Goal: Communication & Community: Answer question/provide support

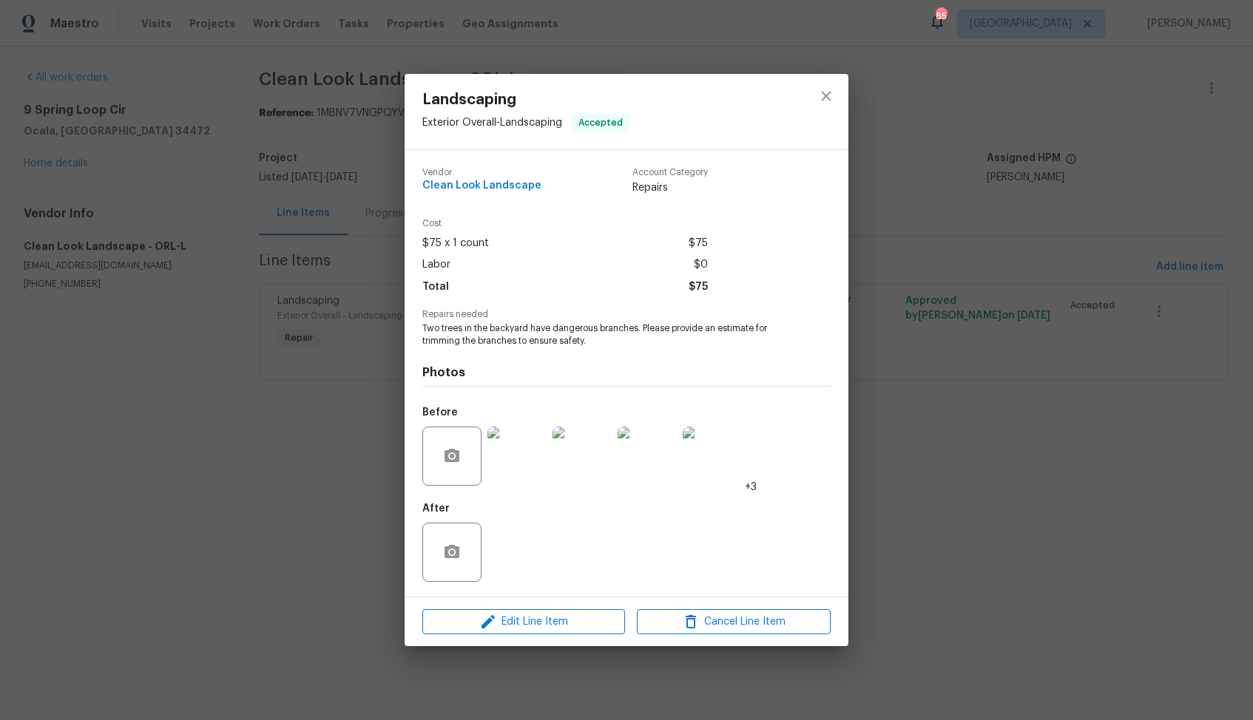
click at [302, 497] on div "Landscaping Exterior Overall - Landscaping Accepted Vendor Clean Look Landscape…" at bounding box center [626, 360] width 1253 height 720
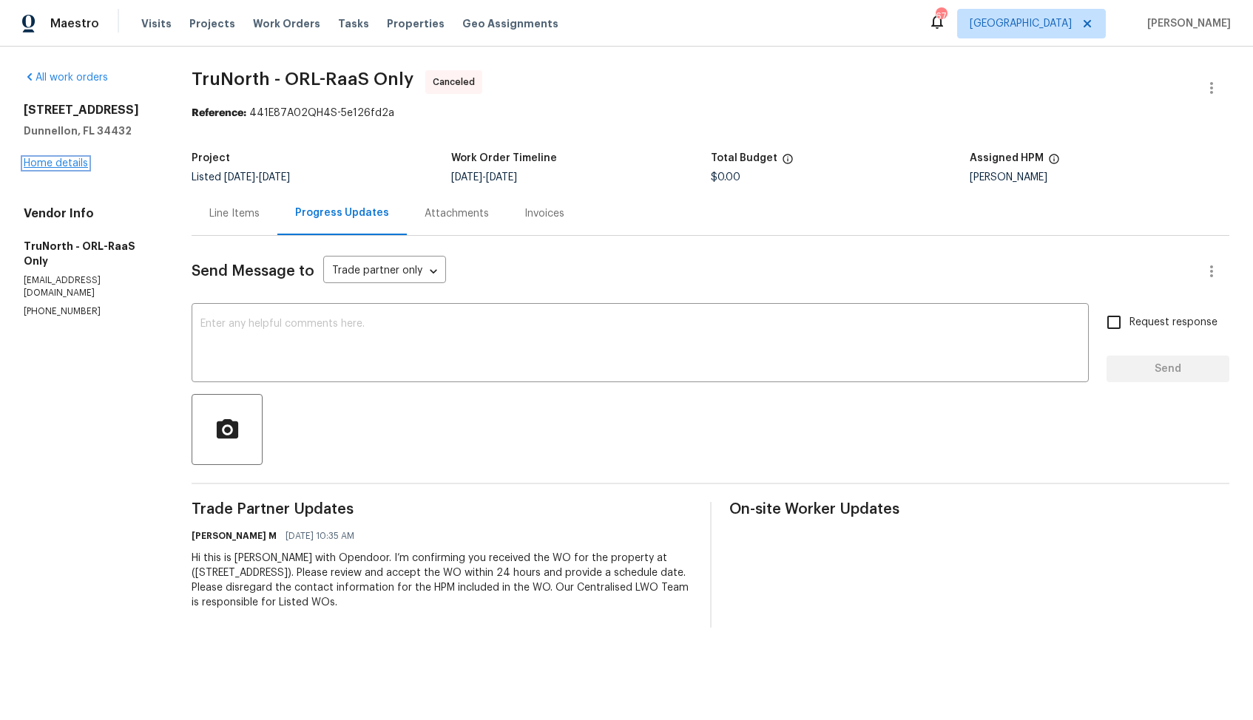
click at [27, 166] on link "Home details" at bounding box center [56, 163] width 64 height 10
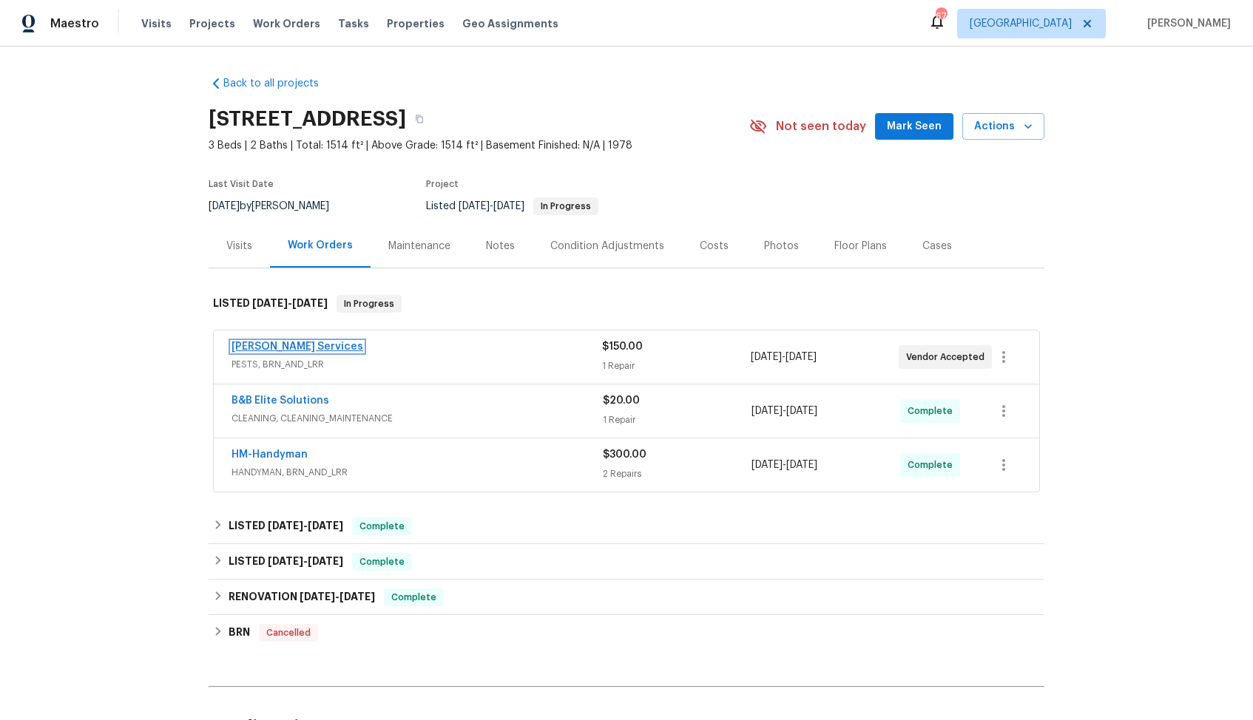
click at [248, 345] on link "Massey Services" at bounding box center [297, 347] width 132 height 10
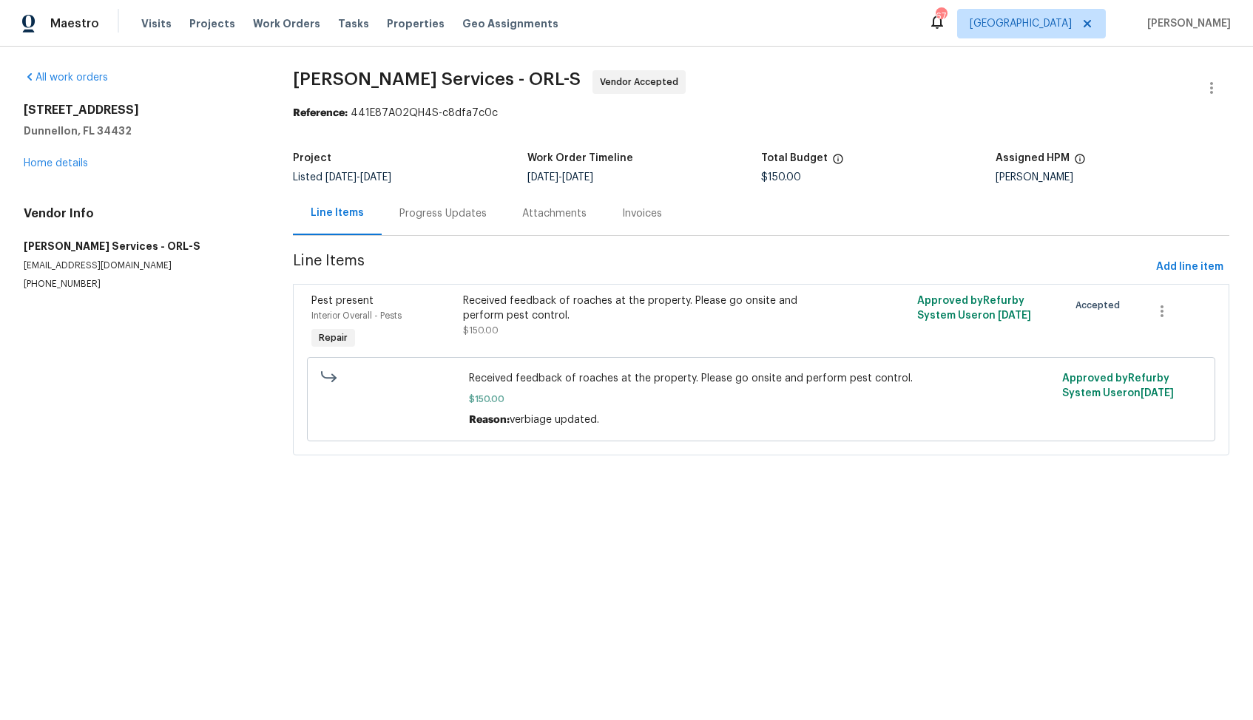
click at [399, 217] on div "Progress Updates" at bounding box center [442, 213] width 87 height 15
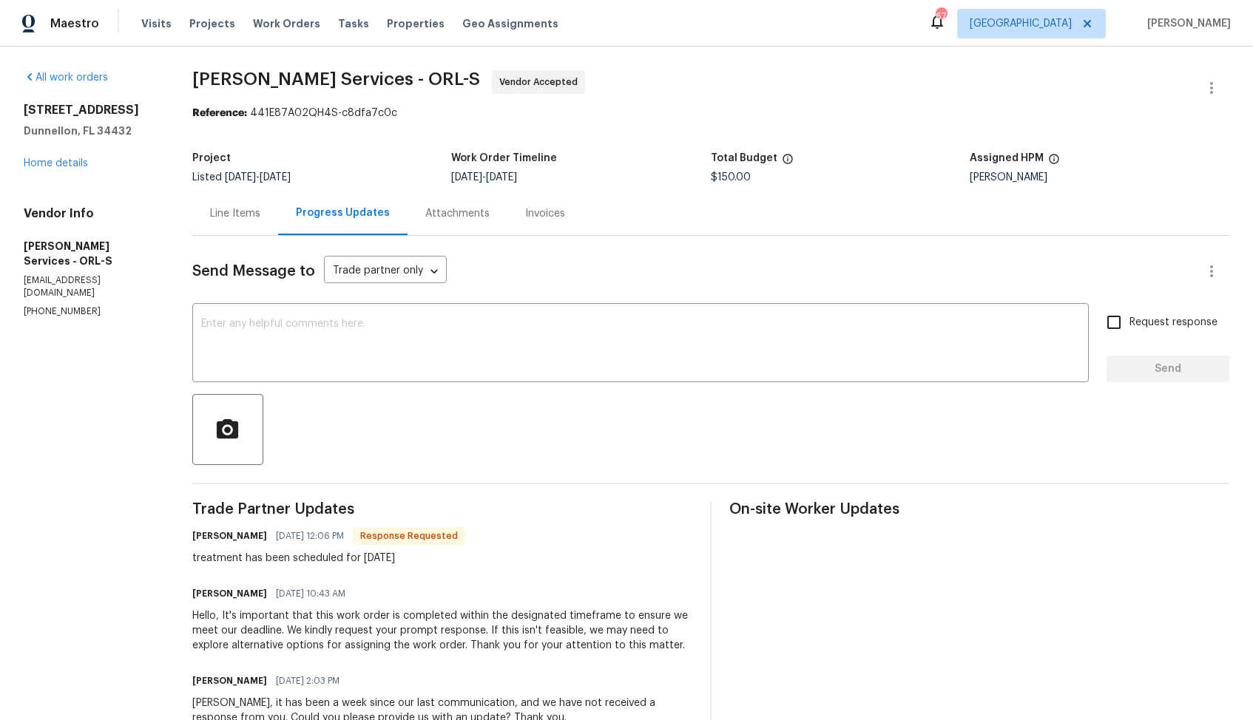
click at [238, 536] on h6 "Tishá Smith" at bounding box center [229, 536] width 75 height 15
copy h6 "Tishá"
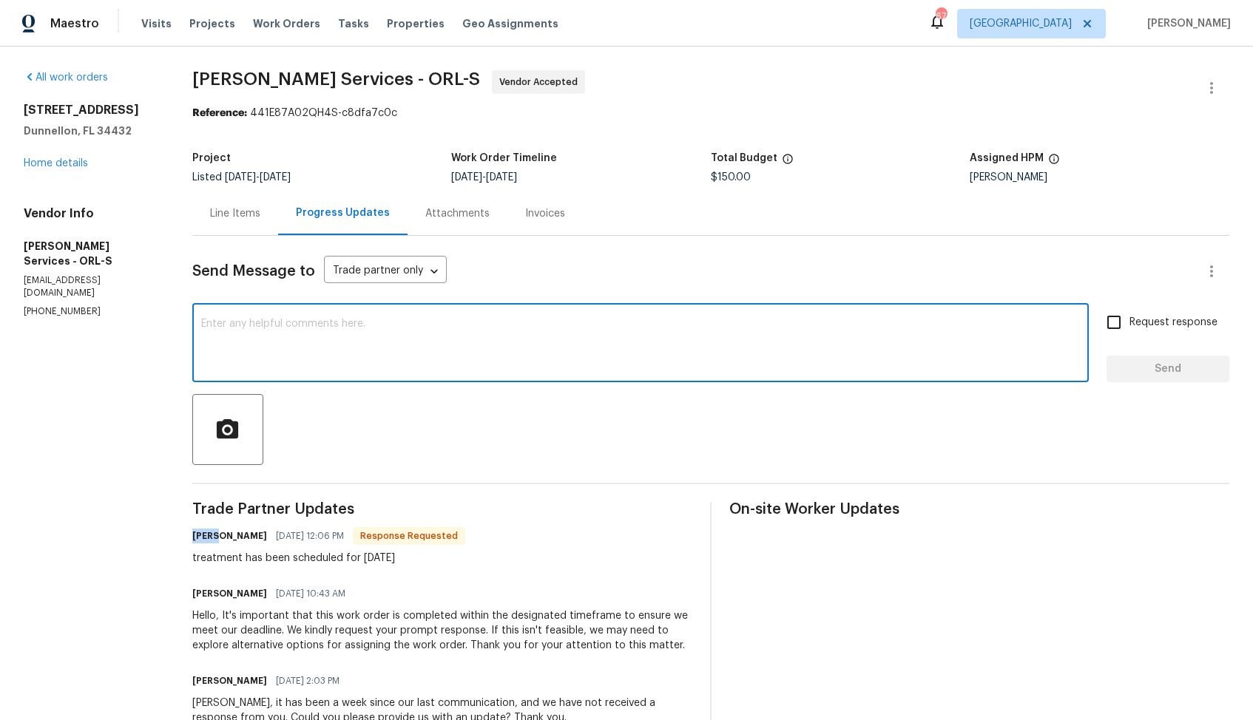
click at [455, 359] on textarea at bounding box center [640, 345] width 879 height 52
paste textarea "Tishá"
type textarea "Hi Tishá, thank you for the confirmation. Kindly keep me posted. Thanks!"
click at [1123, 325] on input "Request response" at bounding box center [1113, 322] width 31 height 31
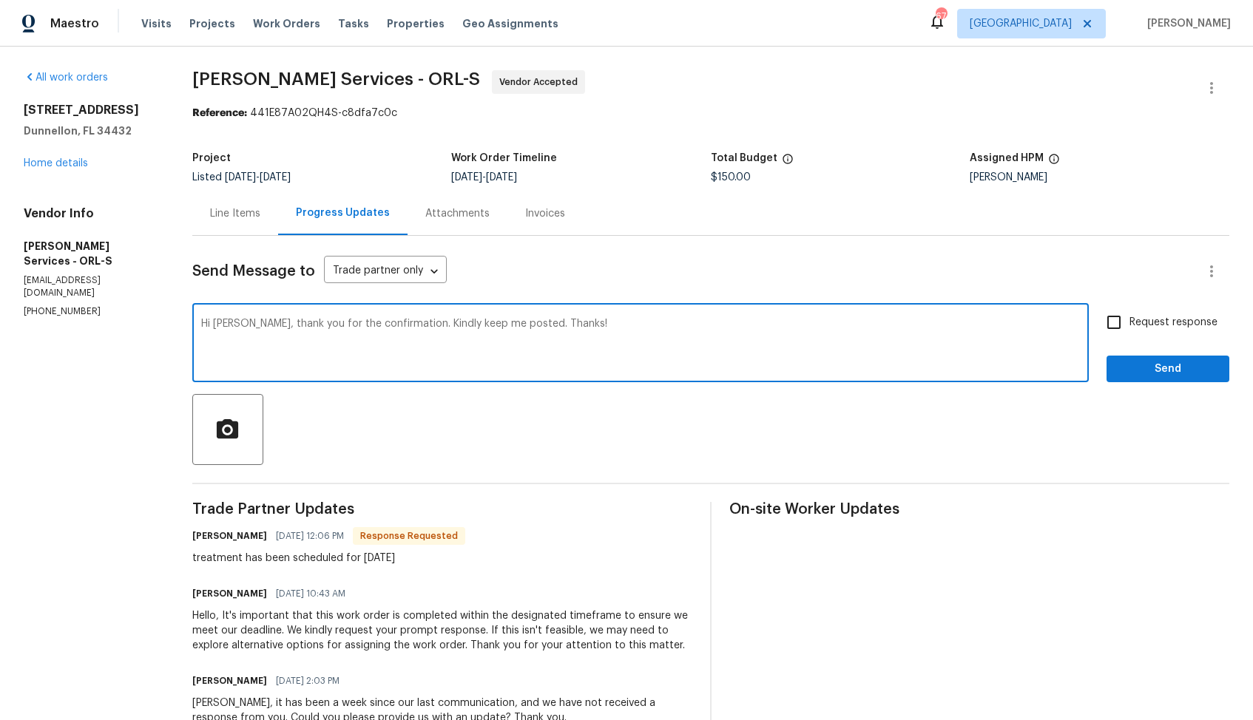
checkbox input "true"
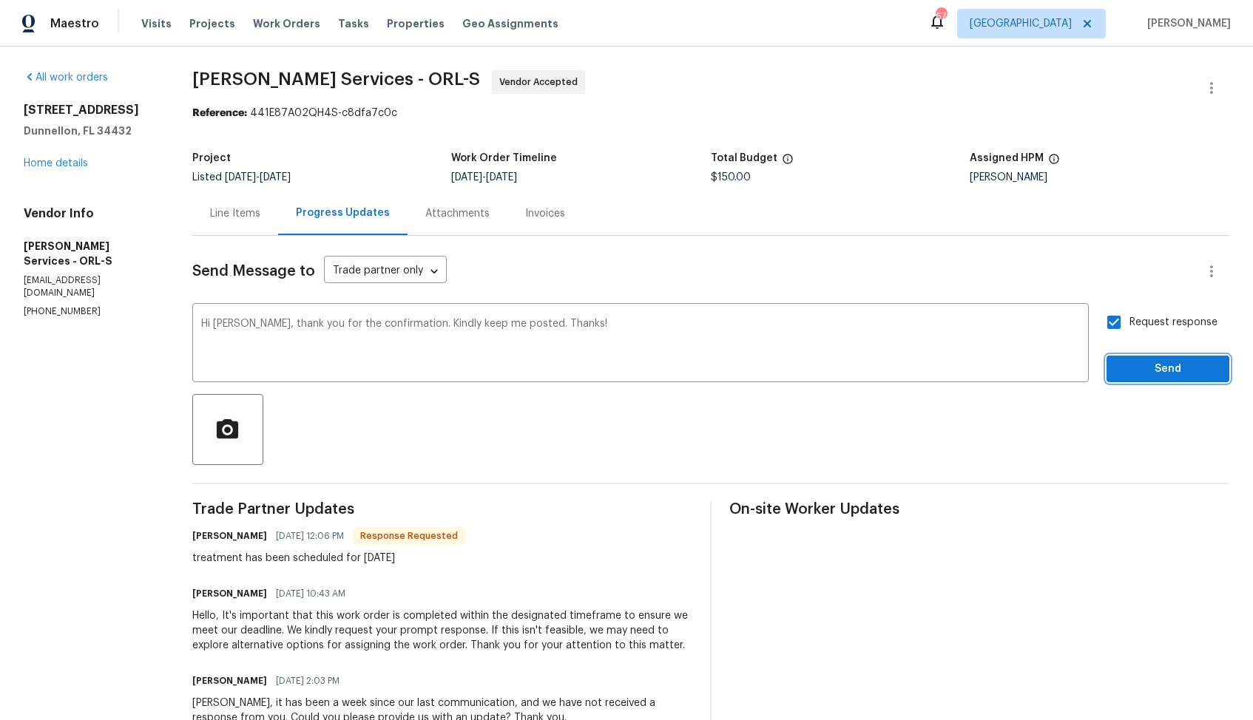
click at [1147, 368] on span "Send" at bounding box center [1167, 369] width 99 height 18
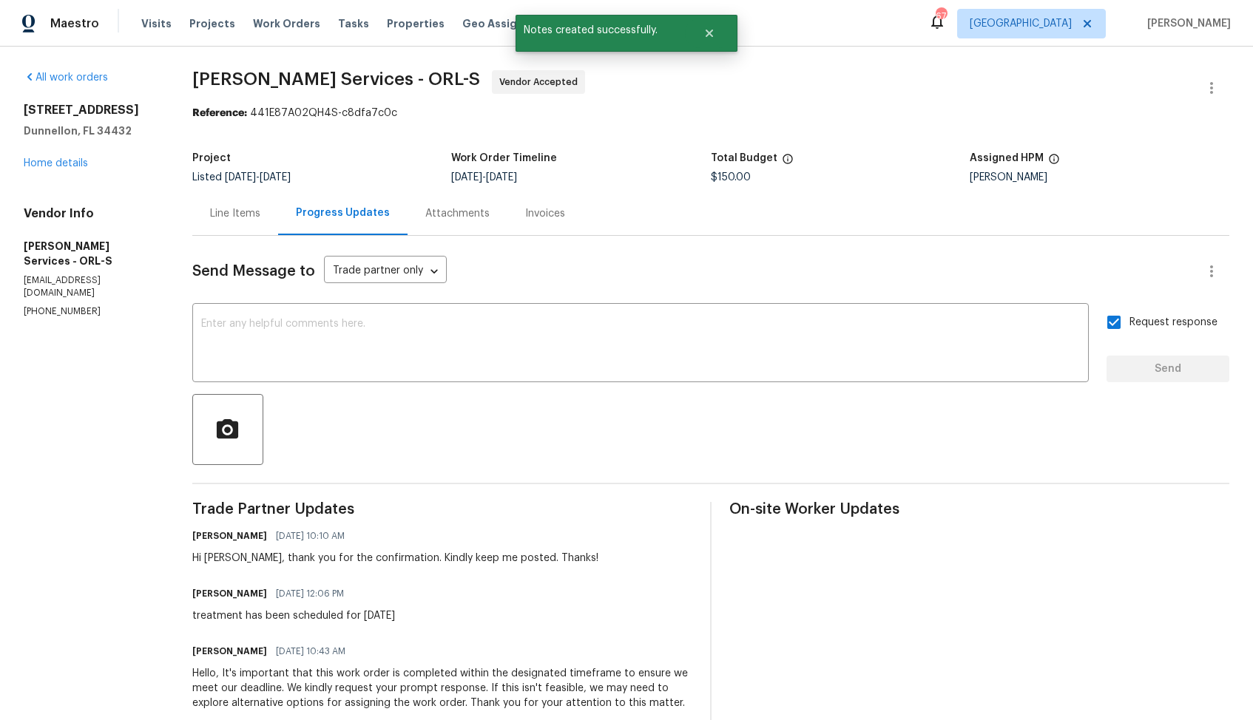
click at [287, 619] on div "treatment has been scheduled for Tuesday, 9/2" at bounding box center [293, 616] width 203 height 15
copy div "treatment has been scheduled for Tuesday, 9/2"
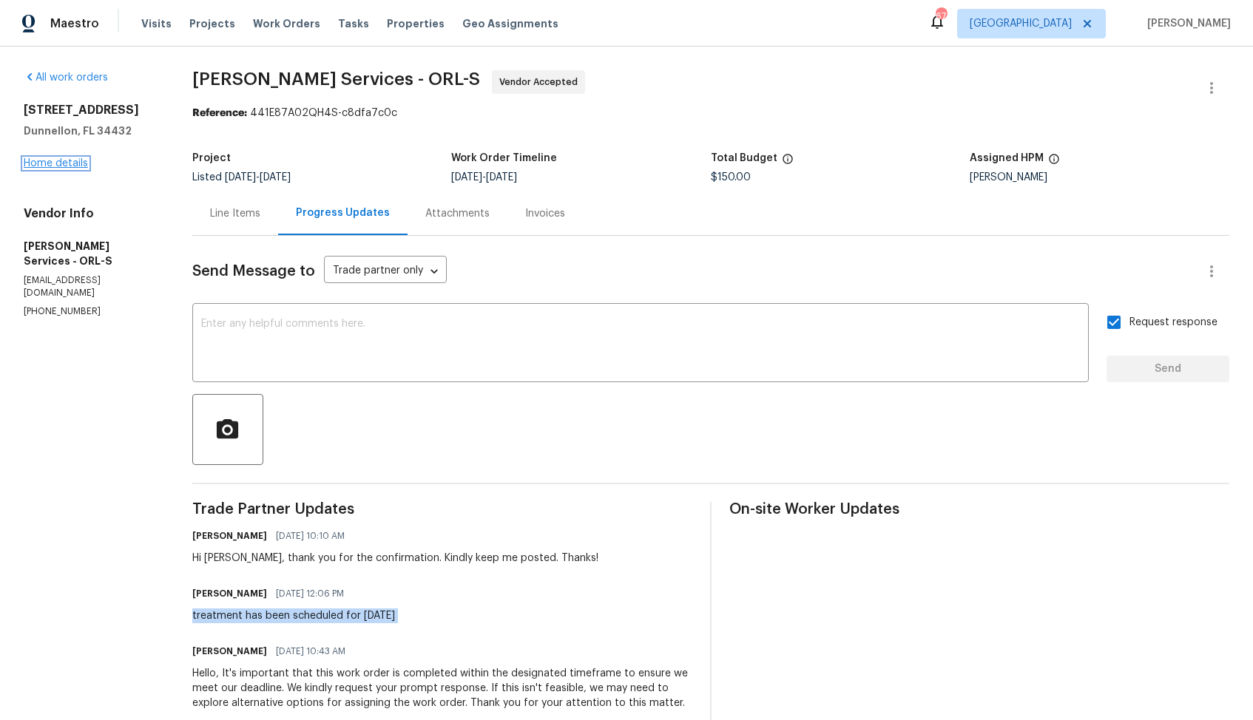
click at [75, 160] on link "Home details" at bounding box center [56, 163] width 64 height 10
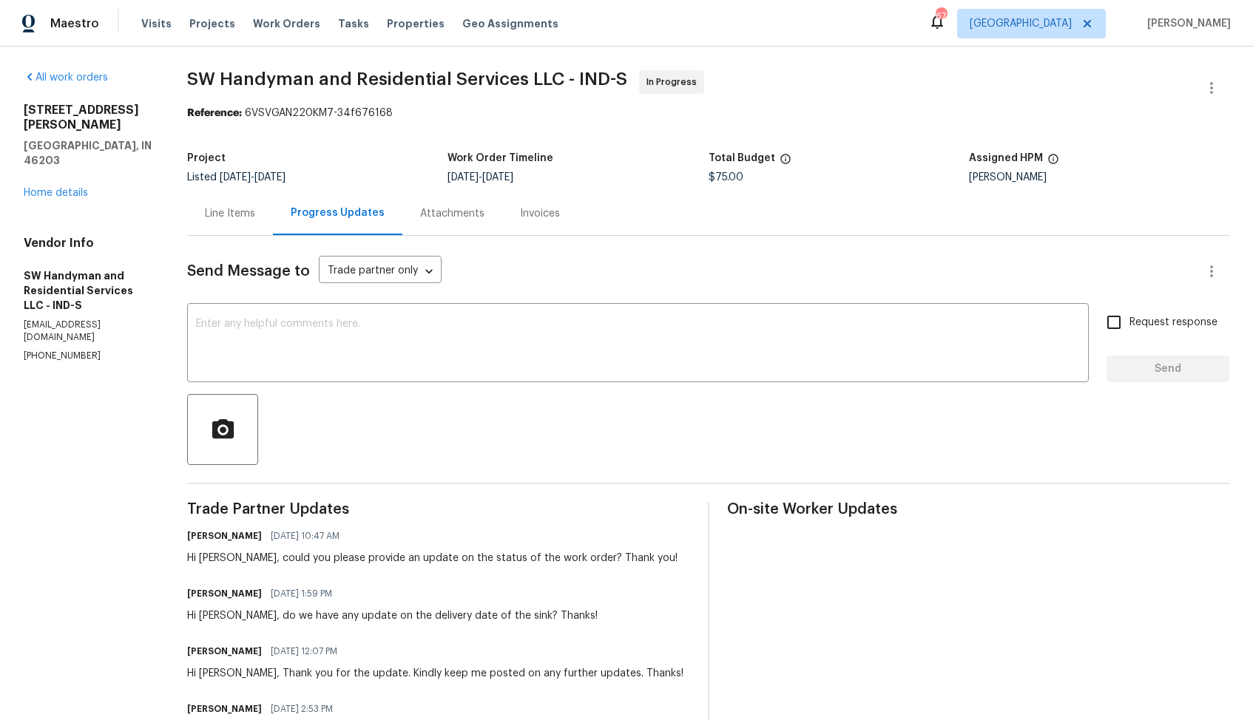
click at [210, 560] on div "Hi Lindy, could you please provide an update on the status of the work order? T…" at bounding box center [432, 558] width 490 height 15
copy div "Lindy"
click at [365, 315] on div "x ​" at bounding box center [638, 344] width 902 height 75
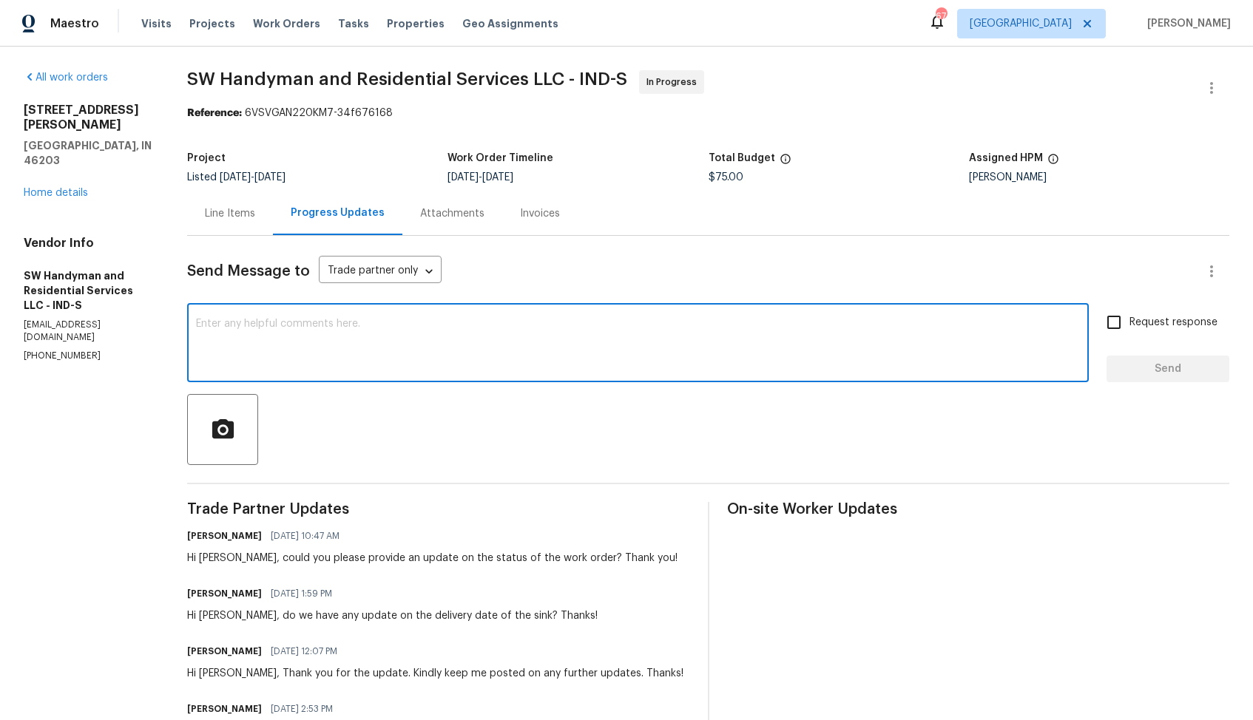
paste textarea "Lindy"
click at [447, 325] on textarea "Lindy, kindly keep me posted on any updates. Thaniks!" at bounding box center [638, 345] width 884 height 52
type textarea "Lindy, kindly keep me posted on any updates. Thanks!"
click at [1115, 324] on input "Request response" at bounding box center [1113, 322] width 31 height 31
checkbox input "true"
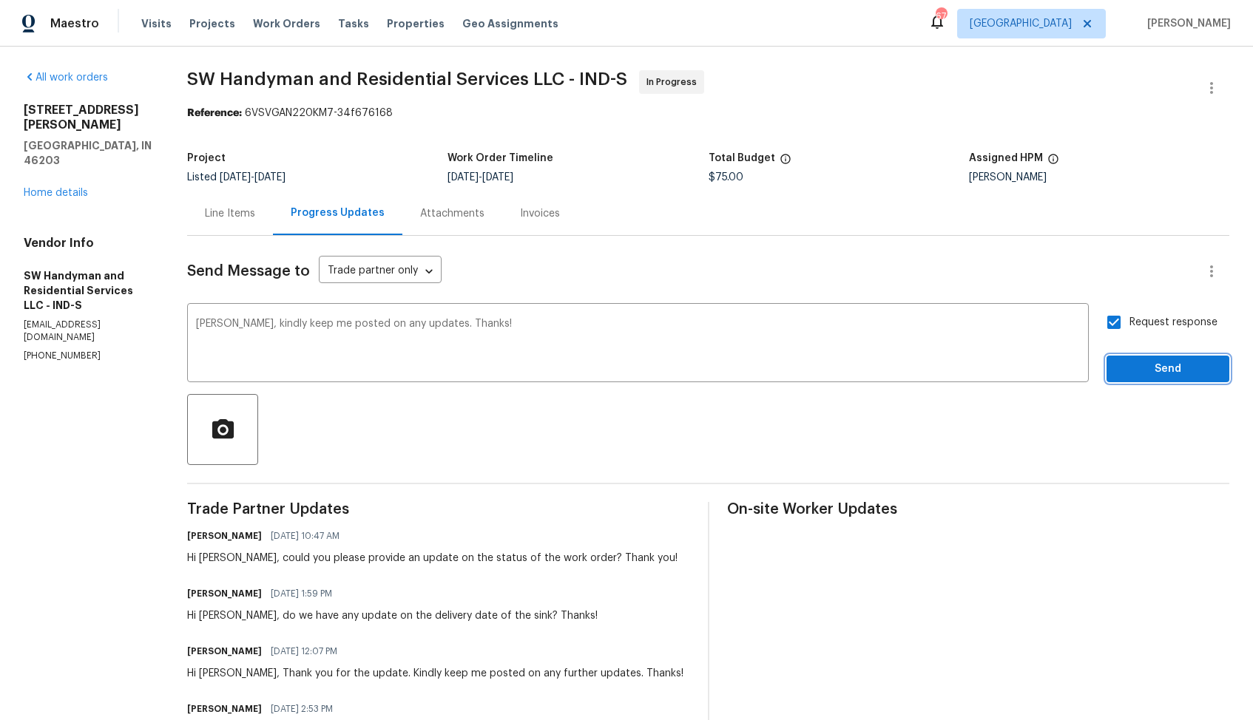
click at [1126, 368] on span "Send" at bounding box center [1167, 369] width 99 height 18
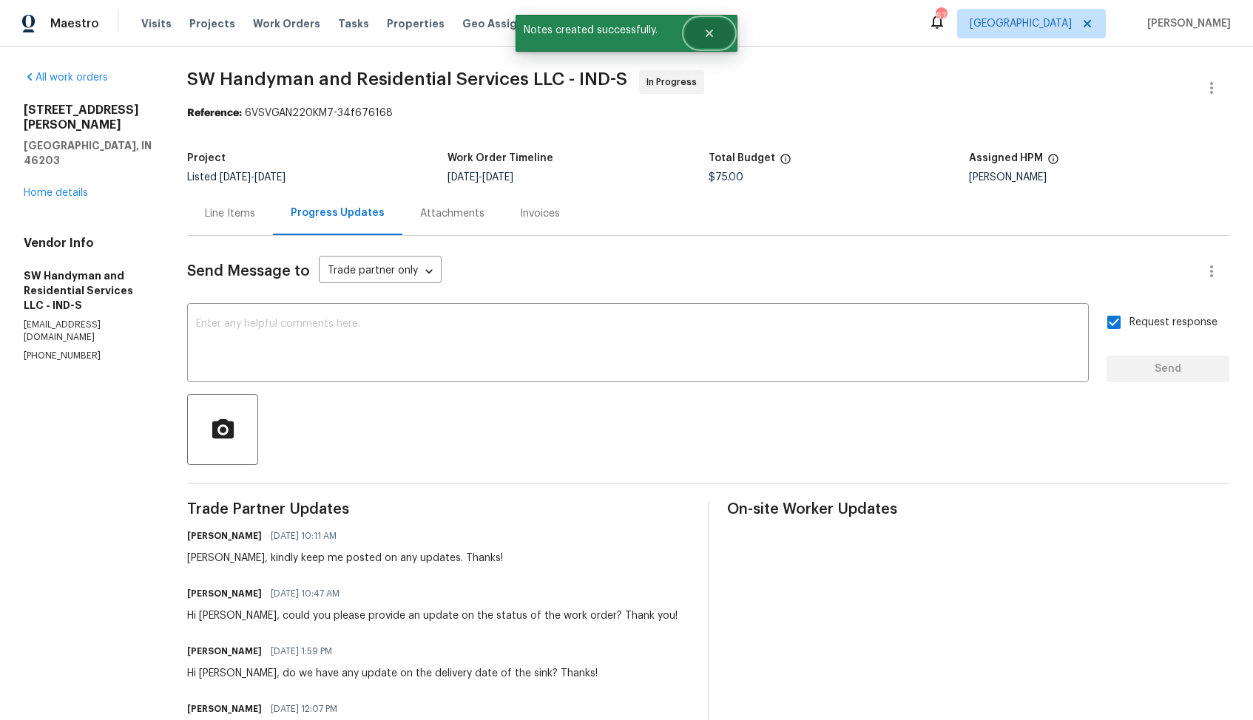
click at [714, 37] on icon "Close" at bounding box center [709, 33] width 12 height 12
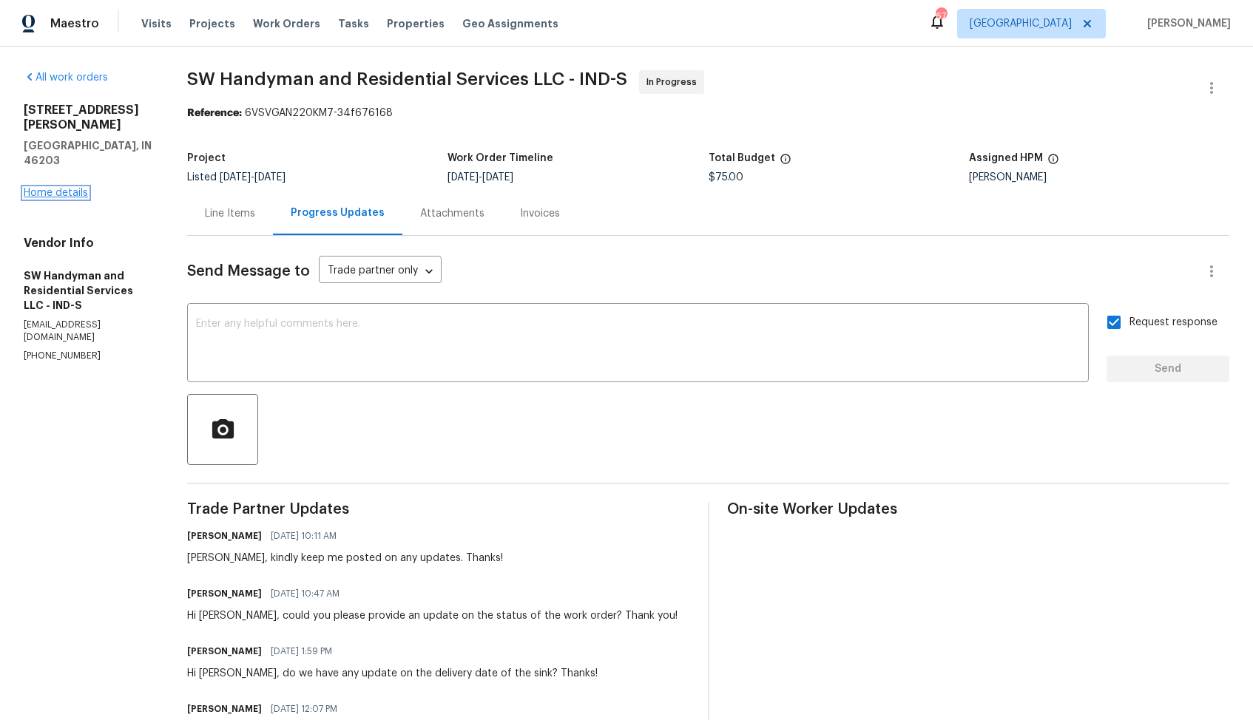
click at [80, 188] on link "Home details" at bounding box center [56, 193] width 64 height 10
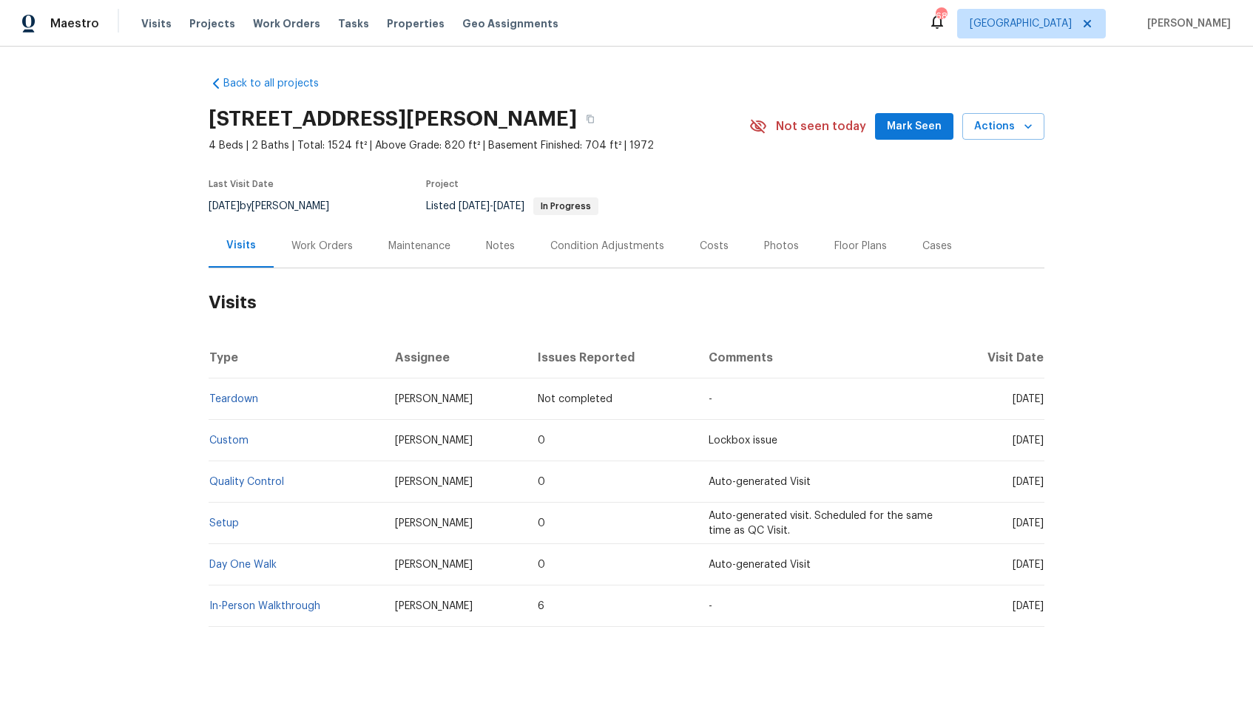
click at [328, 239] on div "Work Orders" at bounding box center [321, 246] width 61 height 15
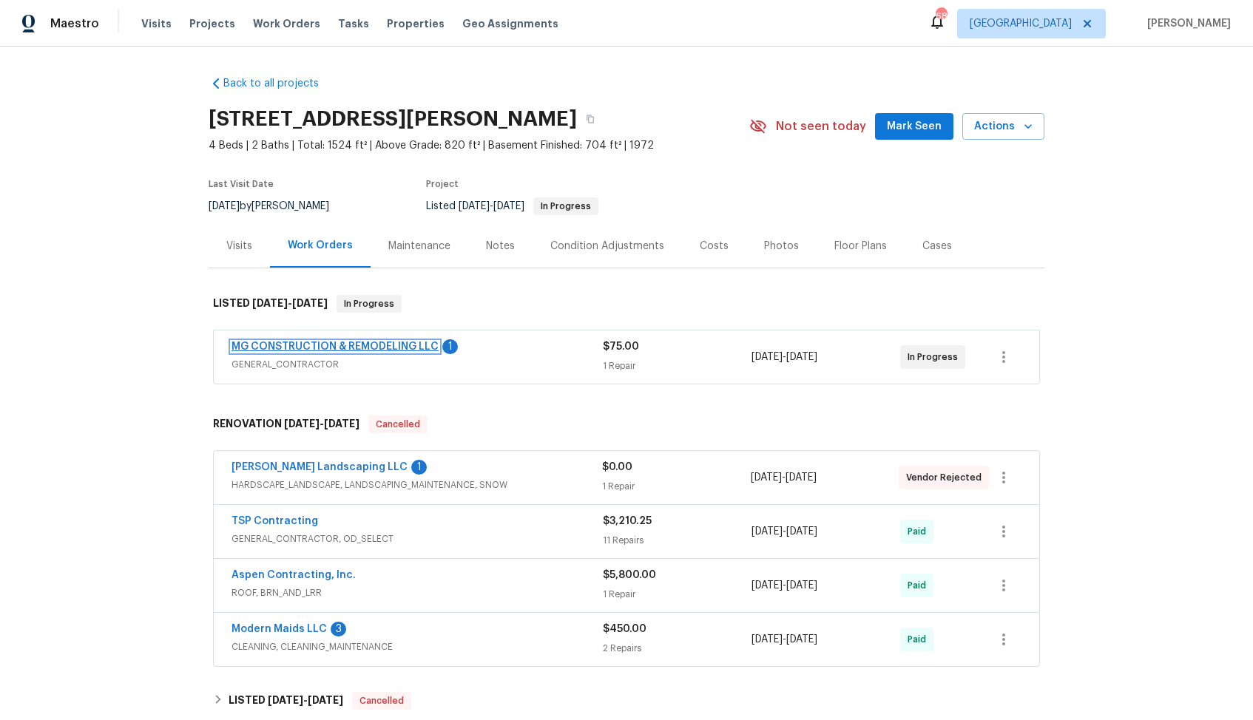
click at [288, 348] on link "MG CONSTRUCTION & REMODELING LLC" at bounding box center [334, 347] width 207 height 10
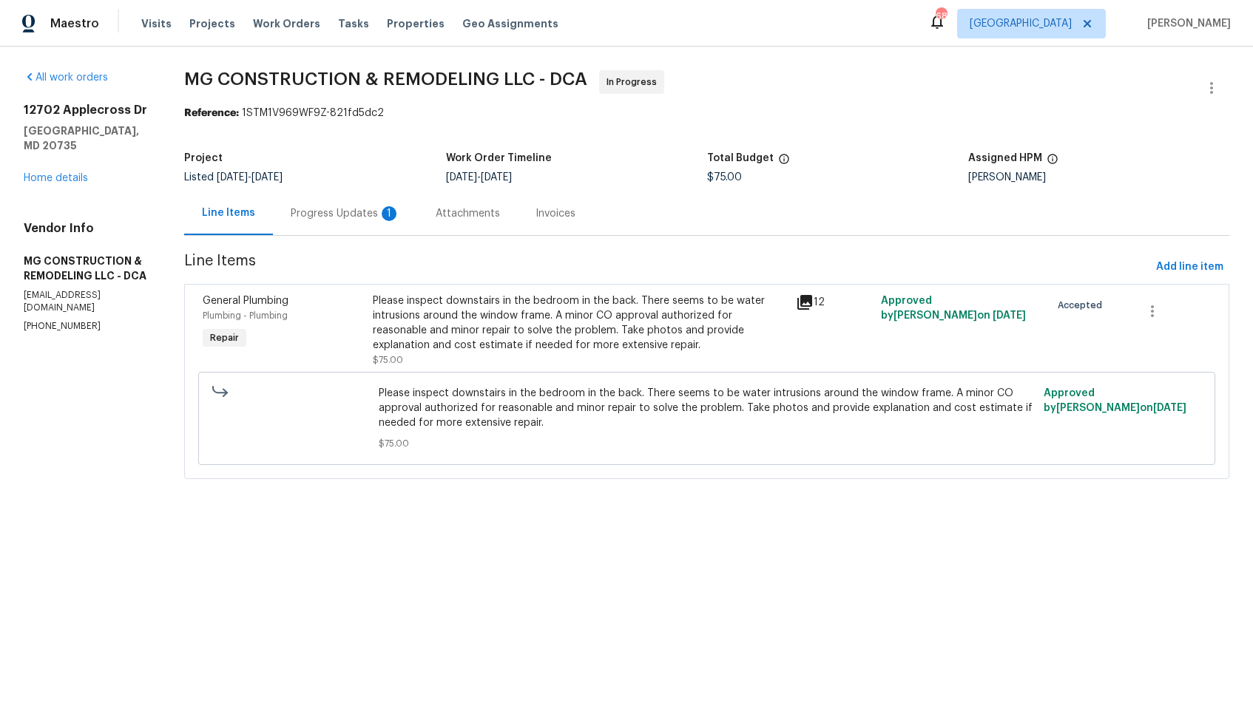
click at [374, 226] on div "Progress Updates 1" at bounding box center [345, 214] width 145 height 44
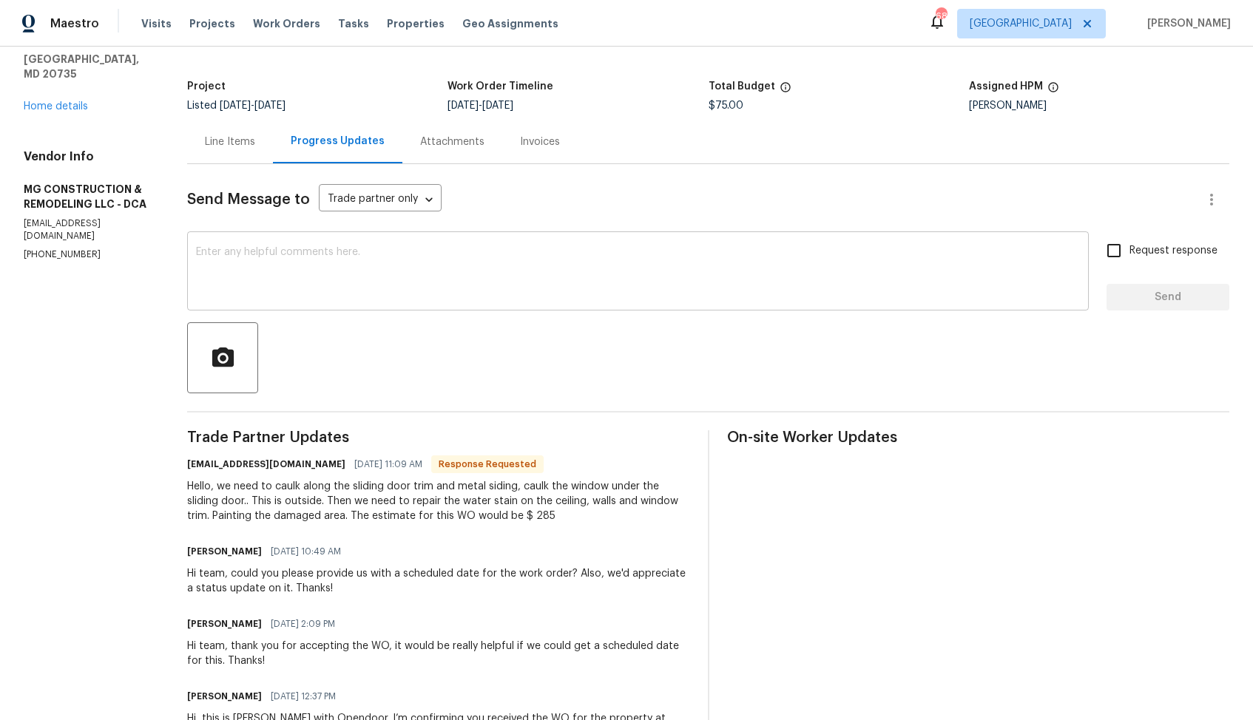
scroll to position [73, 0]
click at [663, 263] on textarea at bounding box center [638, 272] width 884 height 52
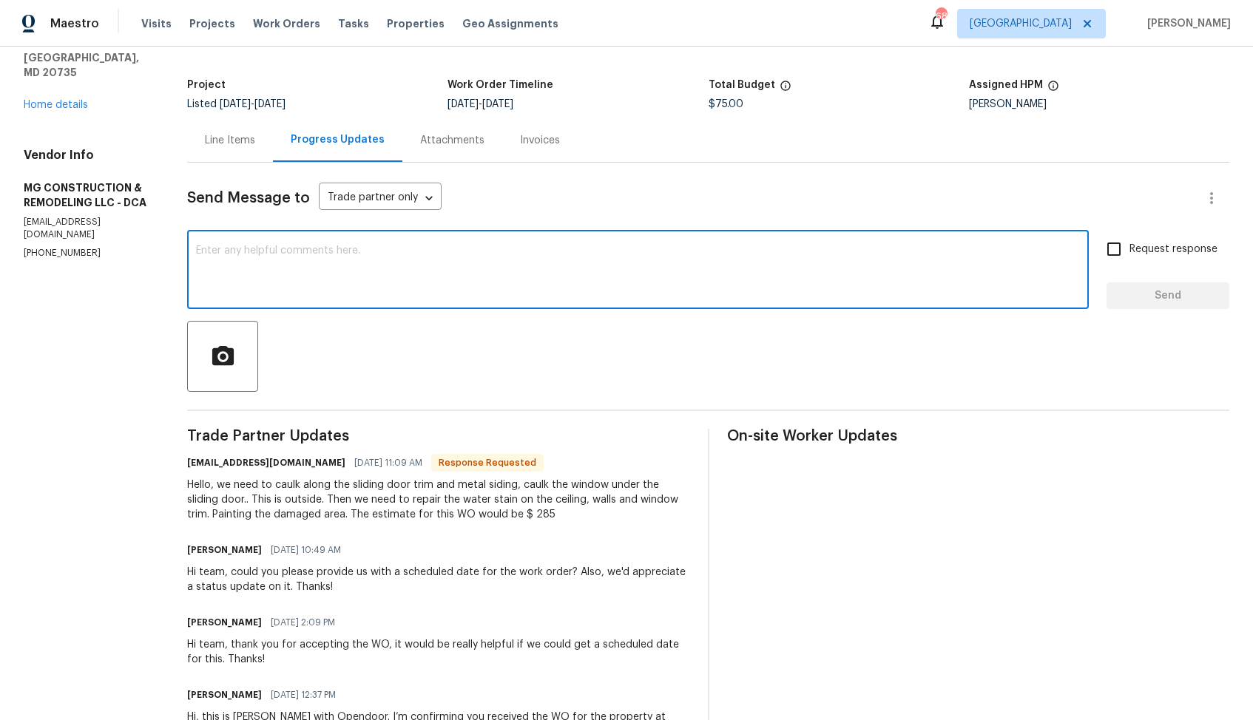
scroll to position [0, 0]
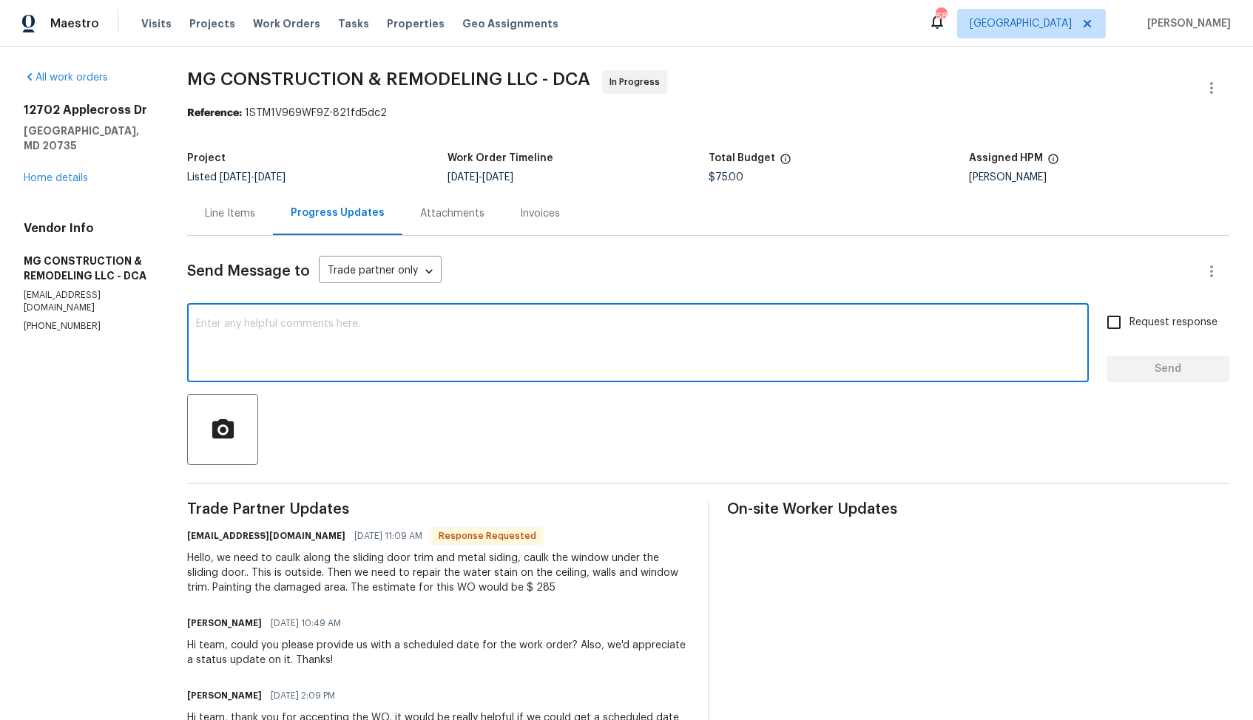
click at [255, 217] on div "Line Items" at bounding box center [230, 213] width 50 height 15
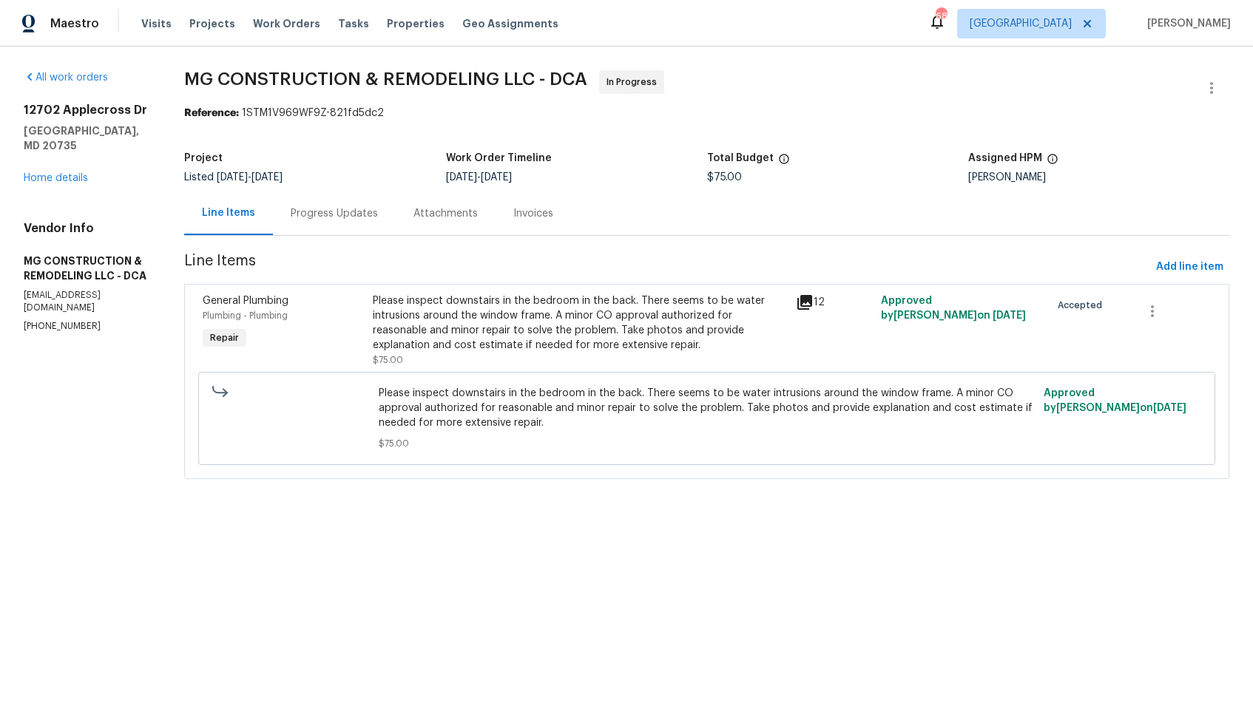
click at [564, 344] on div "Please inspect downstairs in the bedroom in the back. There seems to be water i…" at bounding box center [580, 323] width 415 height 59
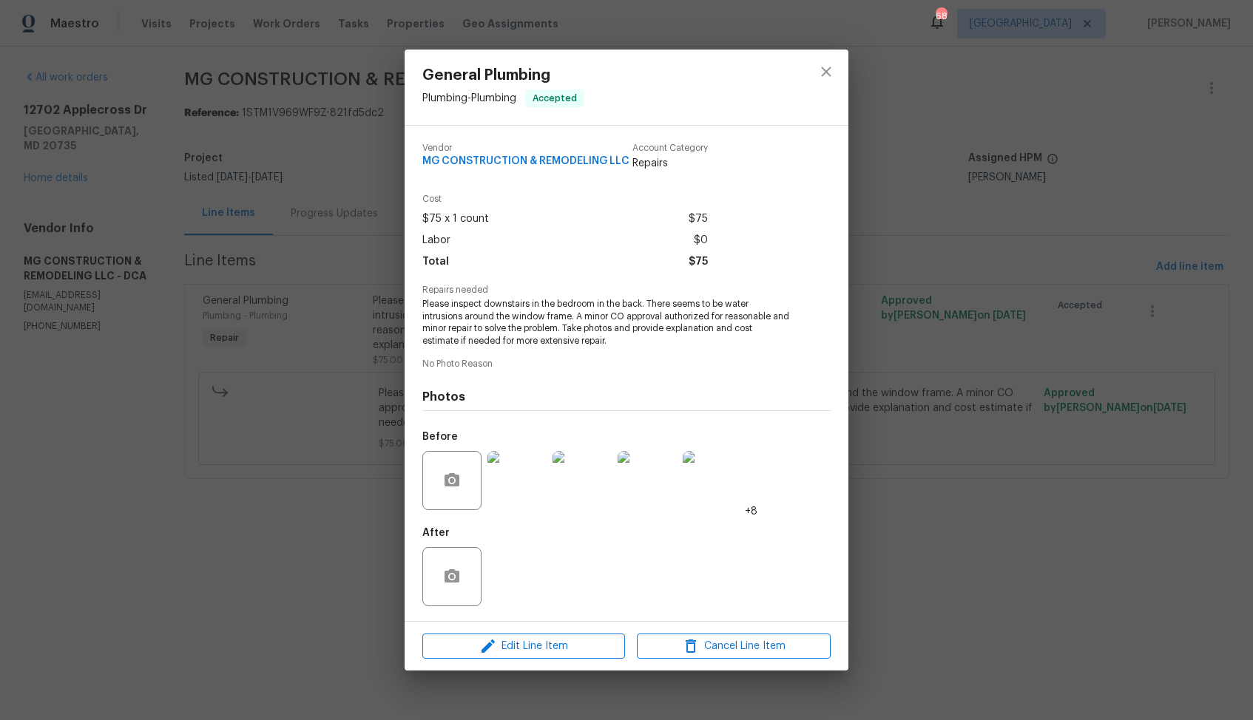
click at [519, 481] on img at bounding box center [516, 480] width 59 height 59
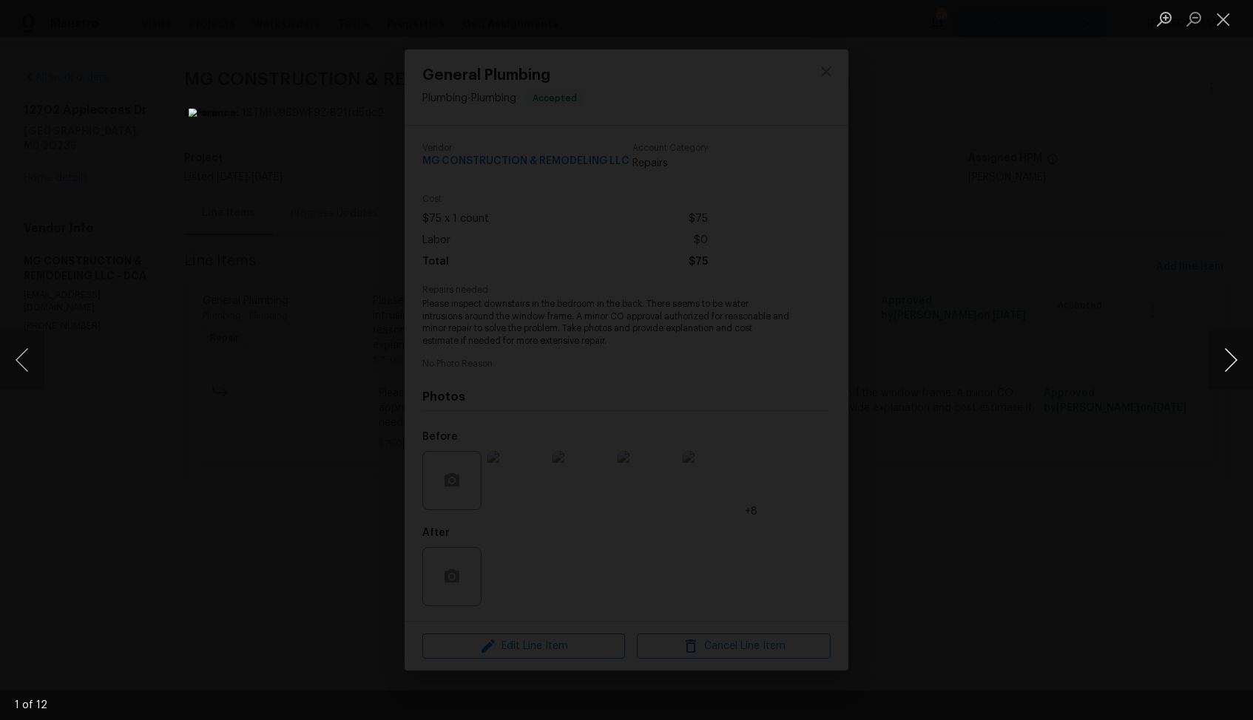
click at [1230, 368] on button "Next image" at bounding box center [1230, 360] width 44 height 59
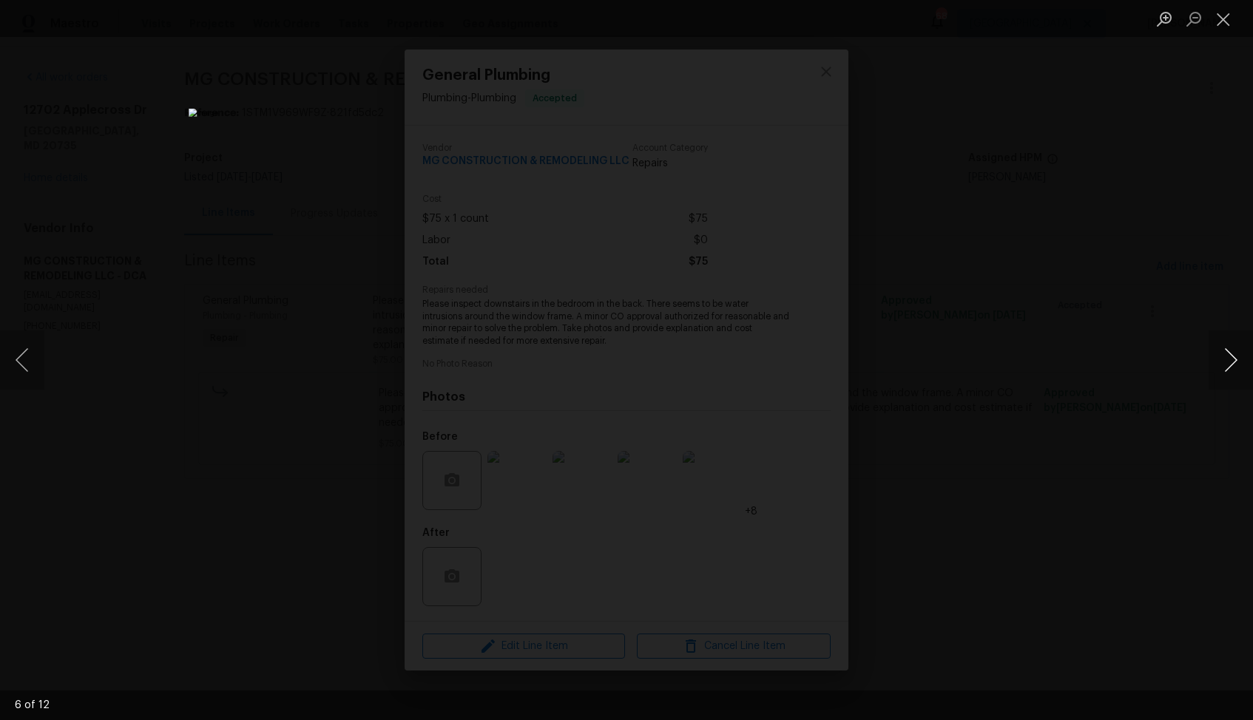
click at [1230, 368] on button "Next image" at bounding box center [1230, 360] width 44 height 59
click at [19, 365] on button "Previous image" at bounding box center [22, 360] width 44 height 59
click at [1222, 365] on button "Next image" at bounding box center [1230, 360] width 44 height 59
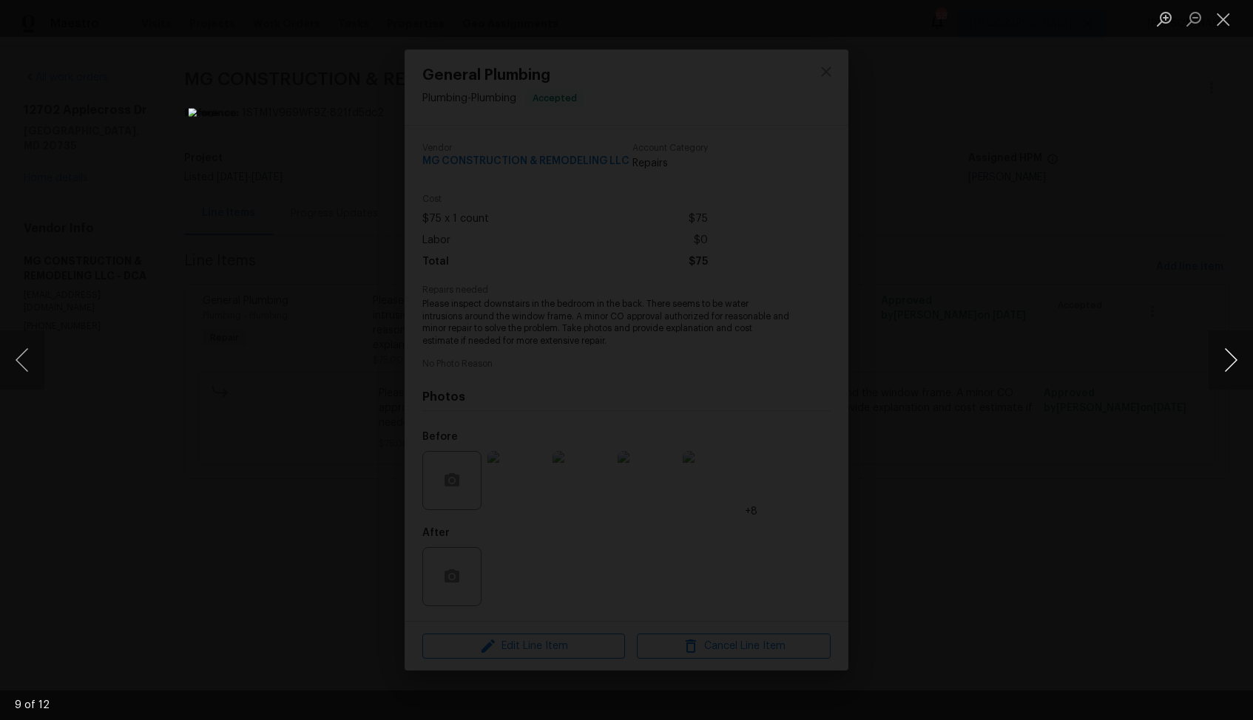
click at [1222, 365] on button "Next image" at bounding box center [1230, 360] width 44 height 59
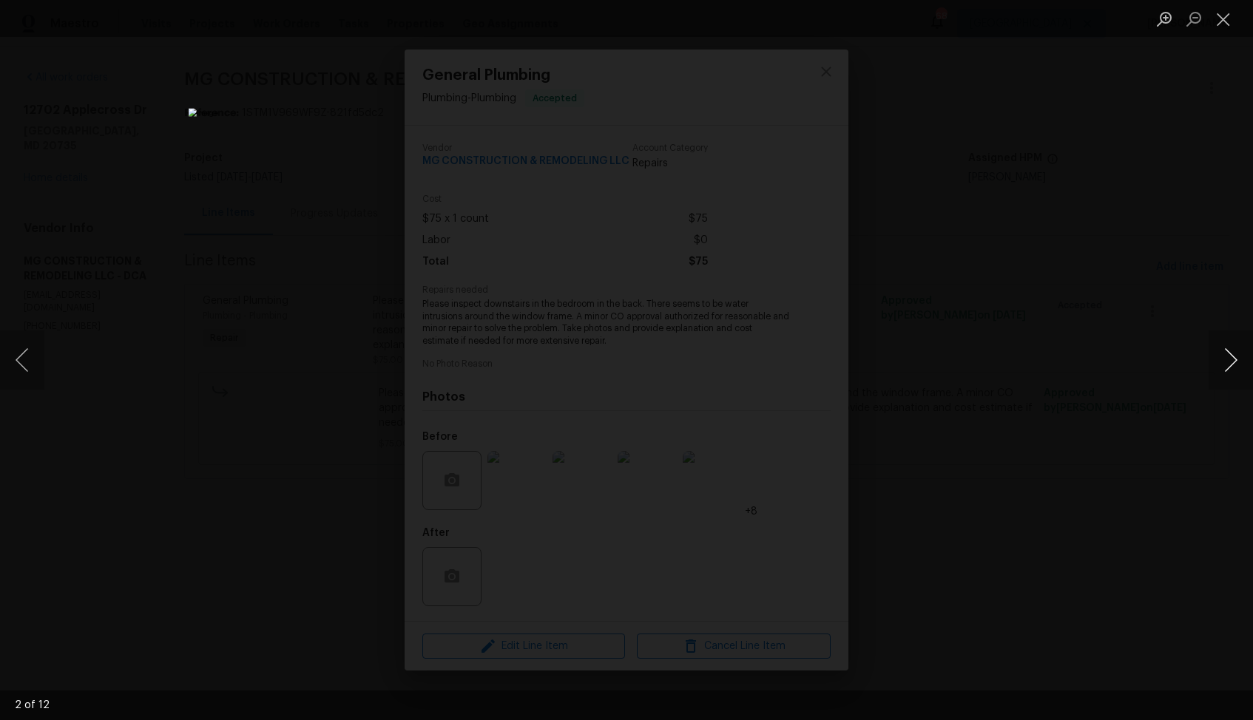
click at [1222, 365] on button "Next image" at bounding box center [1230, 360] width 44 height 59
click at [1106, 375] on div "Lightbox" at bounding box center [626, 360] width 1253 height 720
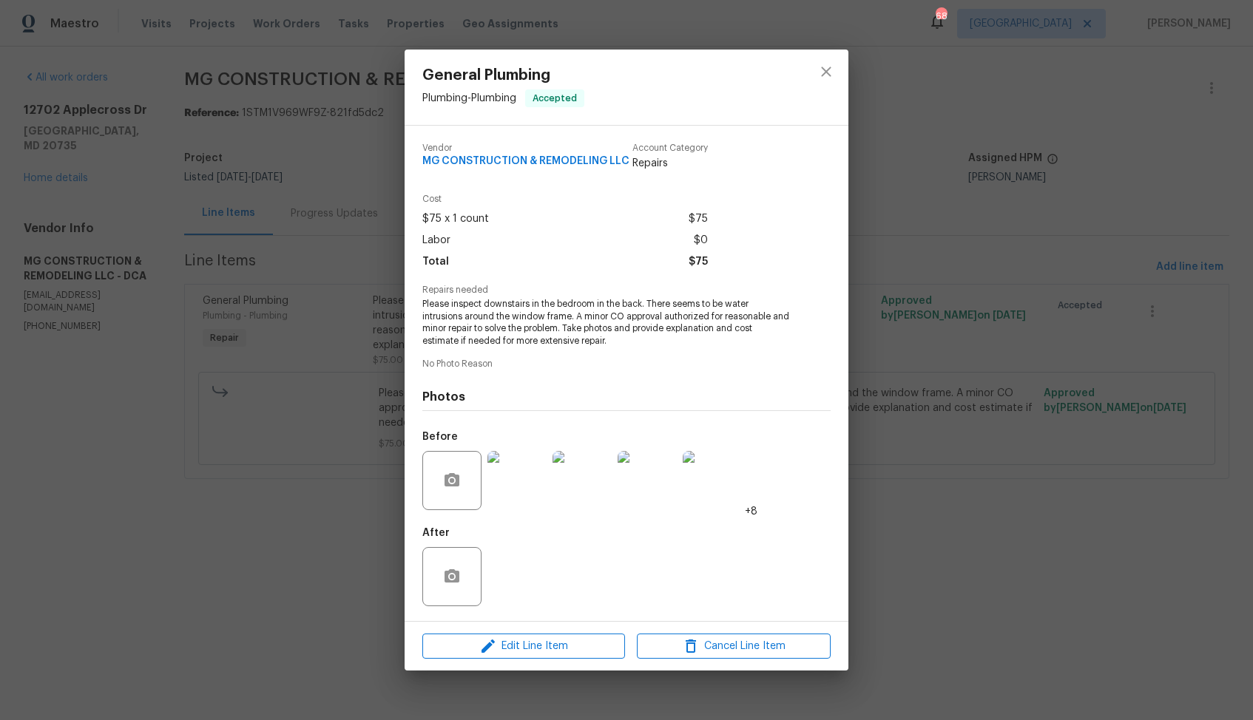
click at [987, 337] on div "General Plumbing Plumbing - Plumbing Accepted Vendor MG CONSTRUCTION & REMODELI…" at bounding box center [626, 360] width 1253 height 720
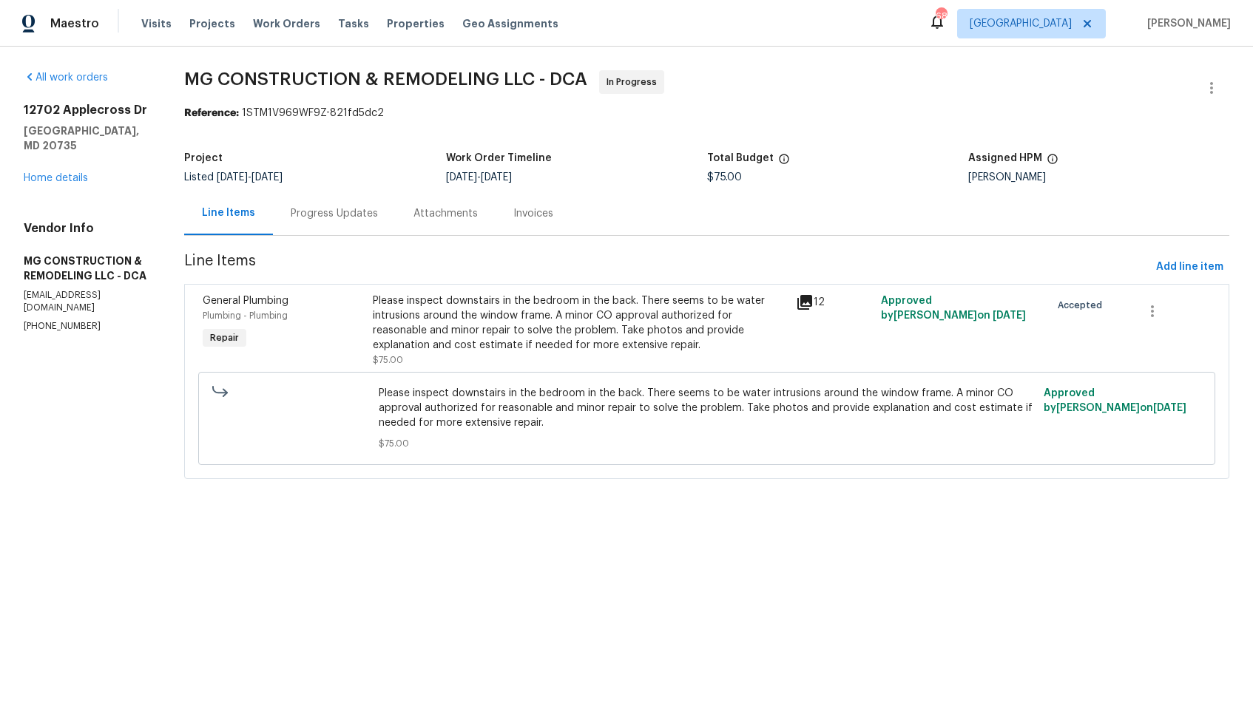
click at [381, 222] on div "Progress Updates" at bounding box center [334, 214] width 123 height 44
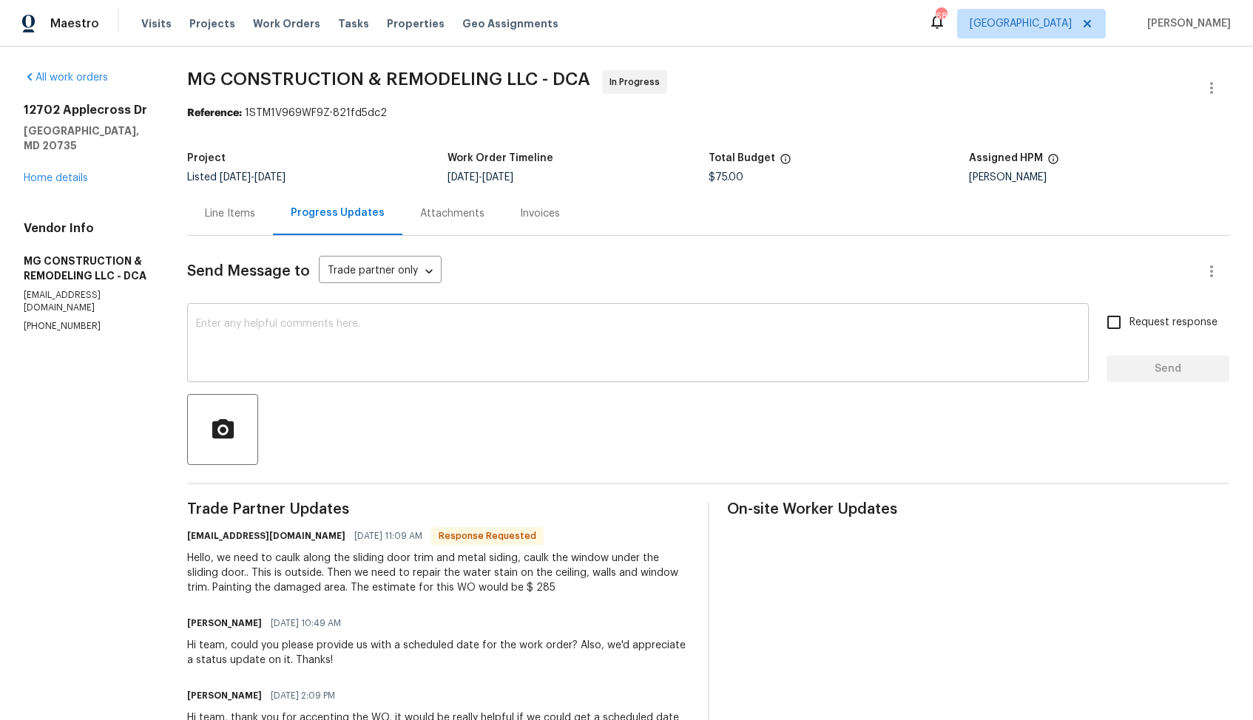
click at [375, 359] on textarea at bounding box center [638, 345] width 884 height 52
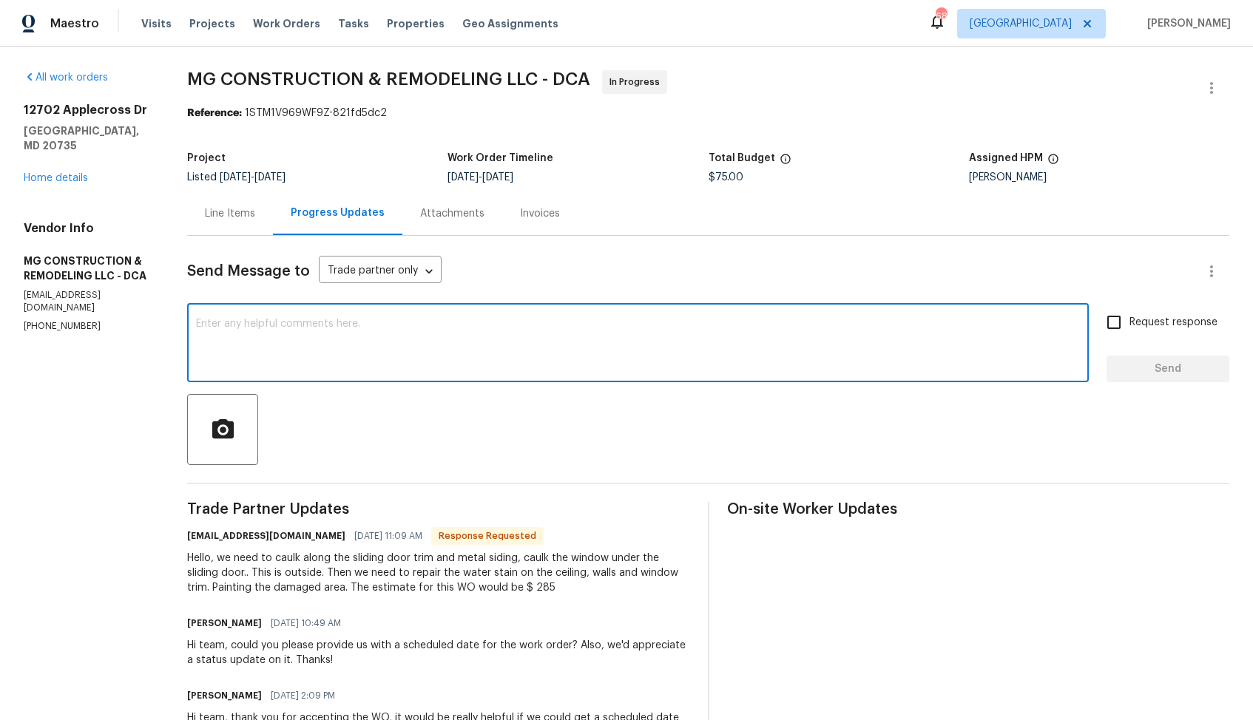
click at [255, 214] on div "Line Items" at bounding box center [230, 213] width 50 height 15
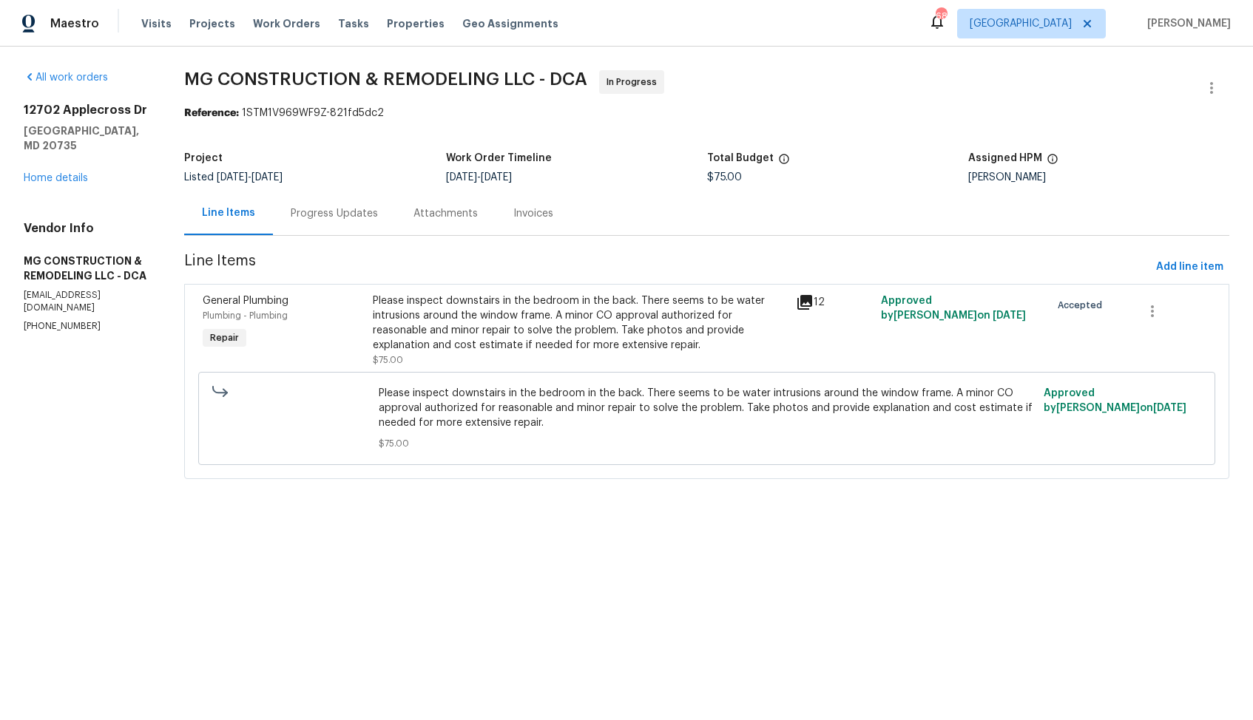
click at [378, 206] on div "Progress Updates" at bounding box center [334, 213] width 87 height 15
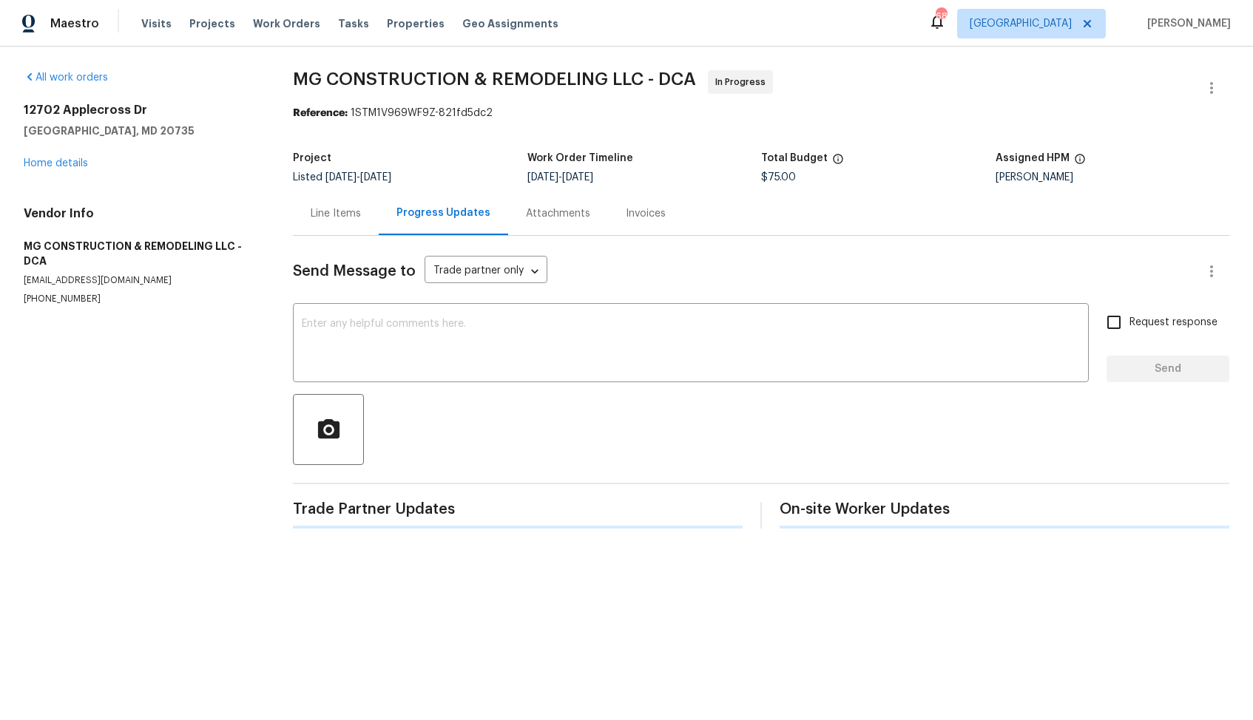
click at [515, 417] on div at bounding box center [761, 429] width 936 height 71
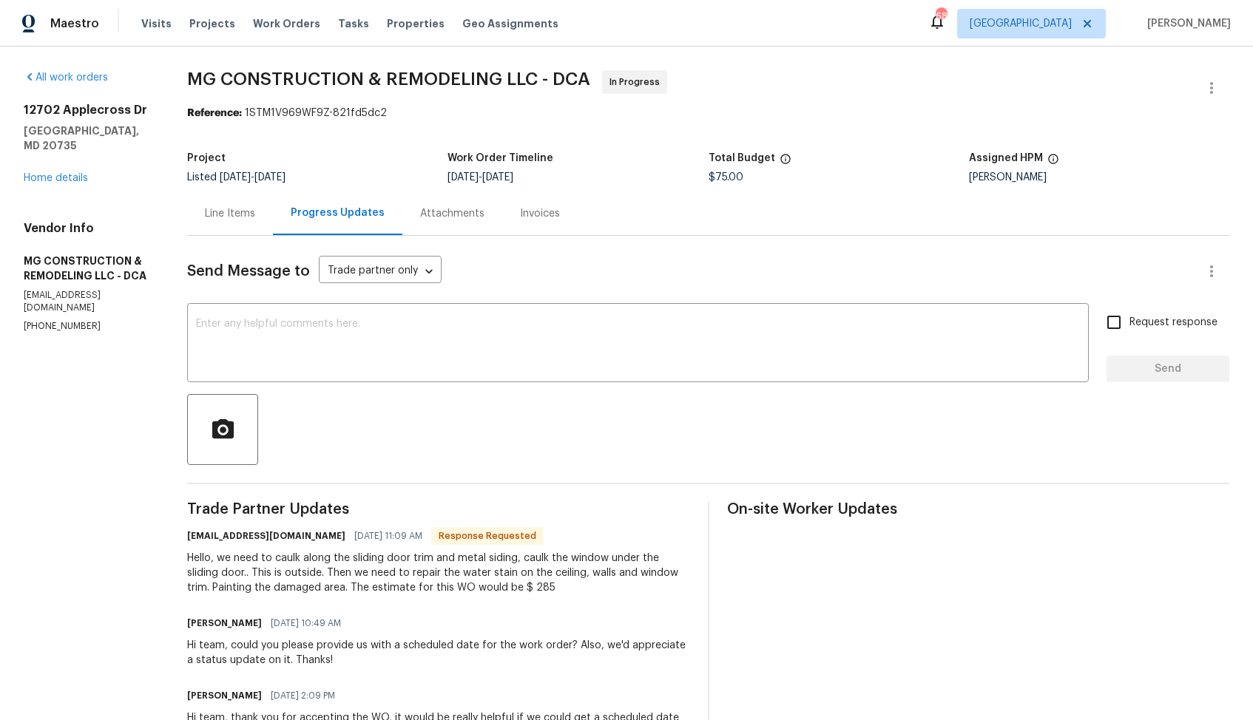
click at [255, 217] on div "Line Items" at bounding box center [230, 213] width 50 height 15
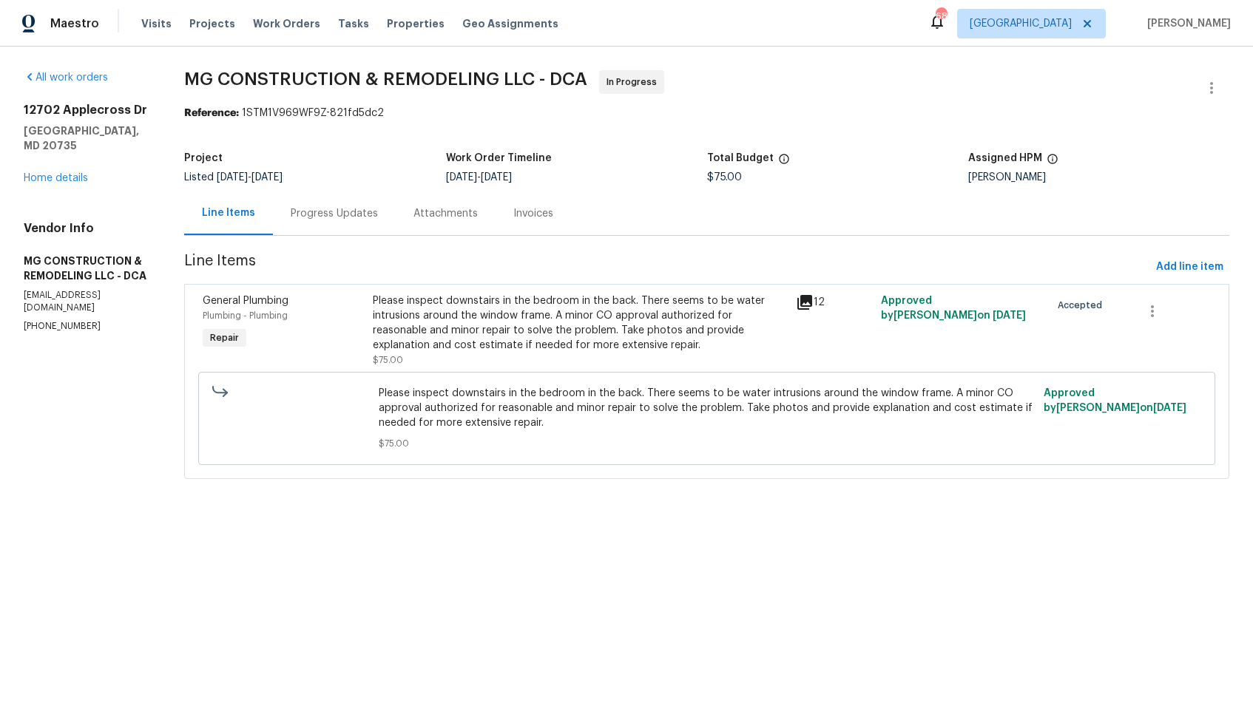
click at [598, 342] on div "Please inspect downstairs in the bedroom in the back. There seems to be water i…" at bounding box center [580, 323] width 415 height 59
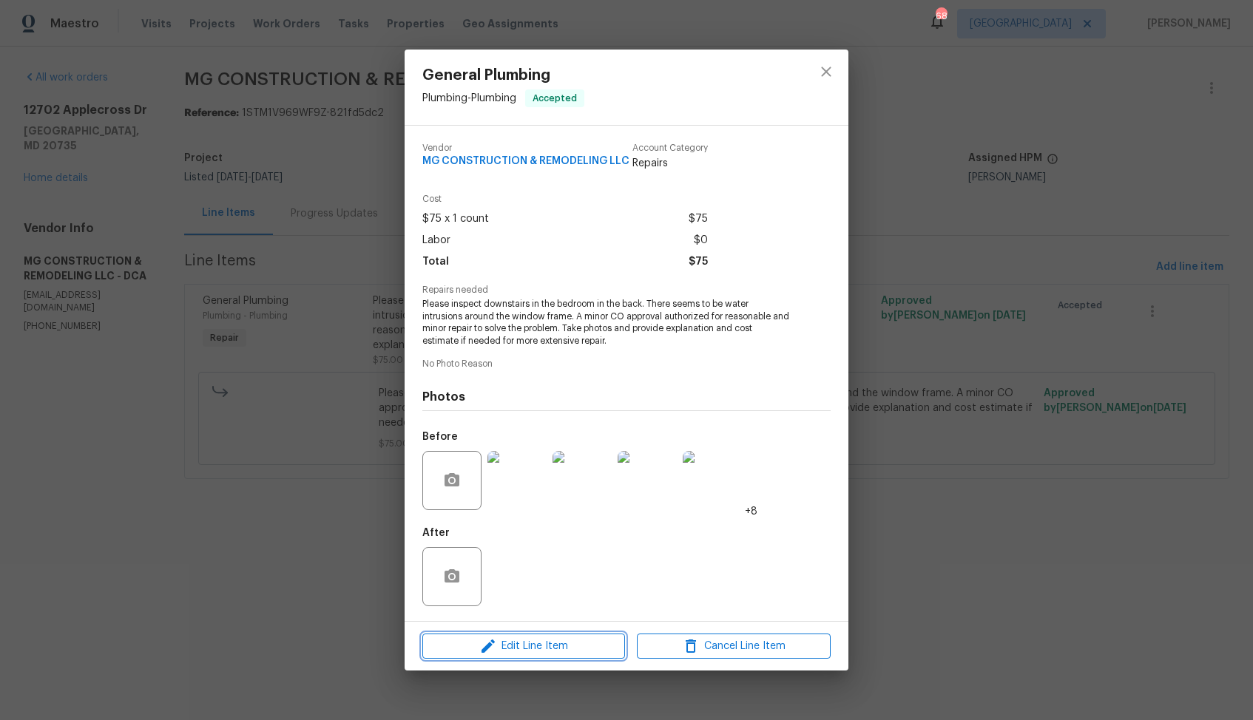
click at [476, 643] on span "Edit Line Item" at bounding box center [524, 647] width 194 height 18
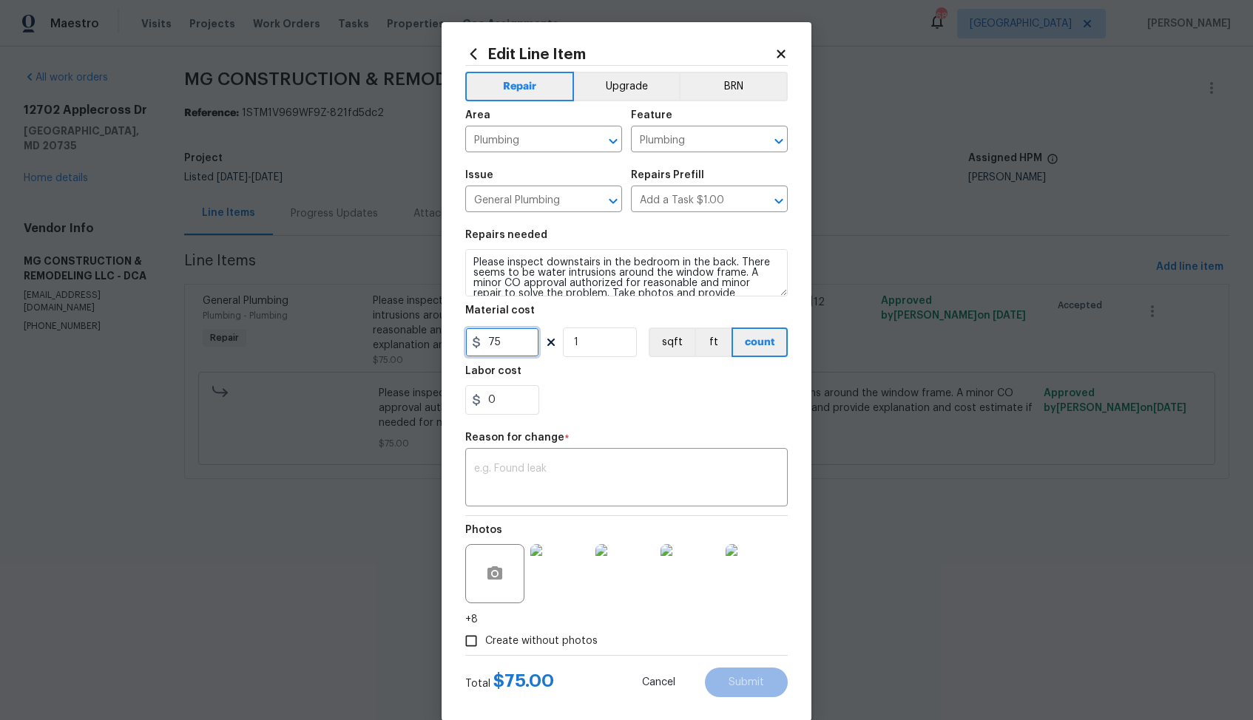
click at [498, 345] on input "75" at bounding box center [502, 343] width 74 height 30
type input "285"
click at [540, 476] on textarea at bounding box center [626, 479] width 305 height 31
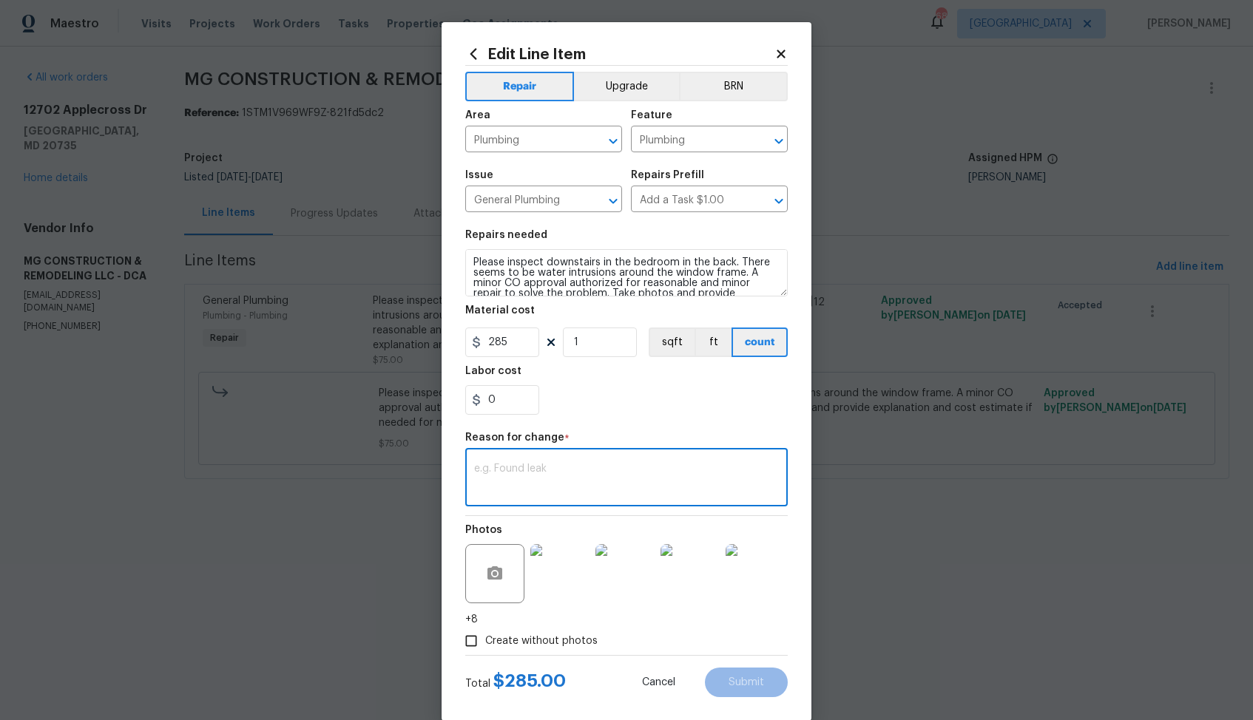
click at [523, 459] on div "x ​" at bounding box center [626, 479] width 322 height 55
paste textarea "(AM) Updated per vendor’s final cost."
type textarea "(AM) Updated per vendor’s final cost."
click at [743, 686] on span "Submit" at bounding box center [746, 682] width 36 height 11
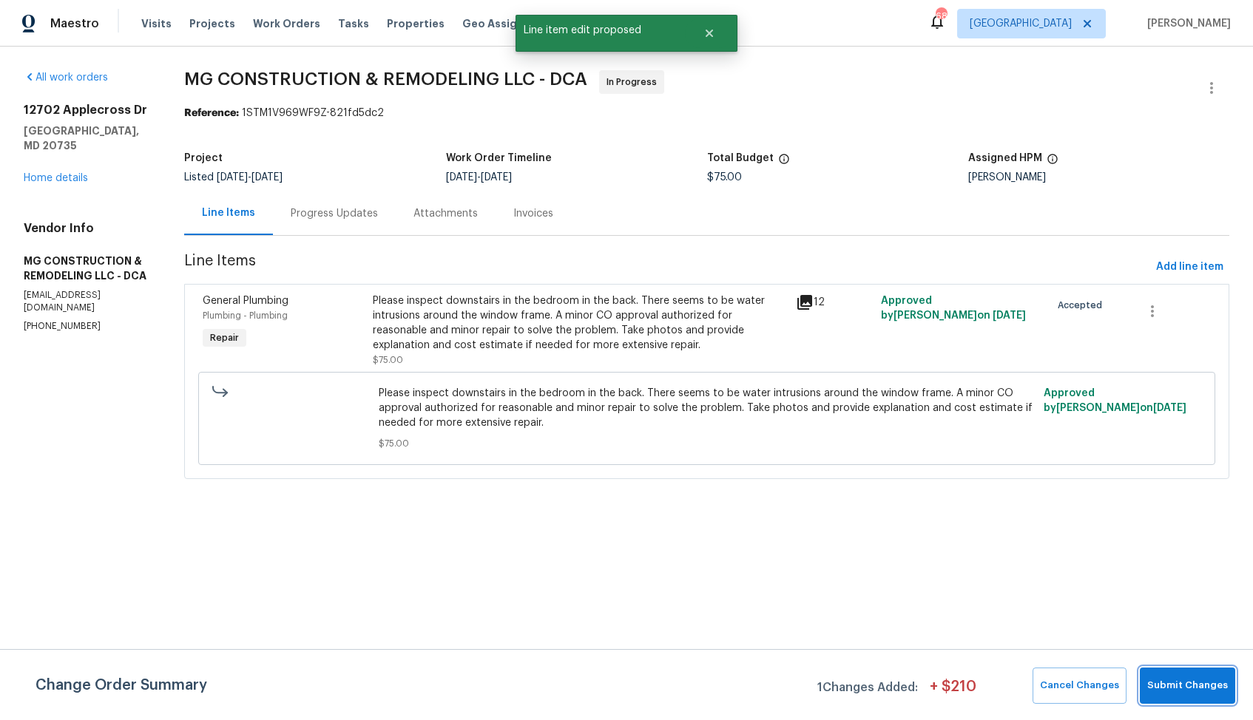
click at [1183, 684] on span "Submit Changes" at bounding box center [1187, 685] width 81 height 17
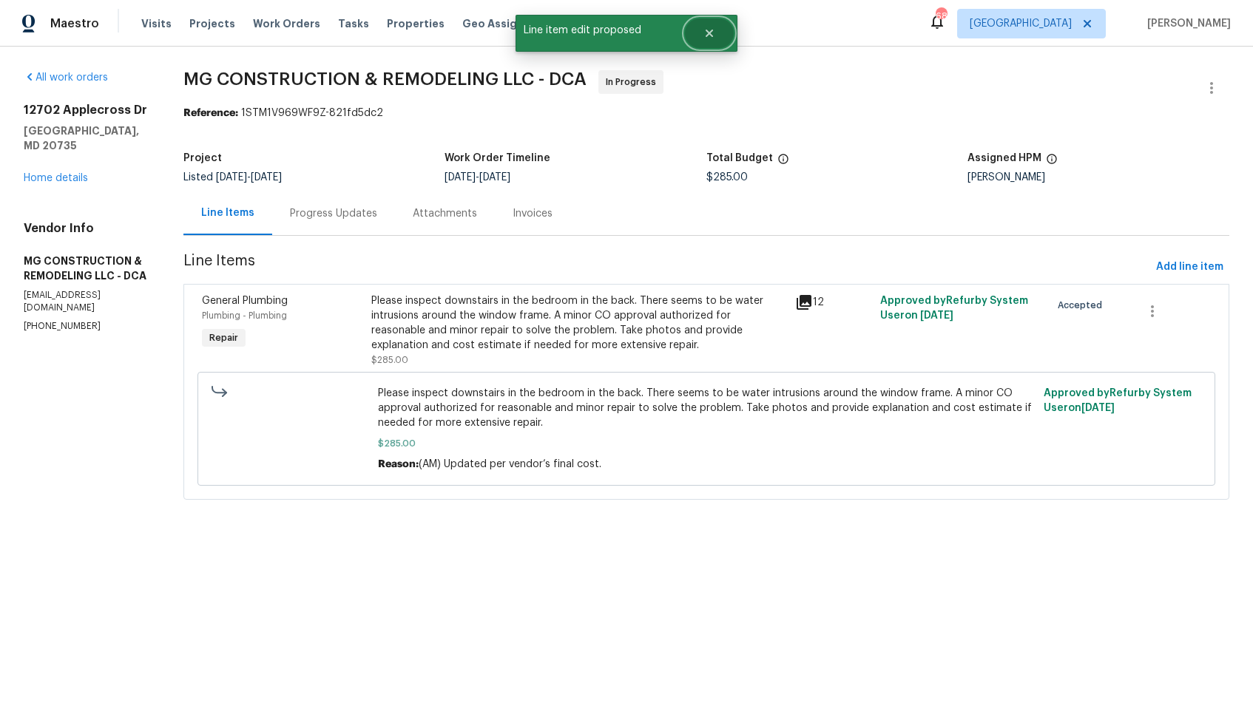
click at [715, 32] on button "Close" at bounding box center [709, 33] width 49 height 30
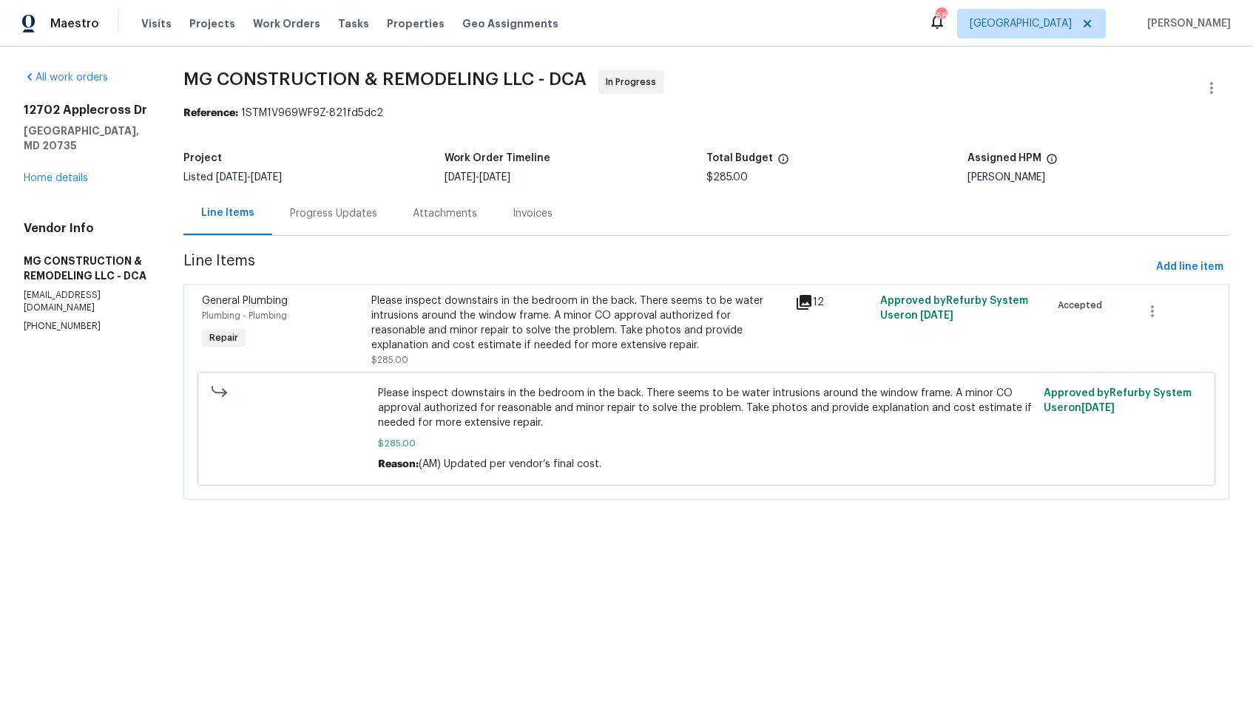
click at [363, 201] on div "Progress Updates" at bounding box center [333, 214] width 123 height 44
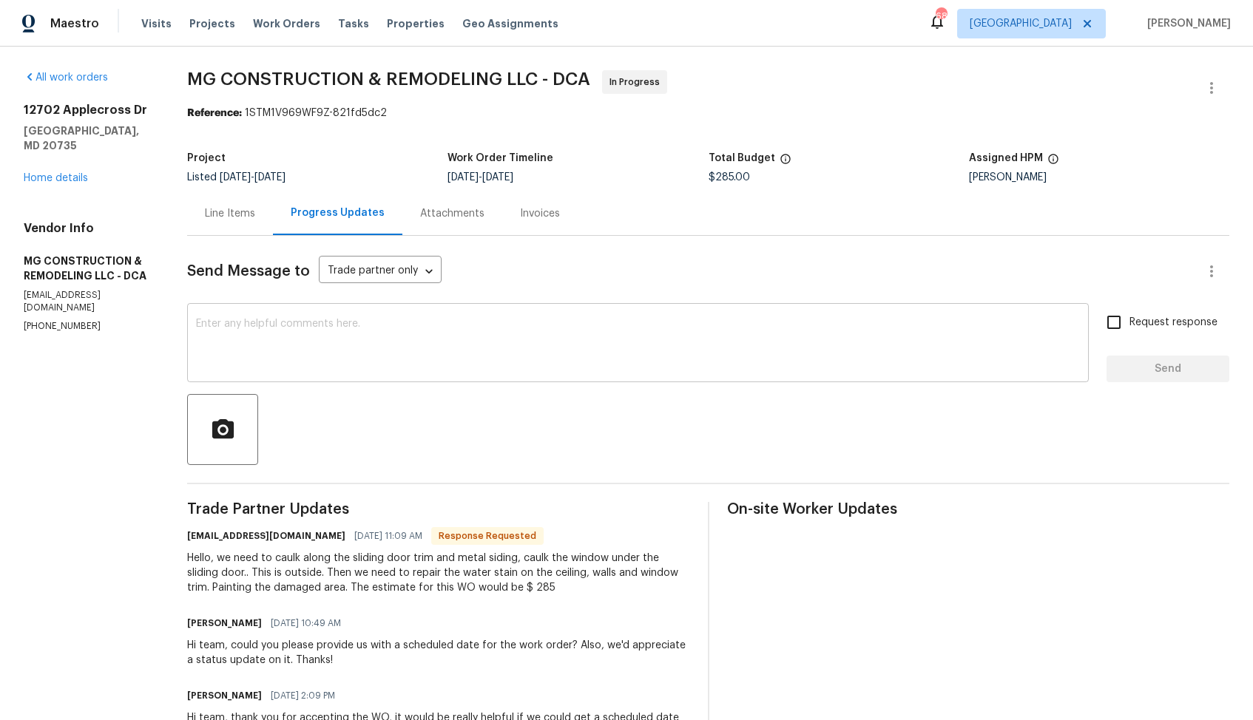
click at [442, 332] on textarea at bounding box center [638, 345] width 884 height 52
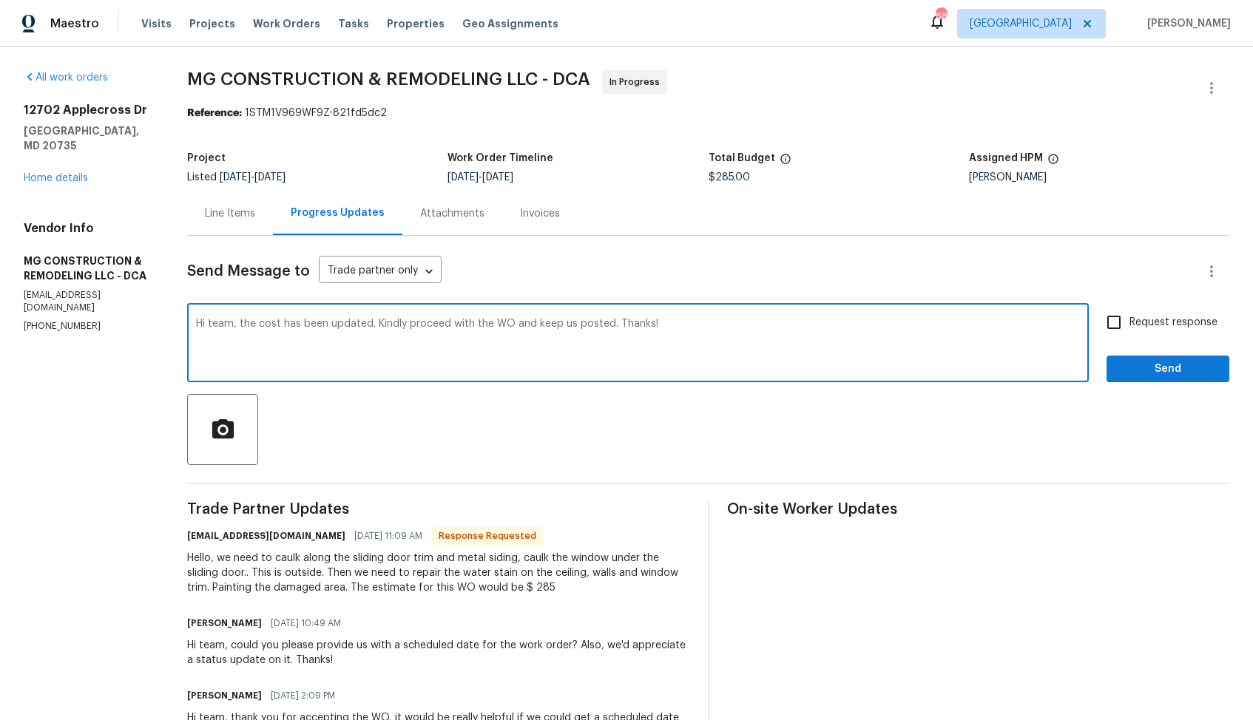
click at [615, 324] on textarea "Hi team, the cost has been updated. Kindly proceed with the WO and keep us post…" at bounding box center [638, 345] width 884 height 52
click at [764, 320] on textarea "Hi team, the cost has been updated. Kindly proceed with the WO and keep me post…" at bounding box center [638, 345] width 884 height 52
type textarea "Hi team, the cost has been updated. Kindly proceed with the WO and keep me post…"
click at [1120, 319] on input "Request response" at bounding box center [1113, 322] width 31 height 31
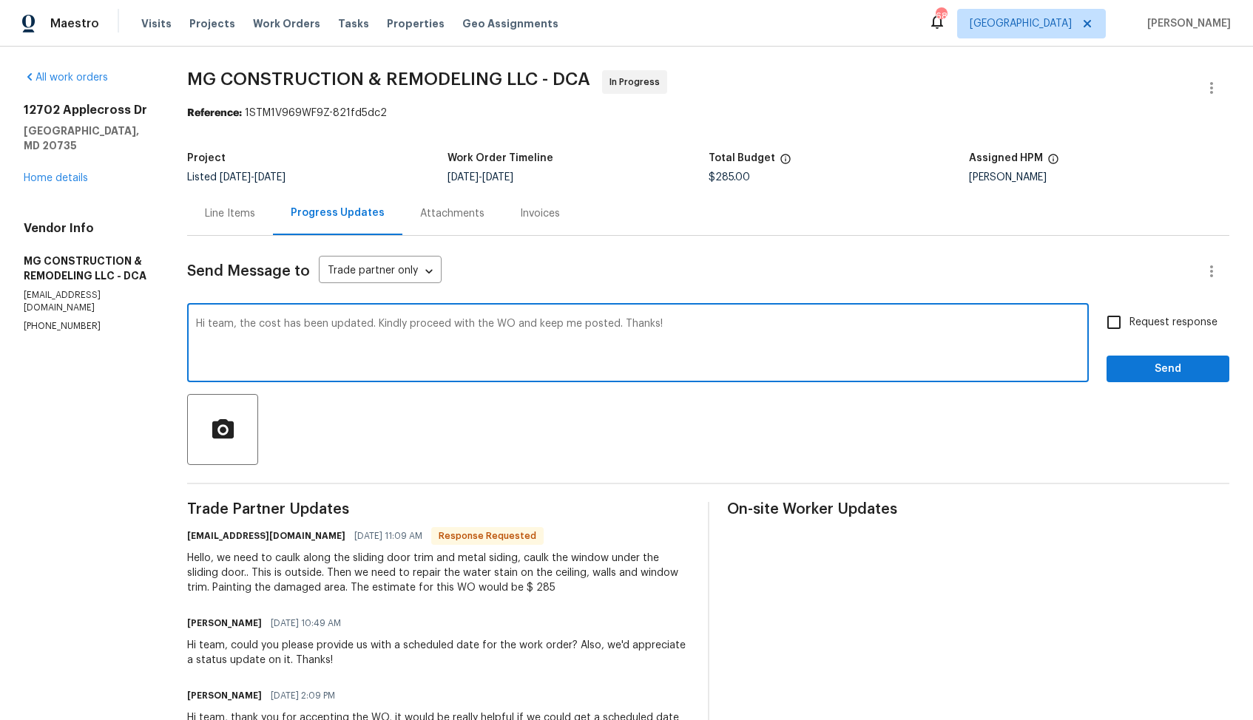
checkbox input "true"
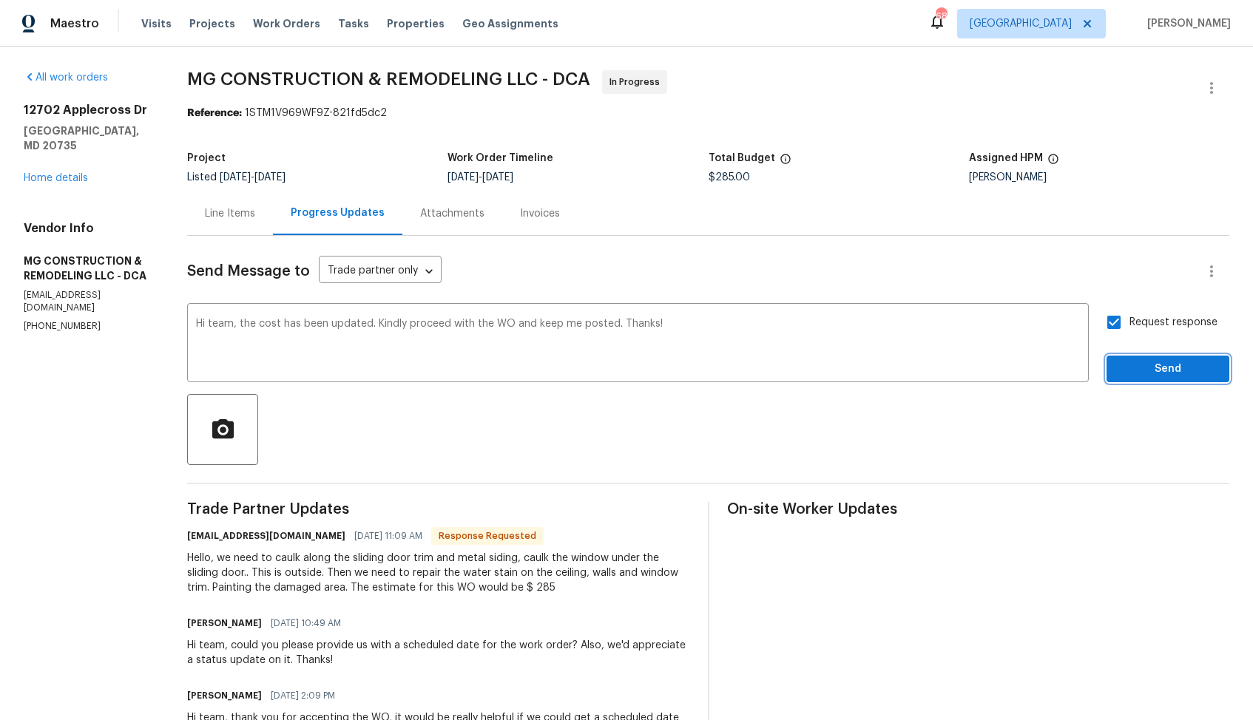
click at [1141, 368] on span "Send" at bounding box center [1167, 369] width 99 height 18
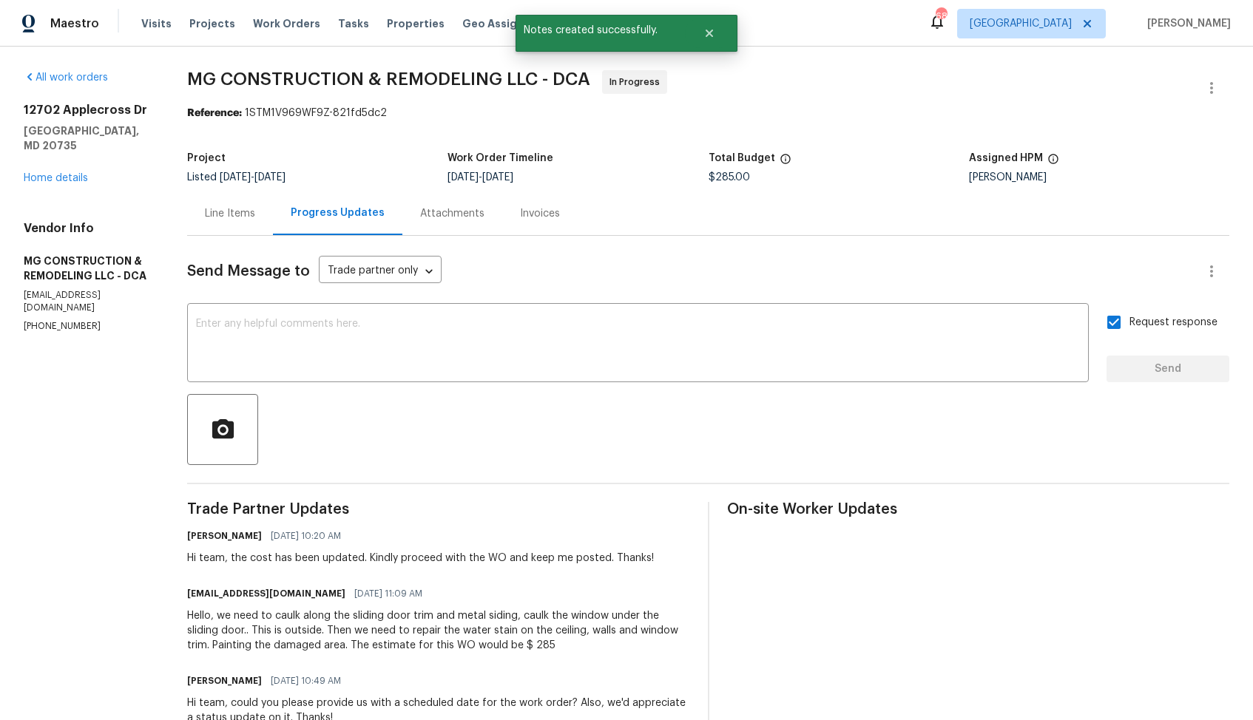
click at [368, 632] on div "Hello, we need to caulk along the sliding door trim and metal siding, caulk the…" at bounding box center [438, 631] width 502 height 44
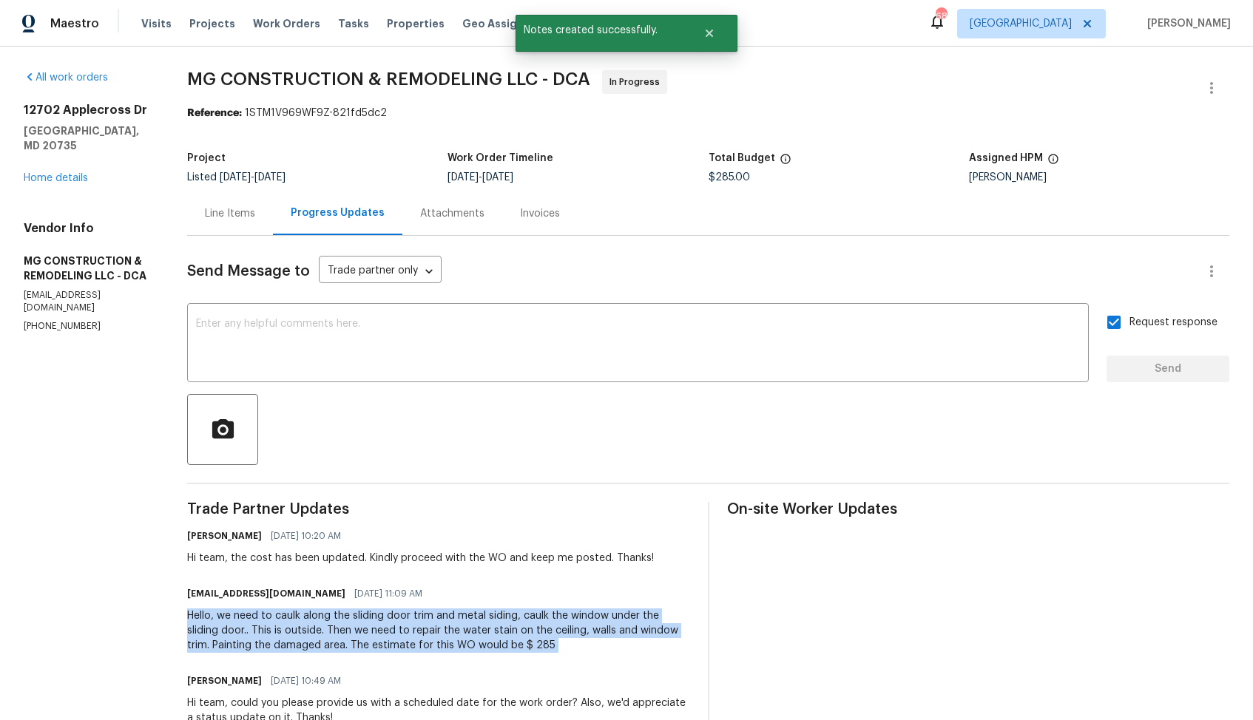
copy div "Hello, we need to caulk along the sliding door trim and metal siding, caulk the…"
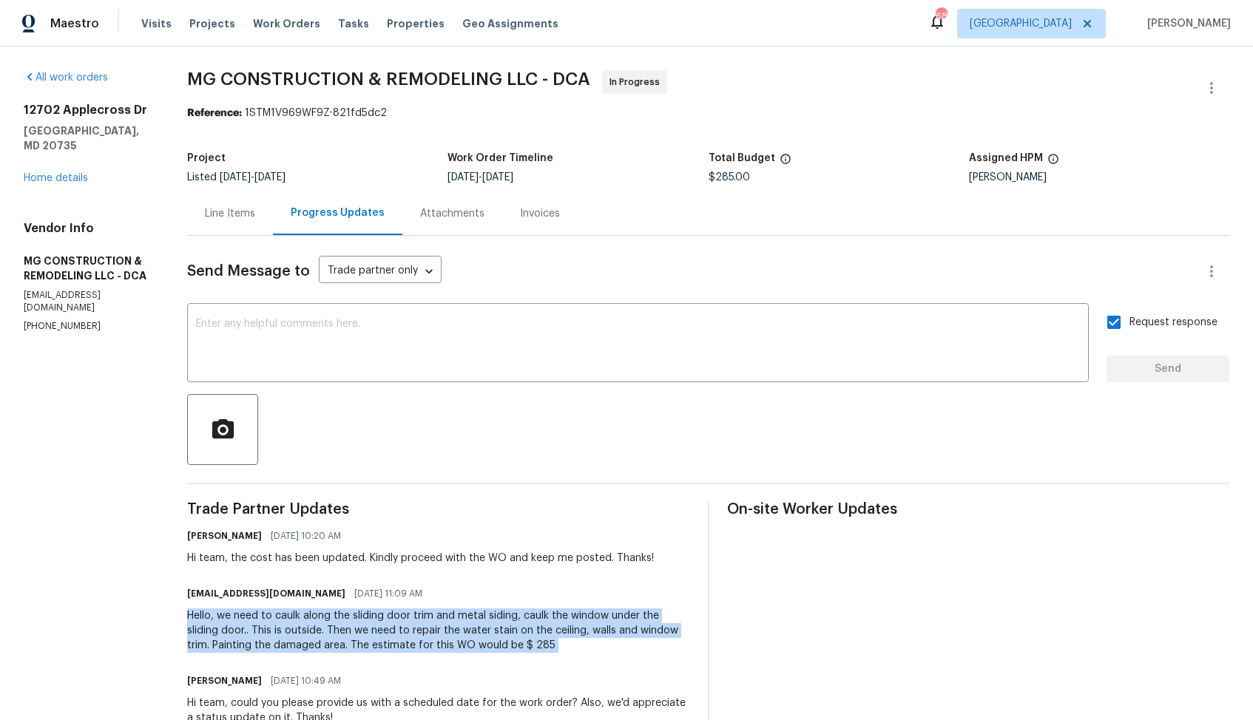
click at [578, 192] on div "Invoices" at bounding box center [539, 214] width 75 height 44
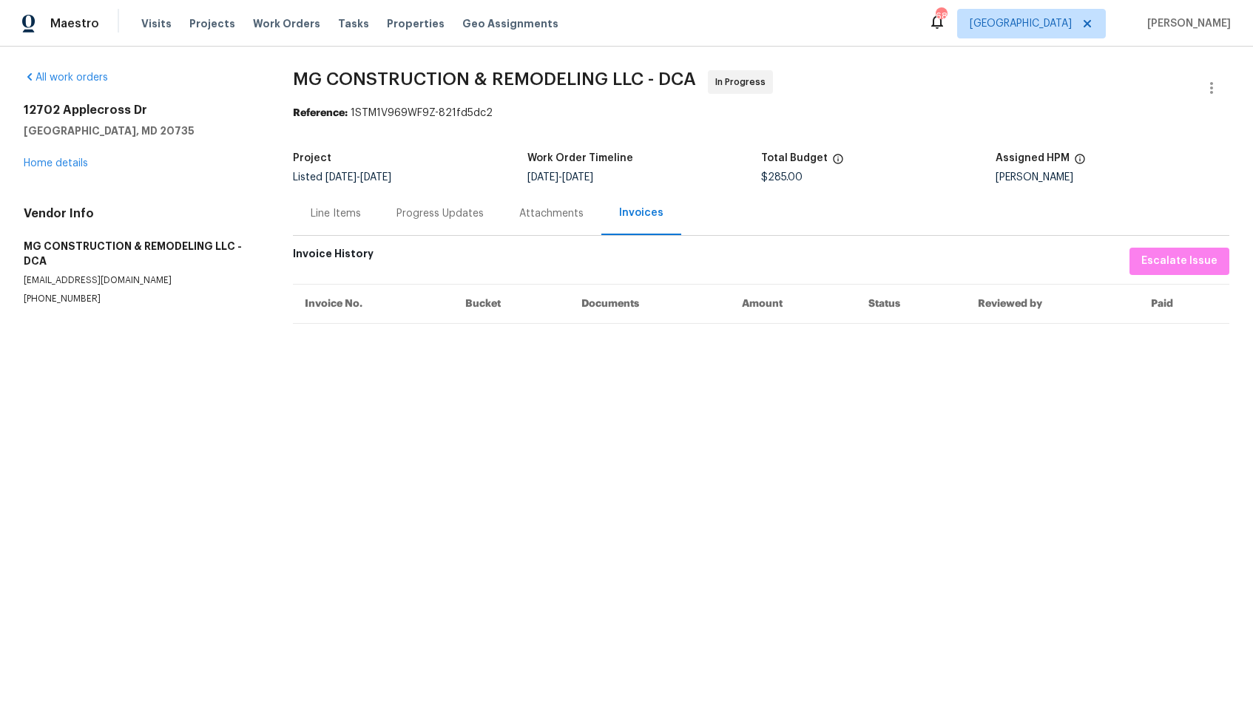
click at [401, 229] on div "Progress Updates" at bounding box center [440, 214] width 123 height 44
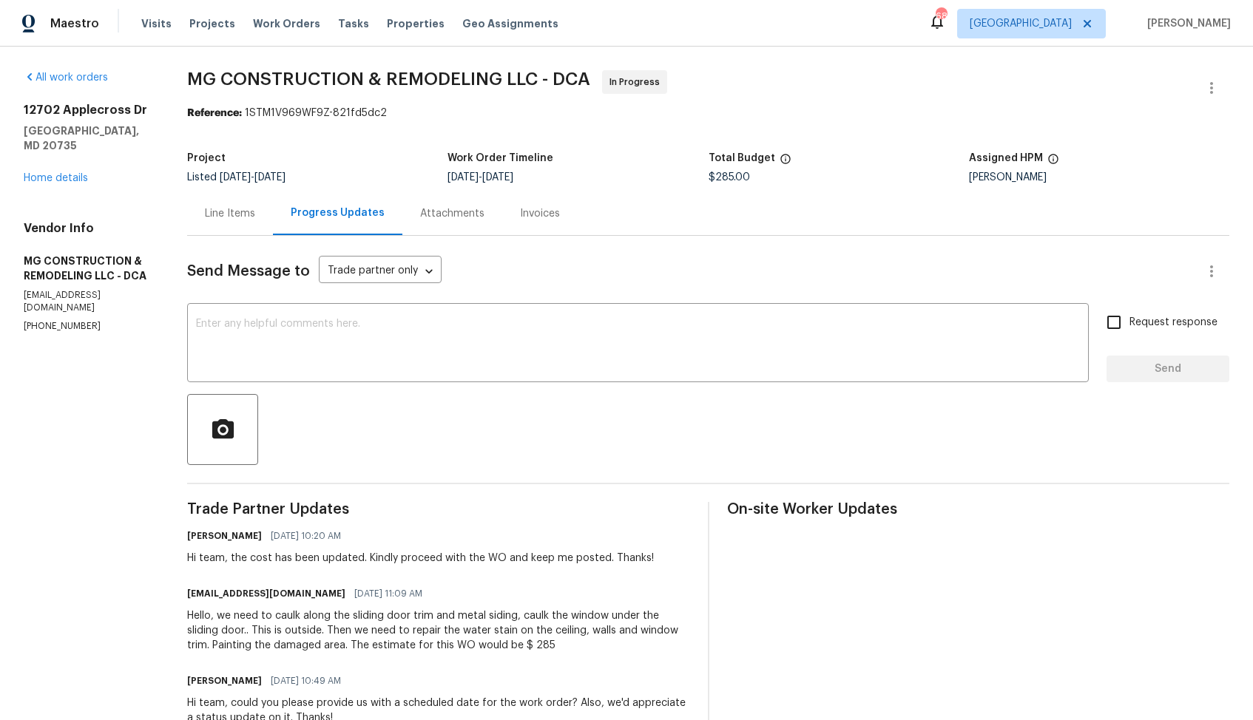
click at [447, 163] on div "Project" at bounding box center [317, 162] width 260 height 19
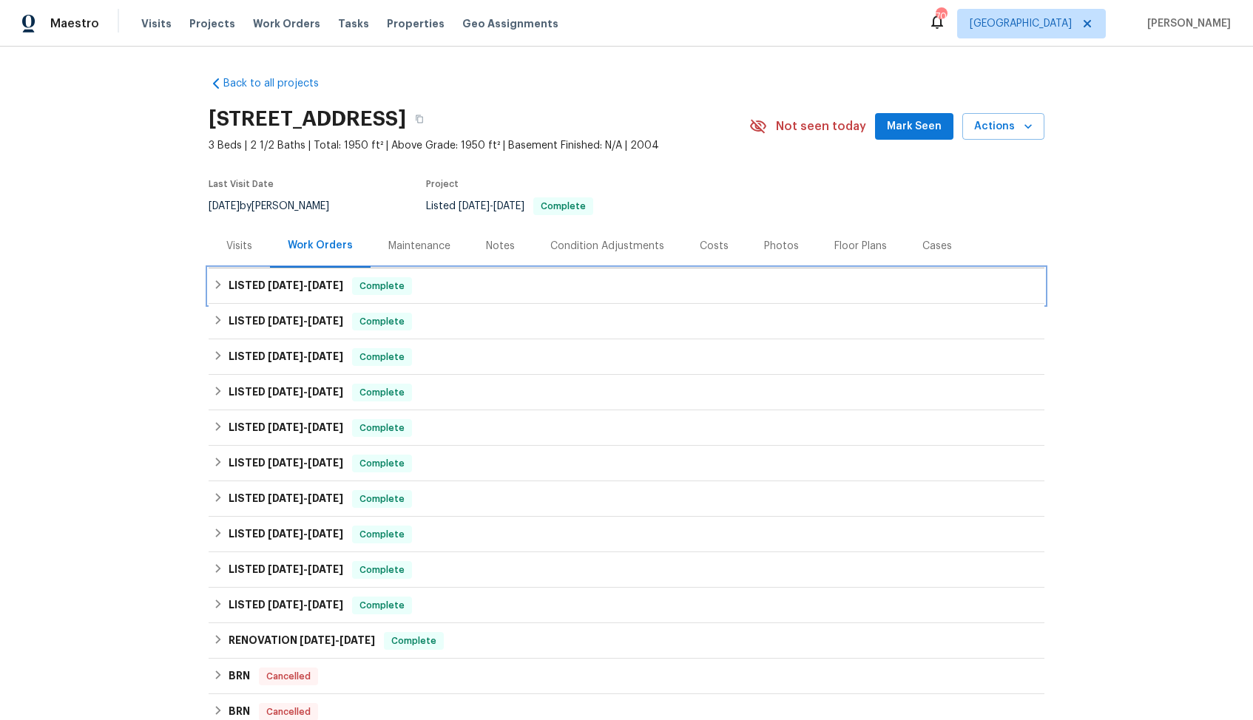
click at [278, 283] on span "[DATE]" at bounding box center [286, 285] width 36 height 10
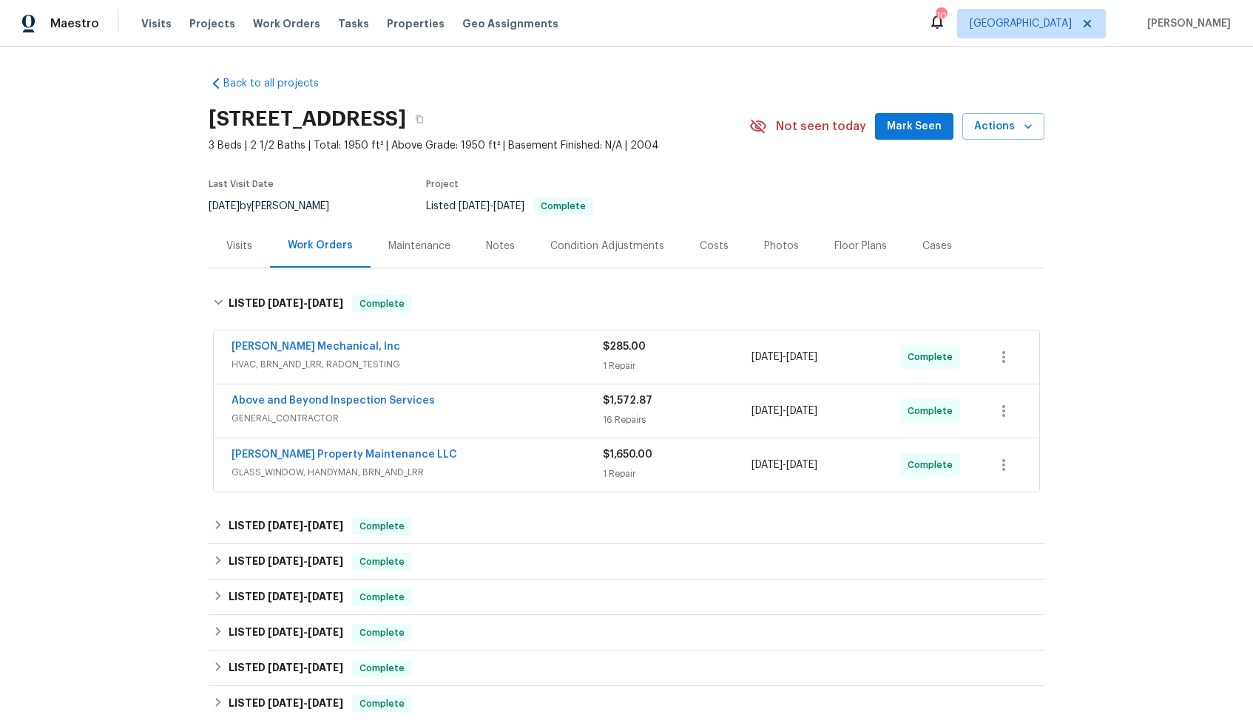
click at [453, 400] on div "Above and Beyond Inspection Services" at bounding box center [416, 402] width 371 height 18
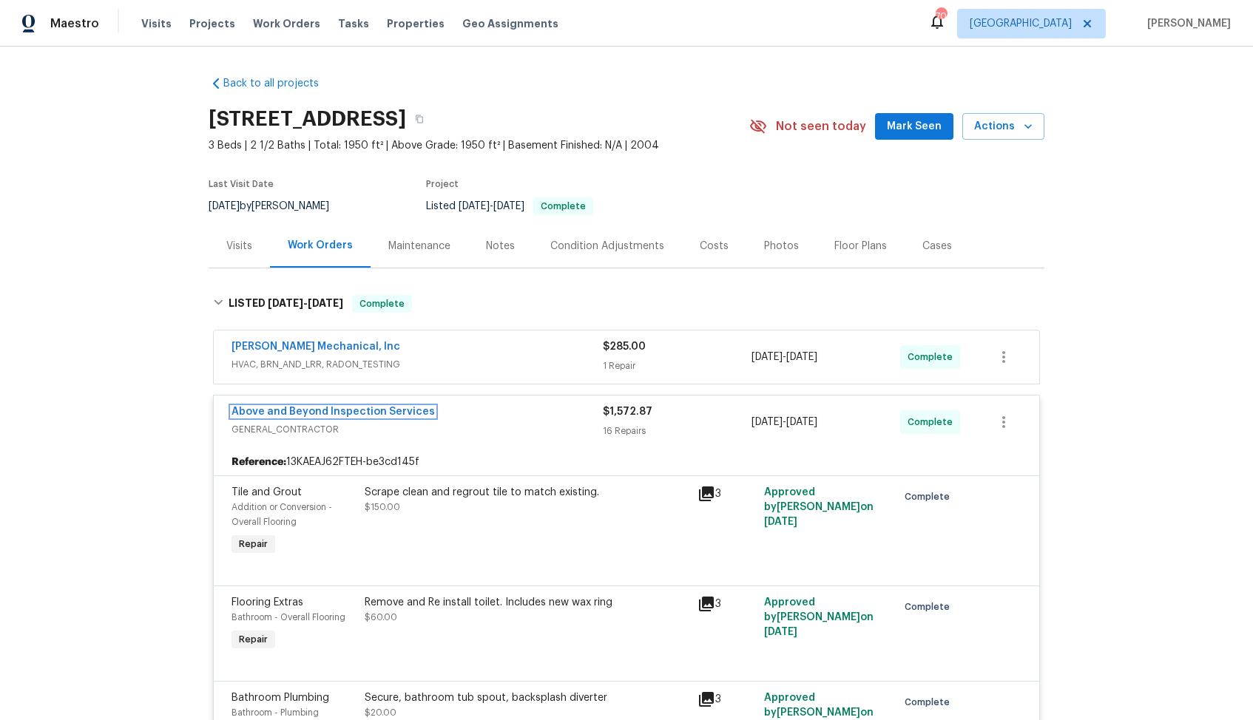
click at [388, 413] on link "Above and Beyond Inspection Services" at bounding box center [332, 412] width 203 height 10
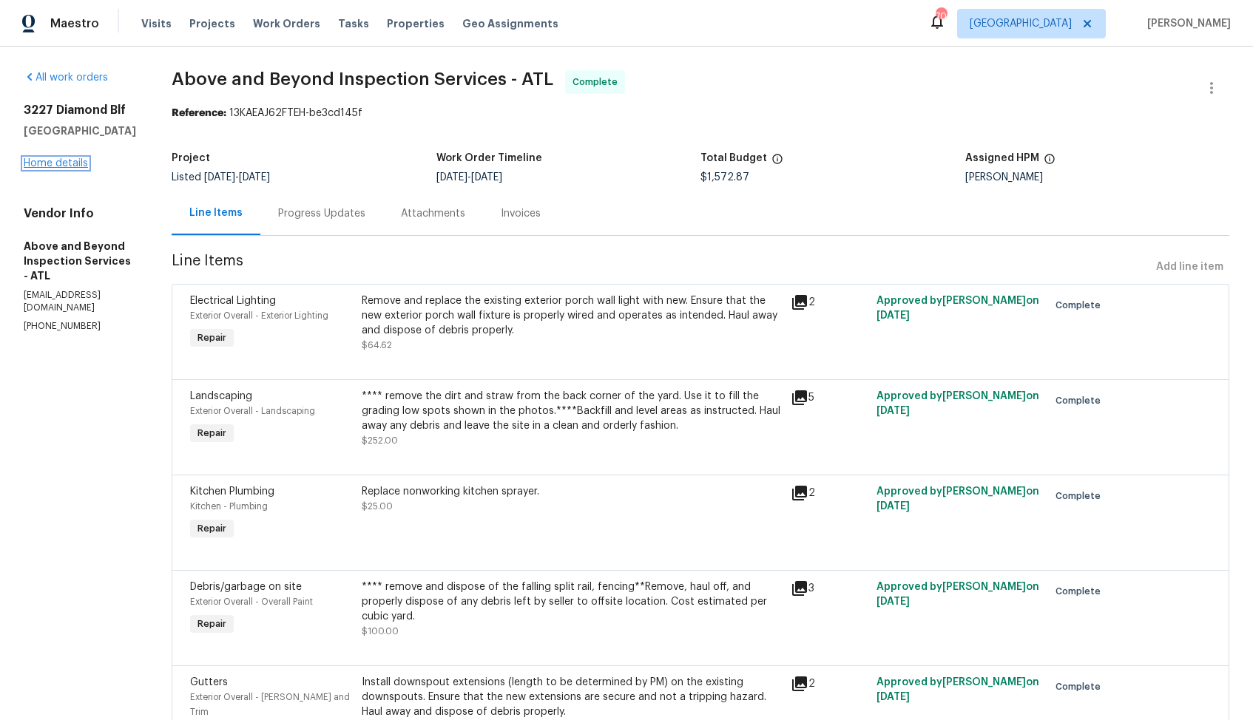
click at [66, 167] on link "Home details" at bounding box center [56, 163] width 64 height 10
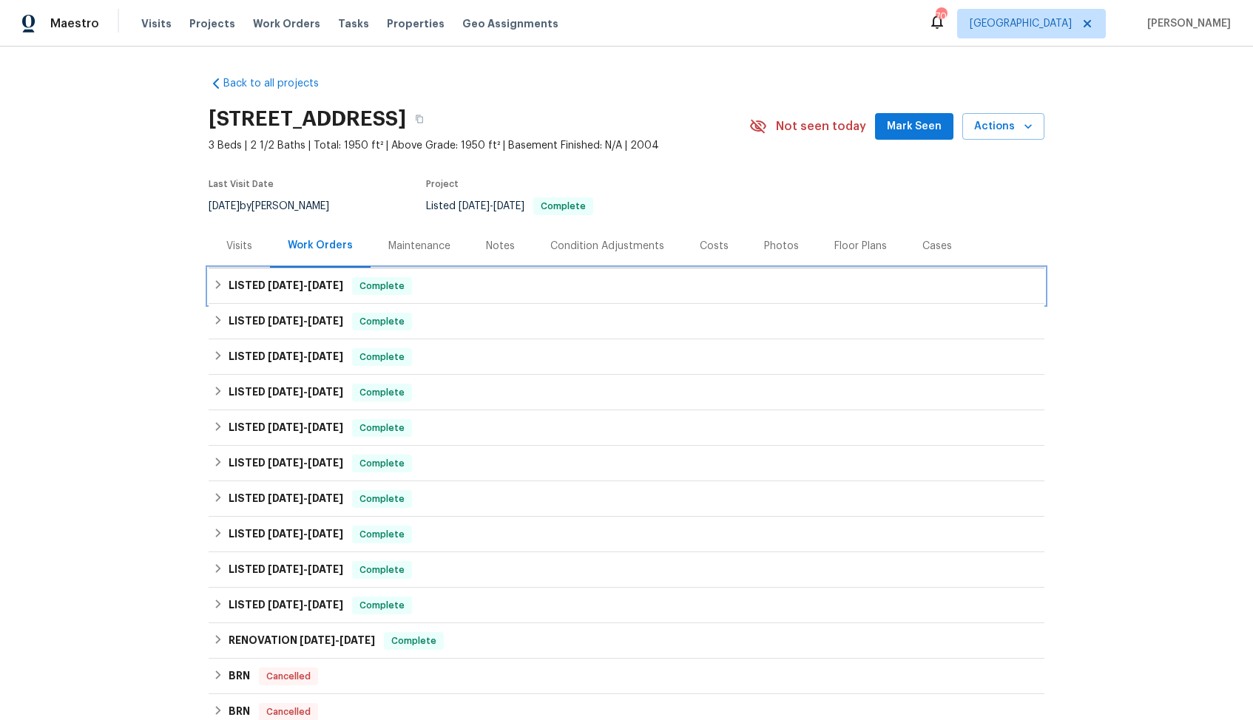
click at [447, 280] on div "LISTED 8/13/25 - 8/18/25 Complete" at bounding box center [626, 286] width 827 height 18
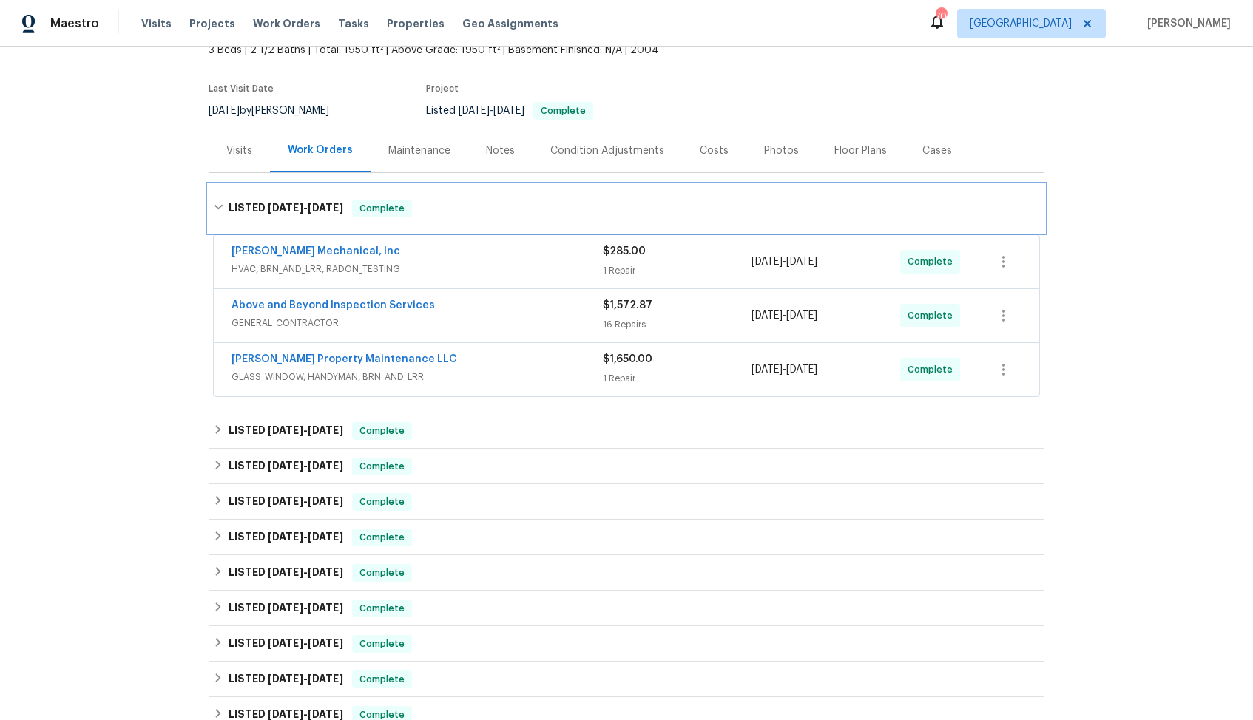
scroll to position [97, 0]
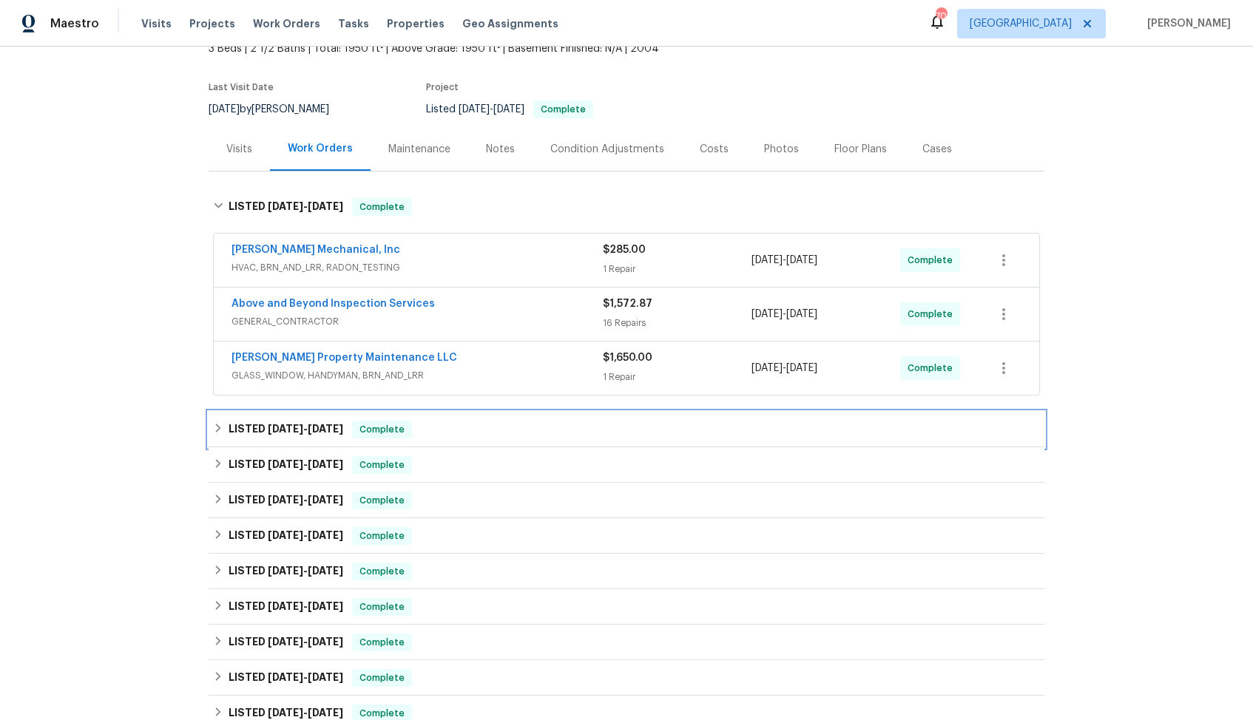
click at [484, 426] on div "LISTED 8/4/25 - 8/6/25 Complete" at bounding box center [626, 430] width 827 height 18
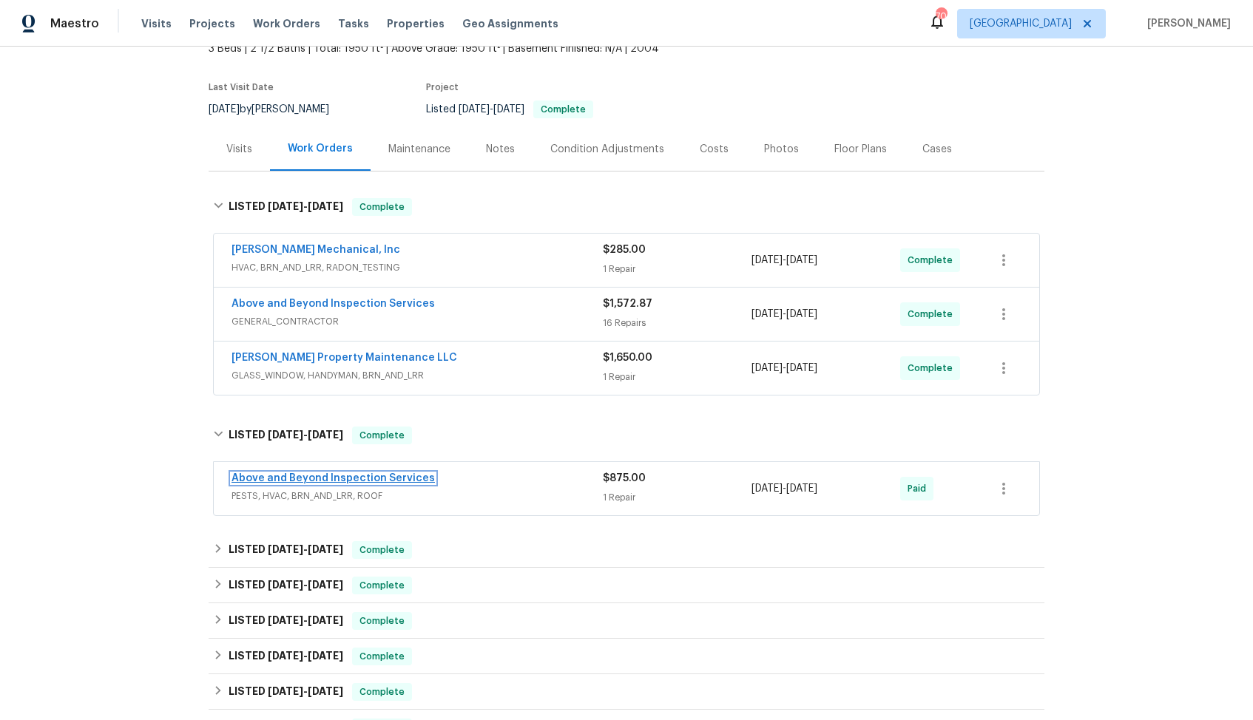
click at [359, 474] on link "Above and Beyond Inspection Services" at bounding box center [332, 478] width 203 height 10
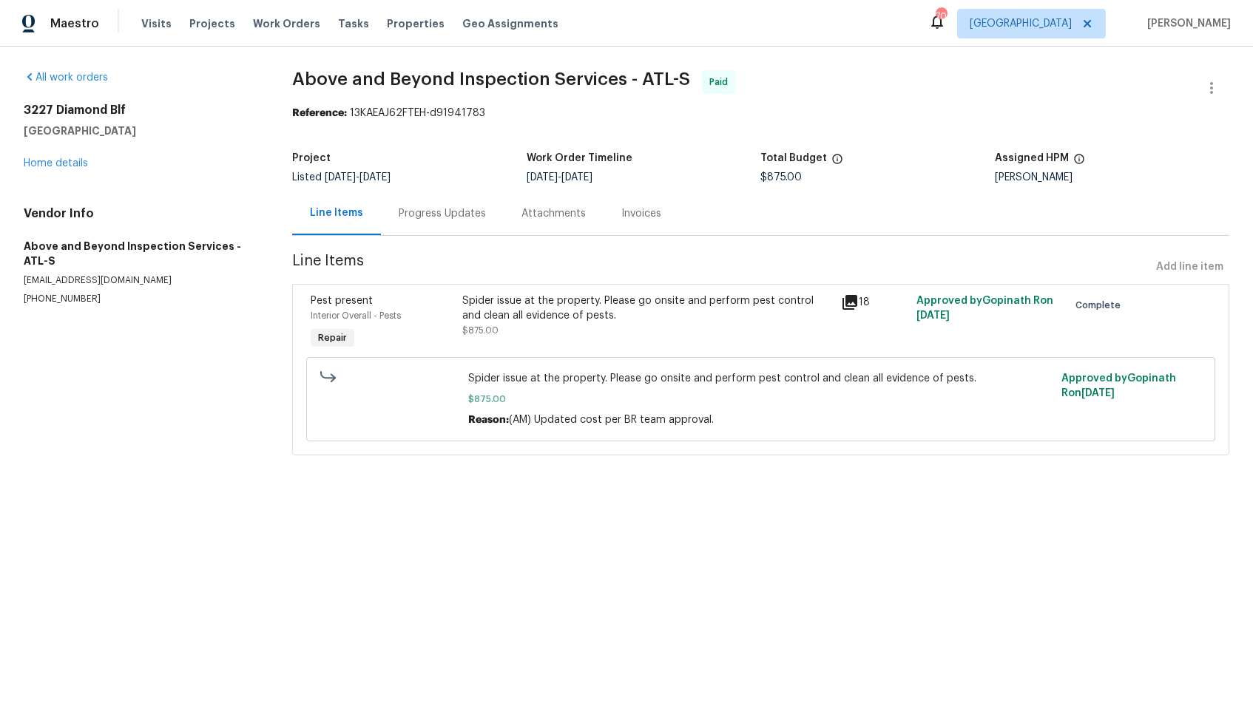
click at [799, 140] on section "Above and Beyond Inspection Services - ATL-S Paid Reference: 13KAEAJ62FTEH-d919…" at bounding box center [760, 271] width 937 height 403
click at [444, 215] on div "Progress Updates" at bounding box center [442, 213] width 87 height 15
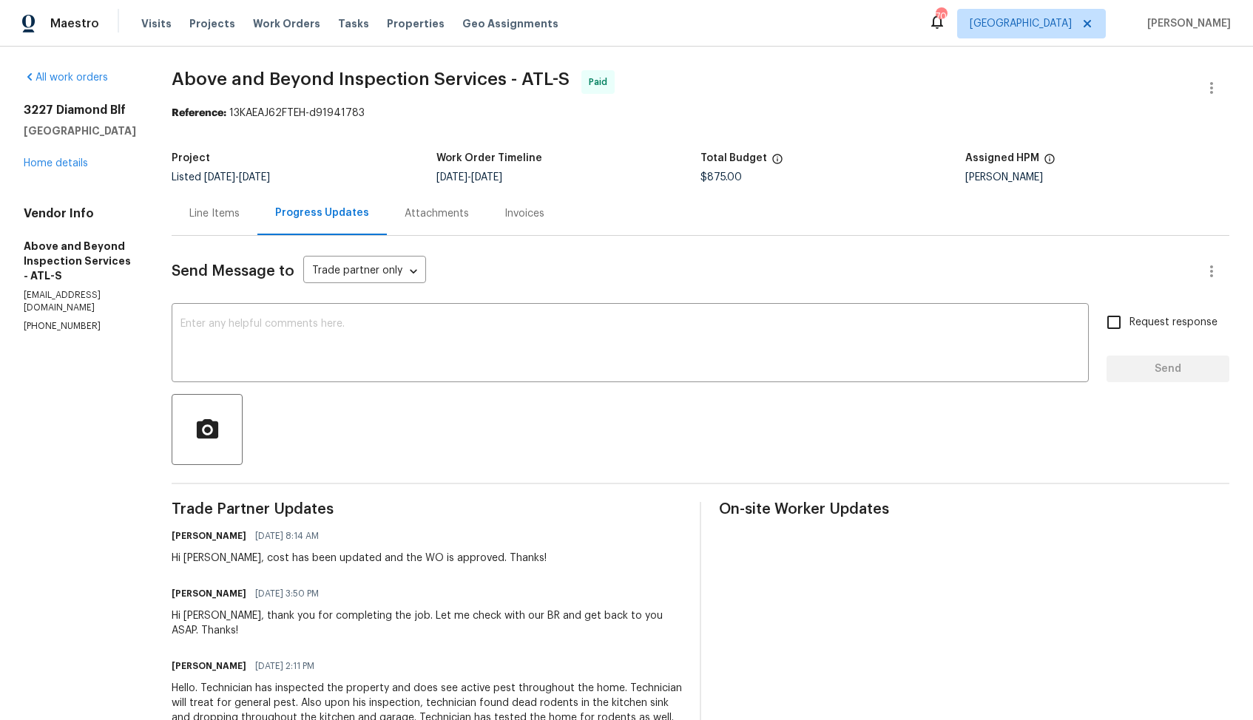
click at [240, 212] on div "Line Items" at bounding box center [214, 213] width 50 height 15
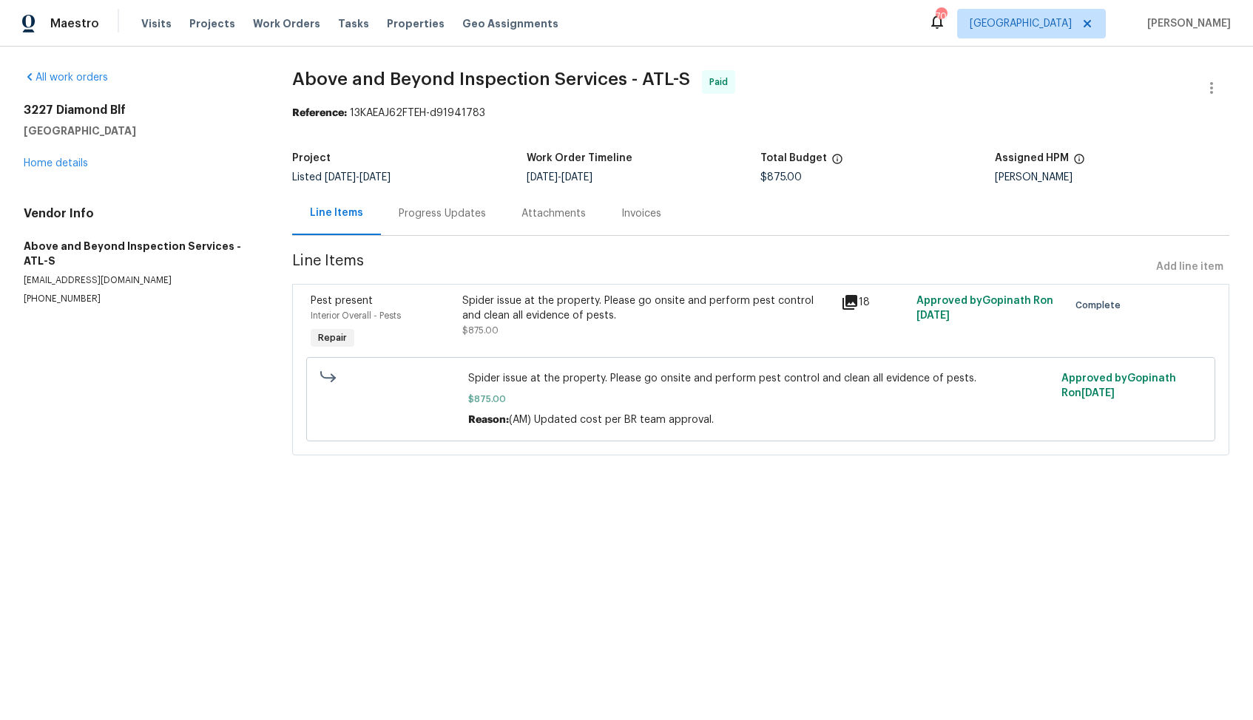
click at [527, 317] on div "Spider issue at the property. Please go onsite and perform pest control and cle…" at bounding box center [647, 309] width 370 height 30
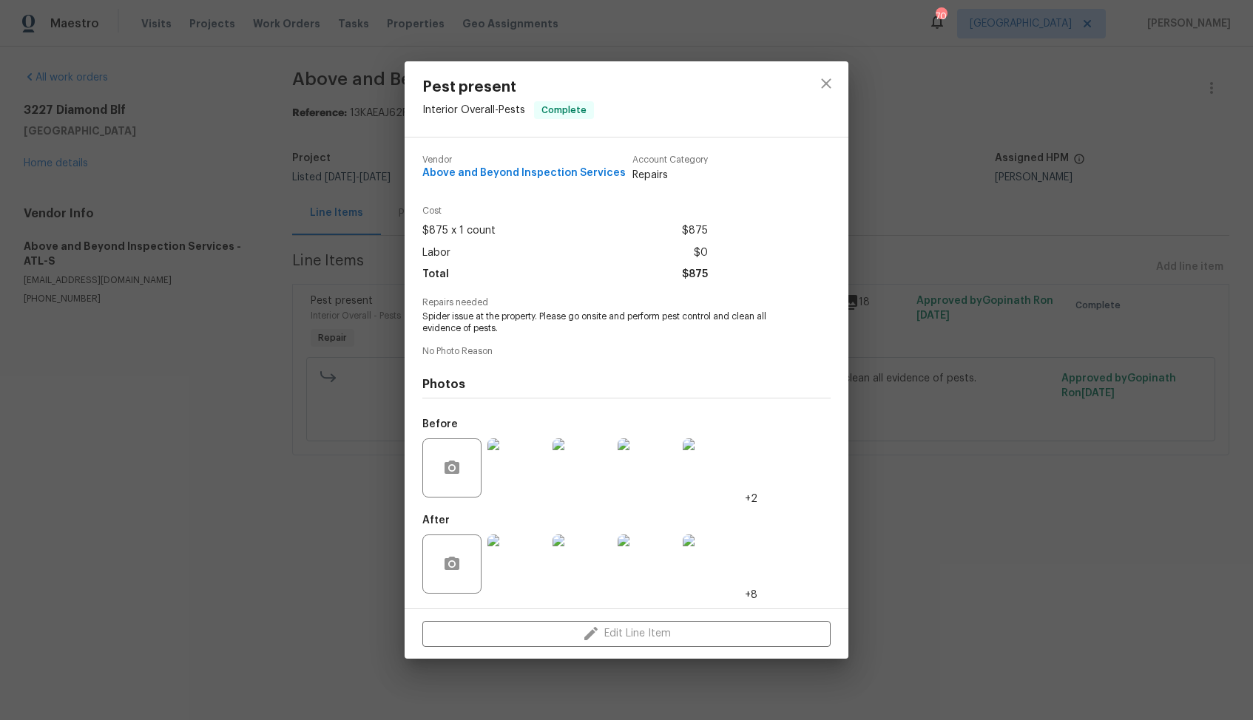
click at [899, 518] on div "Pest present Interior Overall - Pests Complete Vendor Above and Beyond Inspecti…" at bounding box center [626, 360] width 1253 height 720
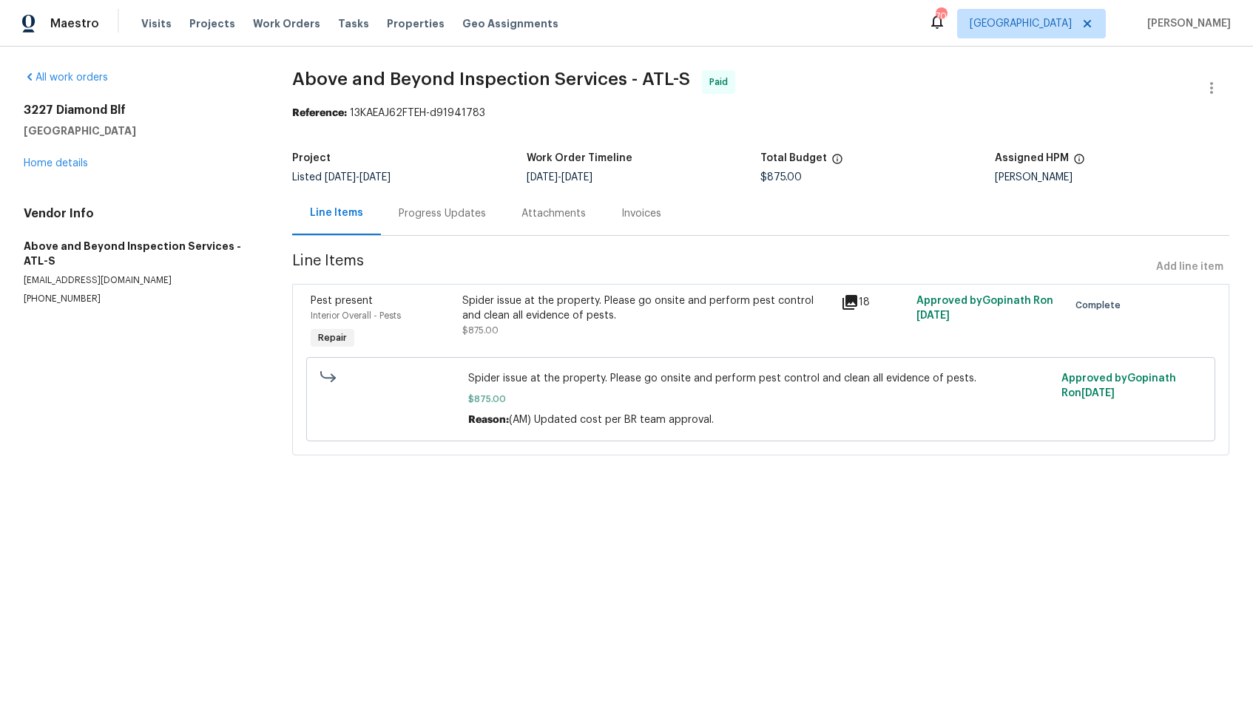
click at [442, 224] on div "Progress Updates" at bounding box center [442, 214] width 123 height 44
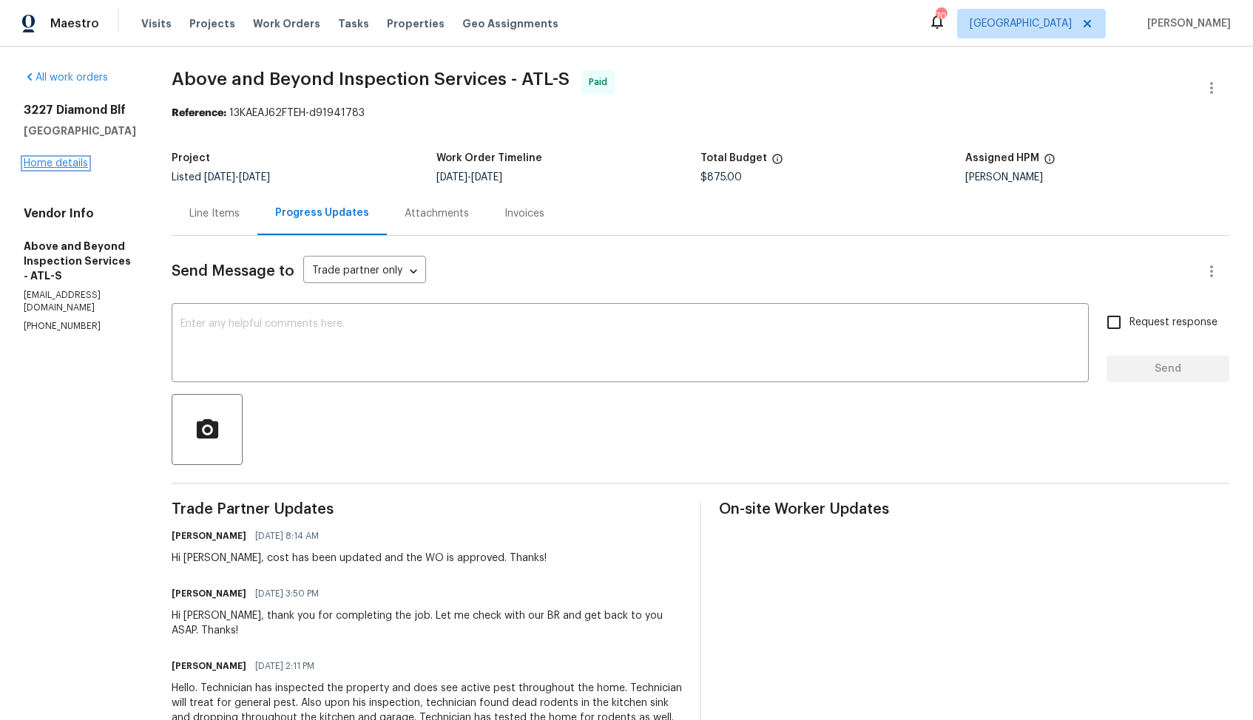
click at [74, 162] on link "Home details" at bounding box center [56, 163] width 64 height 10
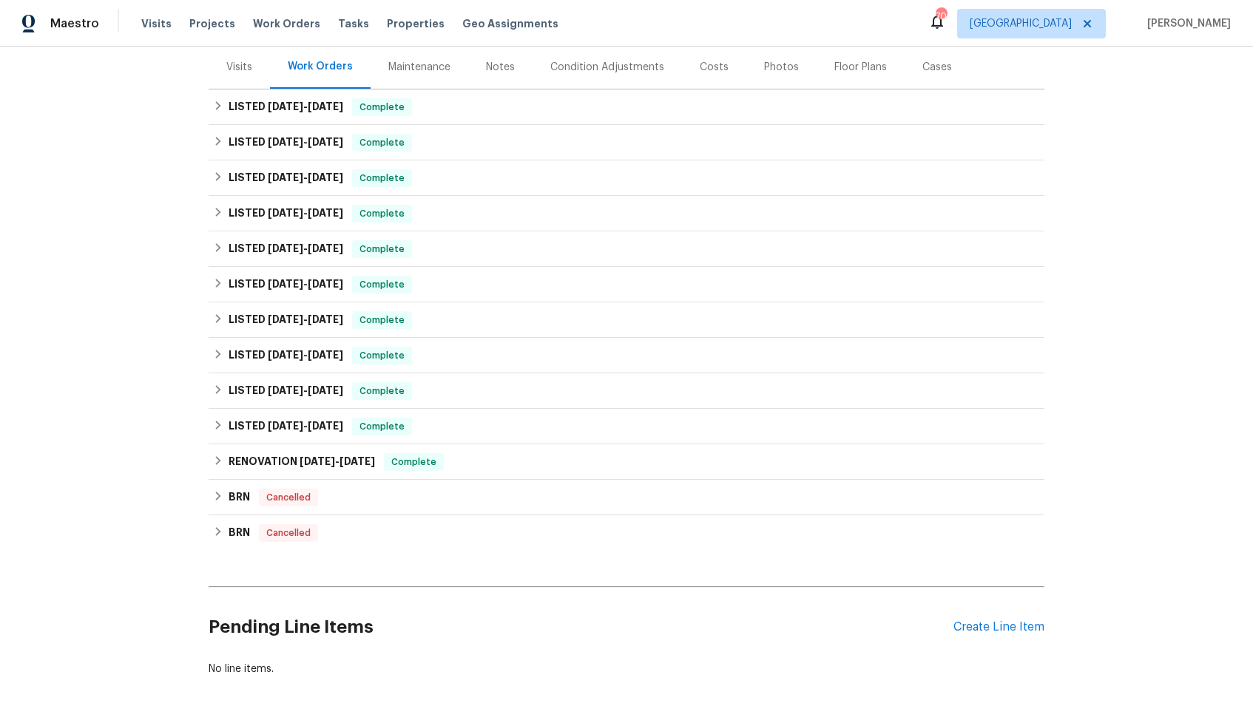
scroll to position [236, 0]
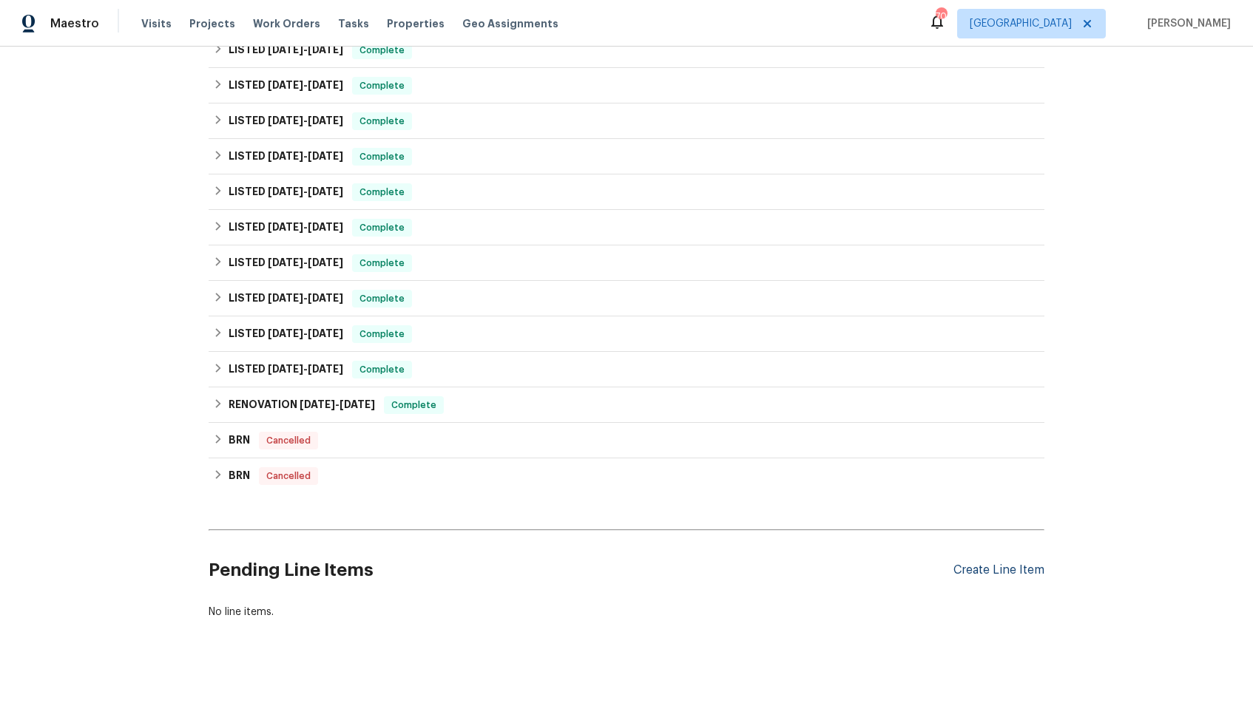
click at [1010, 570] on div "Create Line Item" at bounding box center [998, 571] width 91 height 14
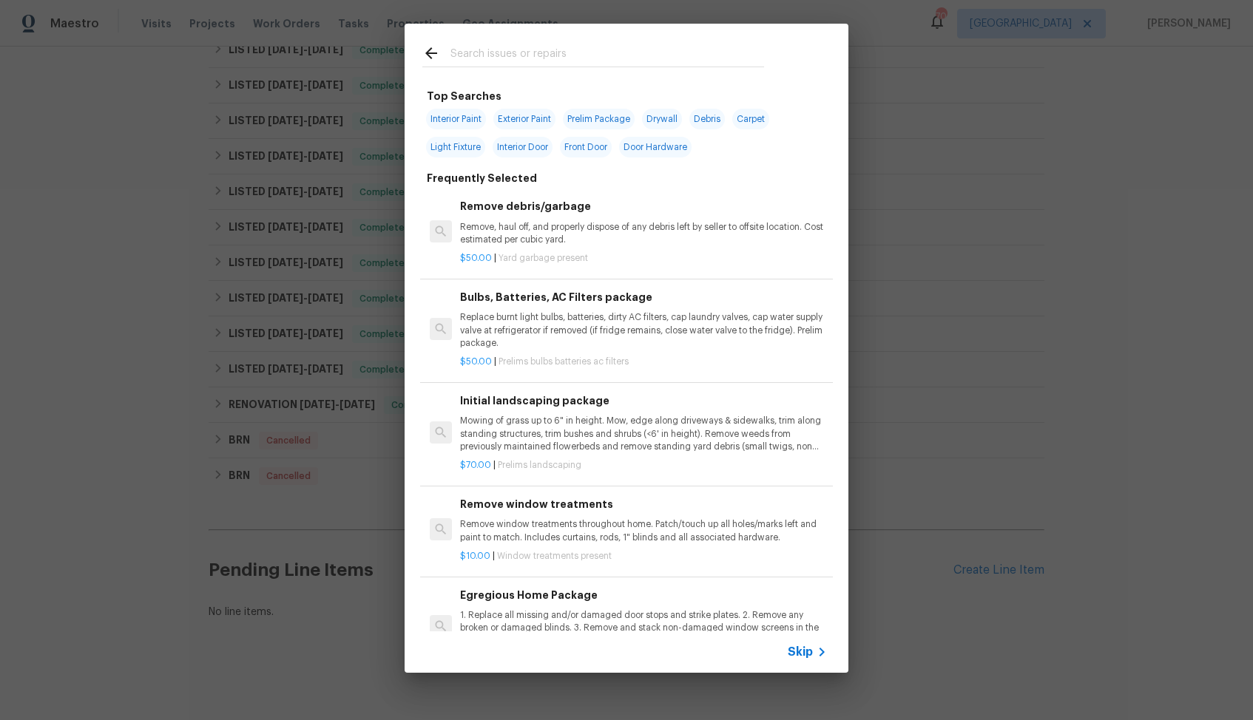
click at [501, 54] on input "text" at bounding box center [607, 55] width 314 height 22
type input "pest"
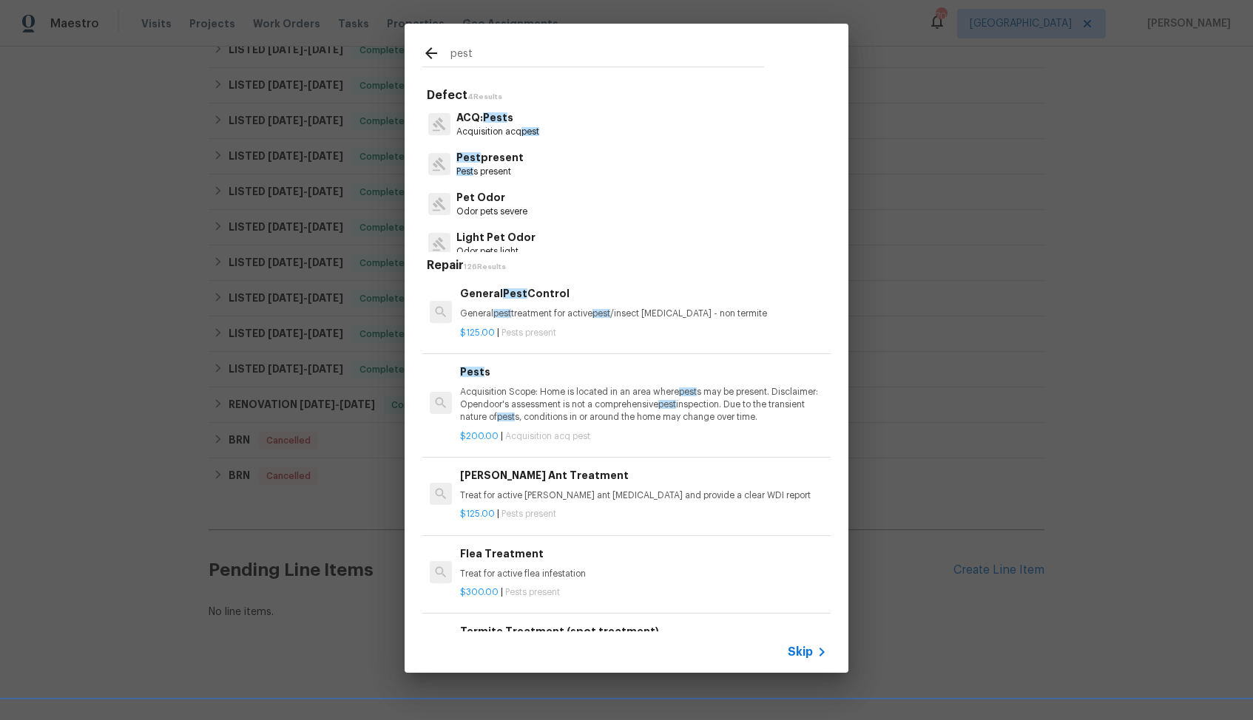
click at [496, 302] on div "General Pest Control General pest treatment for active pest /insect infestation…" at bounding box center [643, 303] width 367 height 36
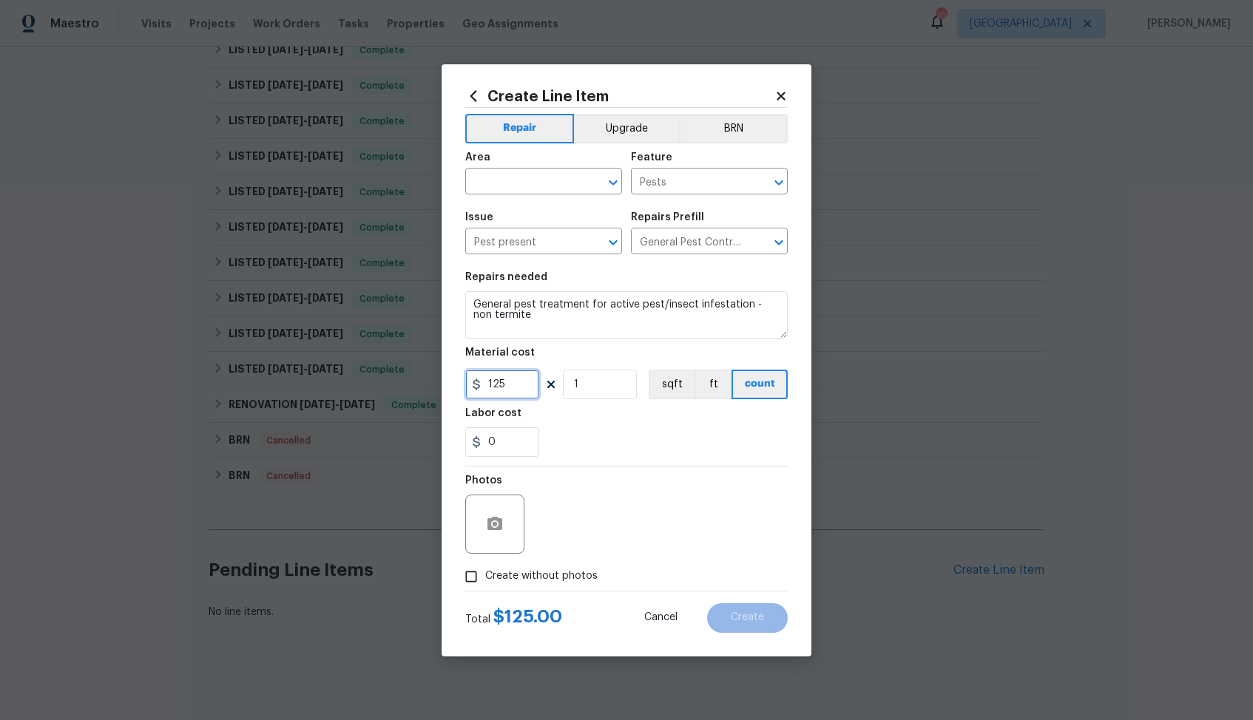
click at [518, 388] on input "125" at bounding box center [502, 385] width 74 height 30
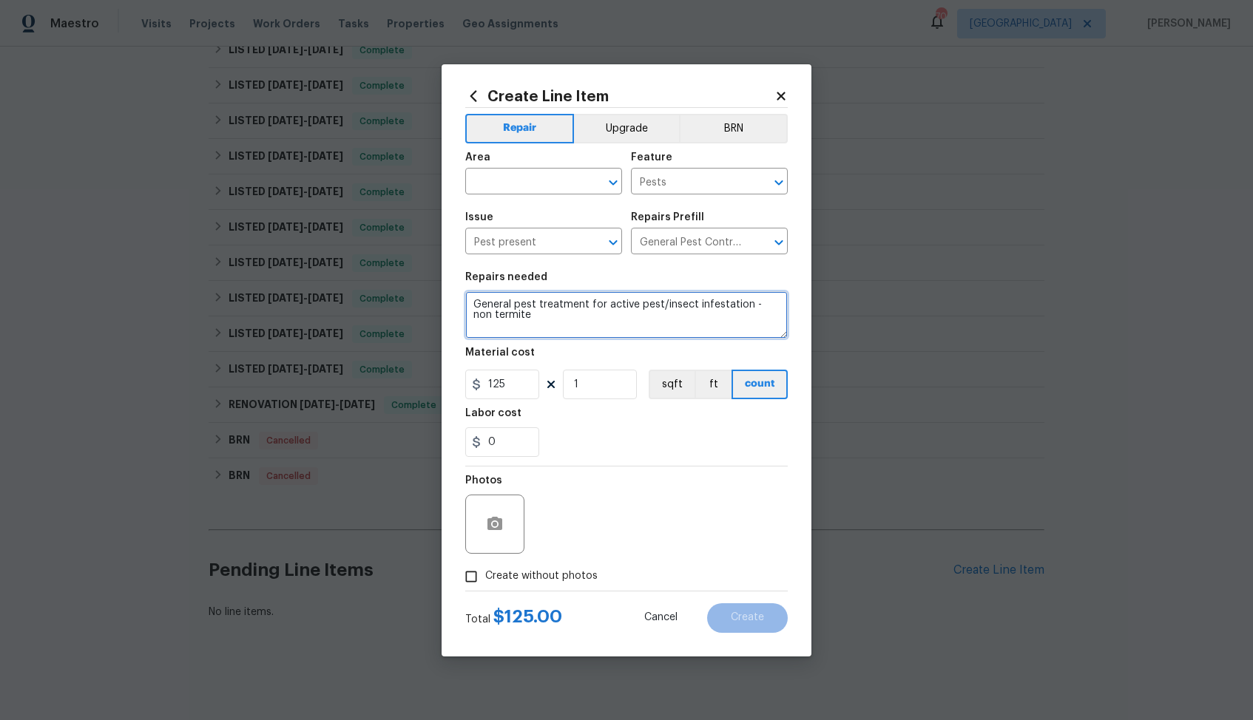
click at [656, 320] on textarea "General pest treatment for active pest/insect infestation - non termite" at bounding box center [626, 314] width 322 height 47
paste textarea "Rework: There are significant rat droppings throughout the home and an ongoing …"
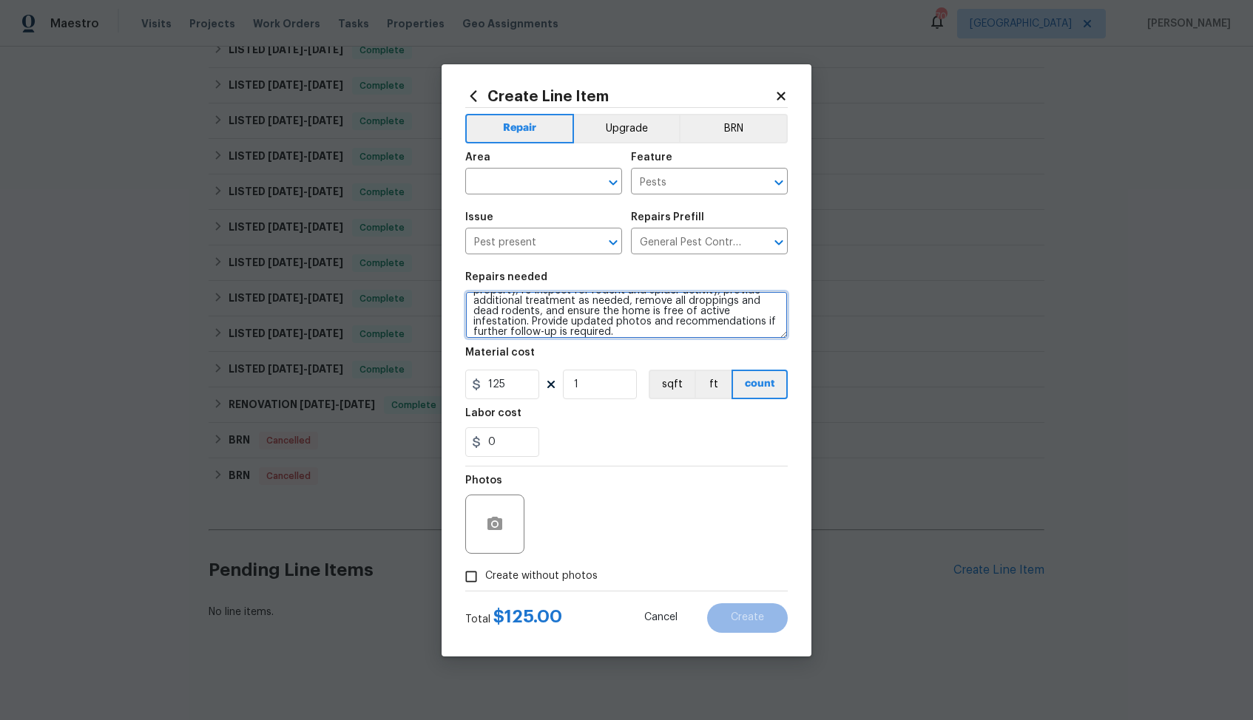
type textarea "Rework: There are significant rat droppings throughout the home and an ongoing …"
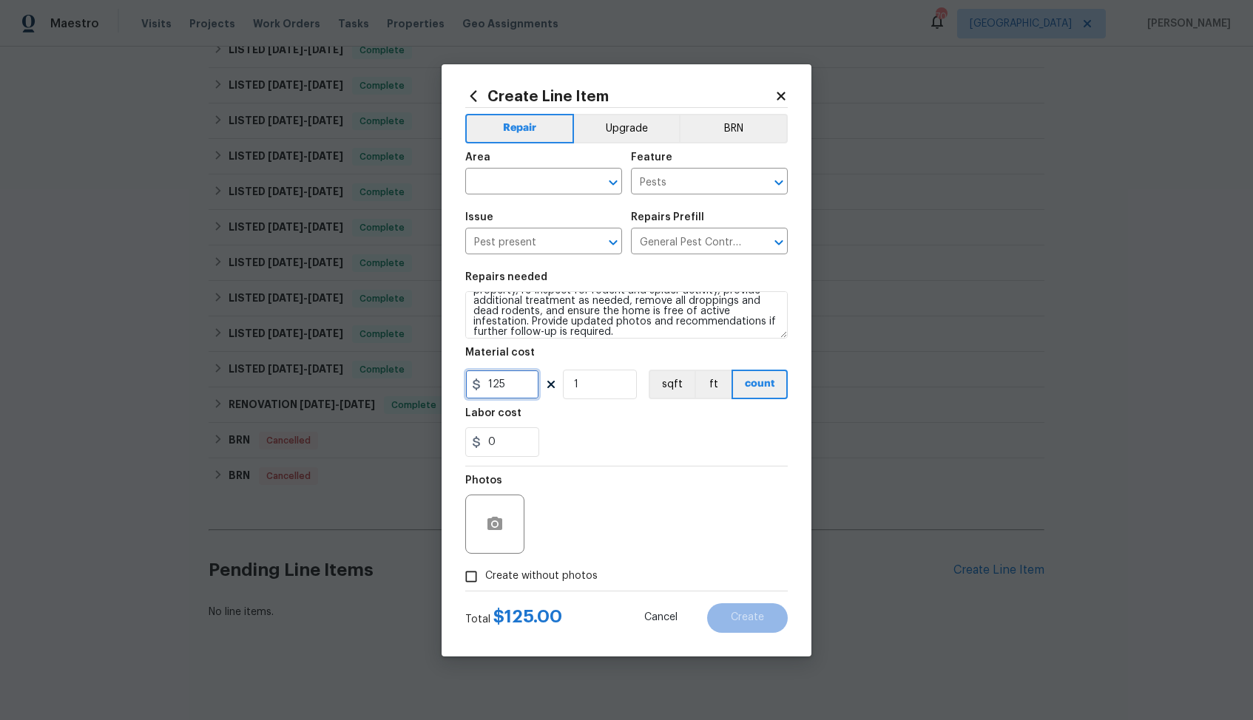
click at [519, 383] on input "125" at bounding box center [502, 385] width 74 height 30
type input "1"
click at [547, 190] on input "text" at bounding box center [522, 183] width 115 height 23
click at [535, 240] on li "Interior Overall" at bounding box center [543, 240] width 157 height 24
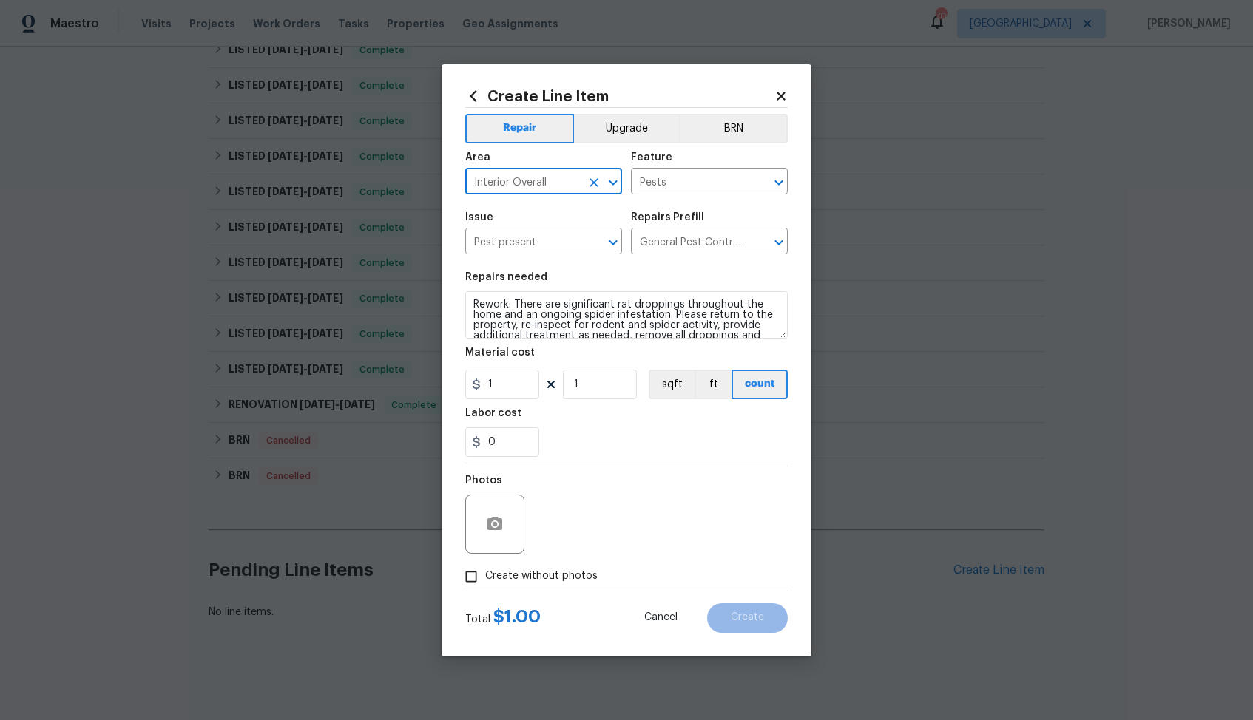
scroll to position [41, 0]
type input "Interior Overall"
click at [490, 578] on span "Create without photos" at bounding box center [541, 577] width 112 height 16
click at [485, 578] on input "Create without photos" at bounding box center [471, 577] width 28 height 28
checkbox input "true"
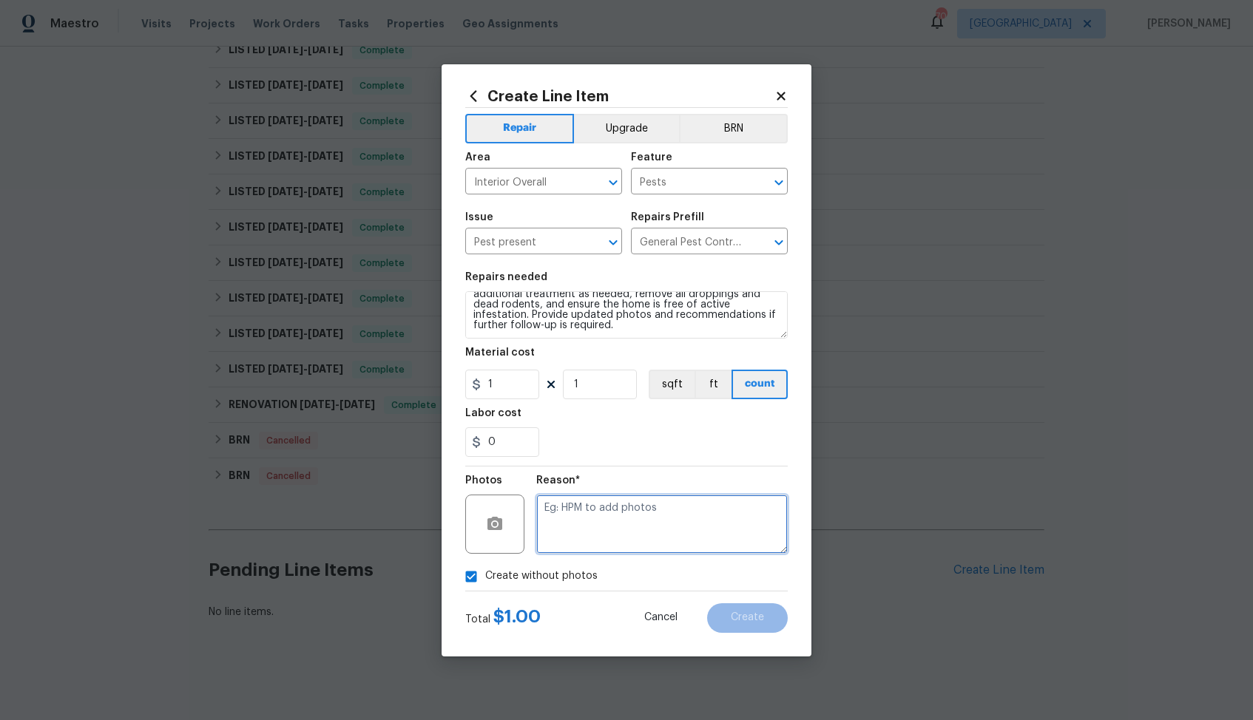
click at [636, 510] on textarea at bounding box center [661, 524] width 251 height 59
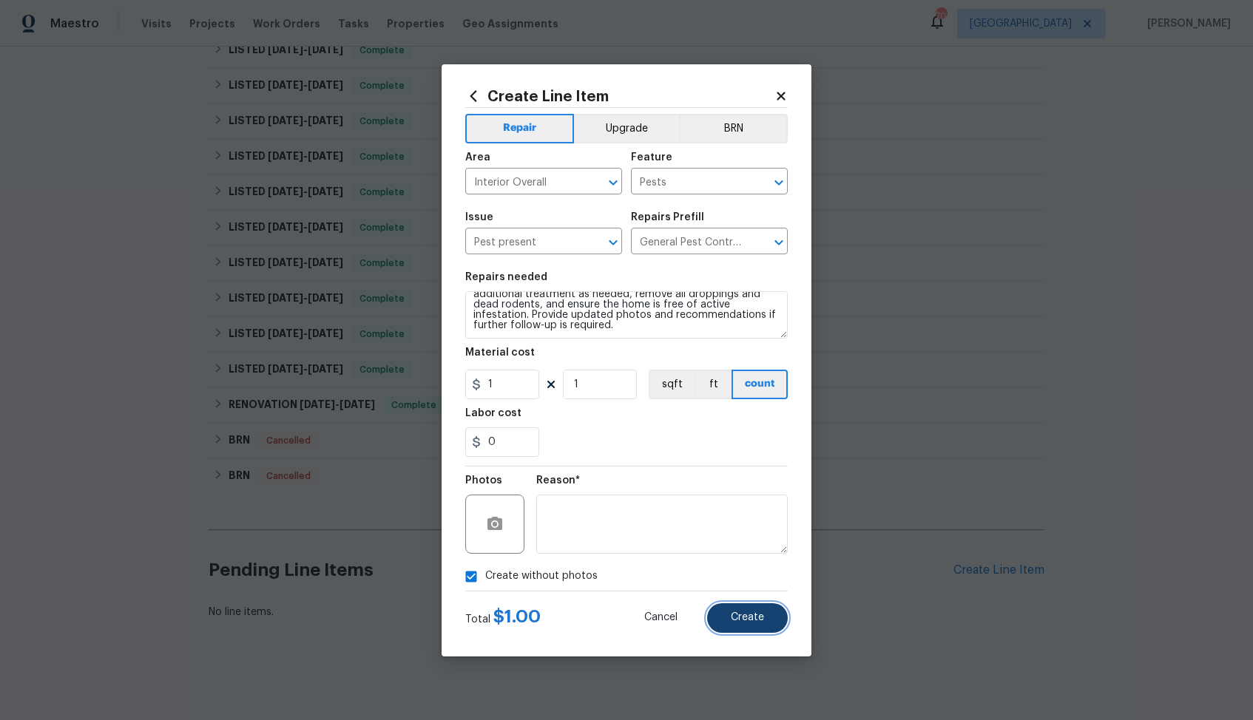
click at [742, 626] on button "Create" at bounding box center [747, 619] width 81 height 30
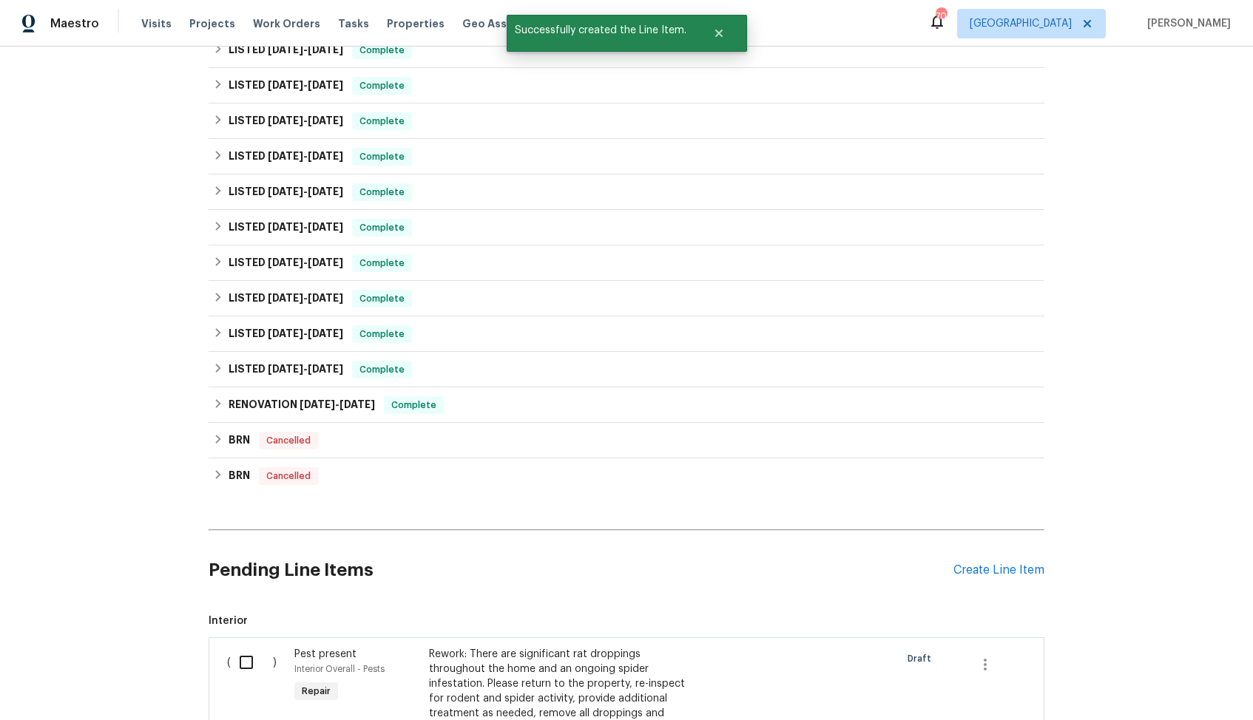
scroll to position [523, 0]
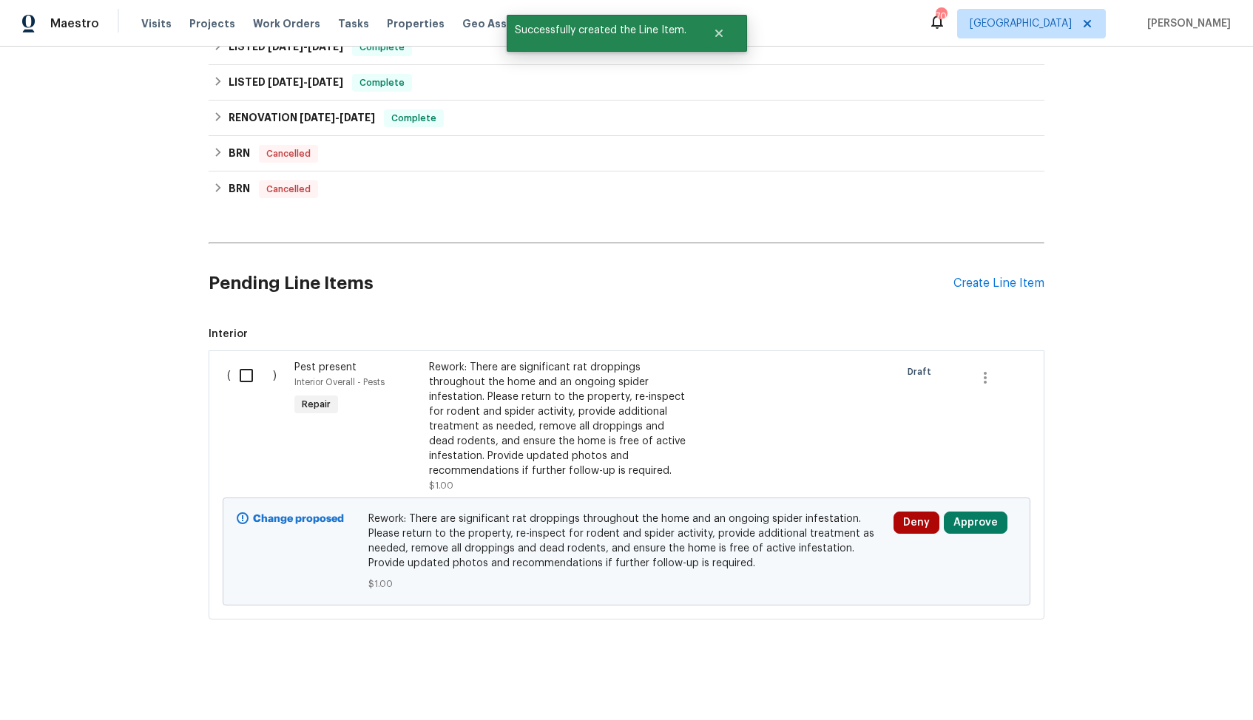
click at [247, 379] on input "checkbox" at bounding box center [252, 375] width 42 height 31
checkbox input "true"
click at [1158, 680] on span "Create Work Order" at bounding box center [1168, 684] width 98 height 18
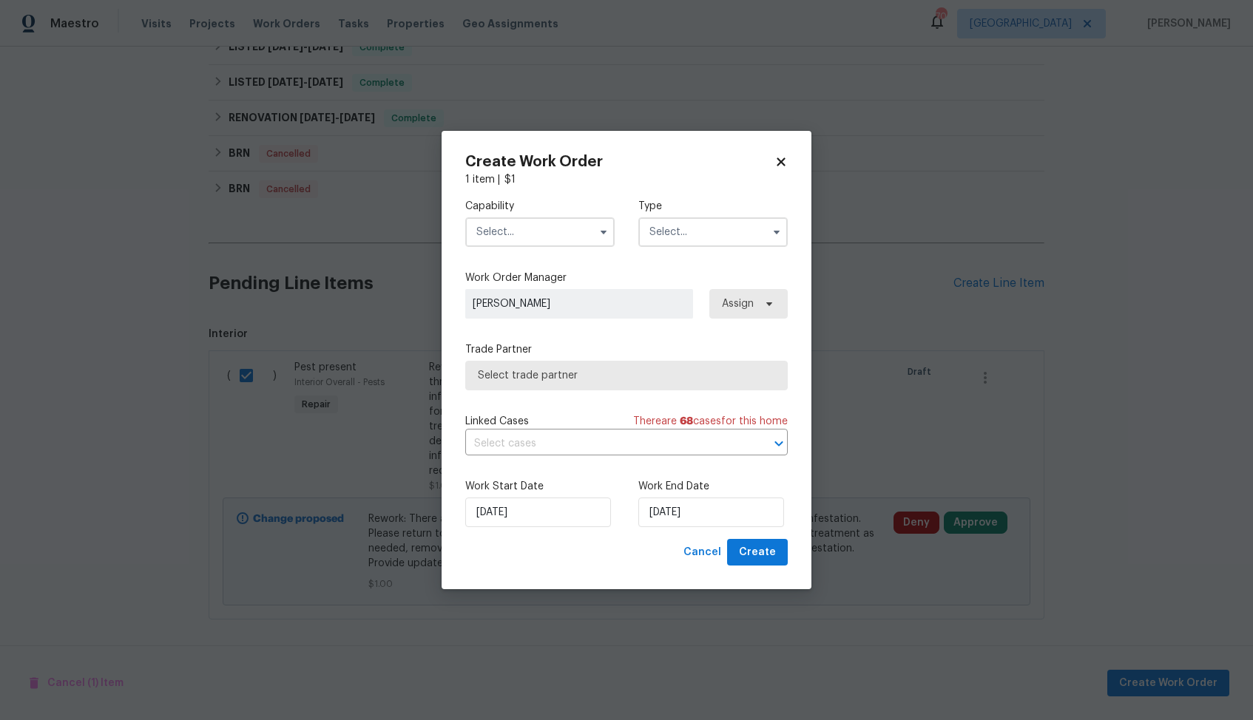
click at [523, 242] on input "text" at bounding box center [539, 232] width 149 height 30
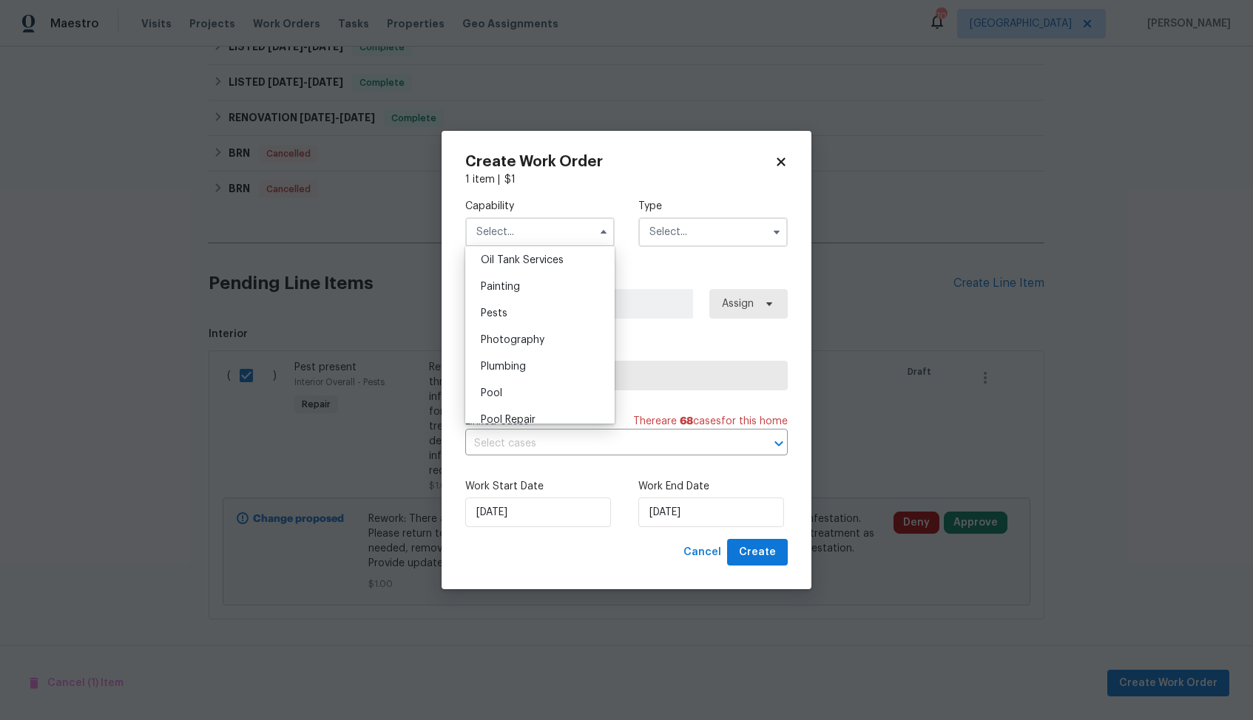
scroll to position [1217, 0]
click at [523, 325] on div "Pests" at bounding box center [540, 315] width 142 height 27
type input "Pests"
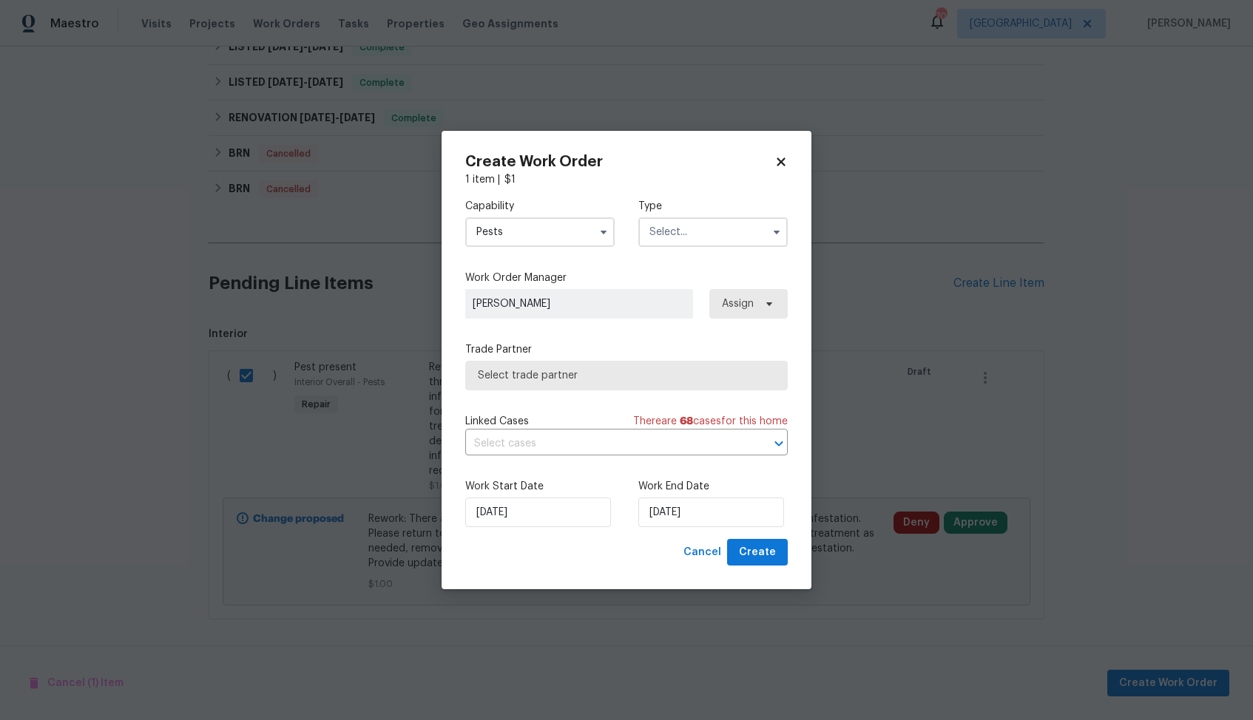
click at [746, 221] on input "text" at bounding box center [712, 232] width 149 height 30
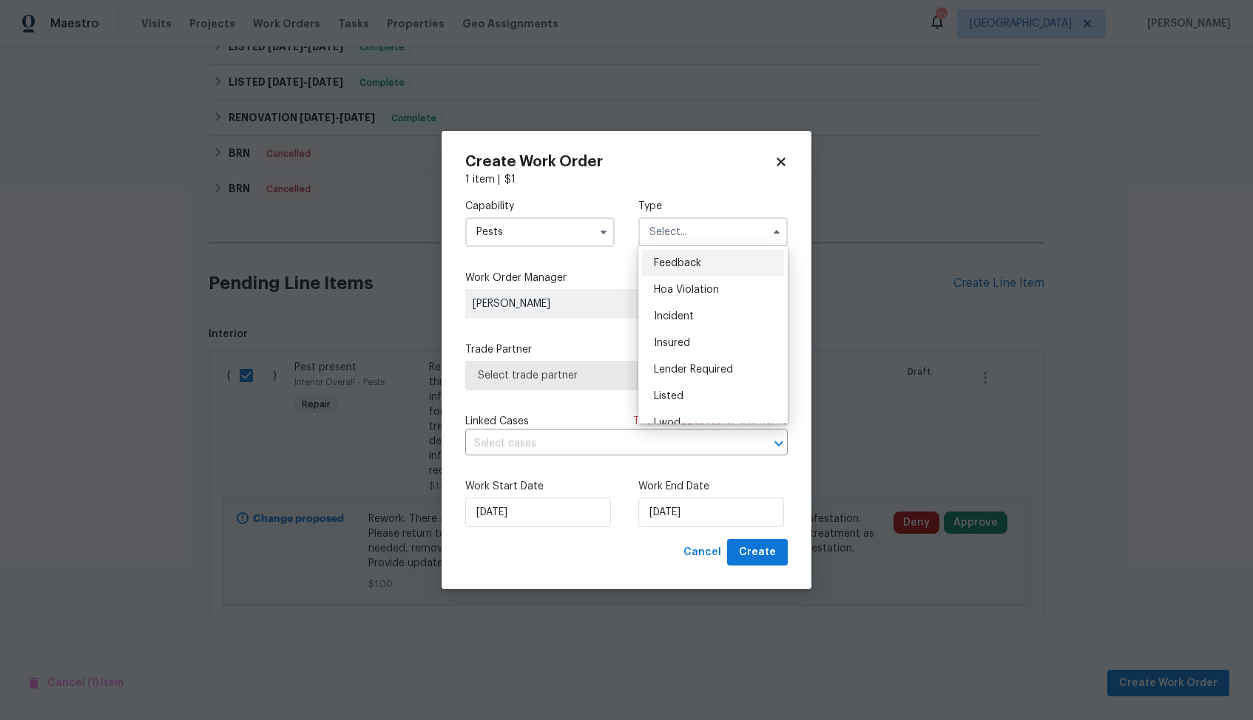
click at [700, 263] on div "Feedback" at bounding box center [713, 263] width 142 height 27
type input "Feedback"
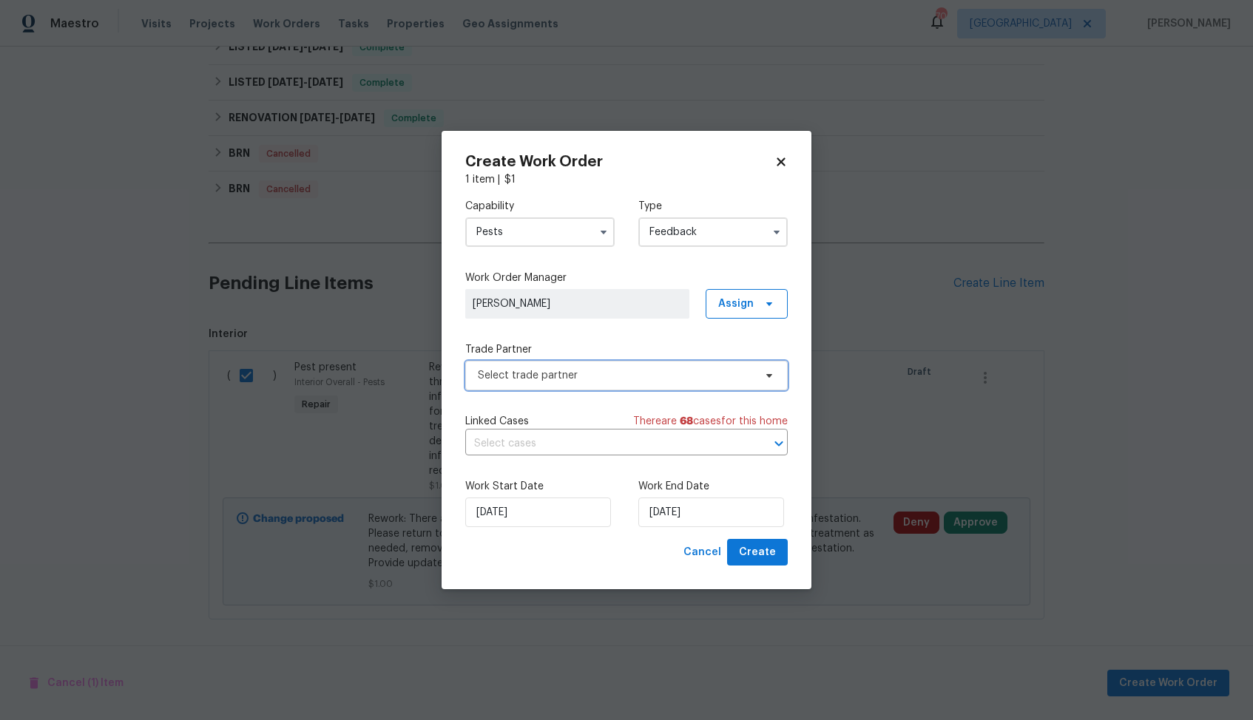
click at [589, 386] on span "Select trade partner" at bounding box center [626, 376] width 322 height 30
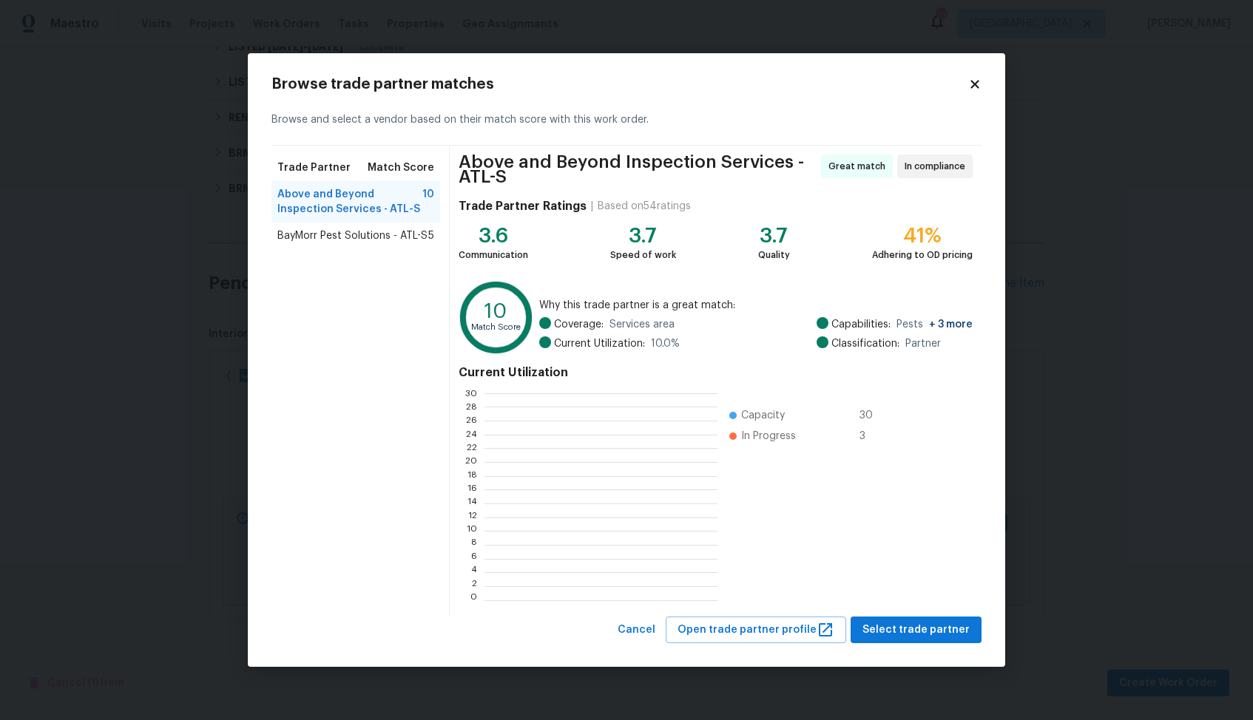
scroll to position [207, 232]
click at [886, 626] on span "Select trade partner" at bounding box center [915, 630] width 107 height 18
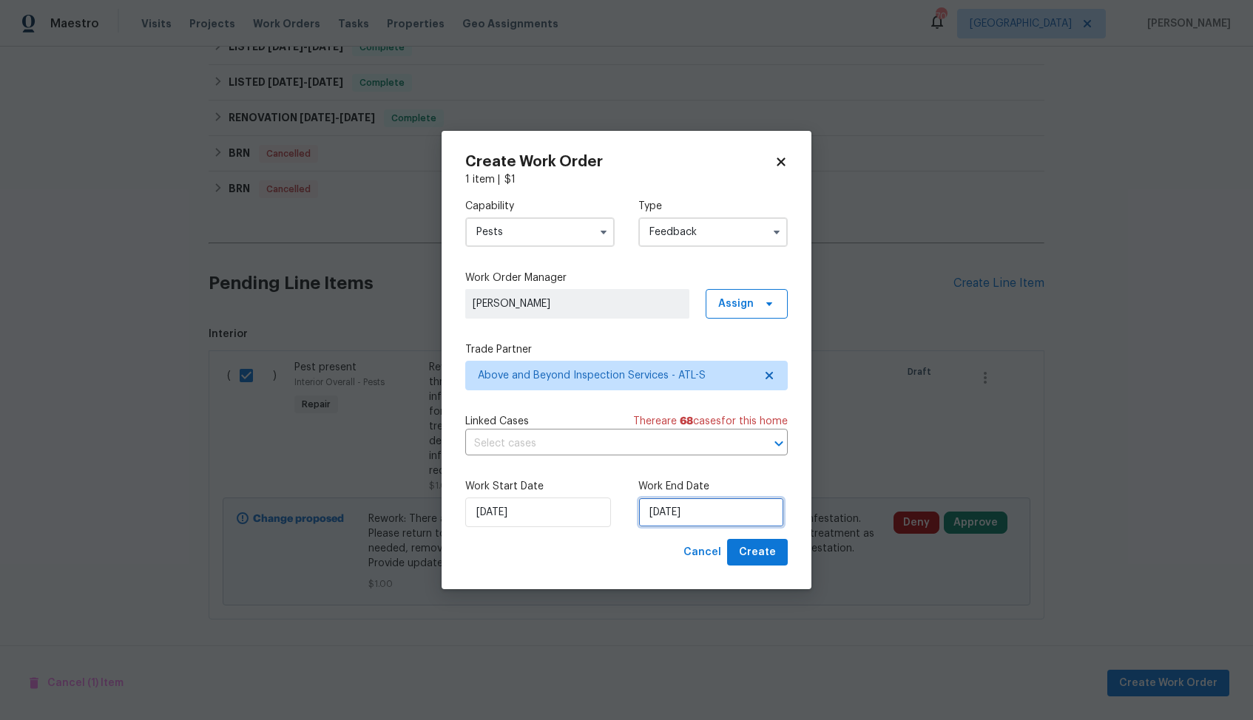
click at [703, 519] on input "28/08/2025" at bounding box center [711, 513] width 146 height 30
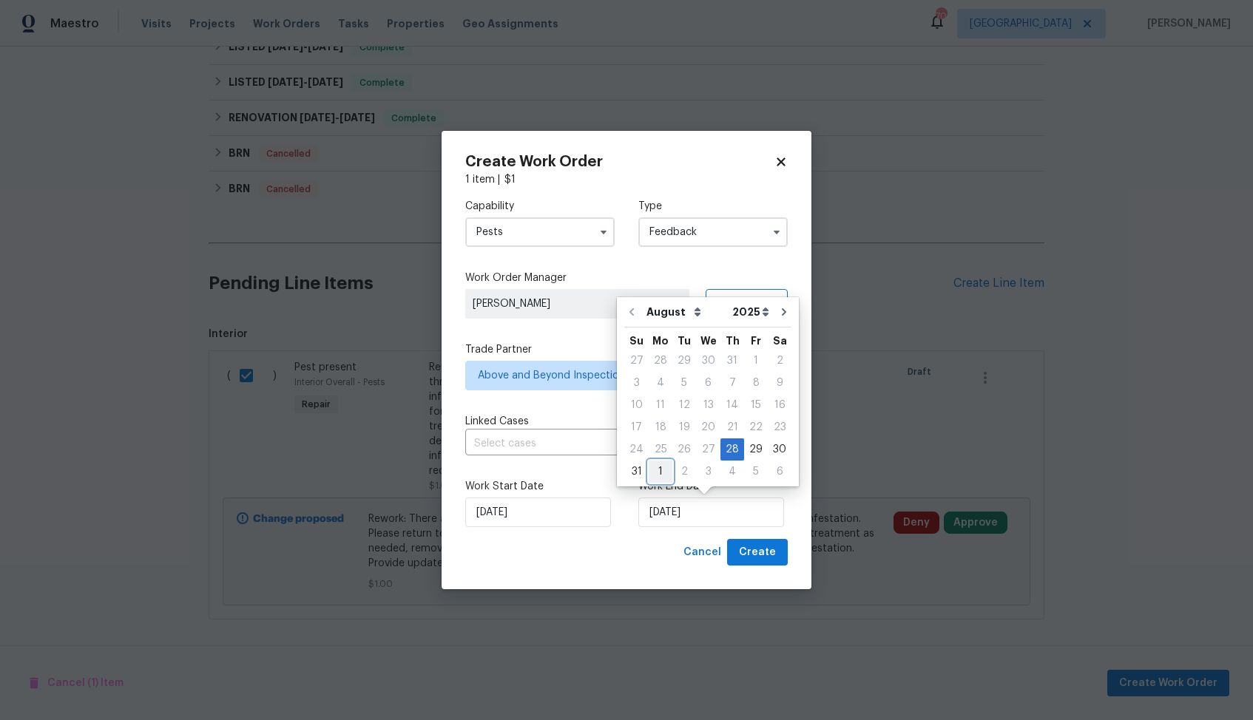
click at [660, 468] on div "1" at bounding box center [661, 472] width 24 height 21
type input "01/09/2025"
select select "8"
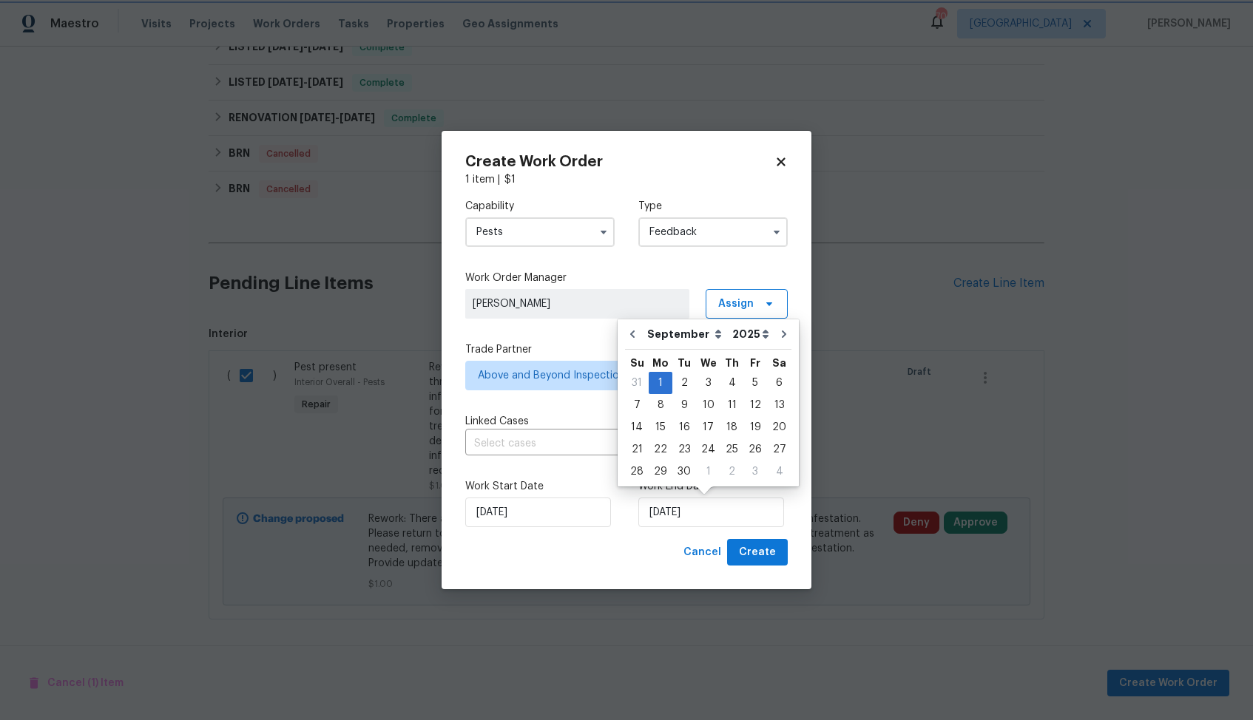
click at [643, 557] on div "Cancel Create" at bounding box center [626, 552] width 322 height 27
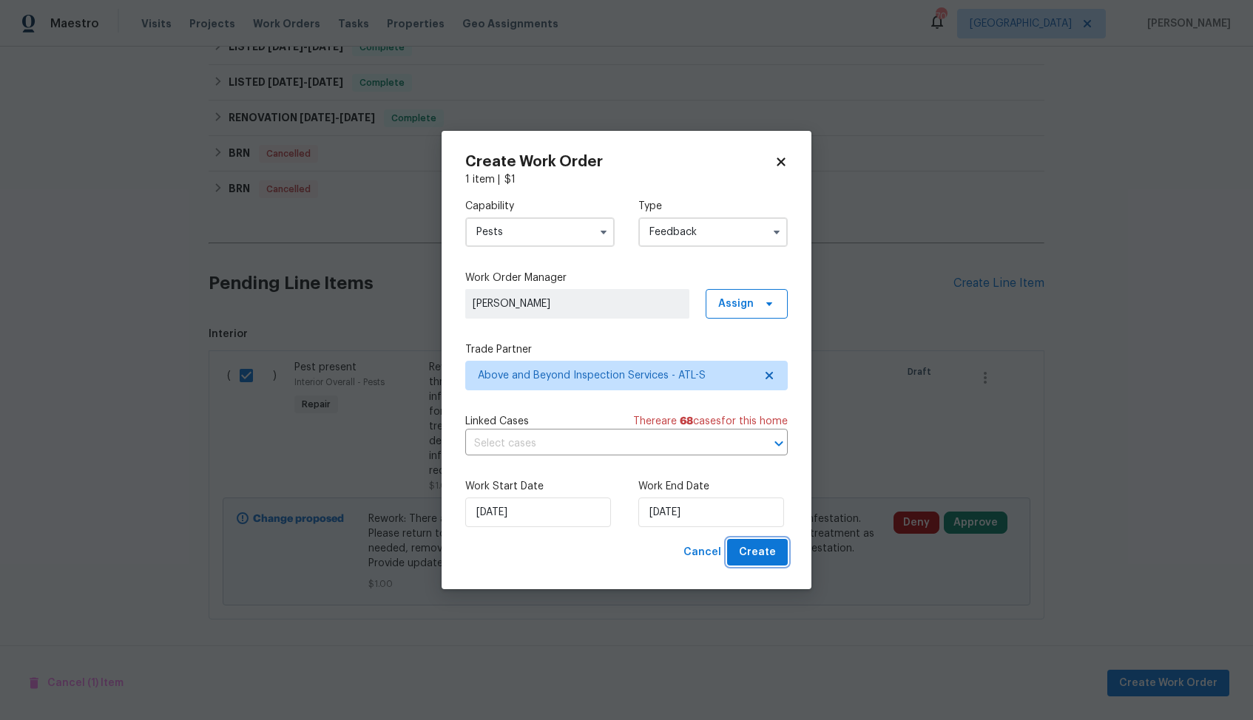
click at [766, 546] on span "Create" at bounding box center [757, 553] width 37 height 18
checkbox input "false"
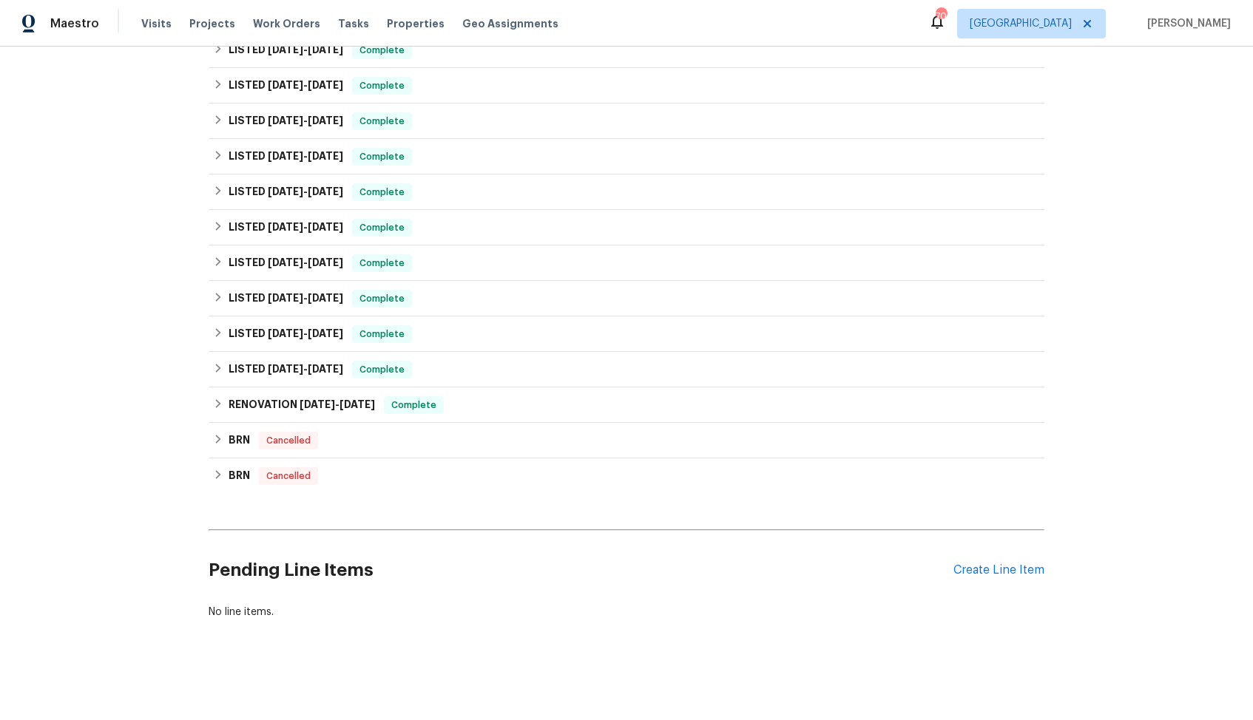
scroll to position [0, 0]
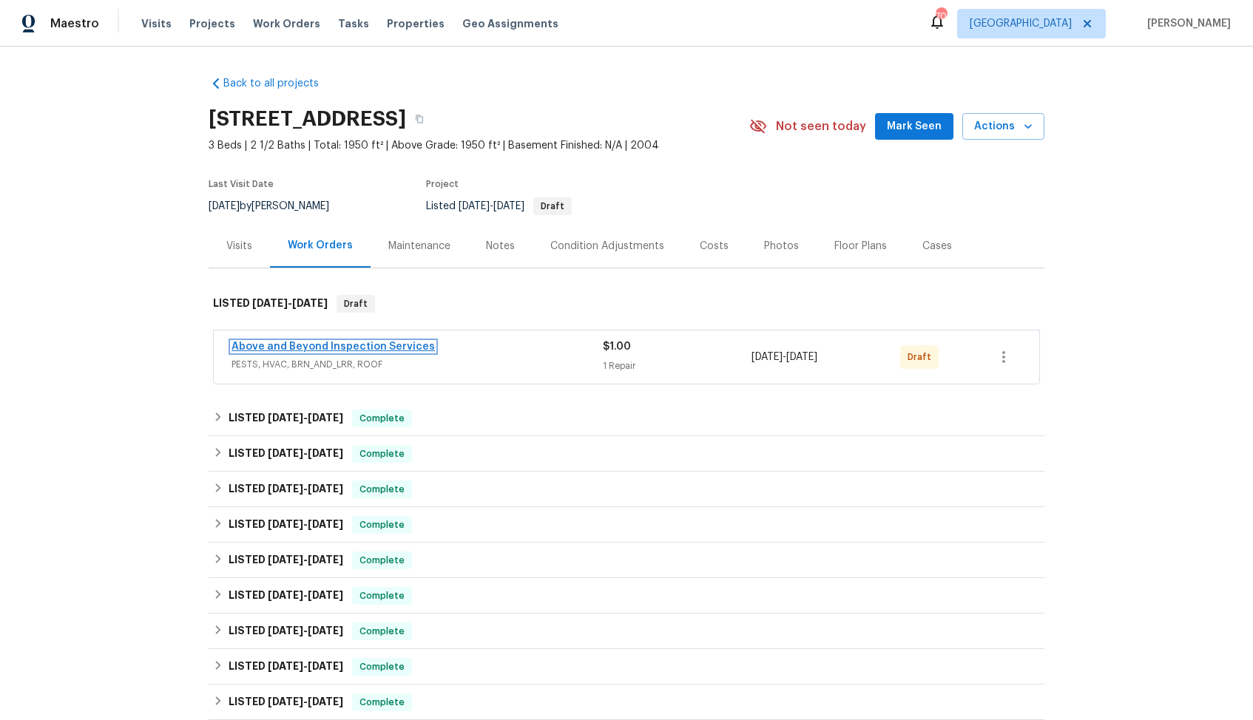
click at [274, 349] on link "Above and Beyond Inspection Services" at bounding box center [332, 347] width 203 height 10
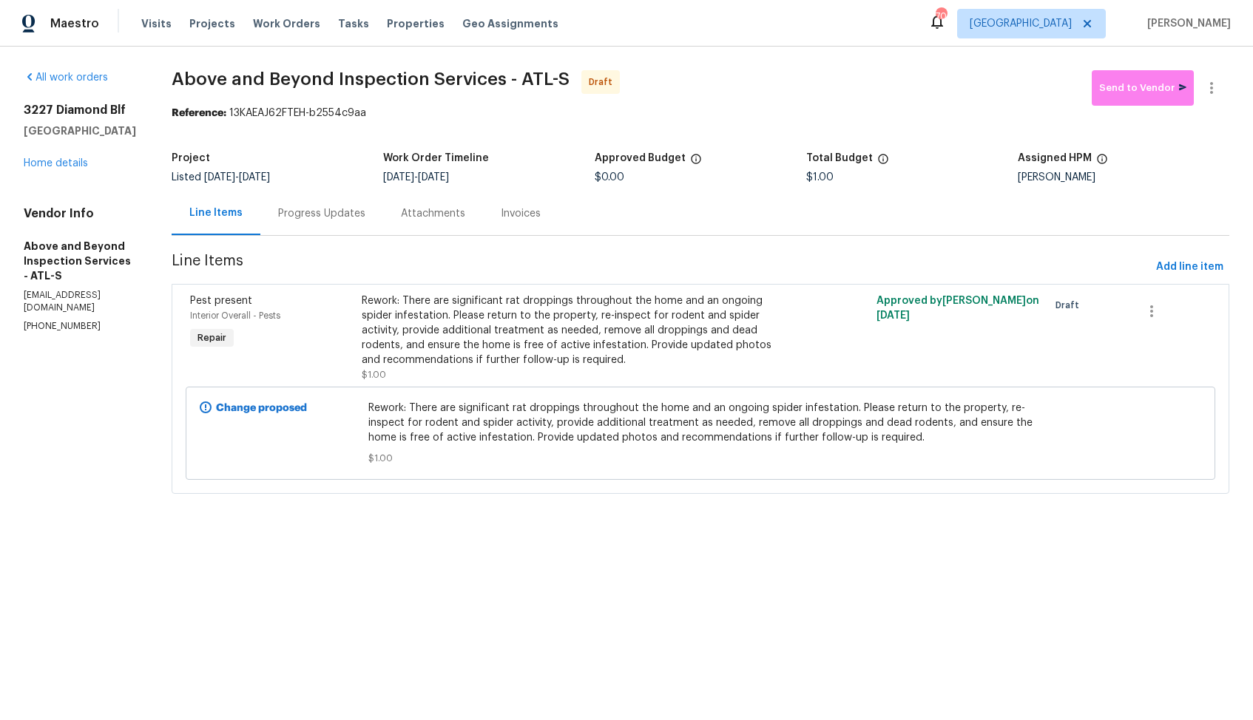
click at [365, 220] on div "Progress Updates" at bounding box center [321, 213] width 87 height 15
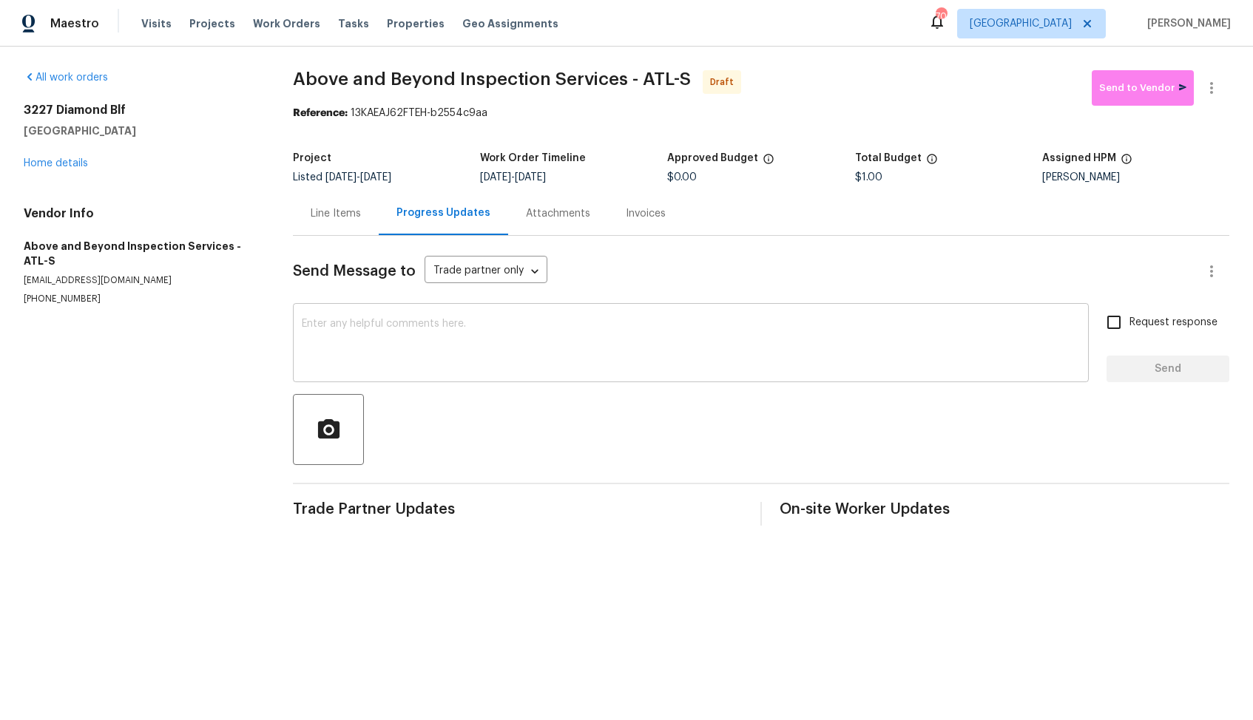
click at [350, 341] on textarea at bounding box center [691, 345] width 778 height 52
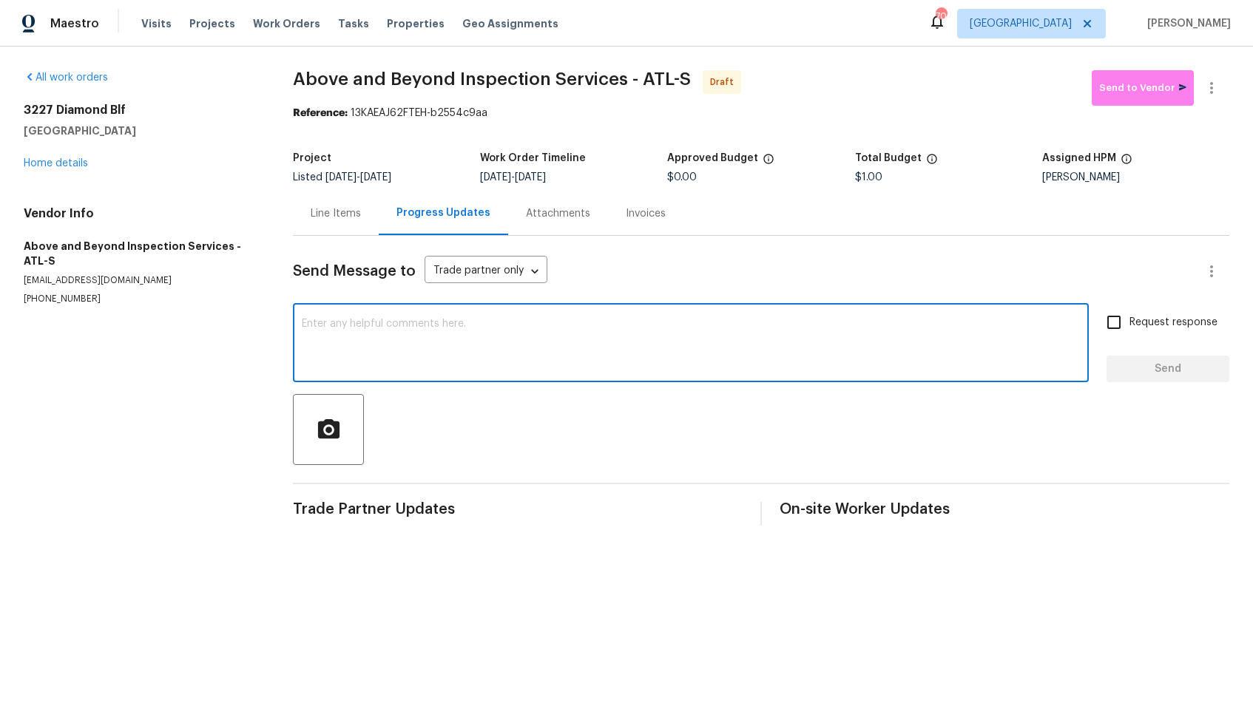
click at [643, 362] on textarea at bounding box center [691, 345] width 778 height 52
paste textarea "Hi, this is [PERSON_NAME] with Opendoor. I’m confirming you received the WO for…"
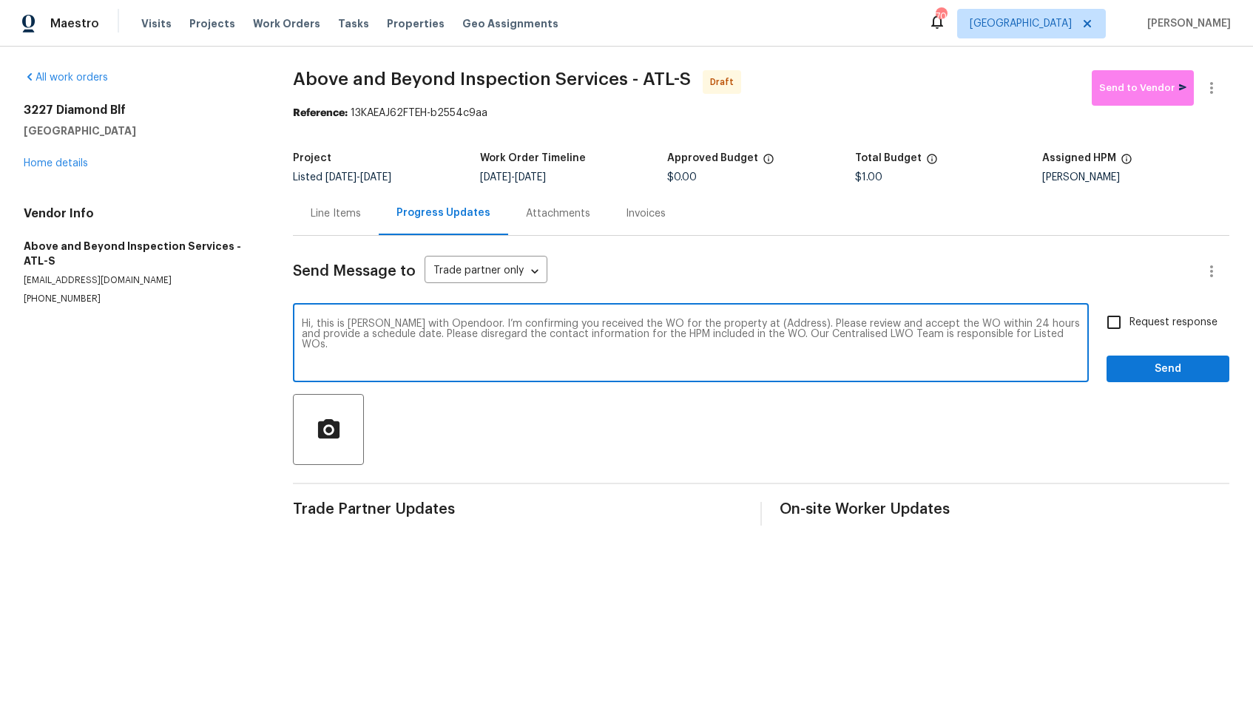
drag, startPoint x: 775, startPoint y: 325, endPoint x: 750, endPoint y: 322, distance: 25.3
click at [749, 322] on textarea "Hi, this is [PERSON_NAME] with Opendoor. I’m confirming you received the WO for…" at bounding box center [691, 345] width 778 height 52
click at [750, 322] on textarea "Hi, this is [PERSON_NAME] with Opendoor. I’m confirming you received the WO for…" at bounding box center [691, 345] width 778 height 52
drag, startPoint x: 776, startPoint y: 327, endPoint x: 730, endPoint y: 325, distance: 45.9
click at [730, 325] on textarea "Hi, this is [PERSON_NAME] with Opendoor. I’m confirming you received the WO for…" at bounding box center [691, 345] width 778 height 52
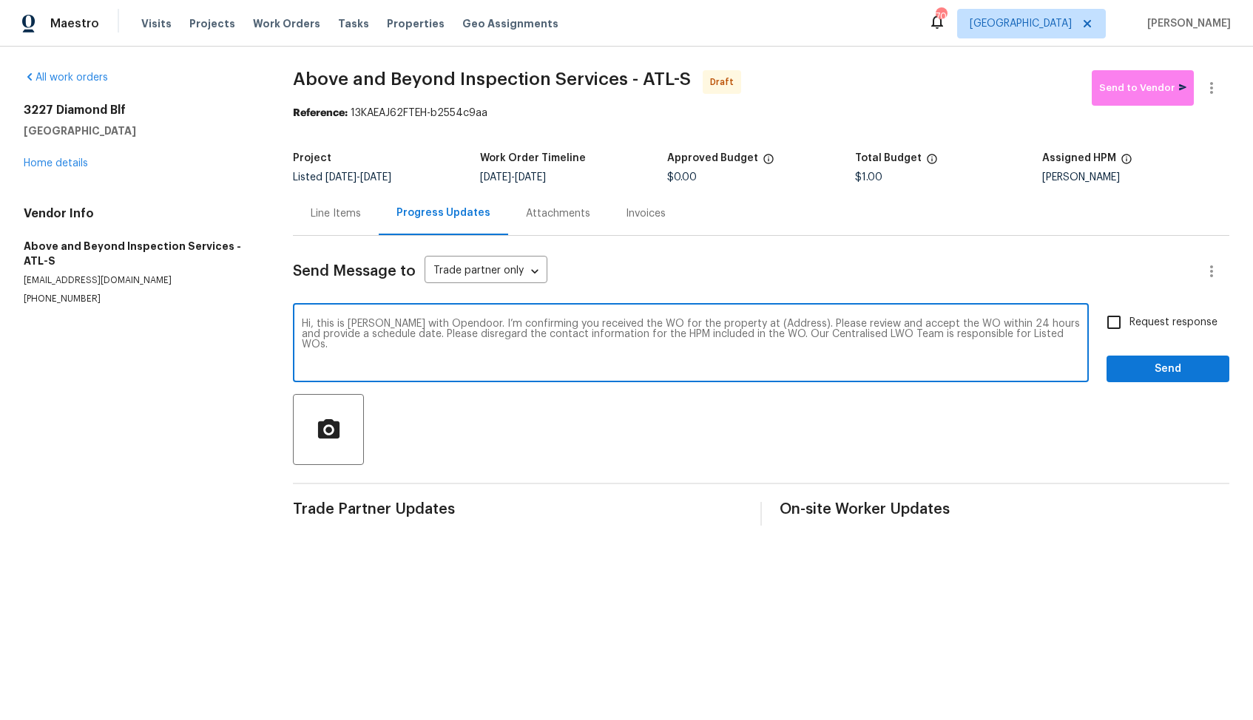
paste textarea "[STREET_ADDRESS]"
type textarea "Hi, this is [PERSON_NAME] with Opendoor. I’m confirming you received the WO for…"
click at [1109, 325] on input "Request response" at bounding box center [1113, 322] width 31 height 31
checkbox input "true"
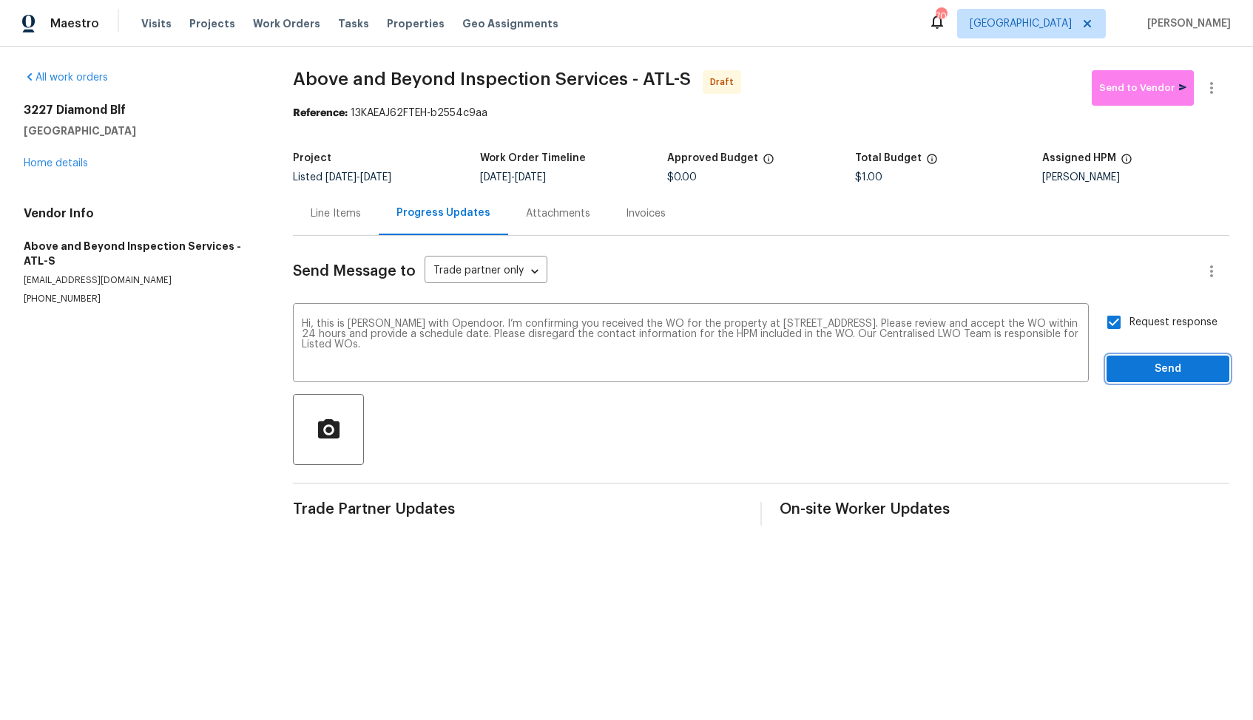
click at [1143, 370] on span "Send" at bounding box center [1167, 369] width 99 height 18
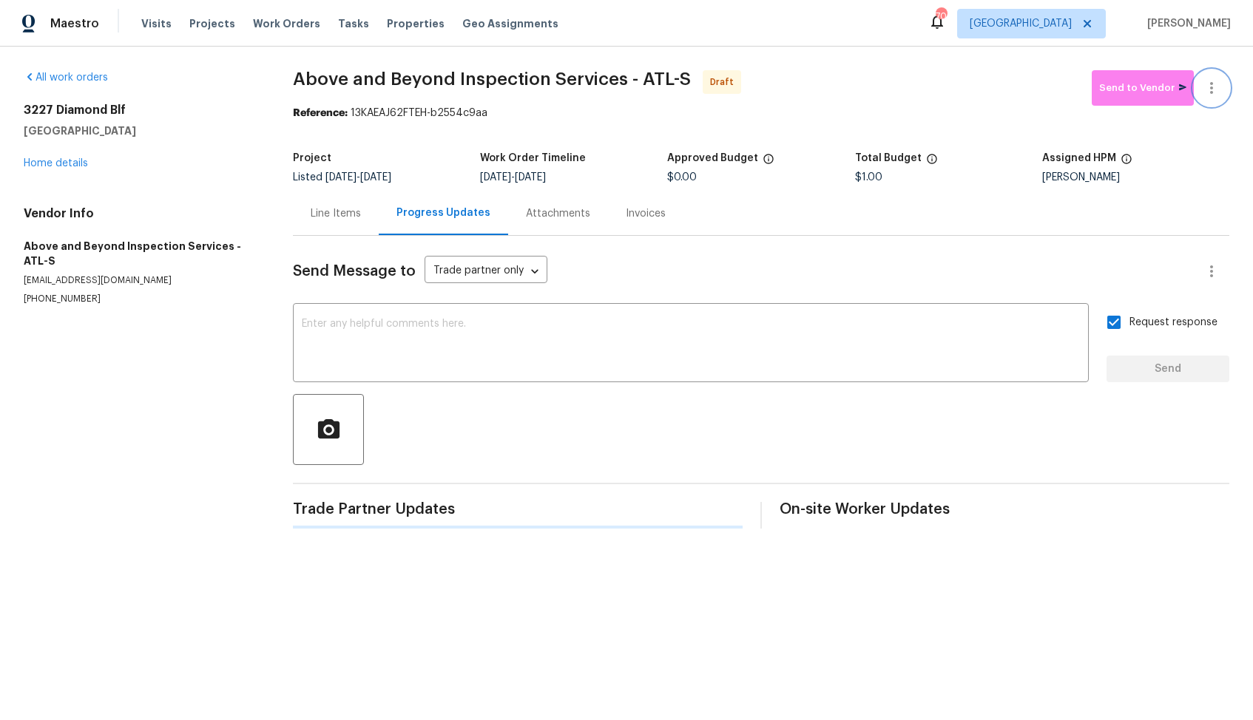
click at [1217, 94] on icon "button" at bounding box center [1212, 88] width 18 height 18
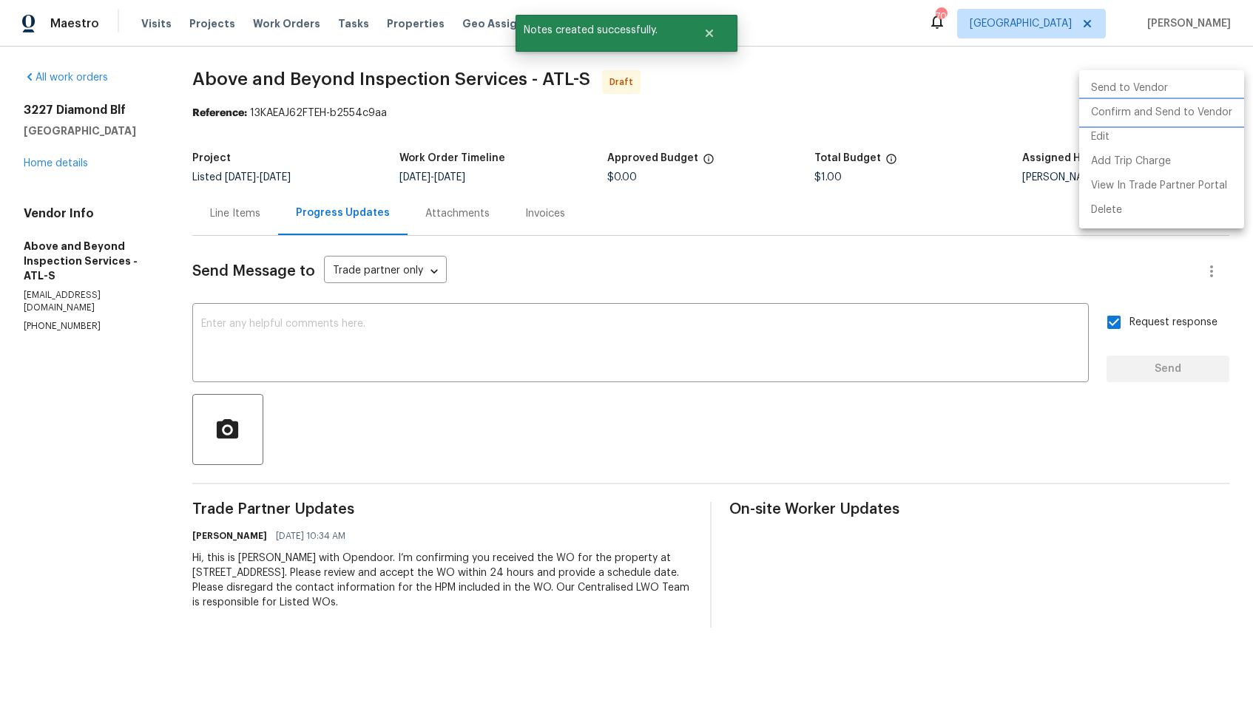
click at [1126, 113] on li "Confirm and Send to Vendor" at bounding box center [1161, 113] width 165 height 24
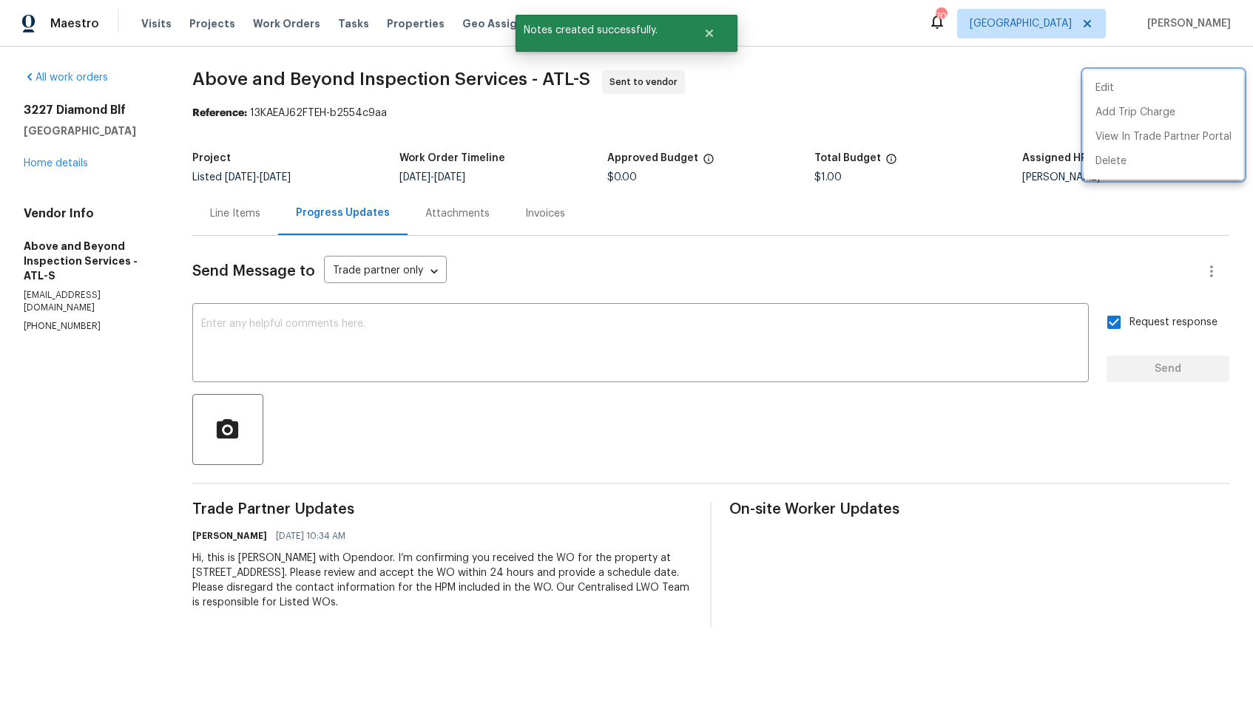
click at [724, 80] on div at bounding box center [626, 360] width 1253 height 720
click at [710, 34] on icon "Close" at bounding box center [709, 33] width 7 height 7
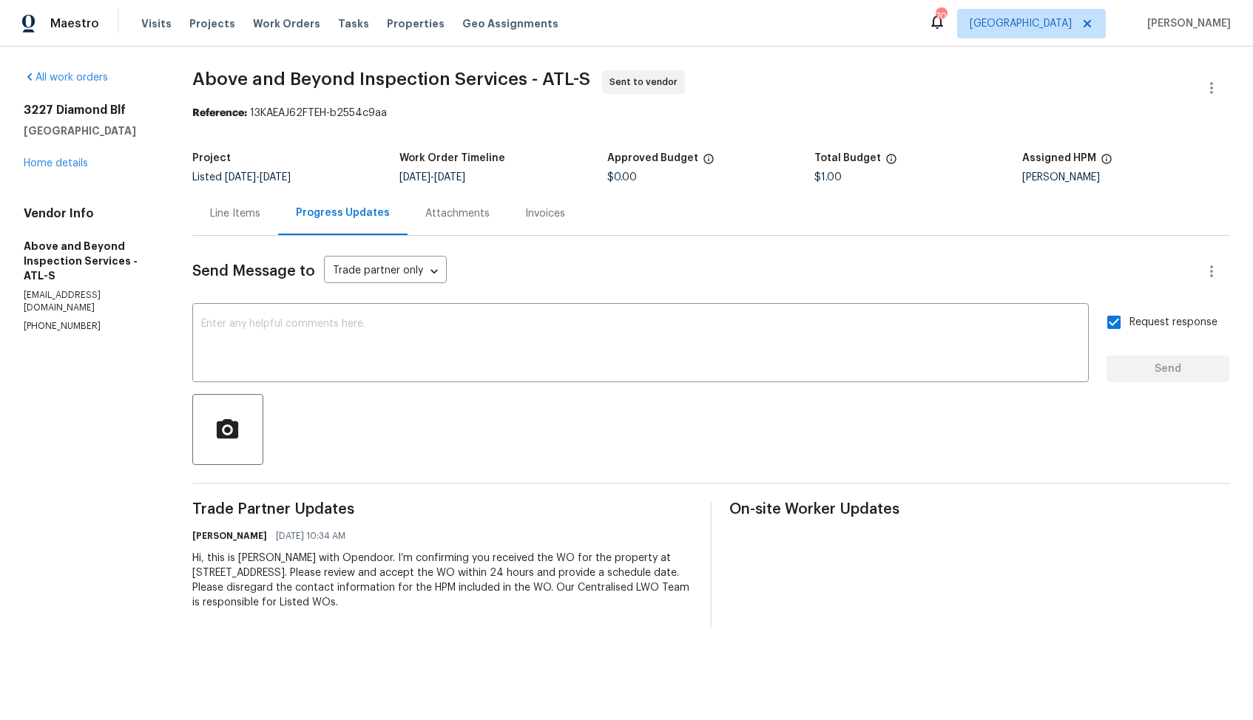
click at [269, 119] on div "Reference: 13KAEAJ62FTEH-b2554c9aa" at bounding box center [710, 113] width 1037 height 15
drag, startPoint x: 286, startPoint y: 112, endPoint x: 532, endPoint y: 112, distance: 245.5
click at [533, 112] on div "Reference: 13KAEAJ62FTEH-b2554c9aa" at bounding box center [710, 113] width 1037 height 15
copy div "13KAEAJ62FTEH-b2554c9aa"
click at [532, 112] on div "Reference: 13KAEAJ62FTEH-b2554c9aa" at bounding box center [710, 113] width 1037 height 15
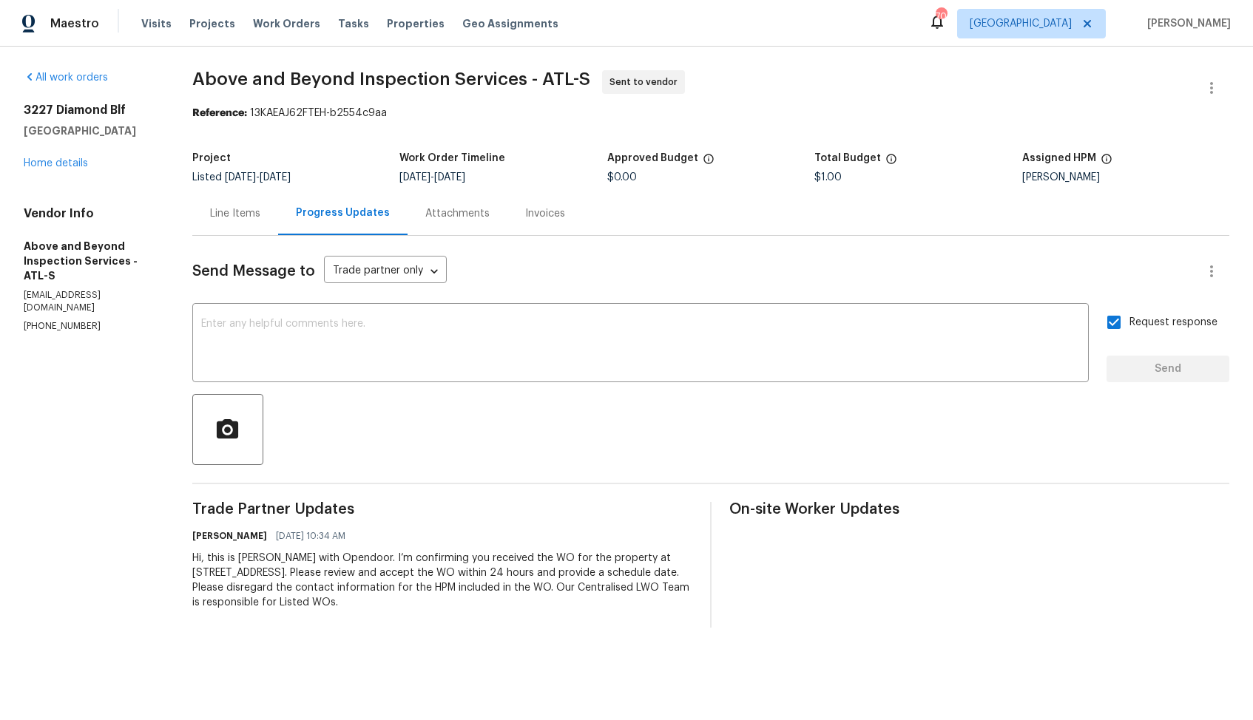
click at [291, 174] on span "[DATE] - [DATE]" at bounding box center [258, 177] width 66 height 10
drag, startPoint x: 286, startPoint y: 113, endPoint x: 459, endPoint y: 113, distance: 173.1
click at [459, 113] on div "Reference: 13KAEAJ62FTEH-b2554c9aa" at bounding box center [710, 113] width 1037 height 15
copy div "13KAEAJ62FTEH-b2554c9aa"
click at [192, 129] on div "All work orders [STREET_ADDRESS] Home details Vendor Info Above and Beyond Insp…" at bounding box center [626, 349] width 1253 height 605
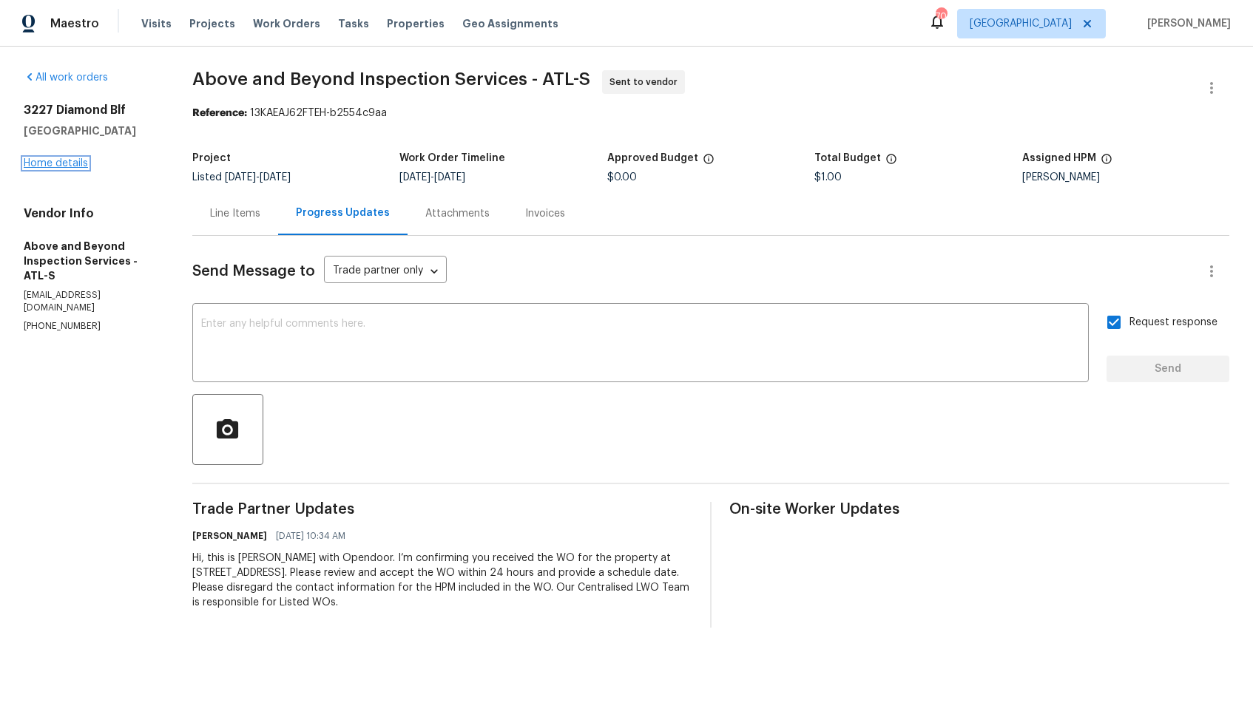
click at [41, 167] on link "Home details" at bounding box center [56, 163] width 64 height 10
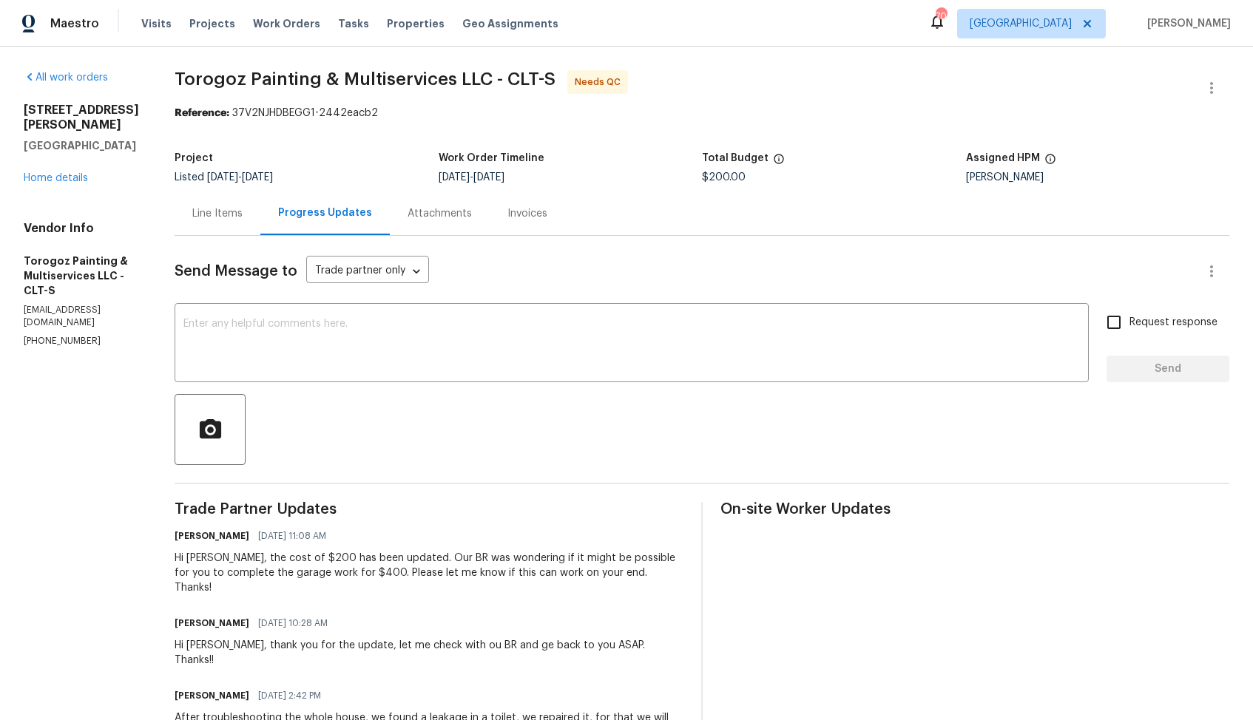
click at [263, 563] on div "Hi [PERSON_NAME], the cost of $200 has been updated. Our BR was wondering if it…" at bounding box center [429, 573] width 509 height 44
click at [139, 183] on div "All work orders [STREET_ADDRESS][PERSON_NAME] Home details Vendor Info Torogoz …" at bounding box center [81, 208] width 115 height 277
click at [241, 210] on div "Line Items" at bounding box center [217, 213] width 50 height 15
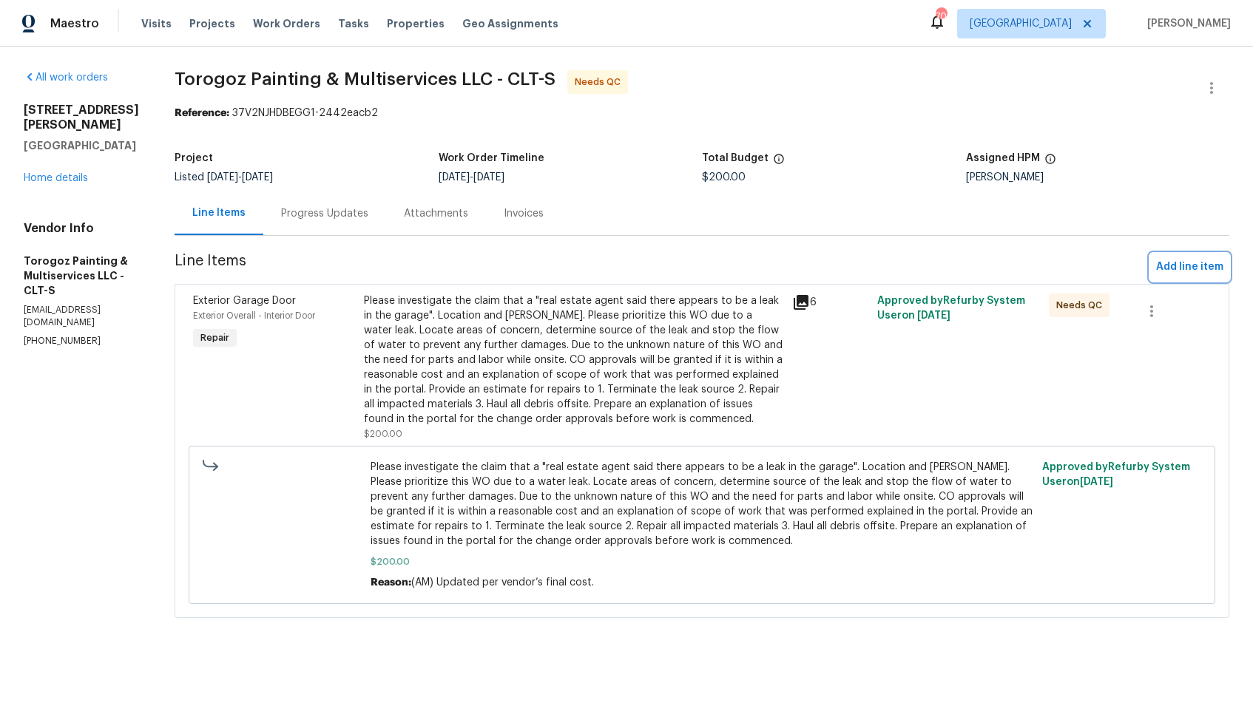
click at [1180, 271] on span "Add line item" at bounding box center [1189, 267] width 67 height 18
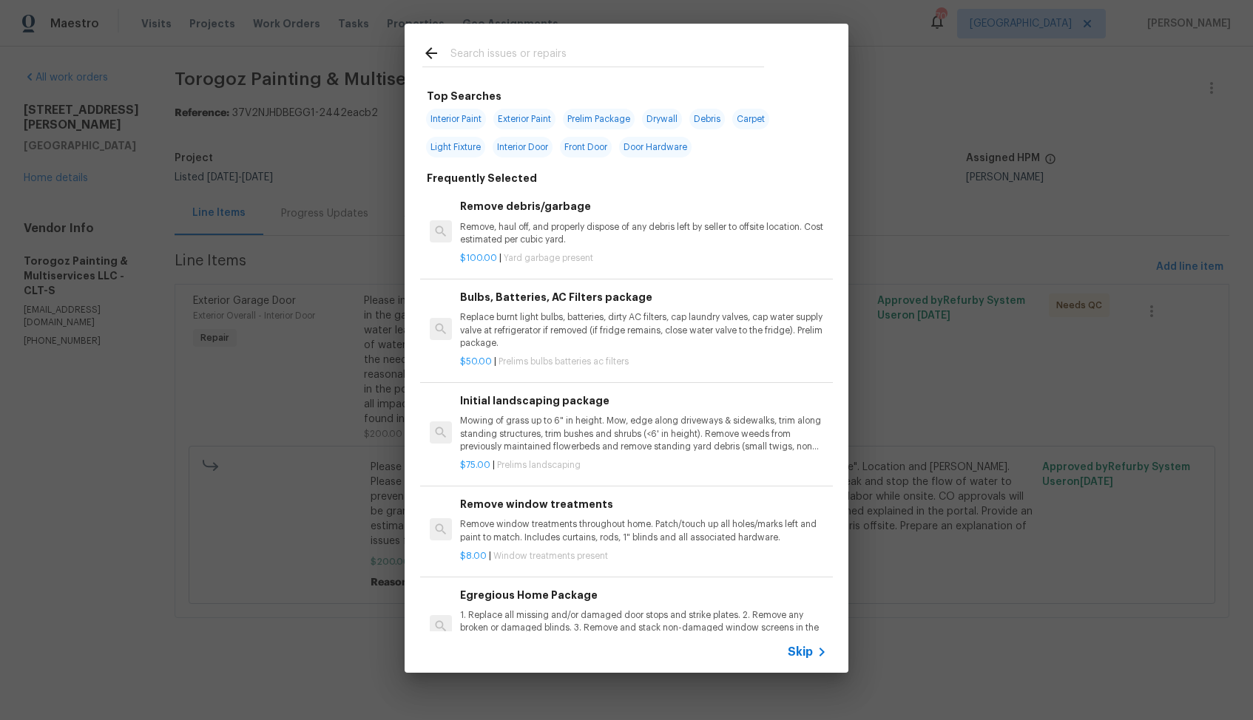
click at [596, 64] on input "text" at bounding box center [607, 55] width 314 height 22
click at [561, 58] on input "text" at bounding box center [607, 55] width 314 height 22
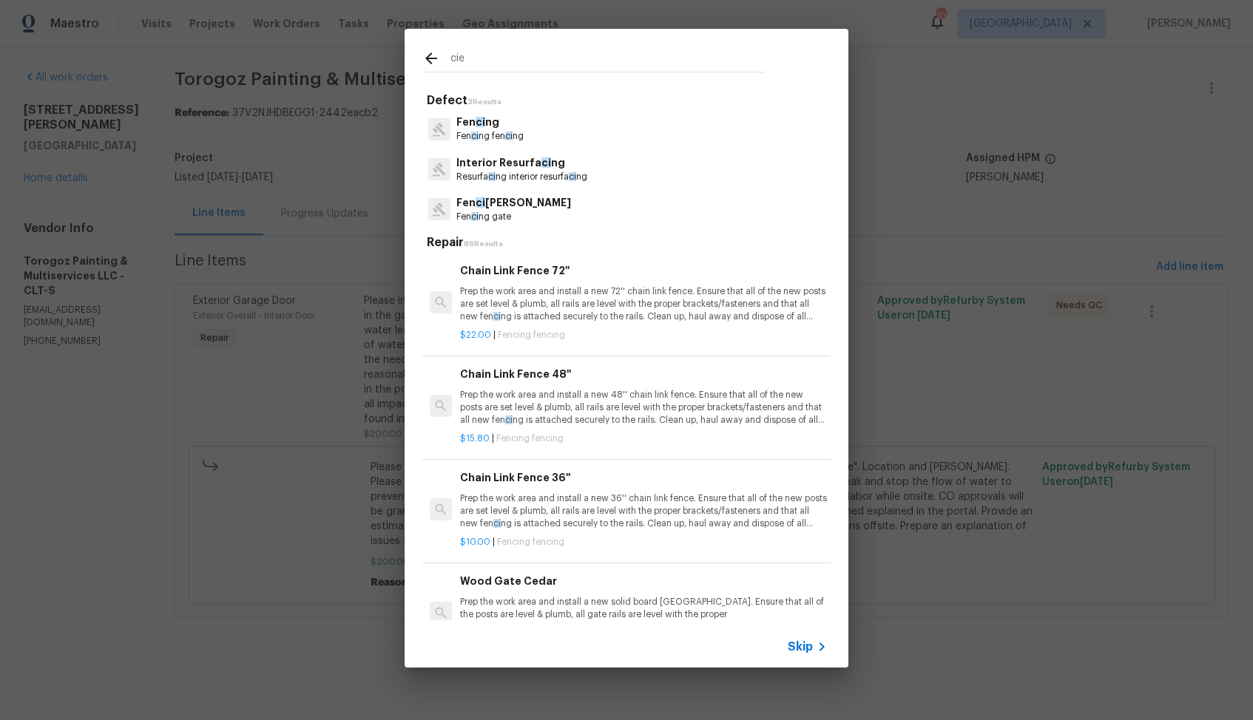
type input "ciel"
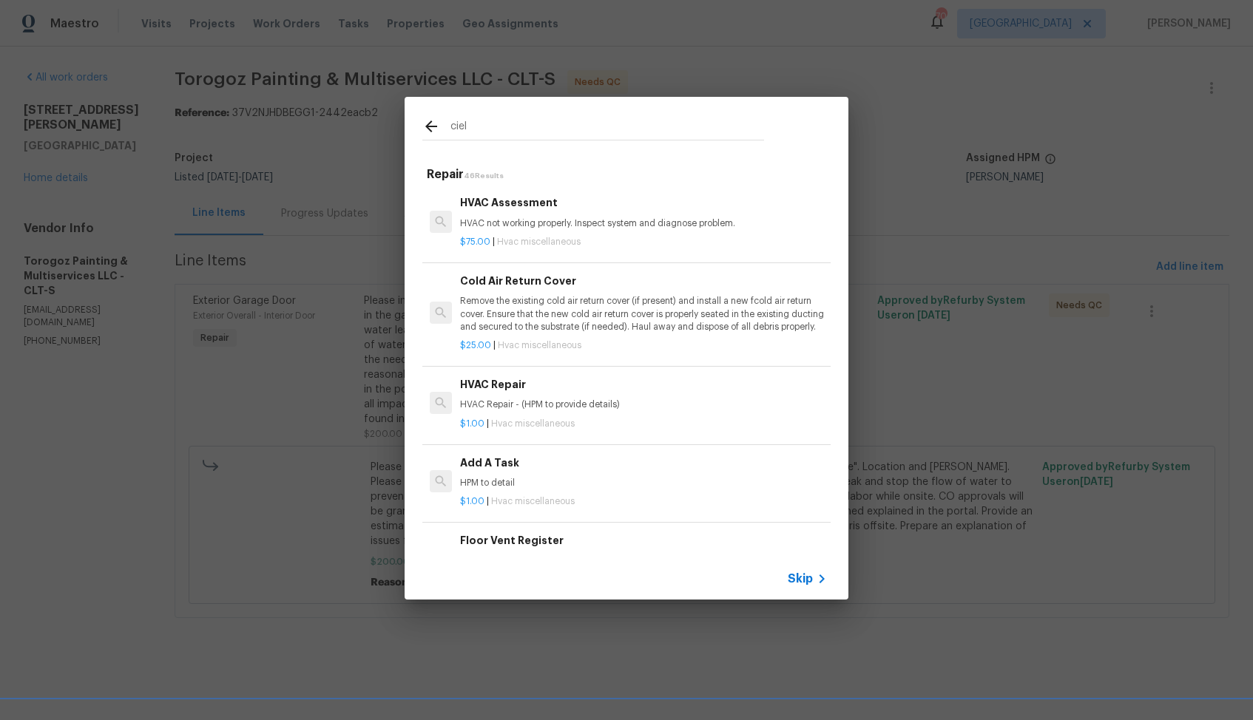
click at [498, 472] on div "Add A Task HPM to detail" at bounding box center [643, 473] width 367 height 36
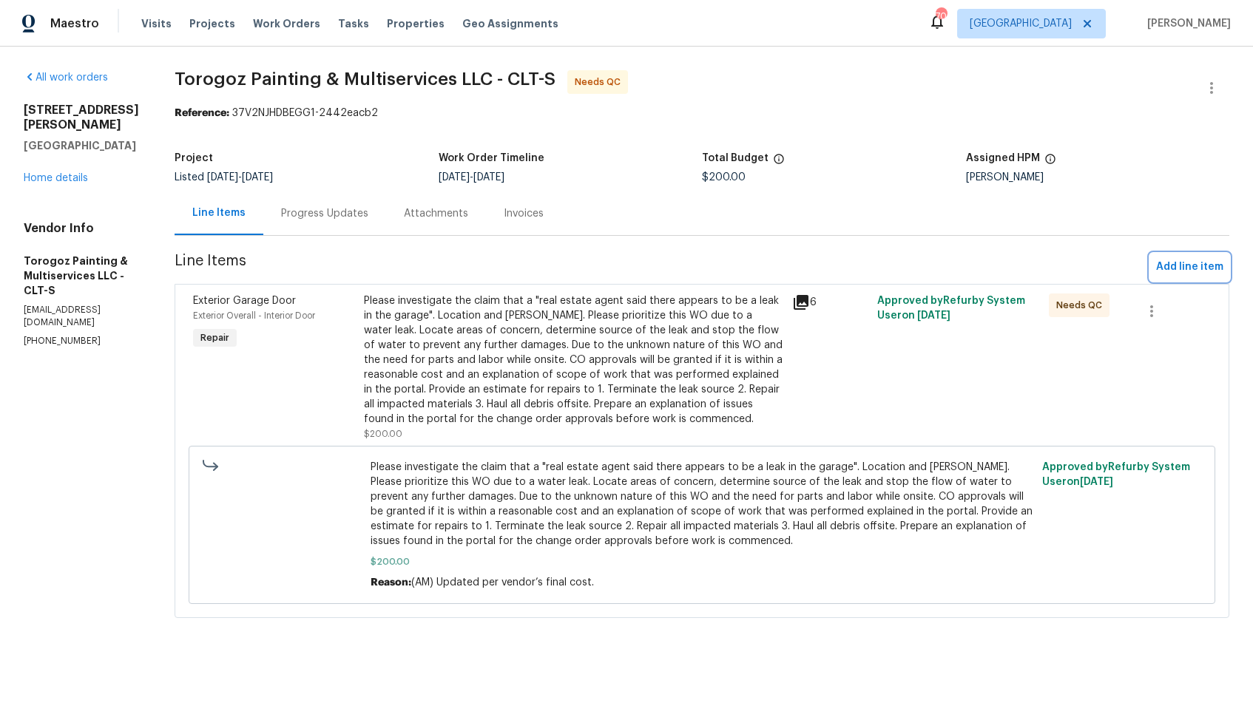
click at [1177, 262] on span "Add line item" at bounding box center [1189, 267] width 67 height 18
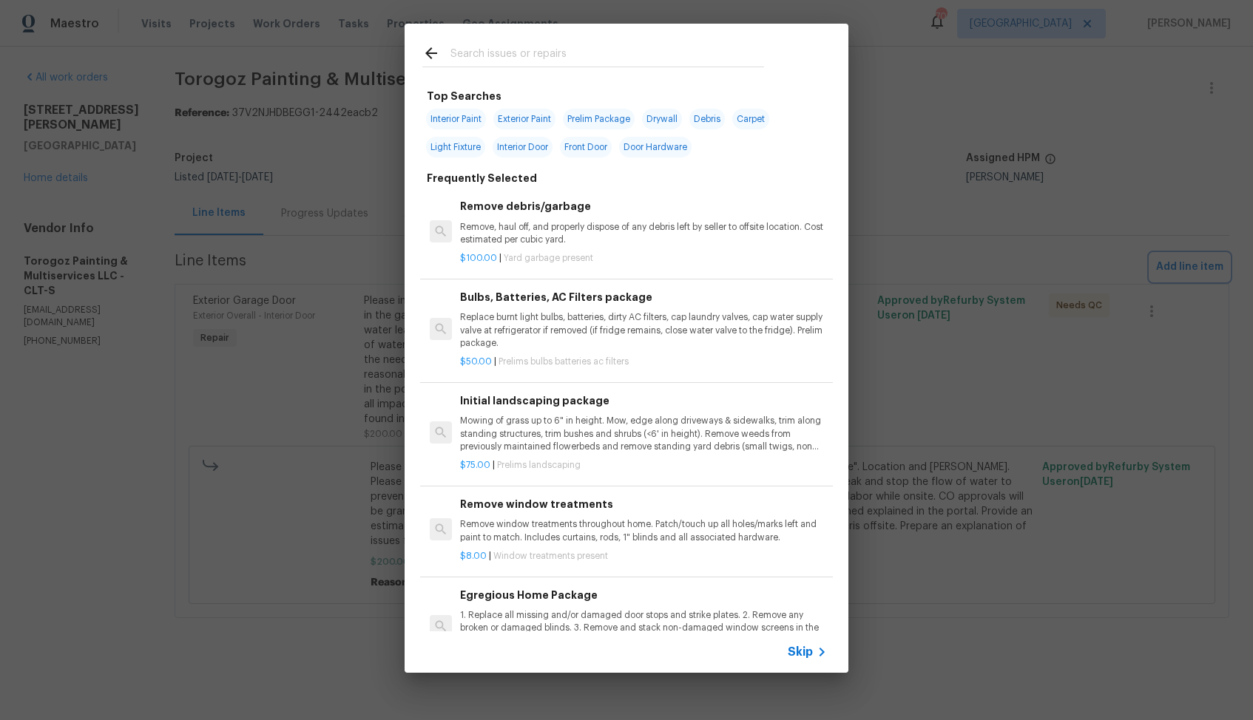
click at [978, 210] on div "Top Searches Interior Paint Exterior Paint Prelim Package Drywall Debris Carpet…" at bounding box center [626, 348] width 1253 height 697
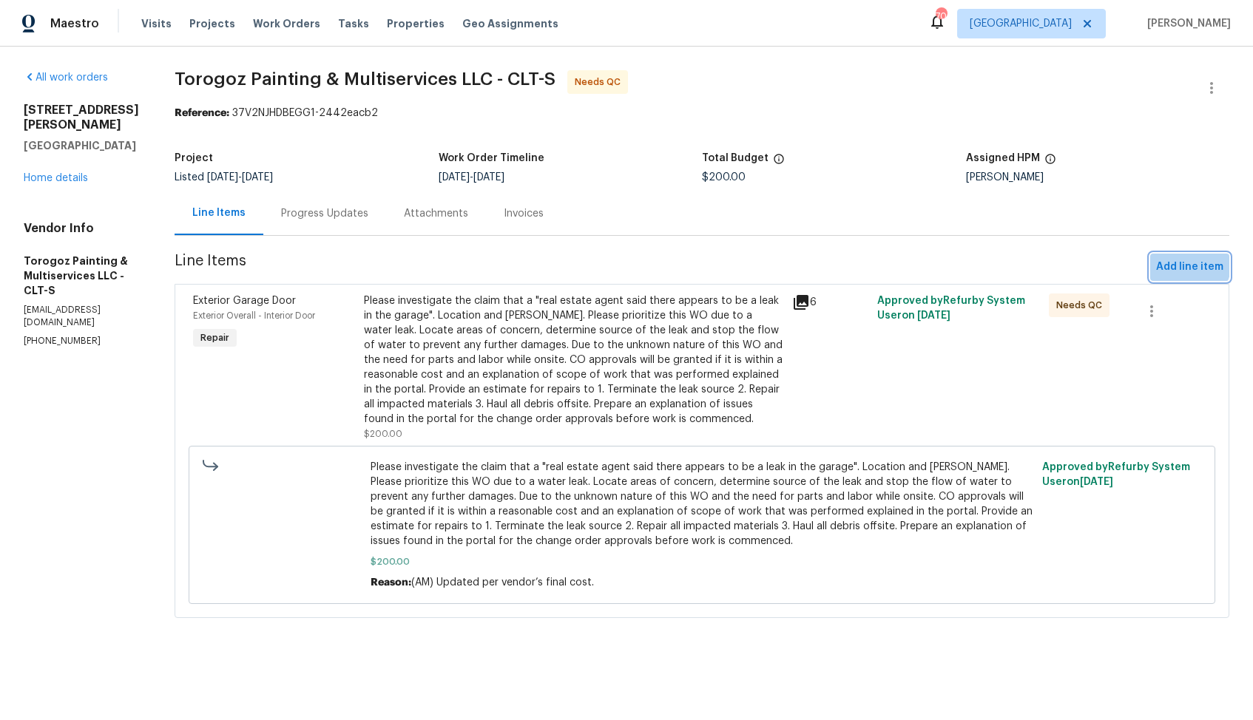
click at [1186, 263] on span "Add line item" at bounding box center [1189, 267] width 67 height 18
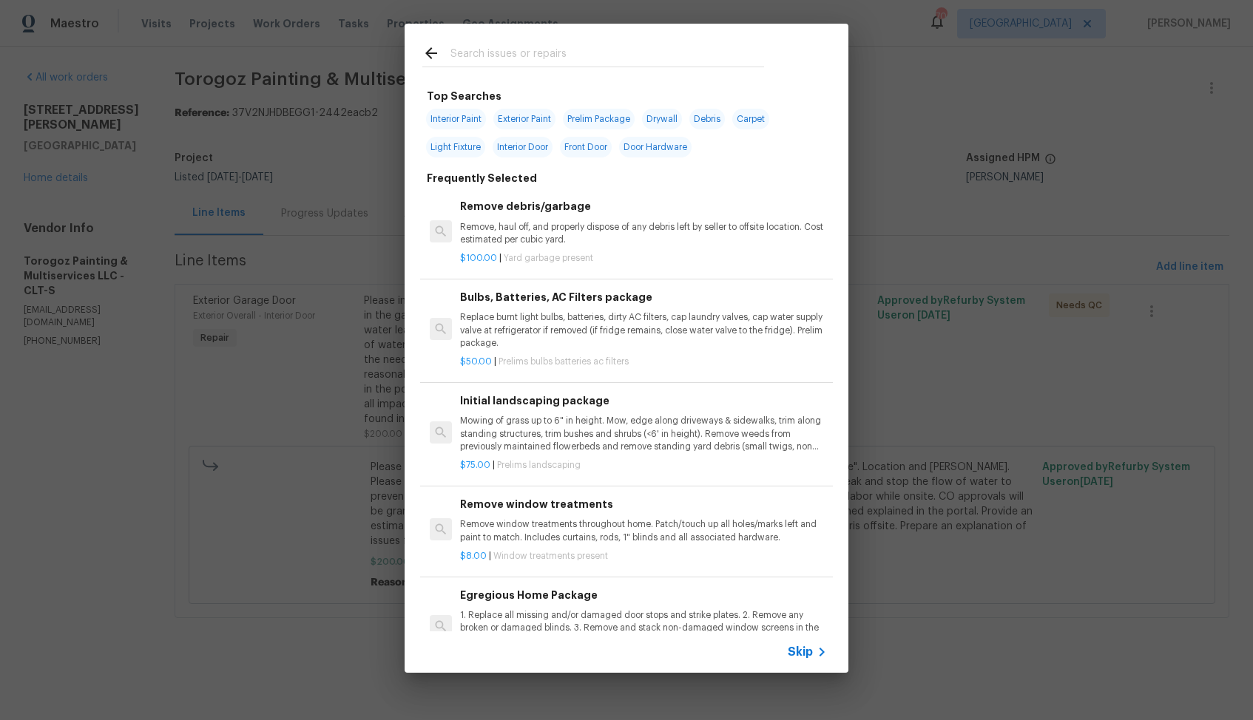
click at [592, 50] on input "text" at bounding box center [607, 55] width 314 height 22
type input "gara"
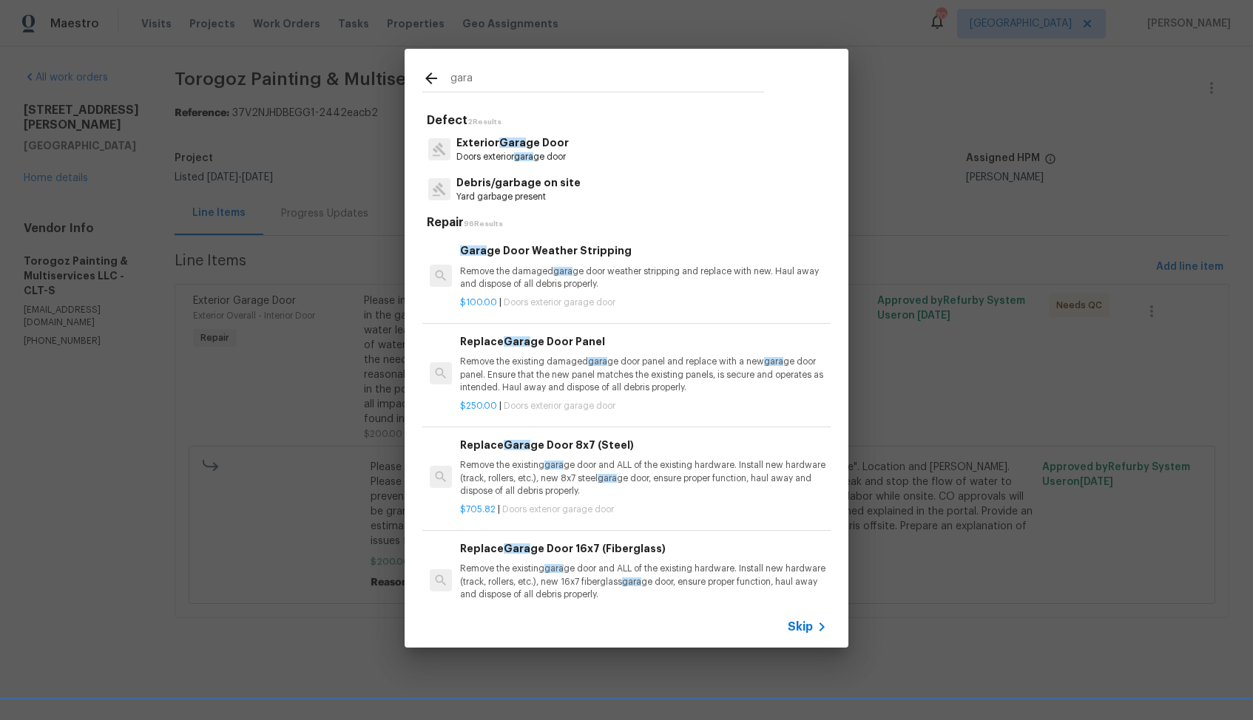
click at [503, 153] on p "Doors exterior gara ge door" at bounding box center [512, 157] width 112 height 13
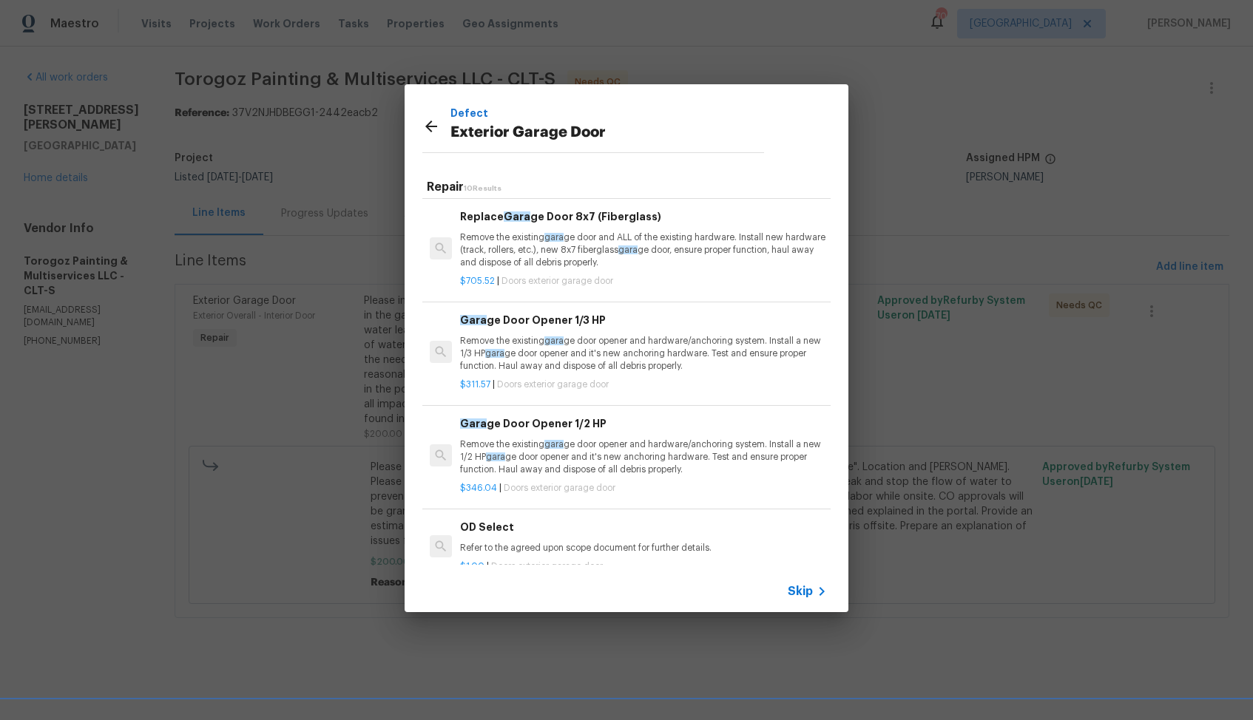
scroll to position [604, 0]
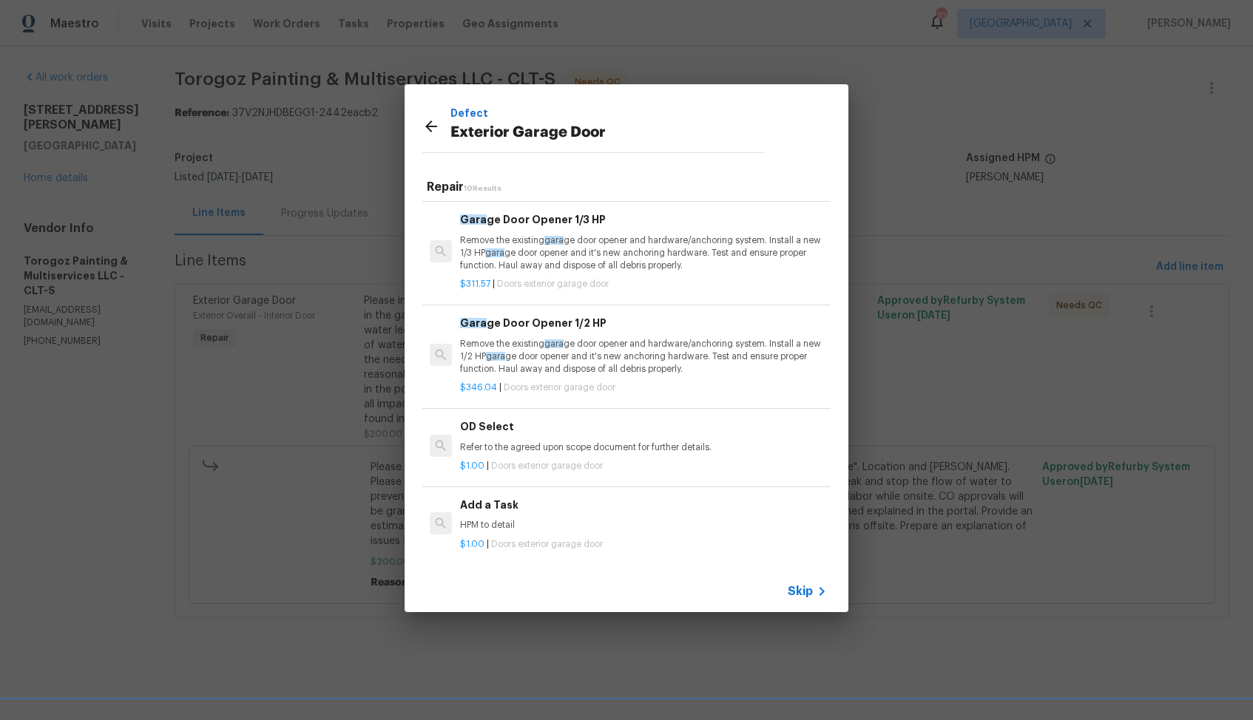
click at [512, 517] on div "Add a Task HPM to detail" at bounding box center [643, 515] width 367 height 36
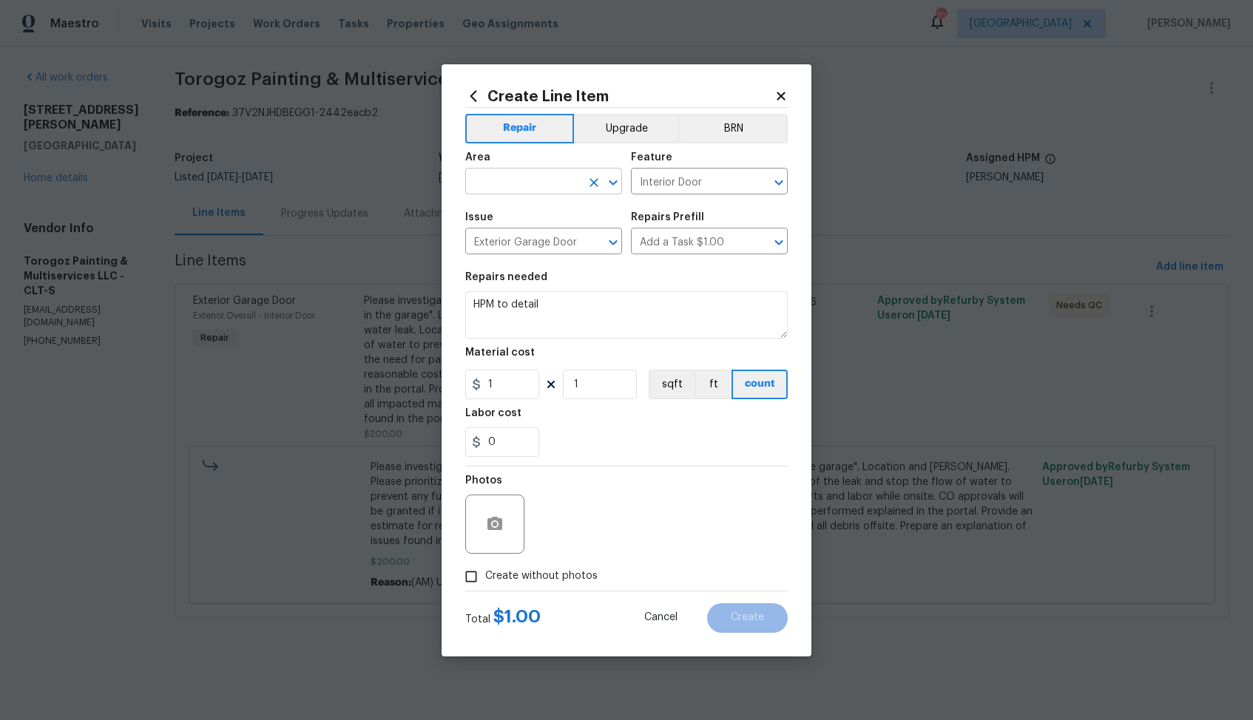
click at [521, 189] on input "text" at bounding box center [522, 183] width 115 height 23
click at [555, 241] on li "Interior Overall" at bounding box center [543, 240] width 157 height 24
type input "Interior Overall"
click at [686, 181] on input "Interior Door" at bounding box center [688, 183] width 115 height 23
click at [688, 247] on li "Walls and Ceiling" at bounding box center [709, 251] width 157 height 24
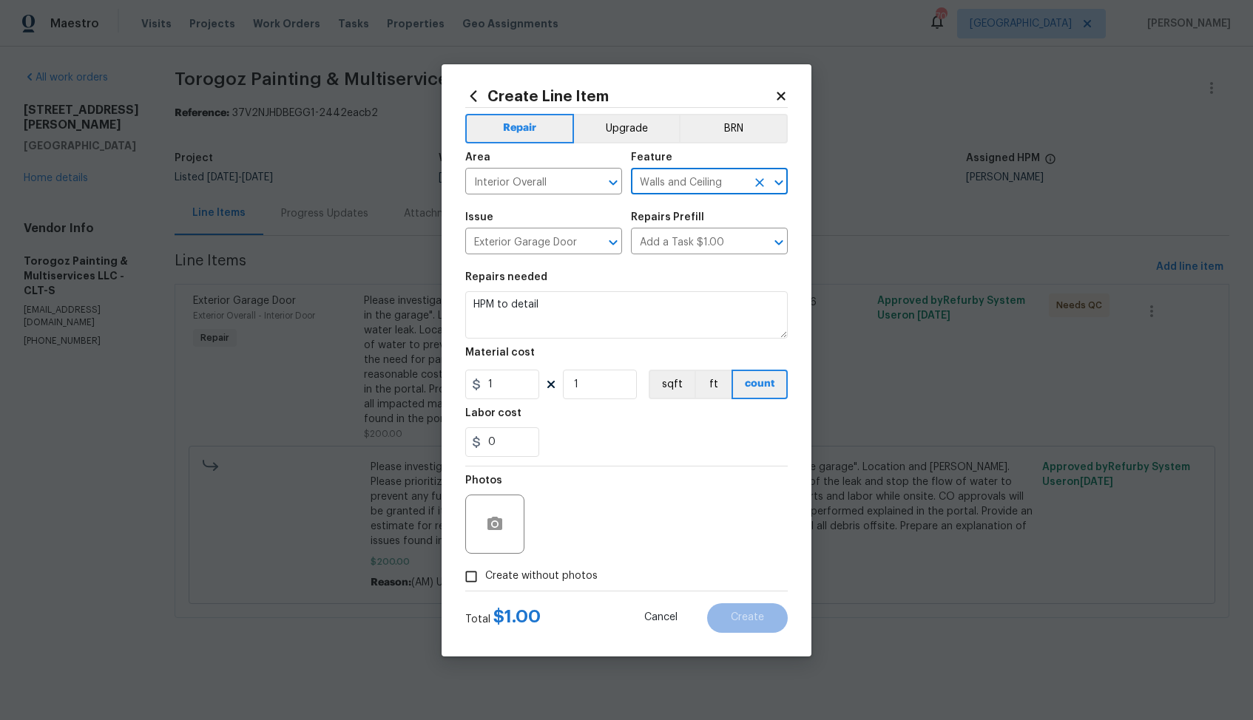
type input "Walls and Ceiling"
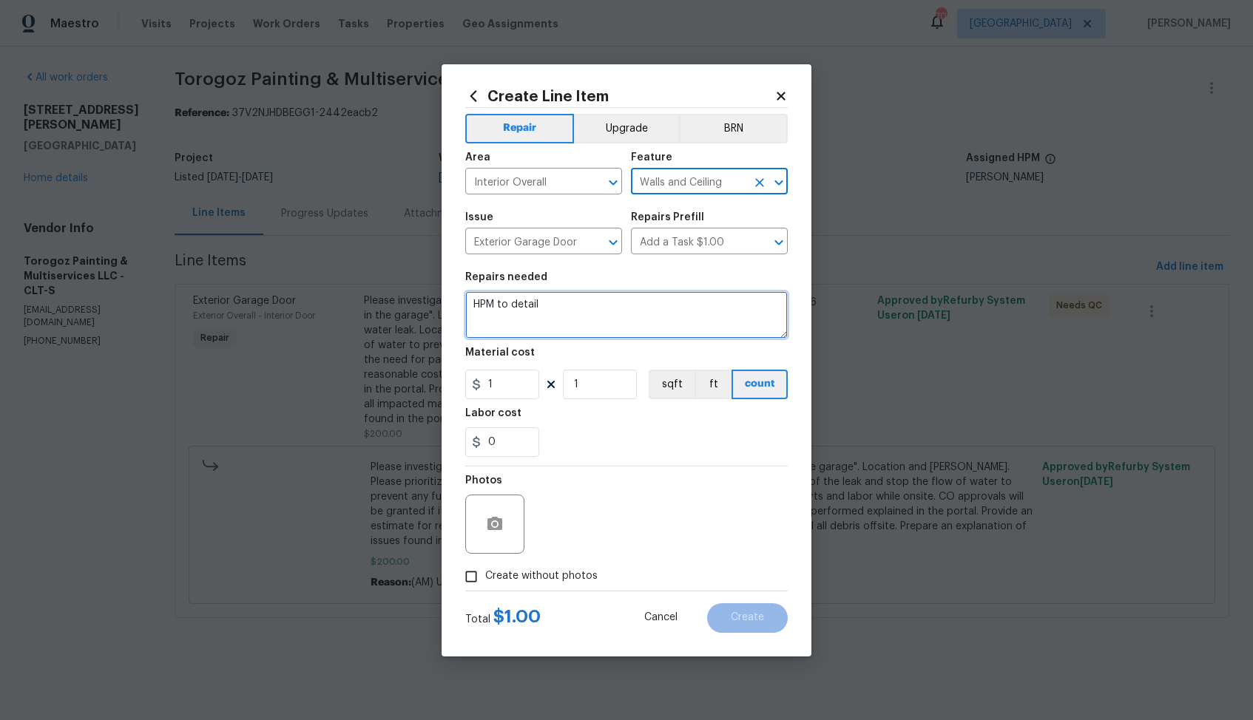
click at [573, 302] on textarea "HPM to detail" at bounding box center [626, 314] width 322 height 47
type textarea "Awaiting cost confirmatio."
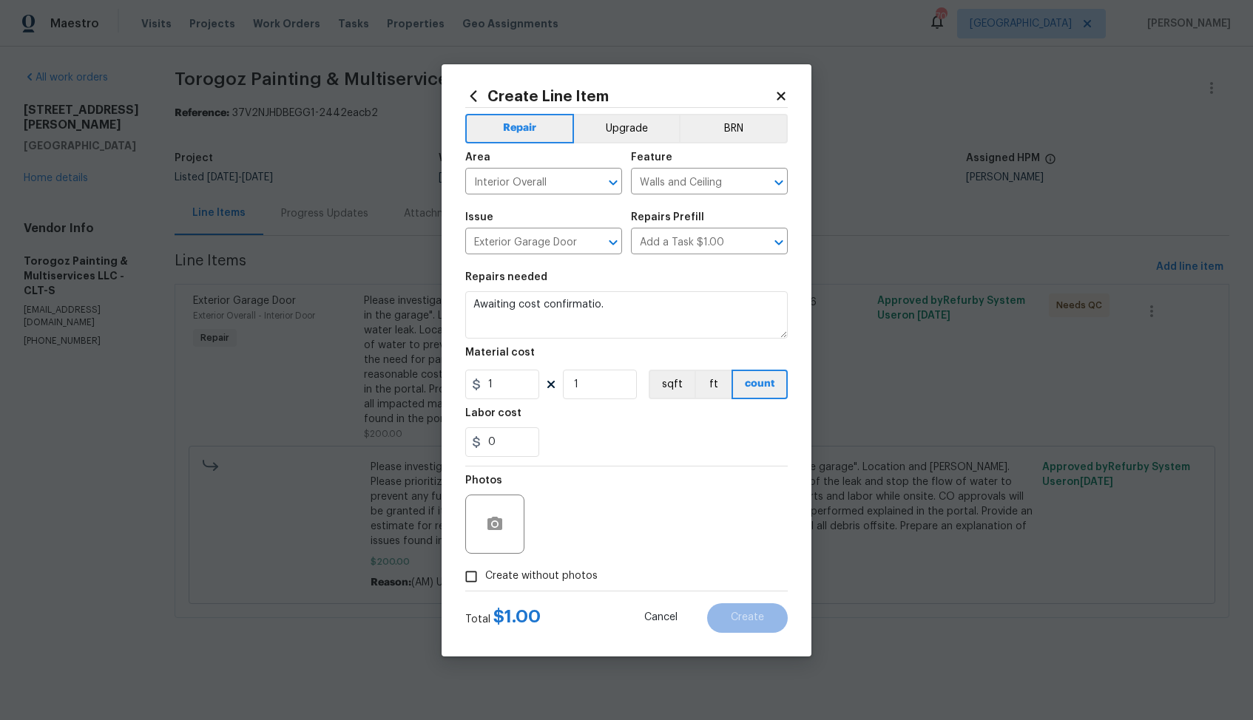
click at [562, 578] on span "Create without photos" at bounding box center [541, 577] width 112 height 16
click at [485, 578] on input "Create without photos" at bounding box center [471, 577] width 28 height 28
checkbox input "true"
click at [675, 526] on textarea at bounding box center [661, 524] width 251 height 59
click at [749, 615] on span "Create" at bounding box center [747, 617] width 33 height 11
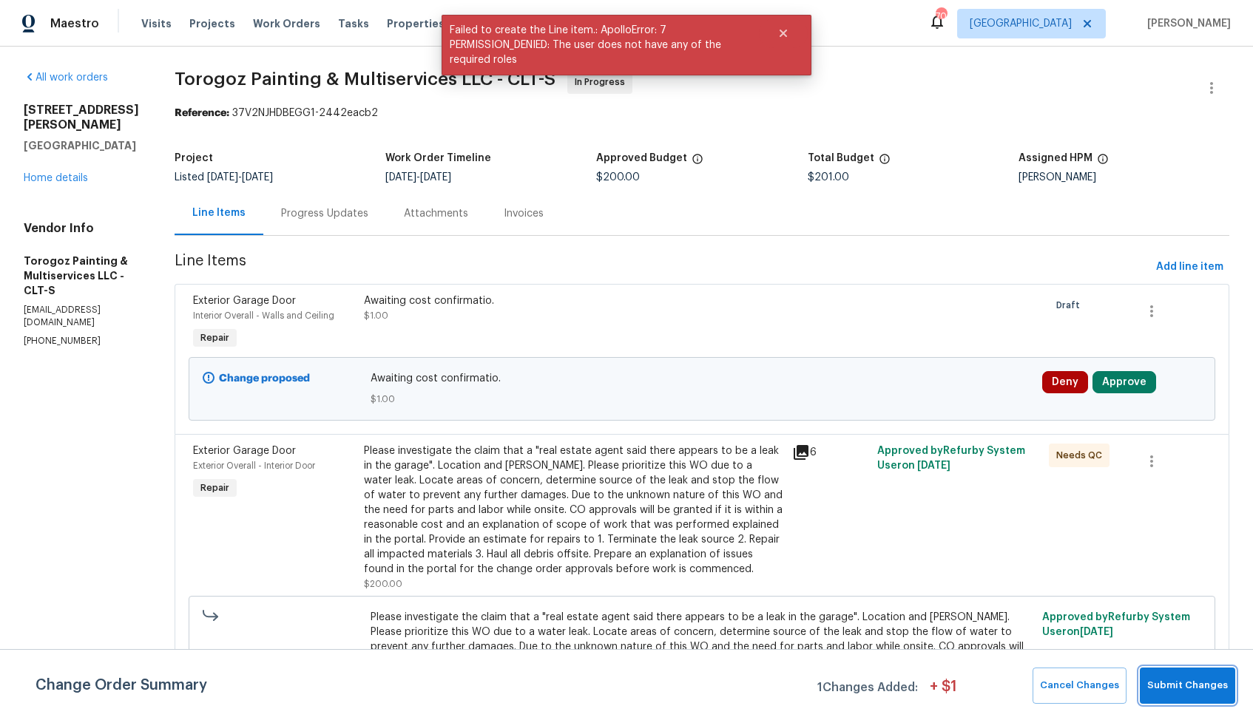
click at [1181, 686] on span "Submit Changes" at bounding box center [1187, 685] width 81 height 17
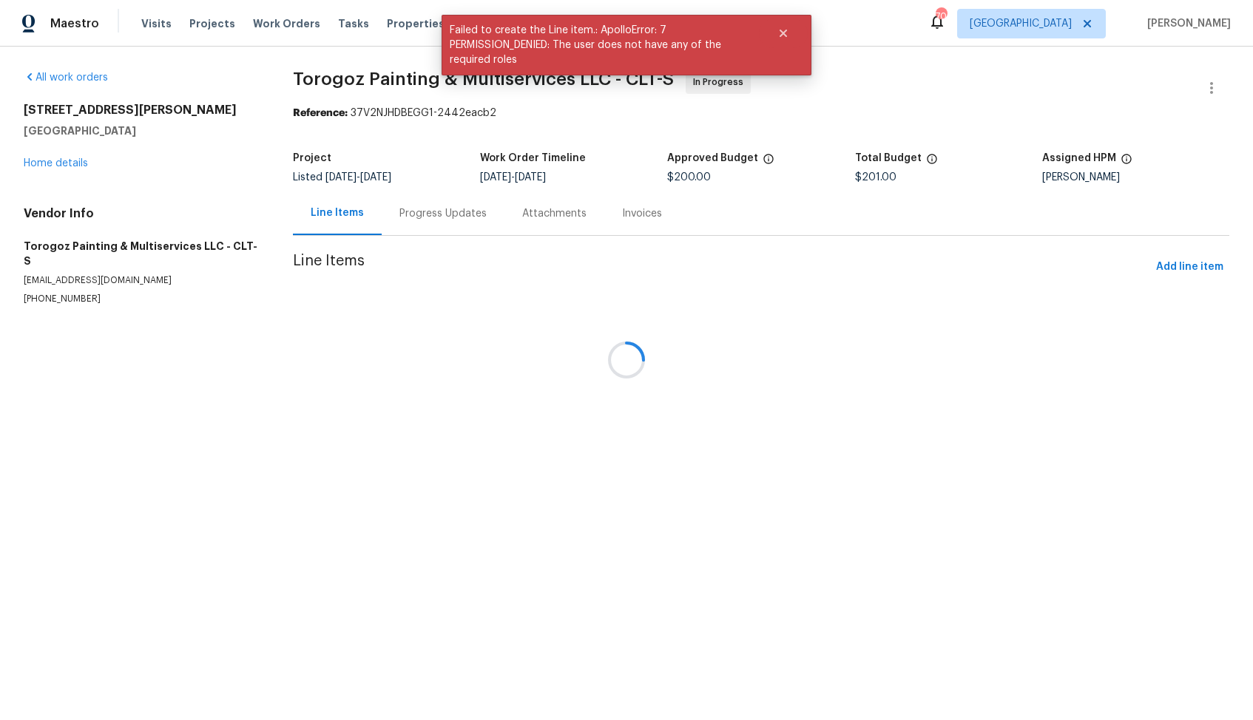
click at [374, 199] on div at bounding box center [626, 360] width 1253 height 720
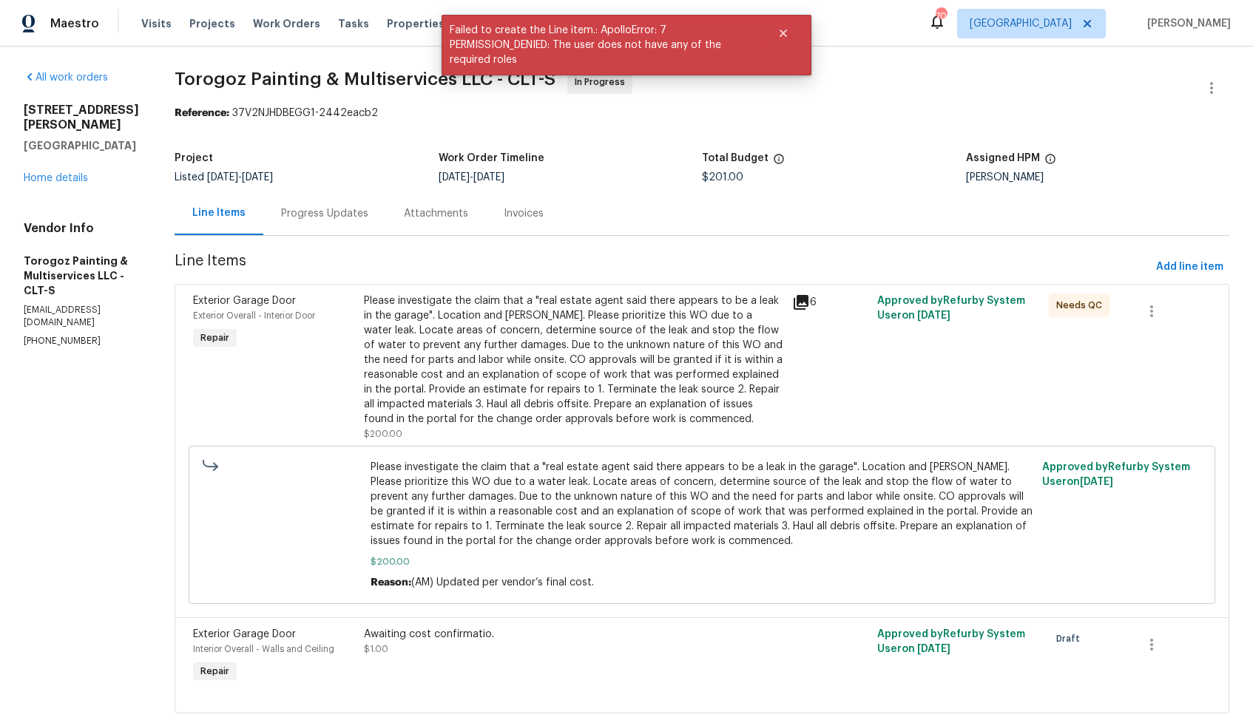
click at [356, 216] on div "Progress Updates" at bounding box center [324, 213] width 87 height 15
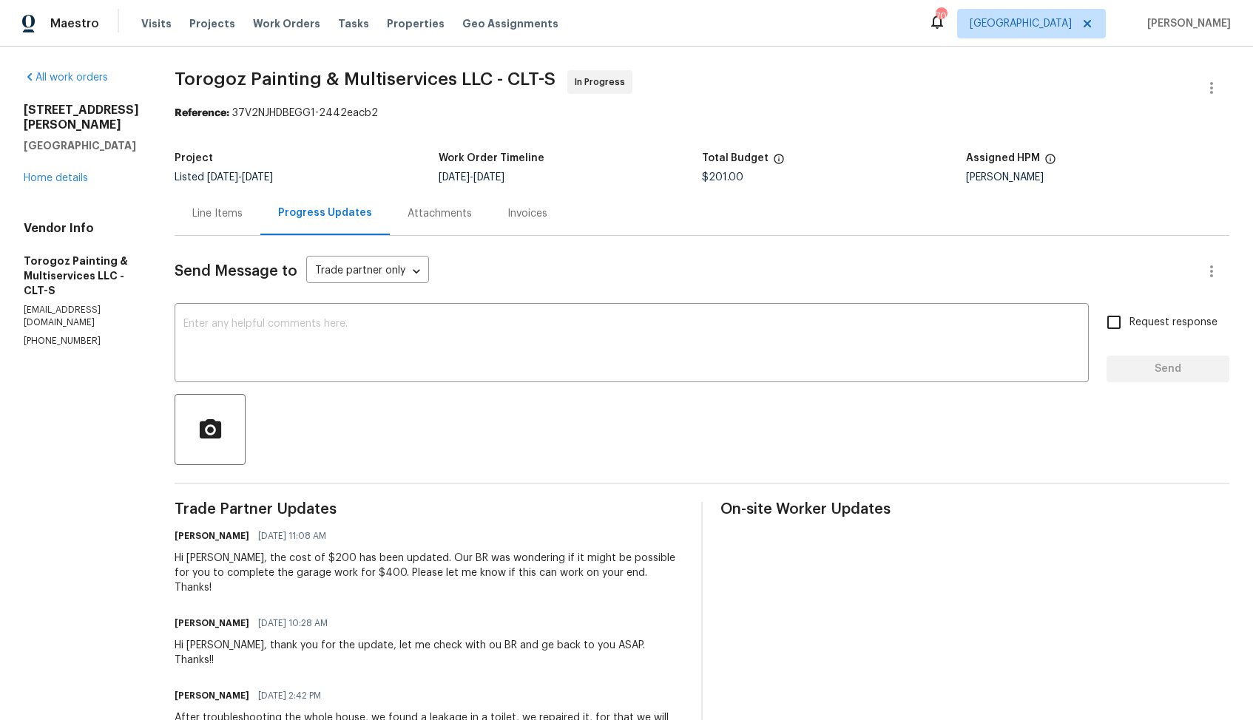
click at [331, 572] on div "Hi Ricardo, the cost of $200 has been updated. Our BR was wondering if it might…" at bounding box center [429, 573] width 509 height 44
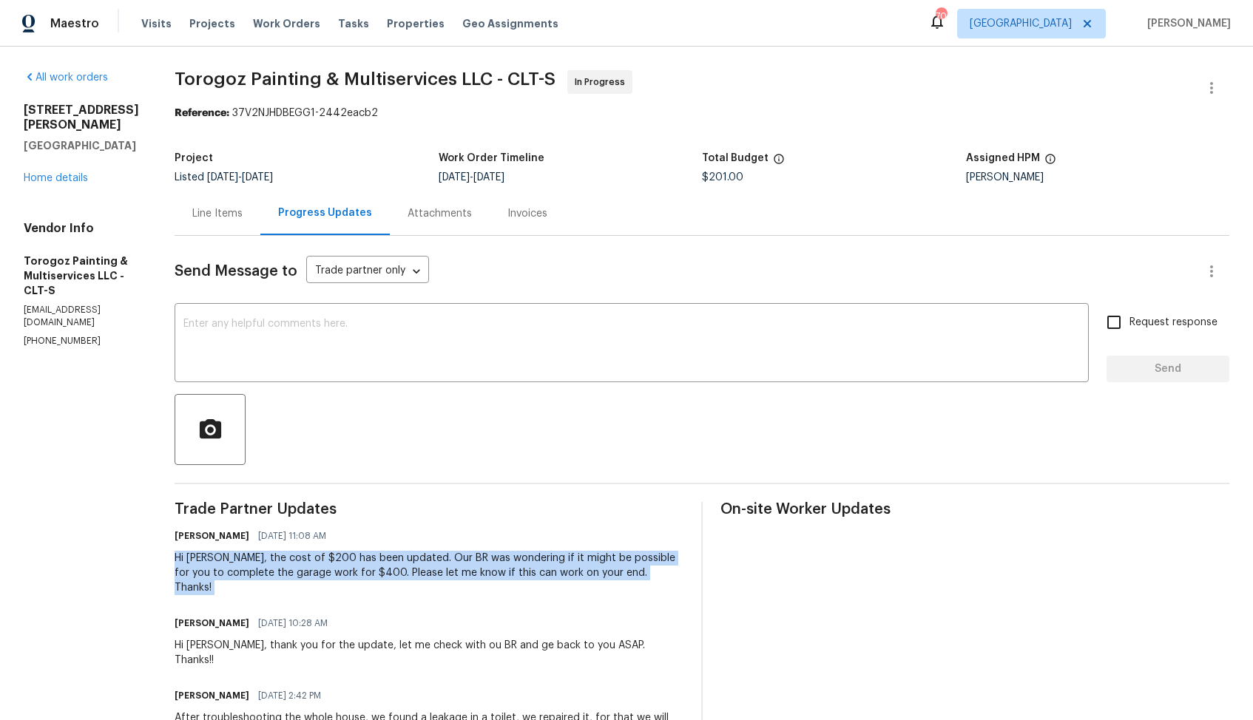
copy div "Hi Ricardo, the cost of $200 has been updated. Our BR was wondering if it might…"
click at [632, 325] on textarea at bounding box center [631, 345] width 896 height 52
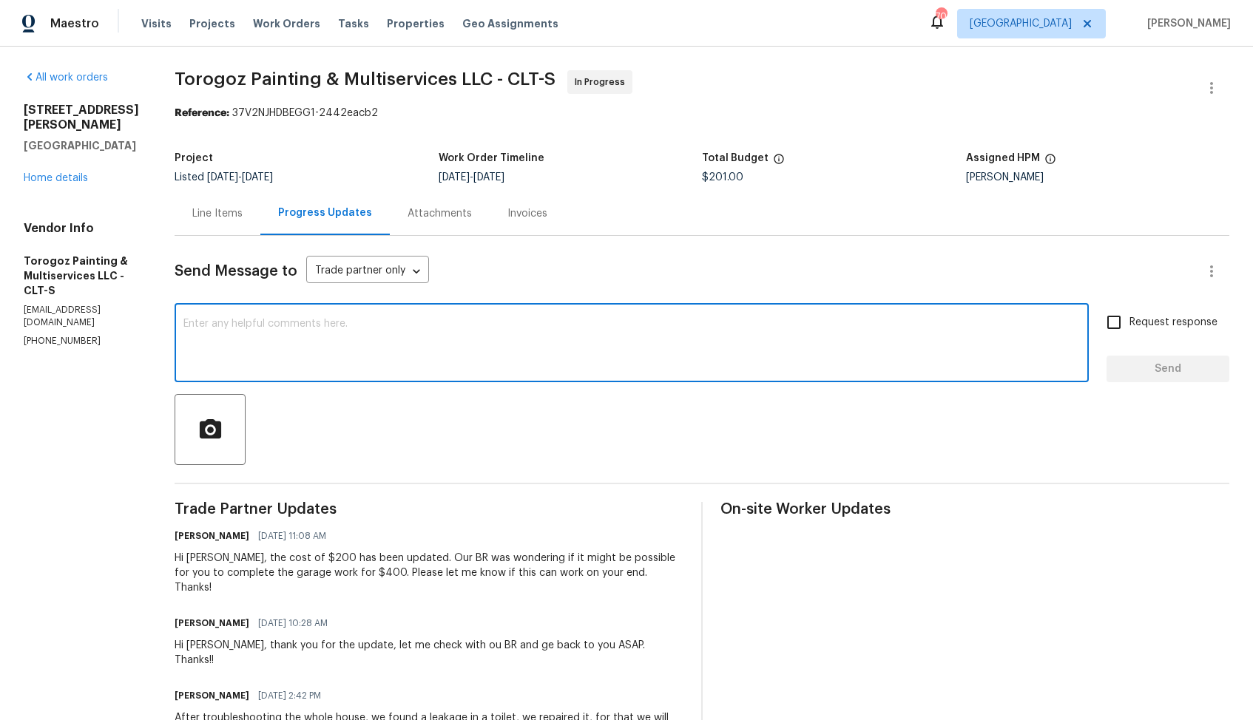
paste textarea "Hi Ricardo, just following up on my earlier message regarding the garage work f…"
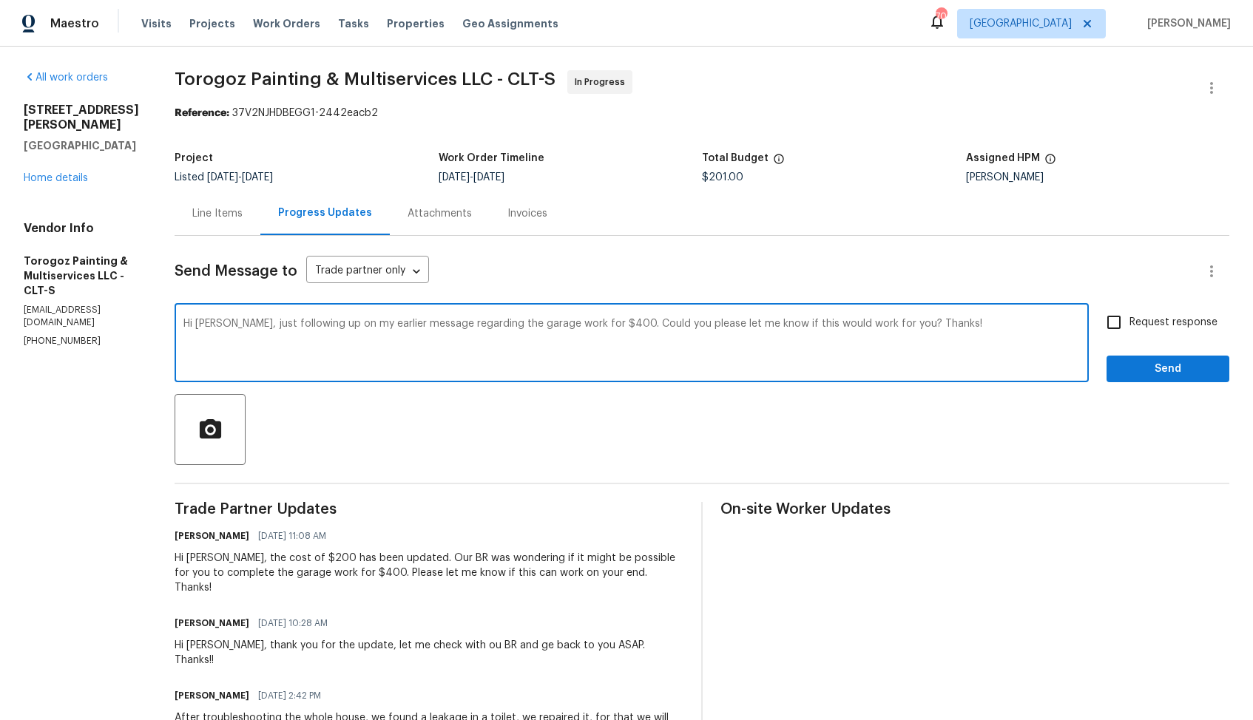
type textarea "Hi Ricardo, just following up on my earlier message regarding the garage work f…"
click at [1140, 348] on div "Request response Send" at bounding box center [1167, 344] width 123 height 75
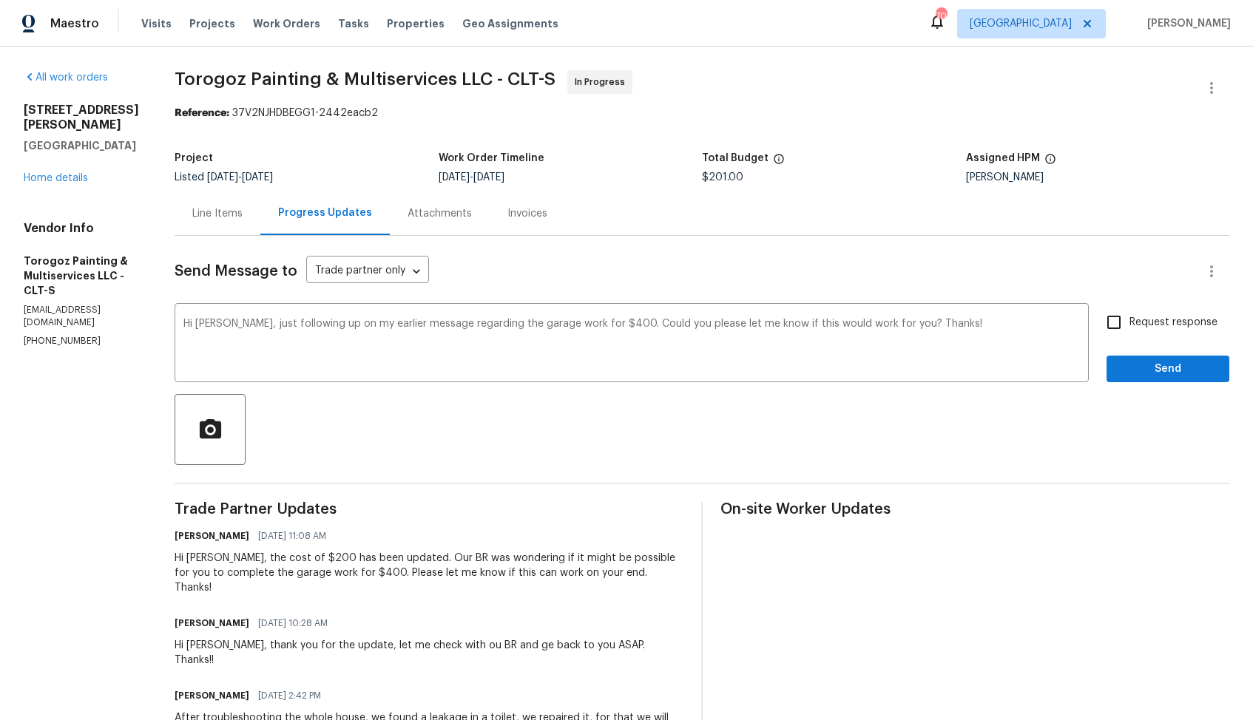
click at [1121, 321] on input "Request response" at bounding box center [1113, 322] width 31 height 31
checkbox input "true"
click at [1168, 365] on span "Send" at bounding box center [1167, 369] width 99 height 18
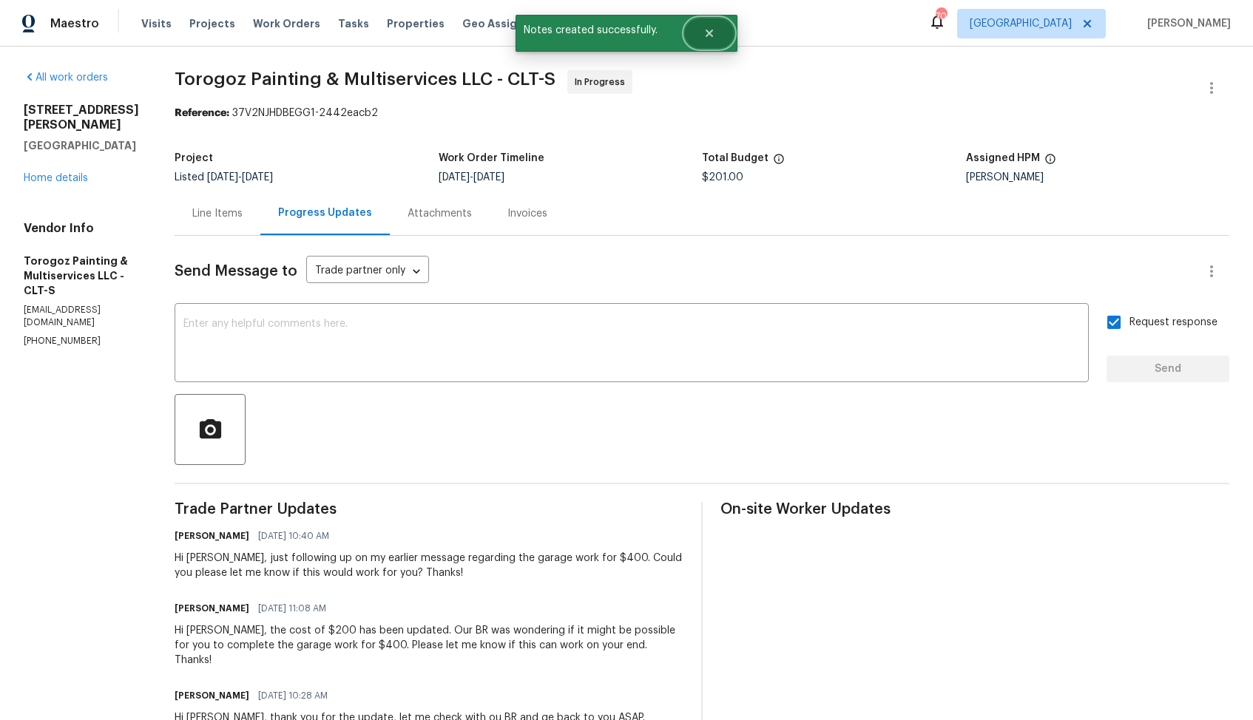
click at [711, 40] on button "Close" at bounding box center [709, 33] width 49 height 30
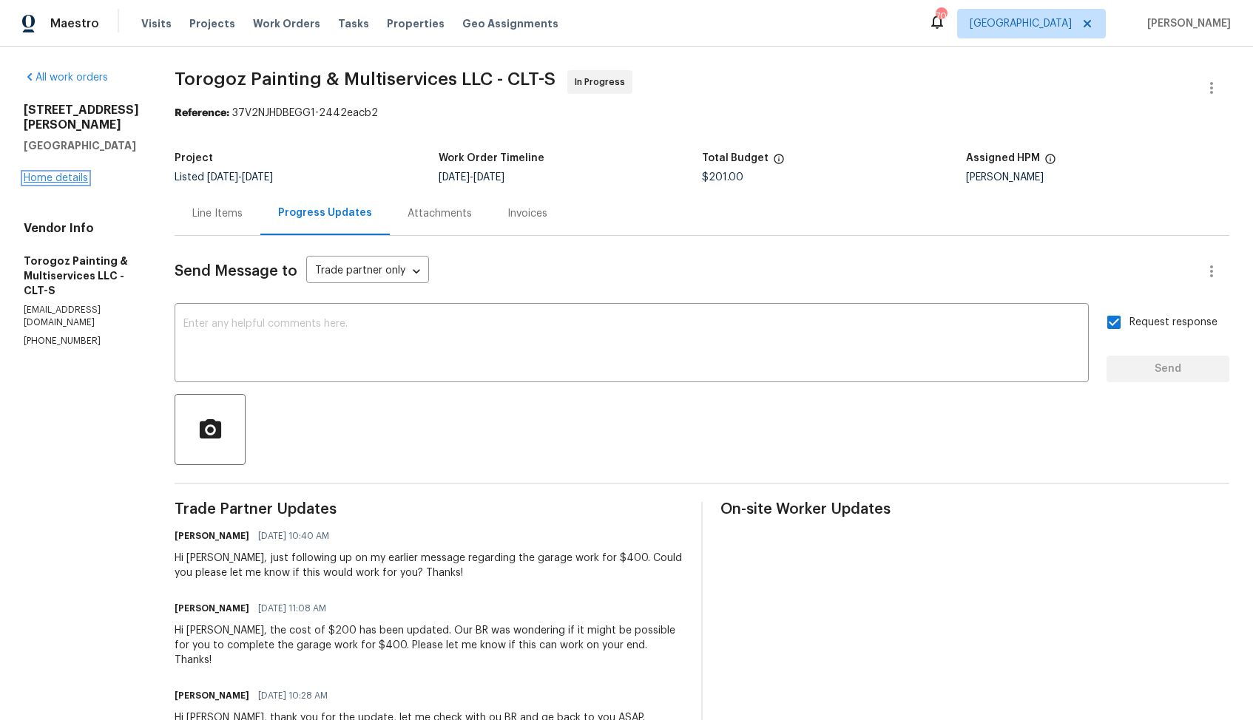
click at [47, 173] on link "Home details" at bounding box center [56, 178] width 64 height 10
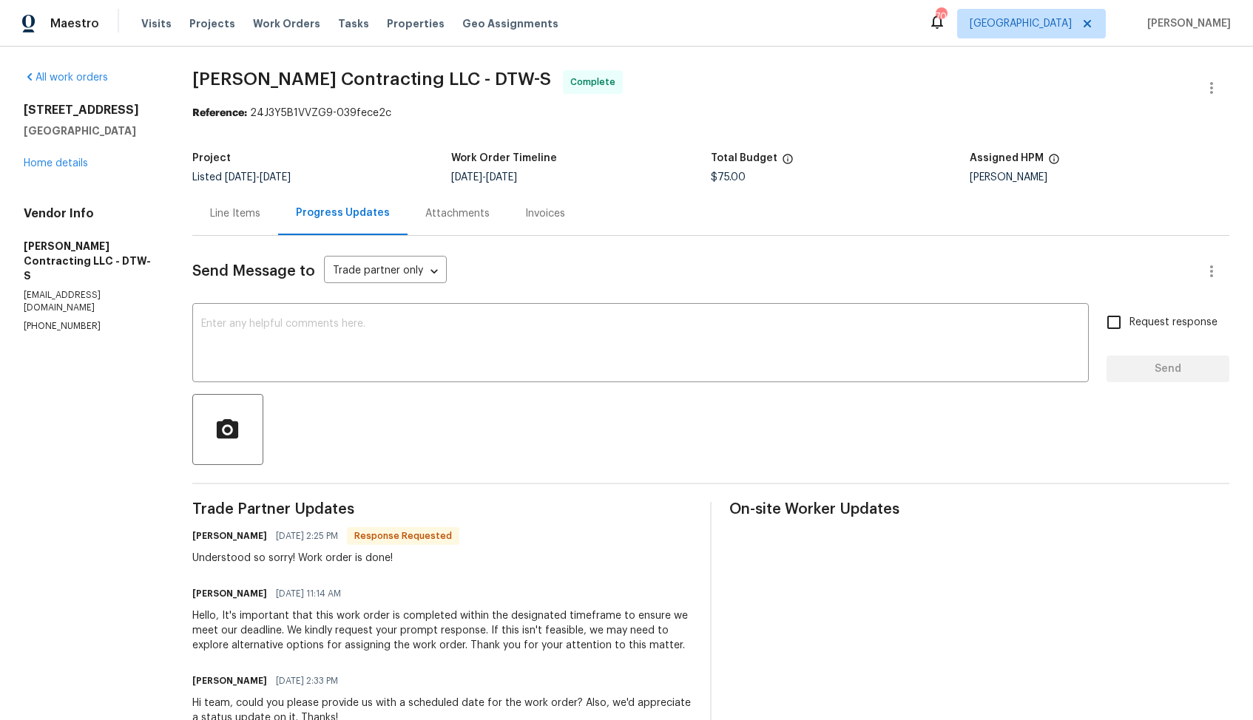
click at [246, 206] on div "Line Items" at bounding box center [235, 213] width 50 height 15
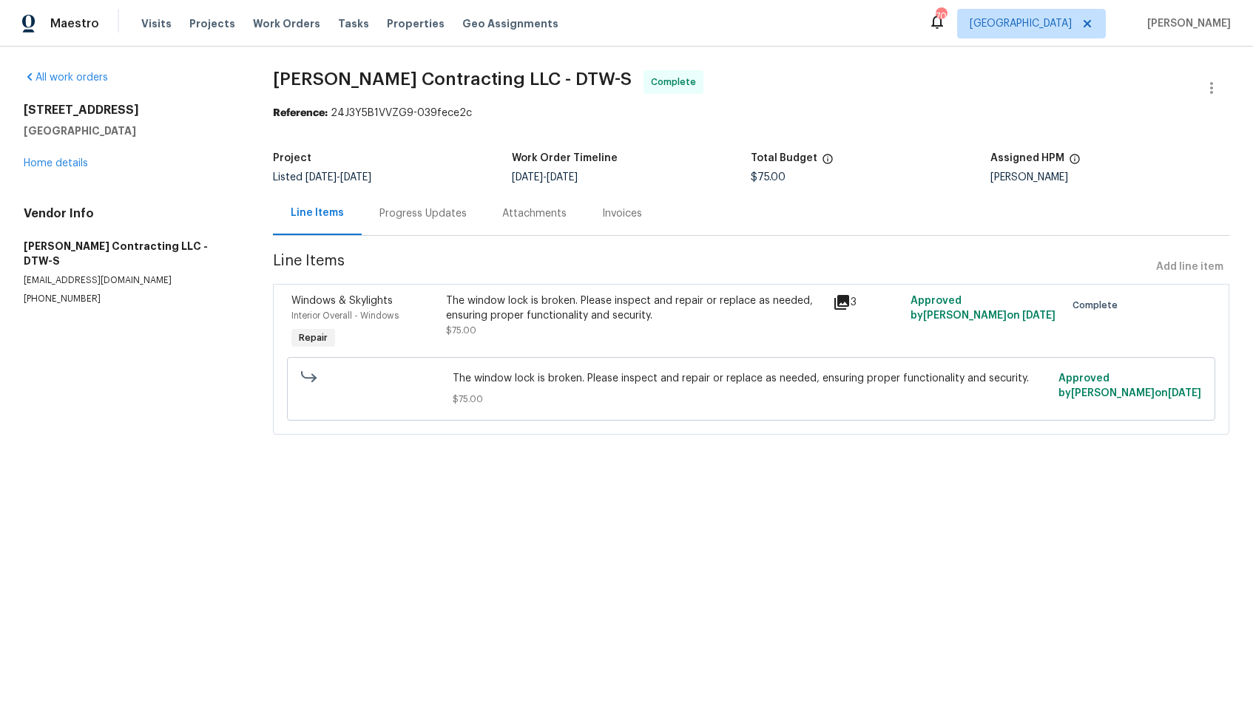
click at [514, 322] on div "The window lock is broken. Please inspect and repair or replace as needed, ensu…" at bounding box center [635, 309] width 378 height 30
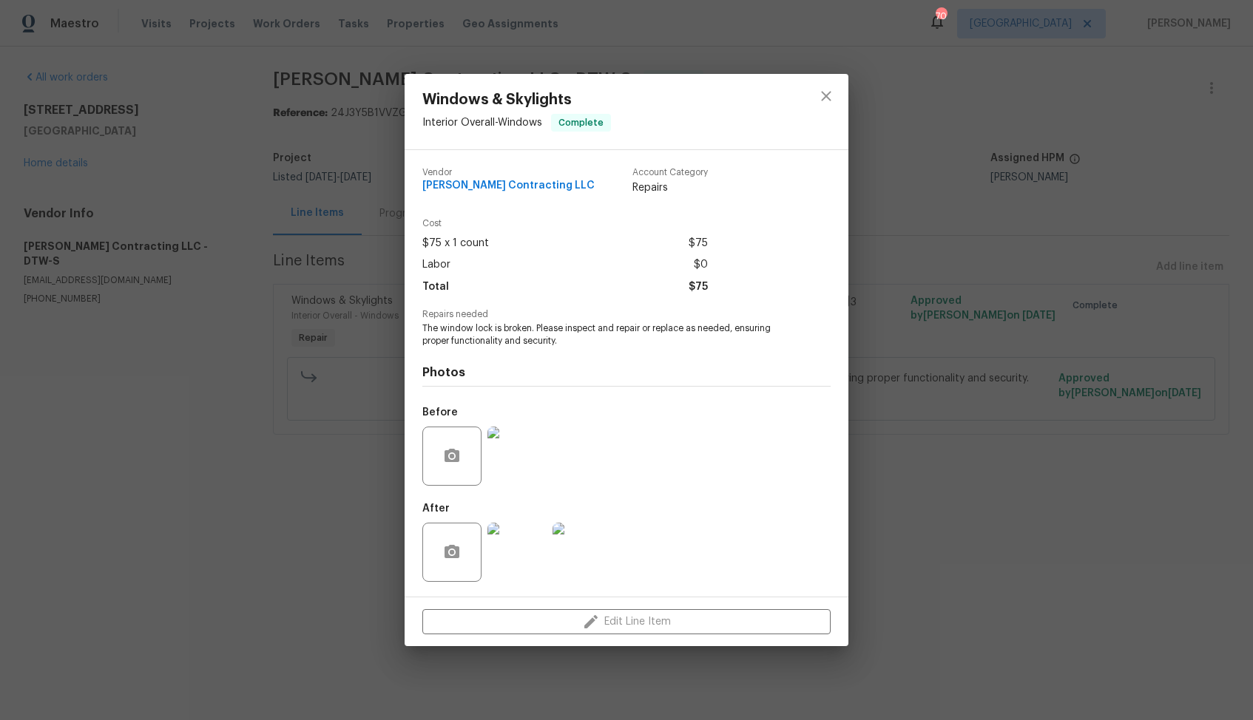
click at [505, 459] on img at bounding box center [516, 456] width 59 height 59
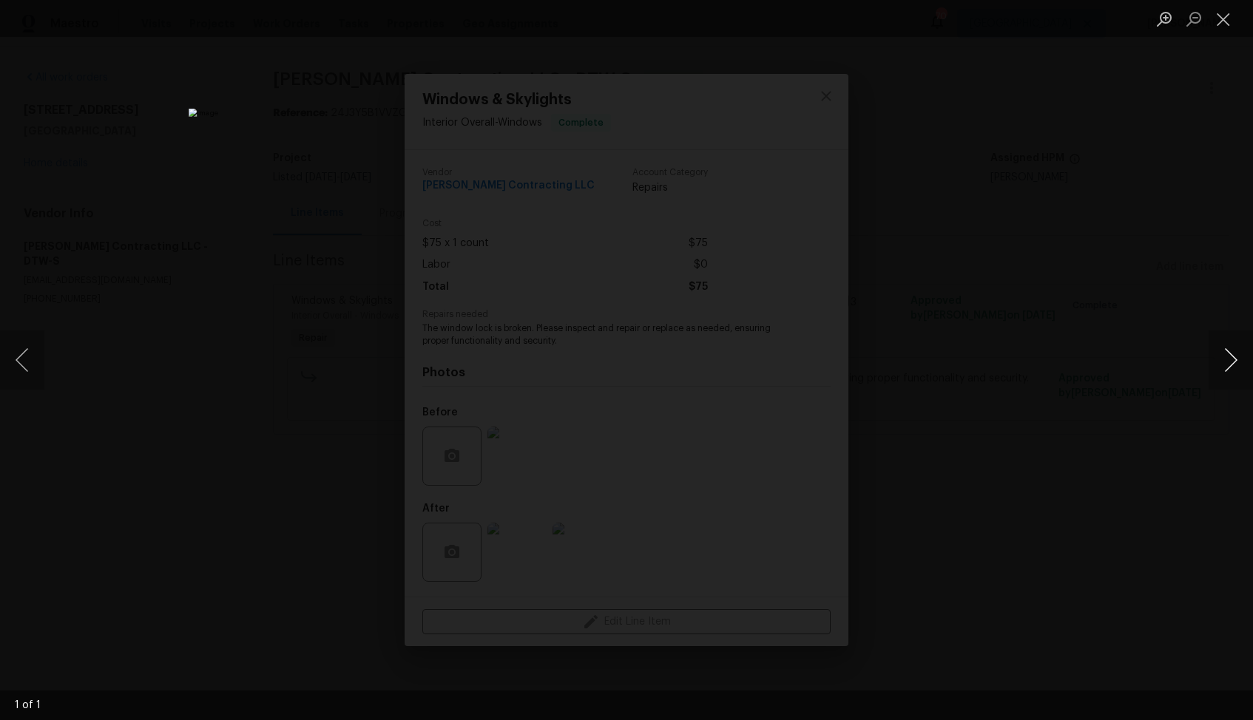
click at [1220, 368] on button "Next image" at bounding box center [1230, 360] width 44 height 59
click at [1094, 362] on div "Lightbox" at bounding box center [626, 360] width 1253 height 720
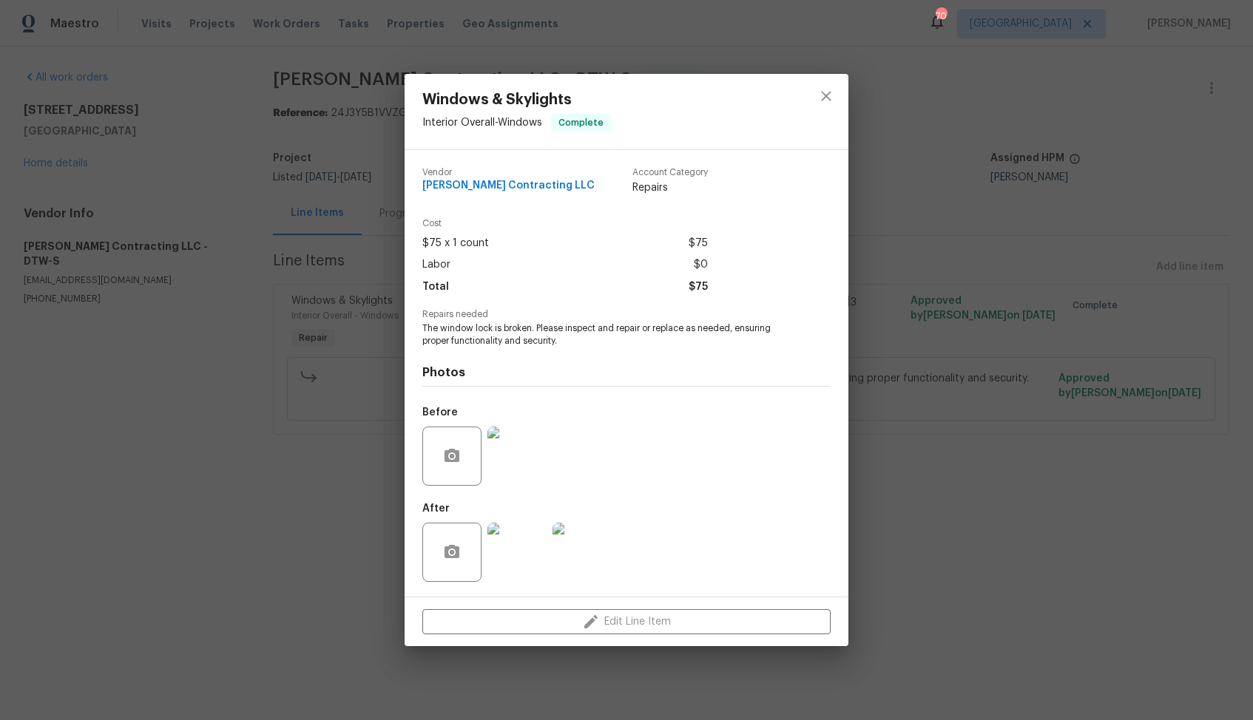
click at [496, 549] on img at bounding box center [516, 552] width 59 height 59
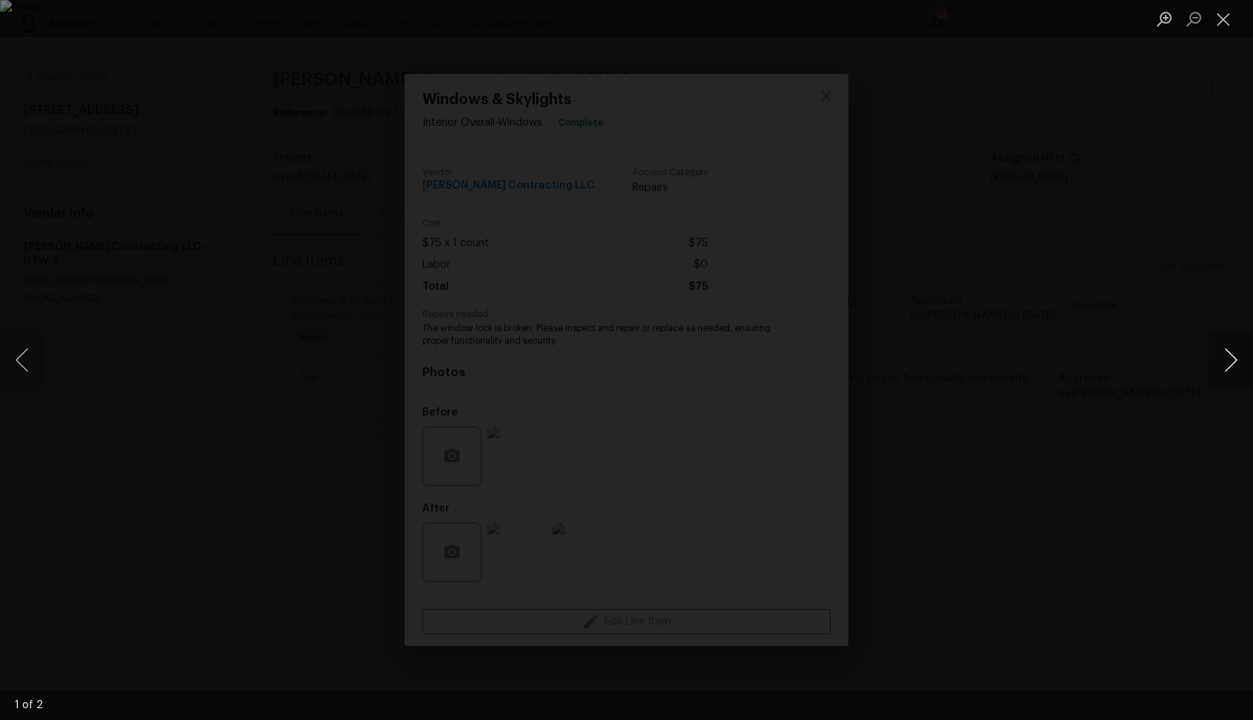
click at [1220, 372] on button "Next image" at bounding box center [1230, 360] width 44 height 59
click at [1045, 355] on div "Lightbox" at bounding box center [626, 360] width 1253 height 720
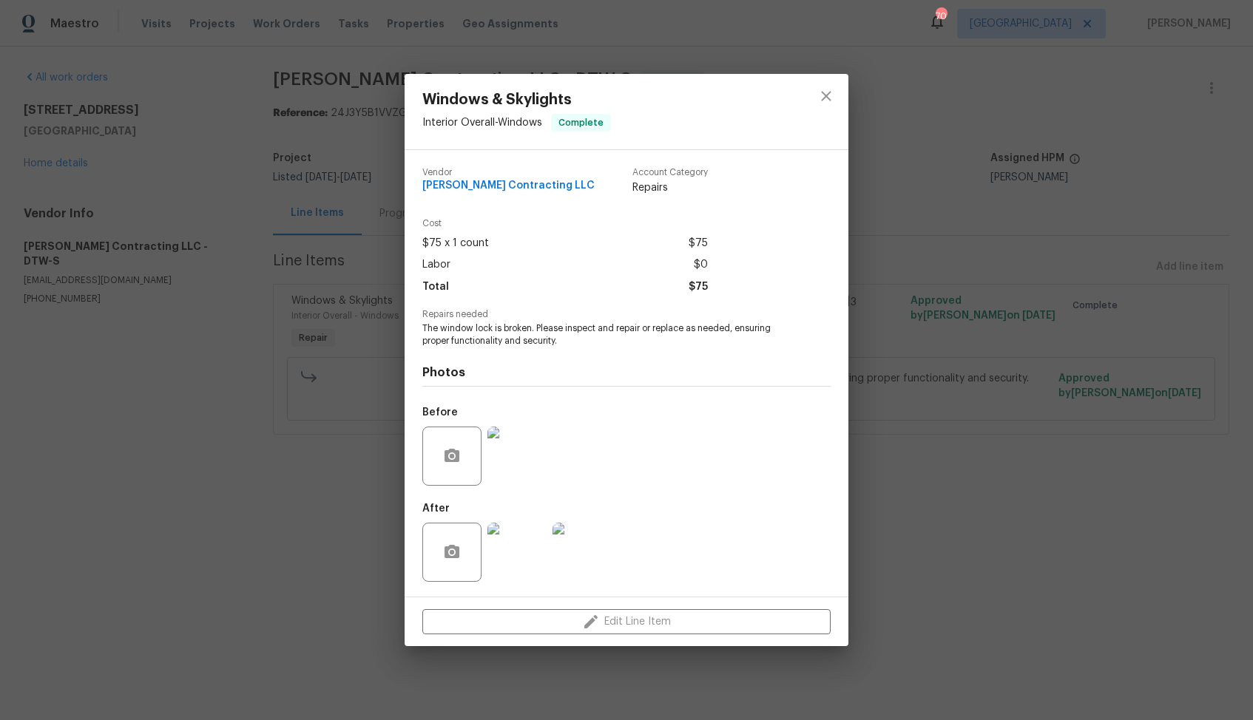
click at [910, 359] on div "Windows & Skylights Interior Overall - Windows Complete Vendor Solano Contracti…" at bounding box center [626, 360] width 1253 height 720
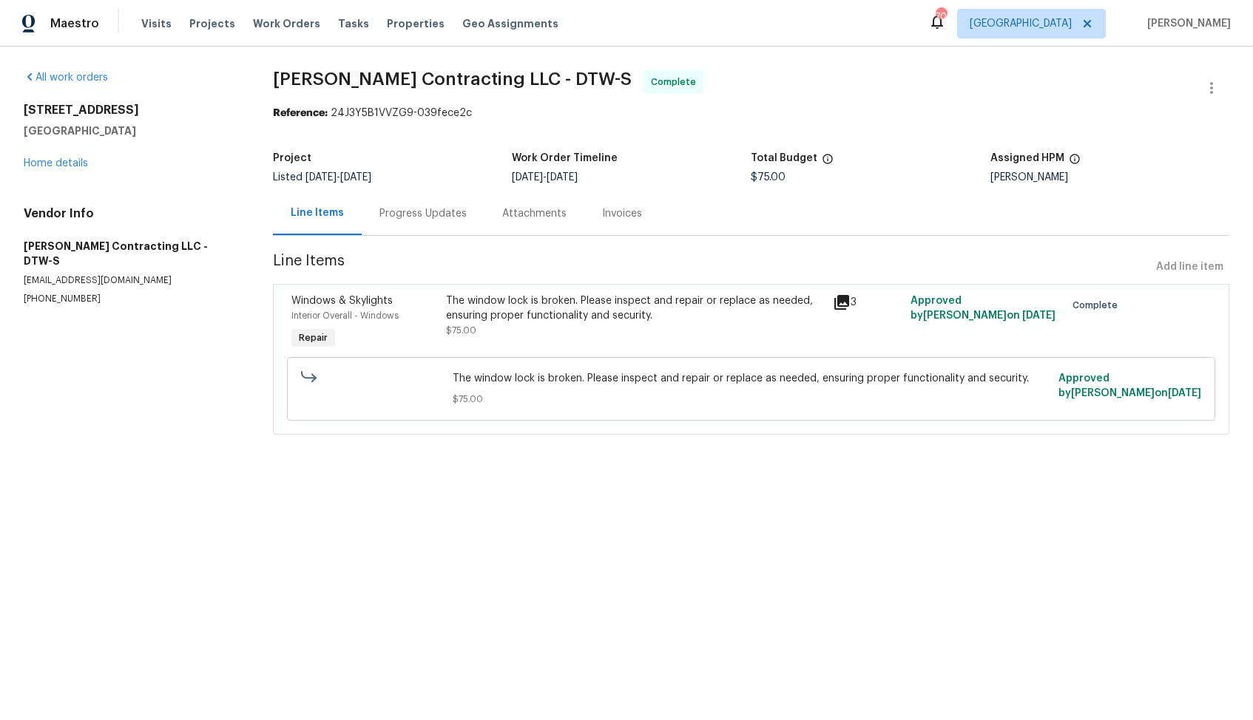
click at [407, 210] on div "Progress Updates" at bounding box center [422, 213] width 87 height 15
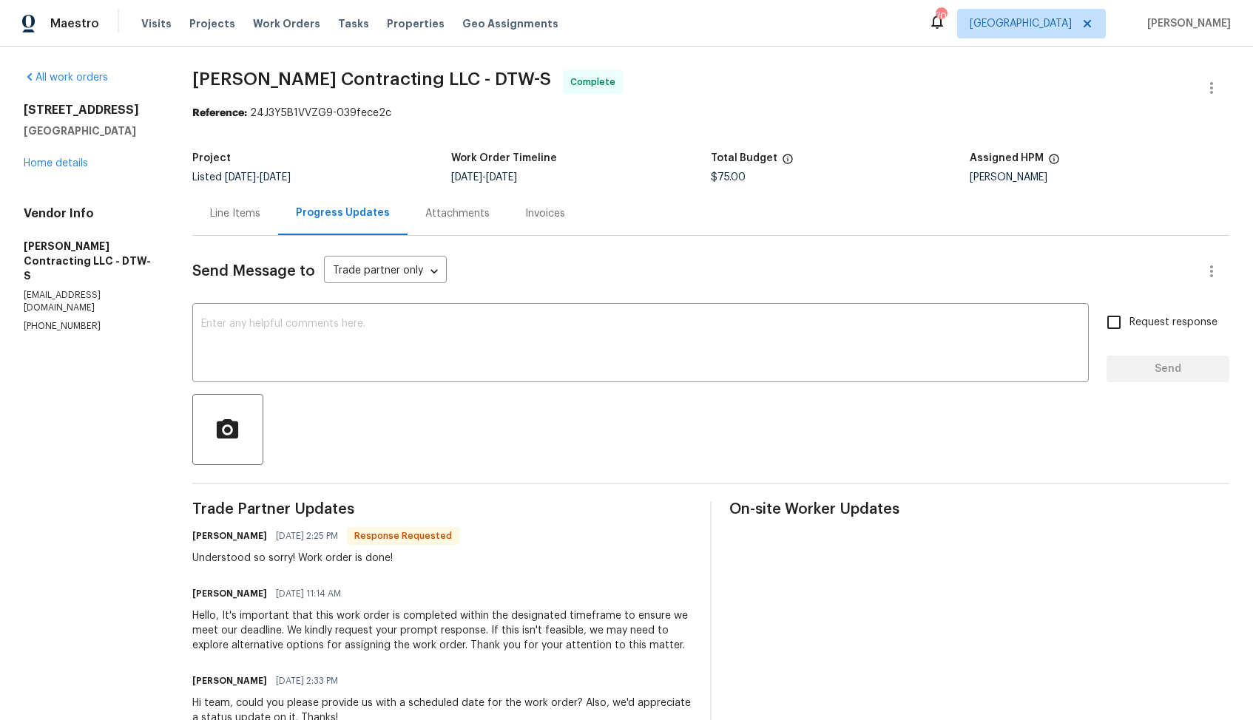
click at [203, 538] on h6 "Tony Longoria" at bounding box center [229, 536] width 75 height 15
copy h6 "Tony"
click at [498, 365] on textarea at bounding box center [640, 345] width 879 height 52
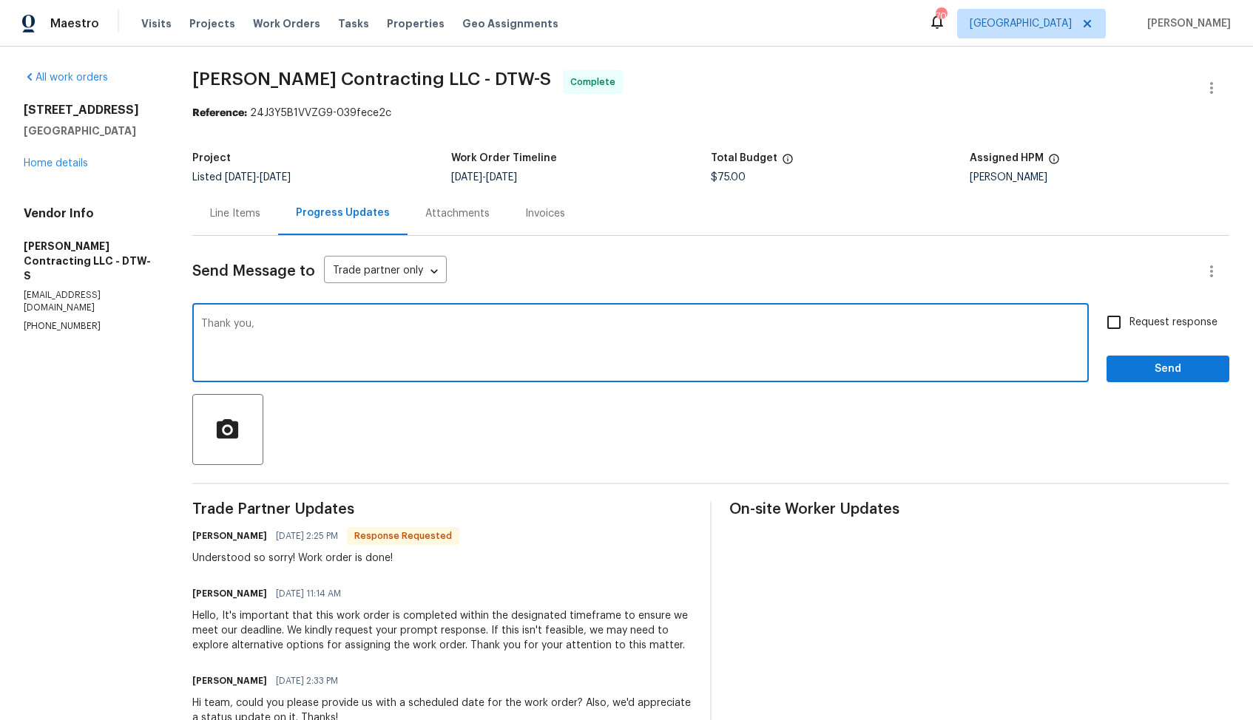
paste textarea "Tony"
type textarea "Thank you, Tony. WO is approved."
click at [1149, 379] on button "Send" at bounding box center [1167, 369] width 123 height 27
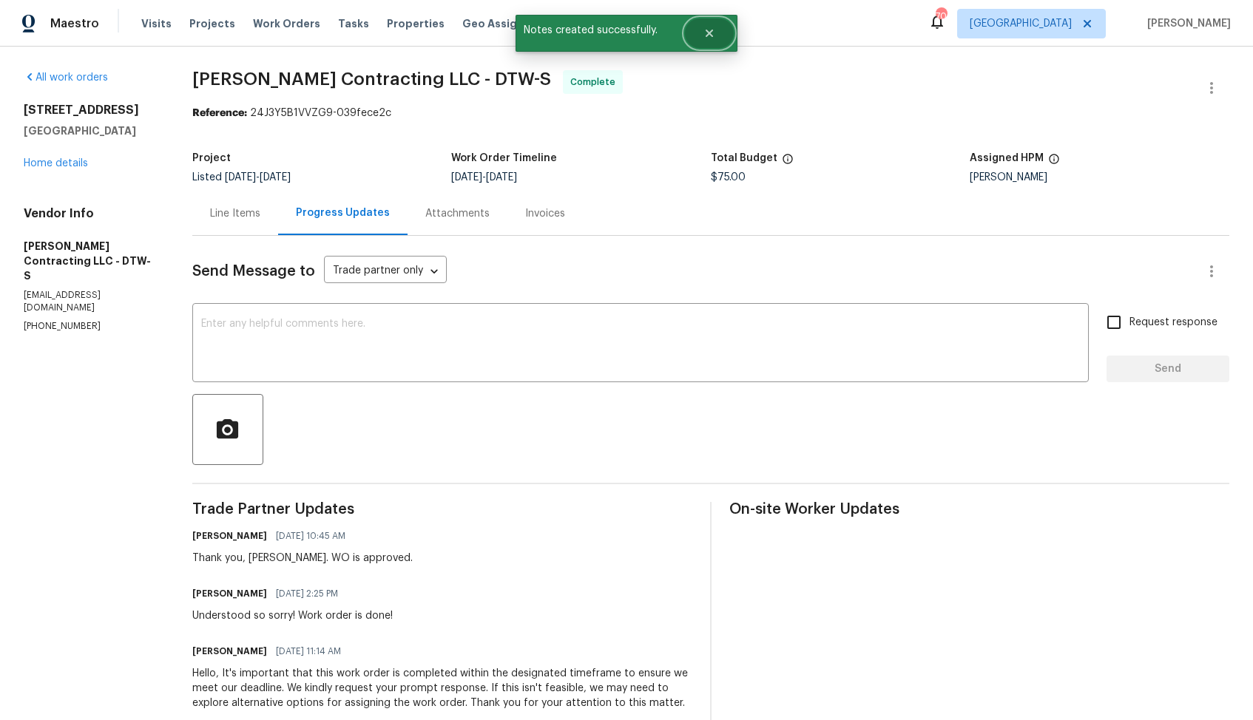
click at [720, 43] on button "Close" at bounding box center [709, 33] width 49 height 30
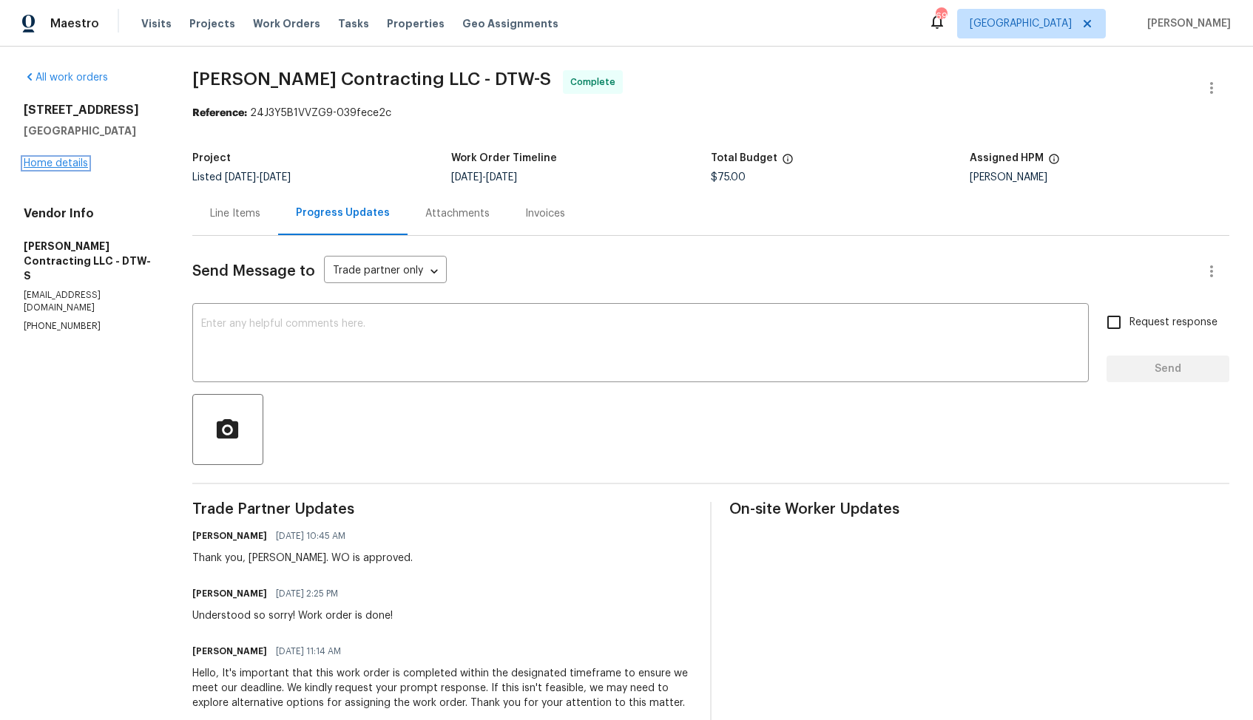
click at [60, 160] on link "Home details" at bounding box center [56, 163] width 64 height 10
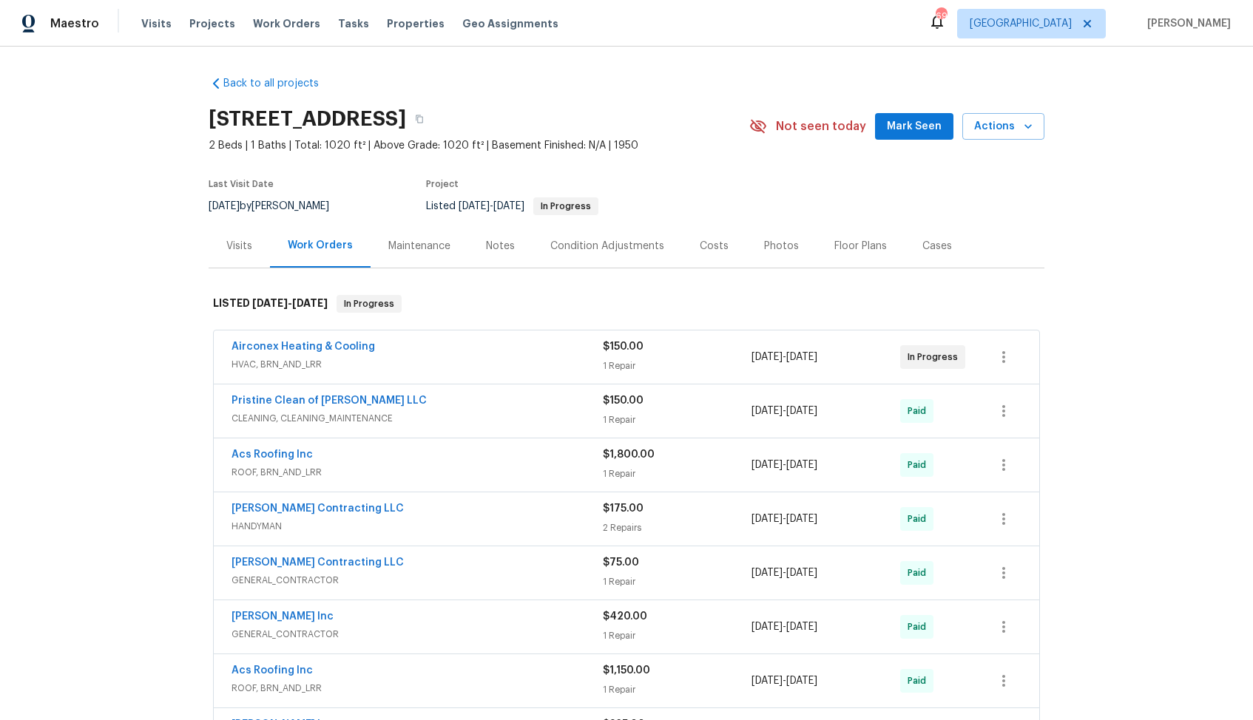
click at [416, 345] on div "Airconex Heating & Cooling" at bounding box center [416, 348] width 371 height 18
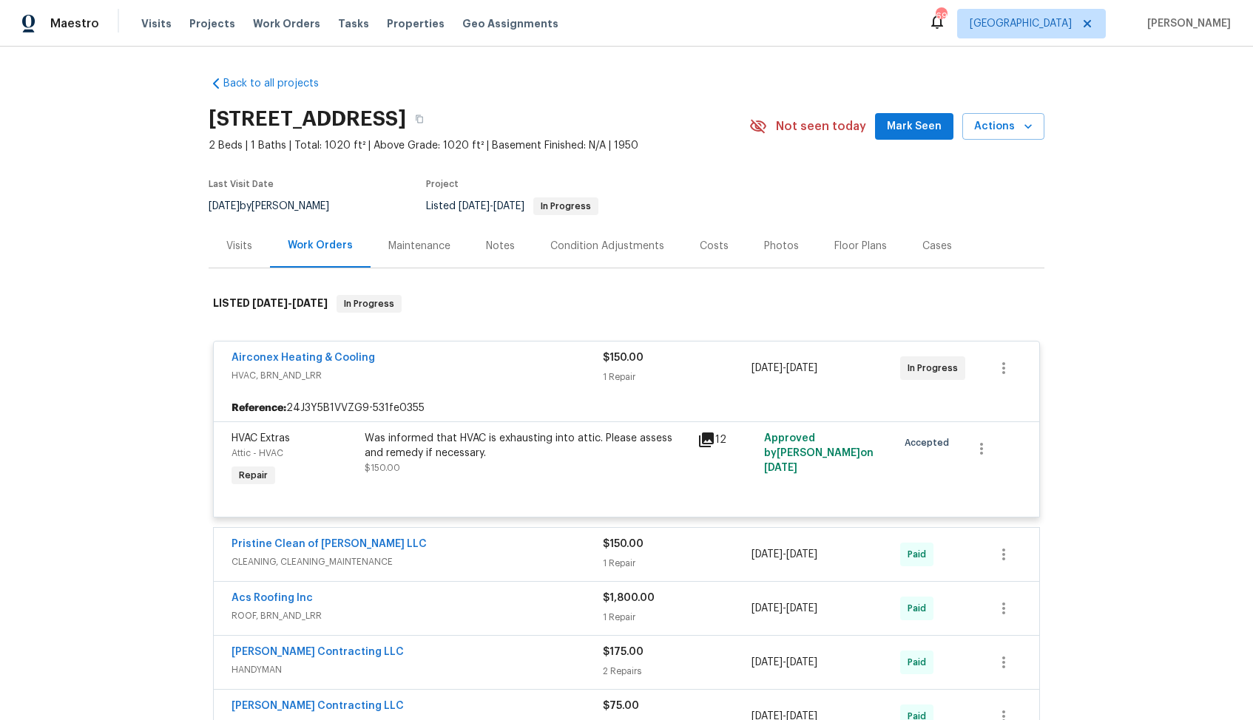
click at [410, 359] on div "Airconex Heating & Cooling" at bounding box center [416, 360] width 371 height 18
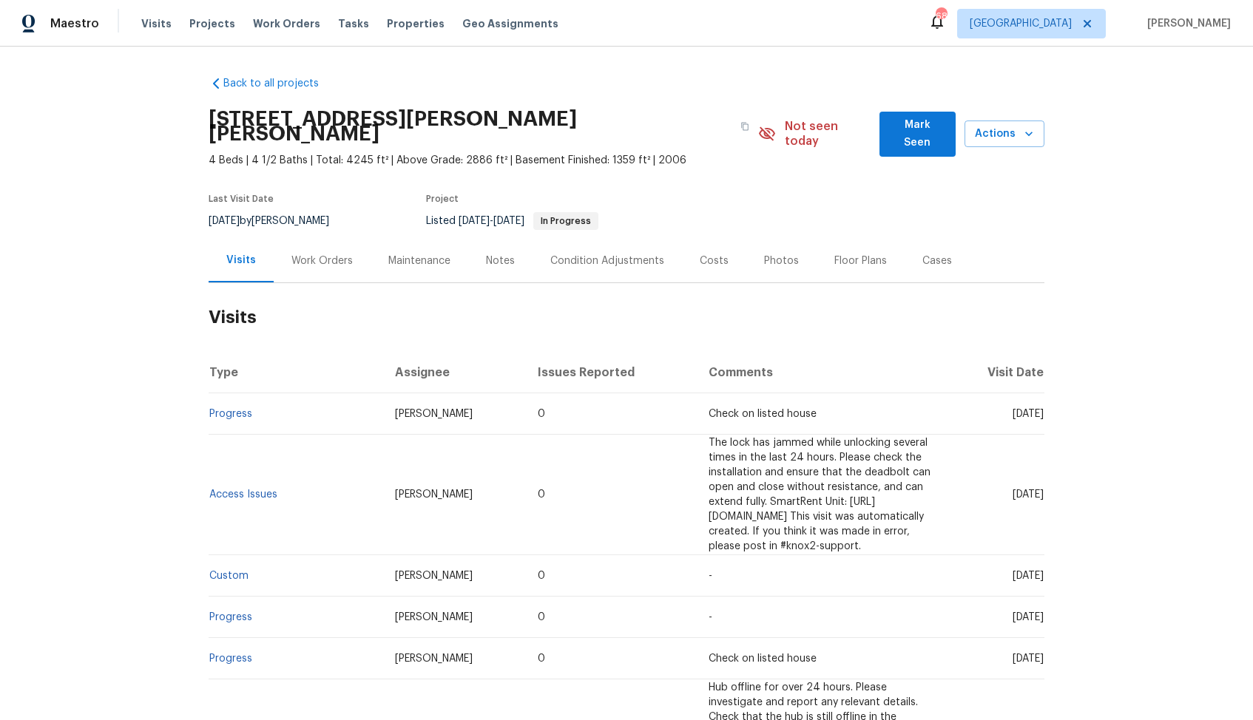
click at [318, 254] on div "Work Orders" at bounding box center [321, 261] width 61 height 15
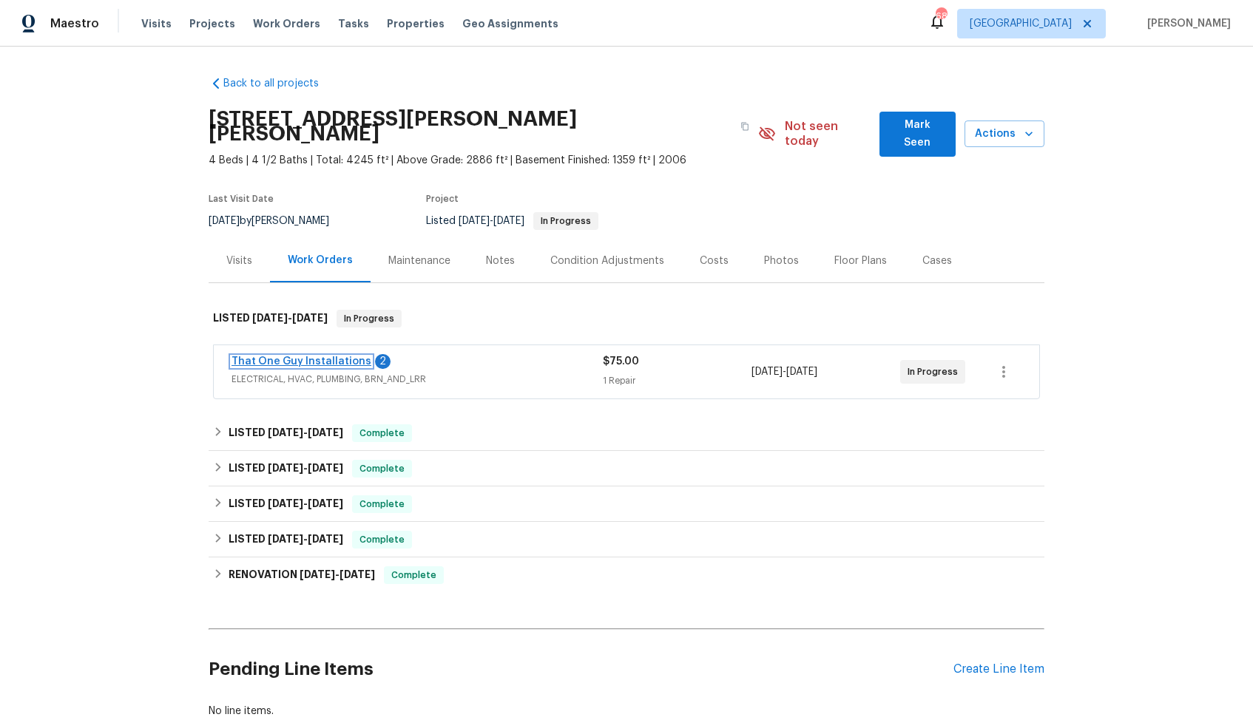
click at [285, 356] on link "That One Guy Installations" at bounding box center [301, 361] width 140 height 10
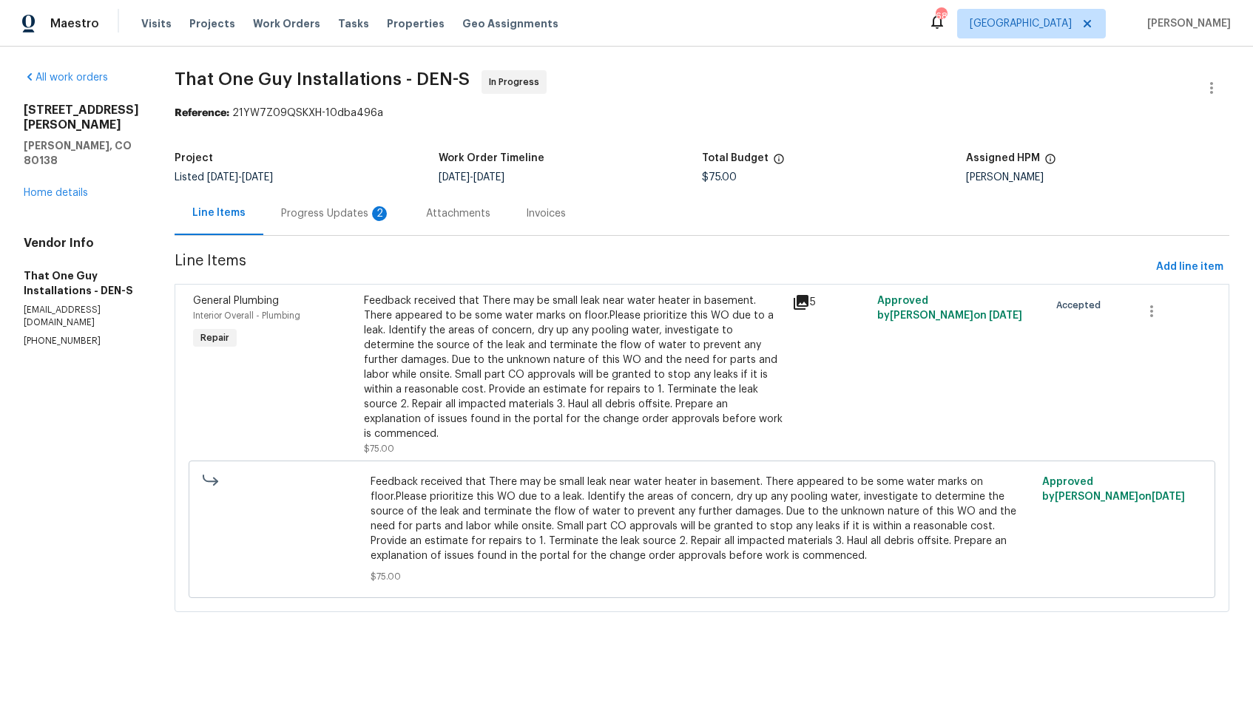
click at [286, 217] on div "Progress Updates 2" at bounding box center [335, 213] width 109 height 15
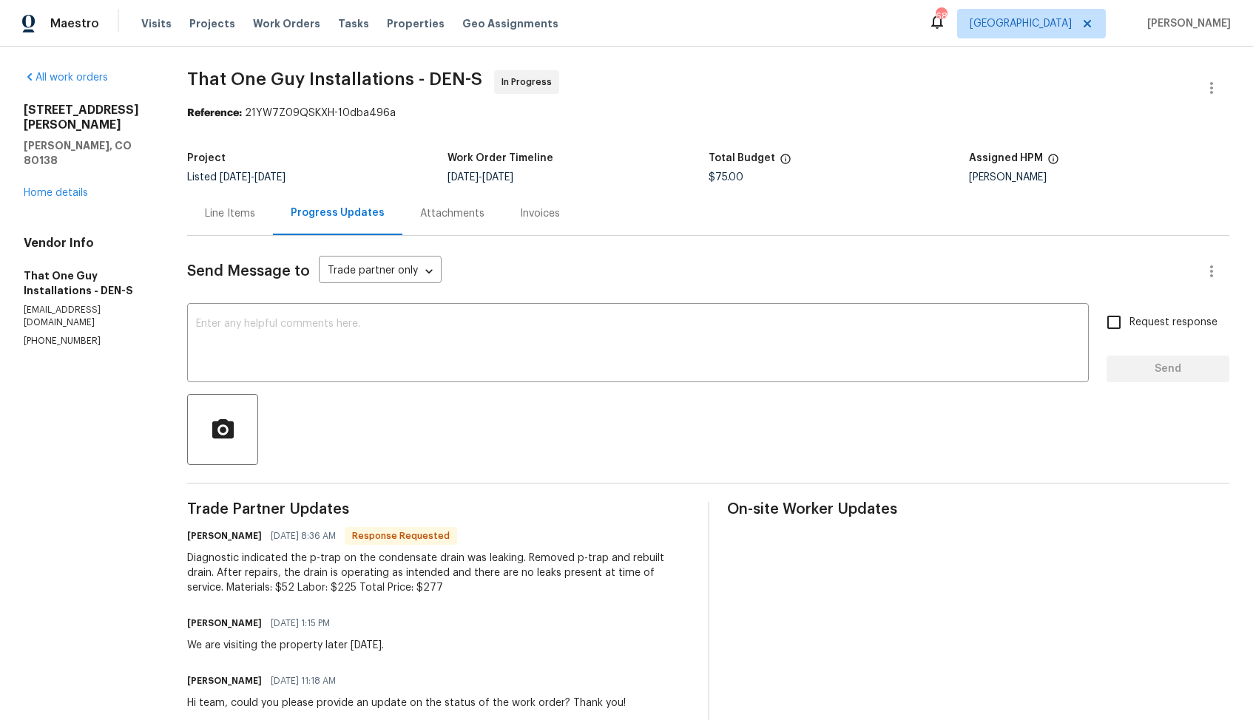
click at [235, 216] on div "Line Items" at bounding box center [230, 213] width 50 height 15
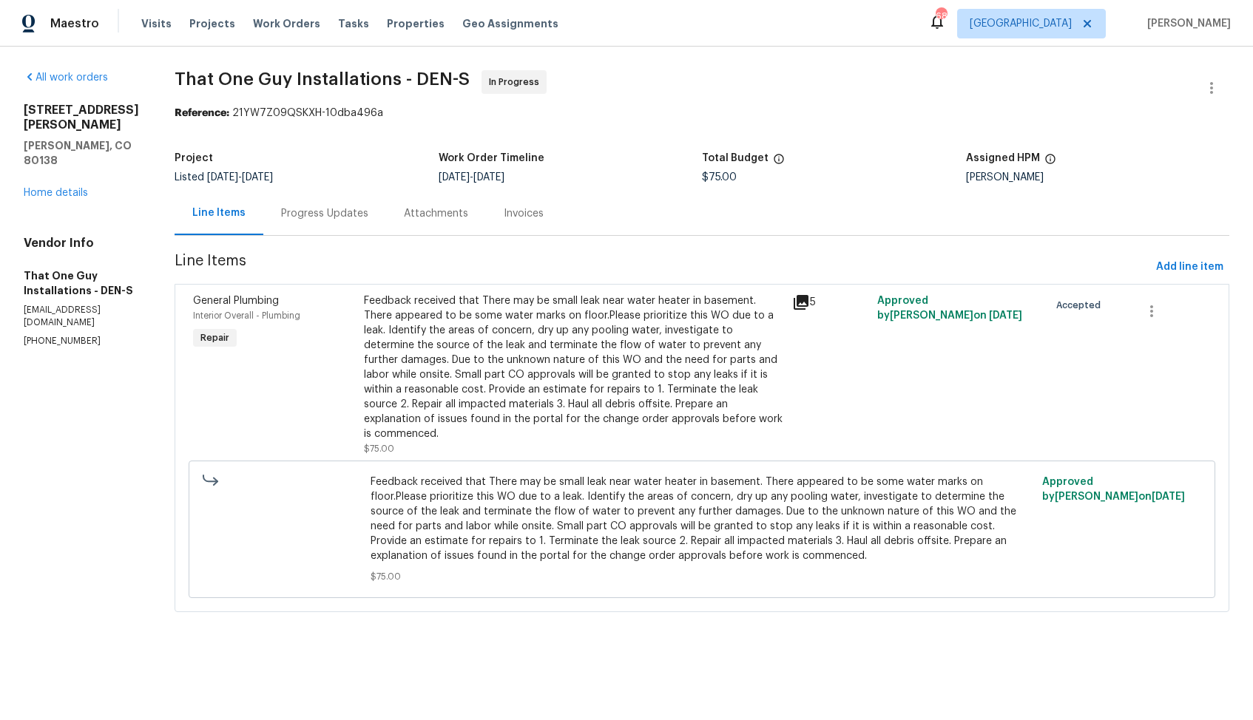
click at [525, 343] on div "Feedback received that There may be small leak near water heater in basement. T…" at bounding box center [573, 368] width 419 height 148
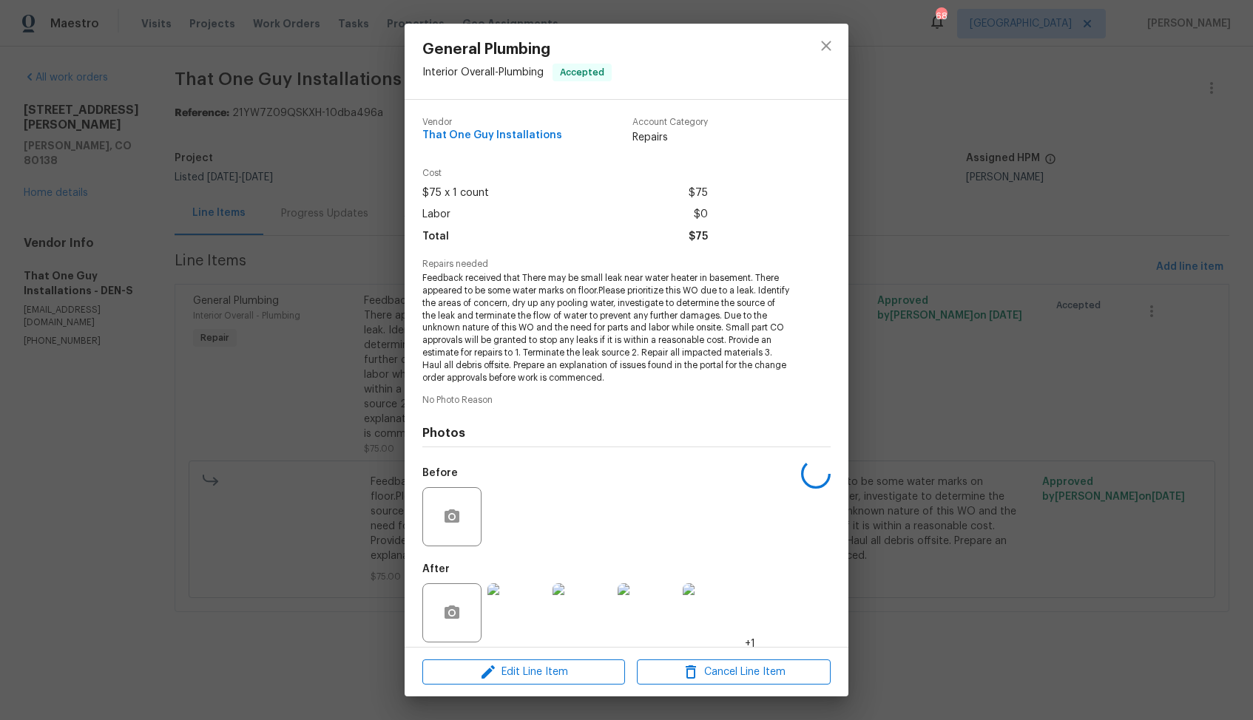
scroll to position [10, 0]
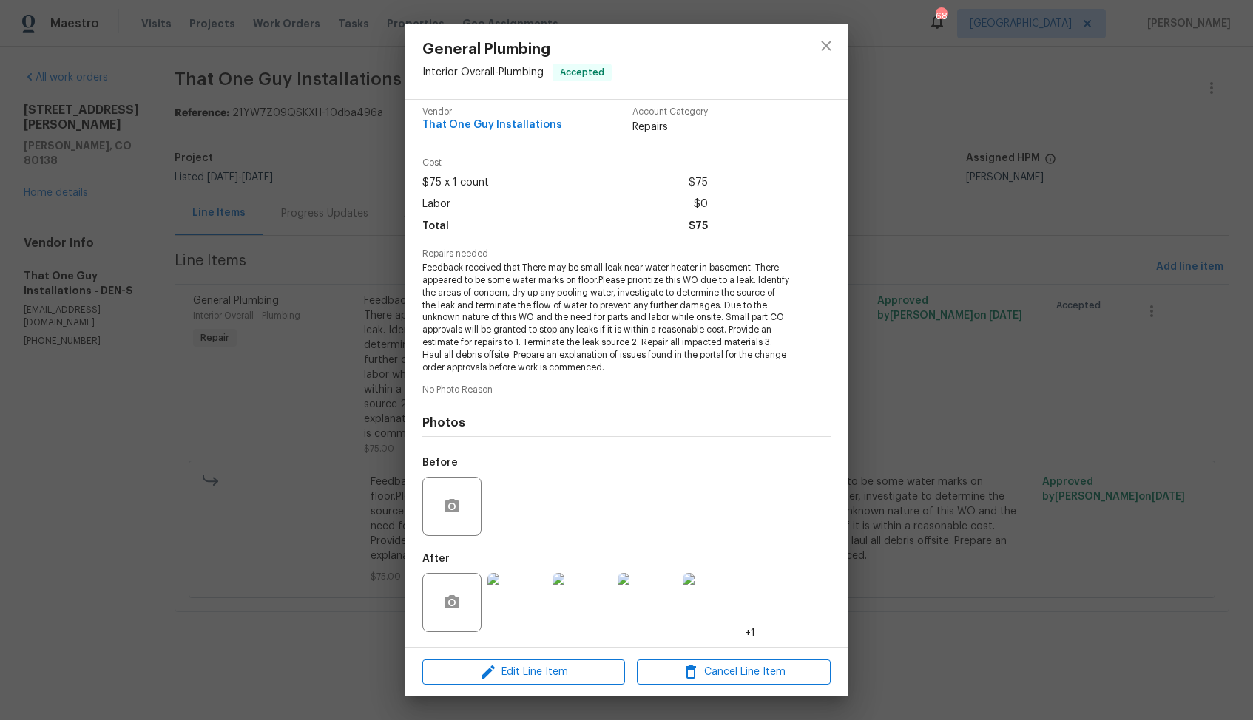
click at [513, 597] on img at bounding box center [516, 602] width 59 height 59
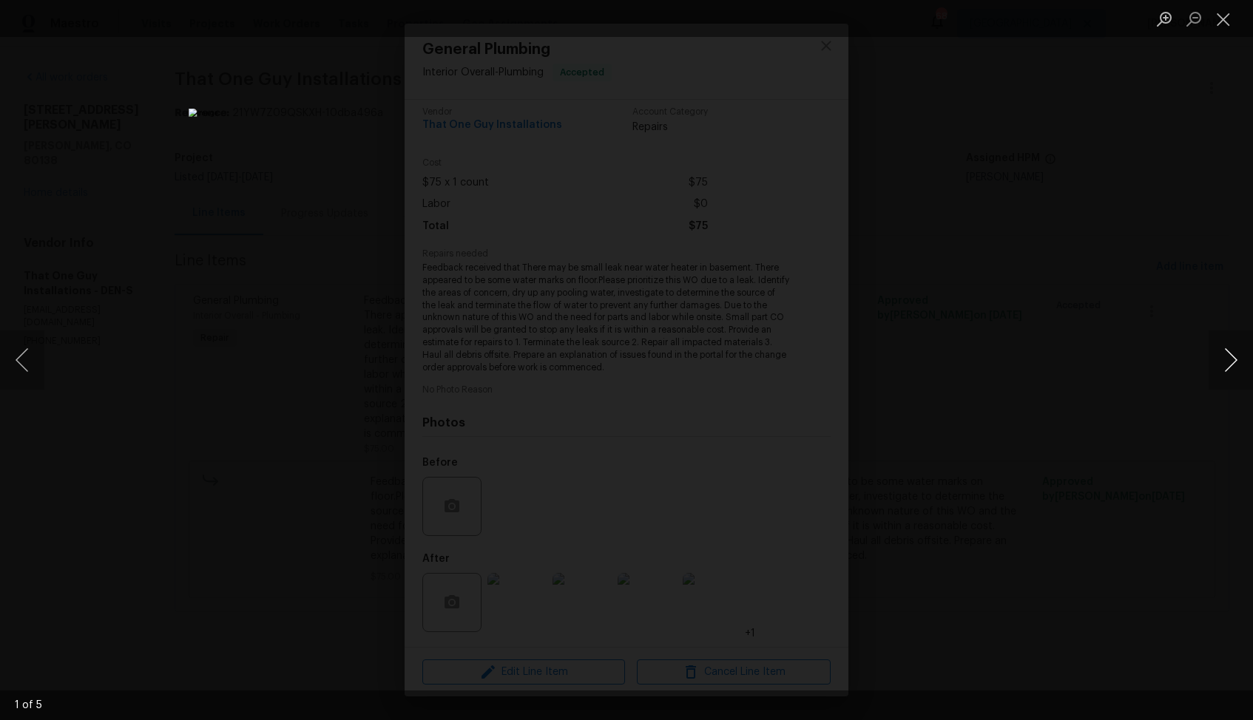
click at [1231, 365] on button "Next image" at bounding box center [1230, 360] width 44 height 59
click at [1229, 370] on button "Next image" at bounding box center [1230, 360] width 44 height 59
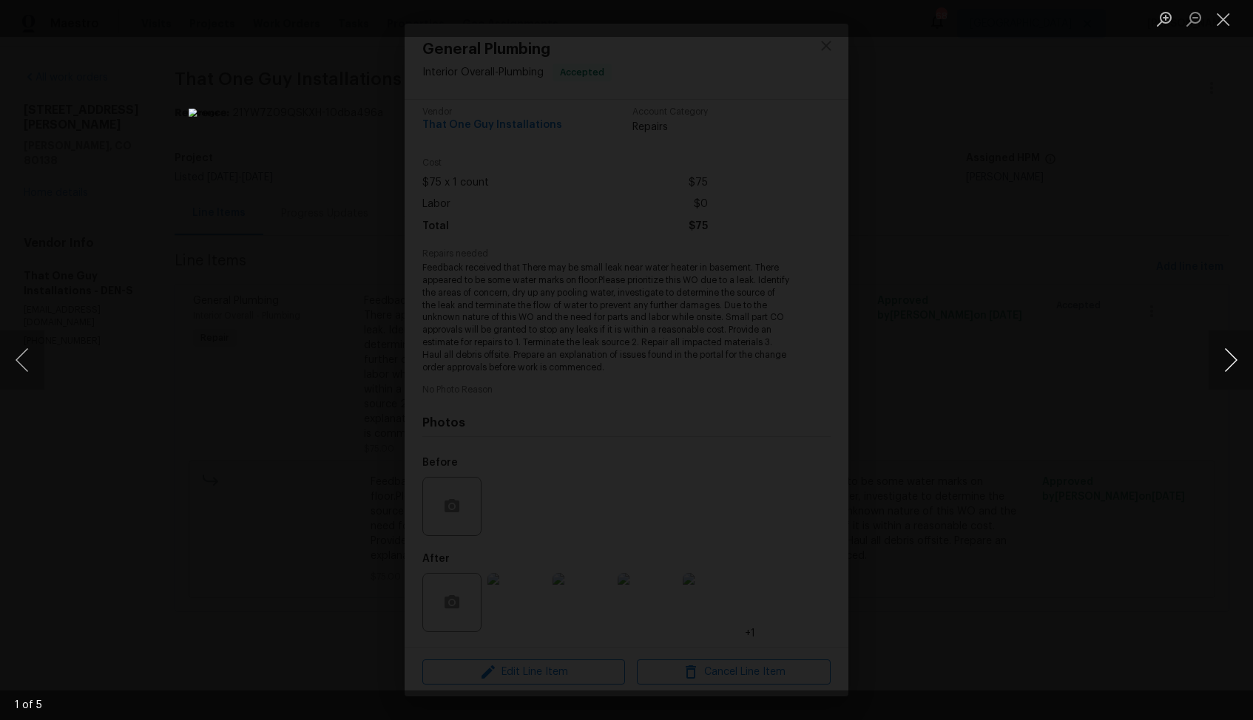
click at [1229, 370] on button "Next image" at bounding box center [1230, 360] width 44 height 59
click at [1089, 379] on div "Lightbox" at bounding box center [626, 360] width 1253 height 720
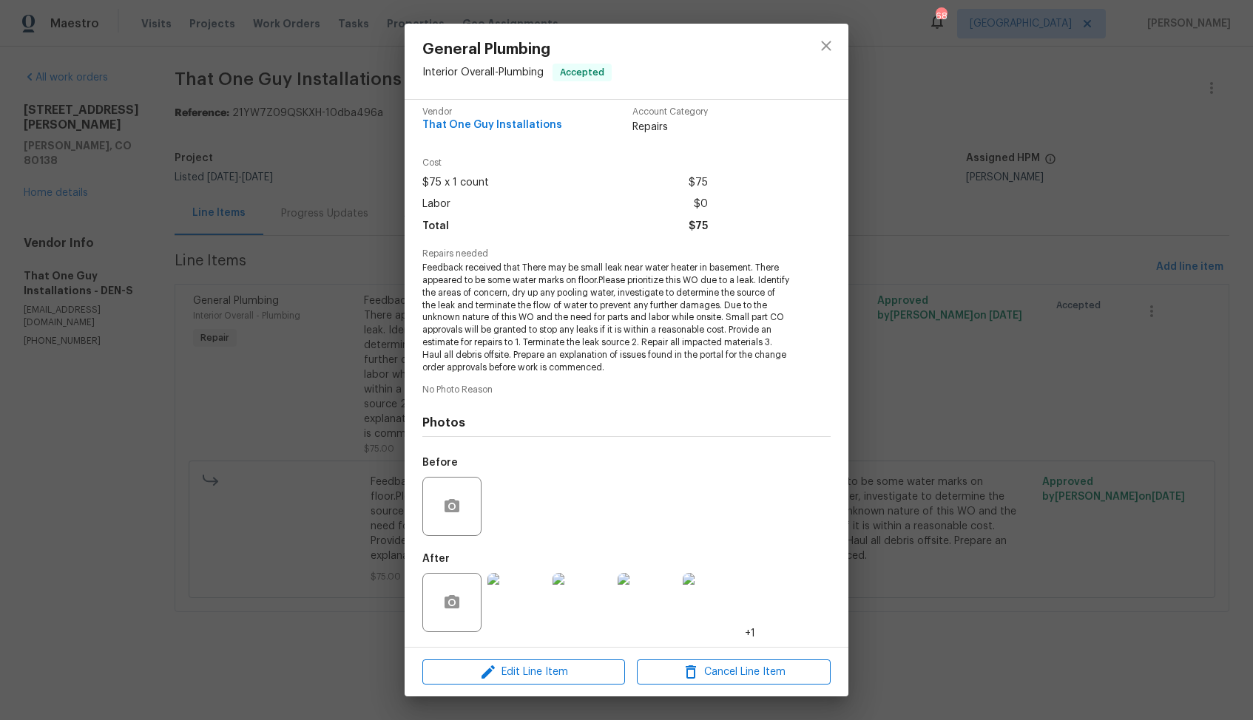
click at [921, 379] on div "General Plumbing Interior Overall - Plumbing Accepted Vendor That One Guy Insta…" at bounding box center [626, 360] width 1253 height 720
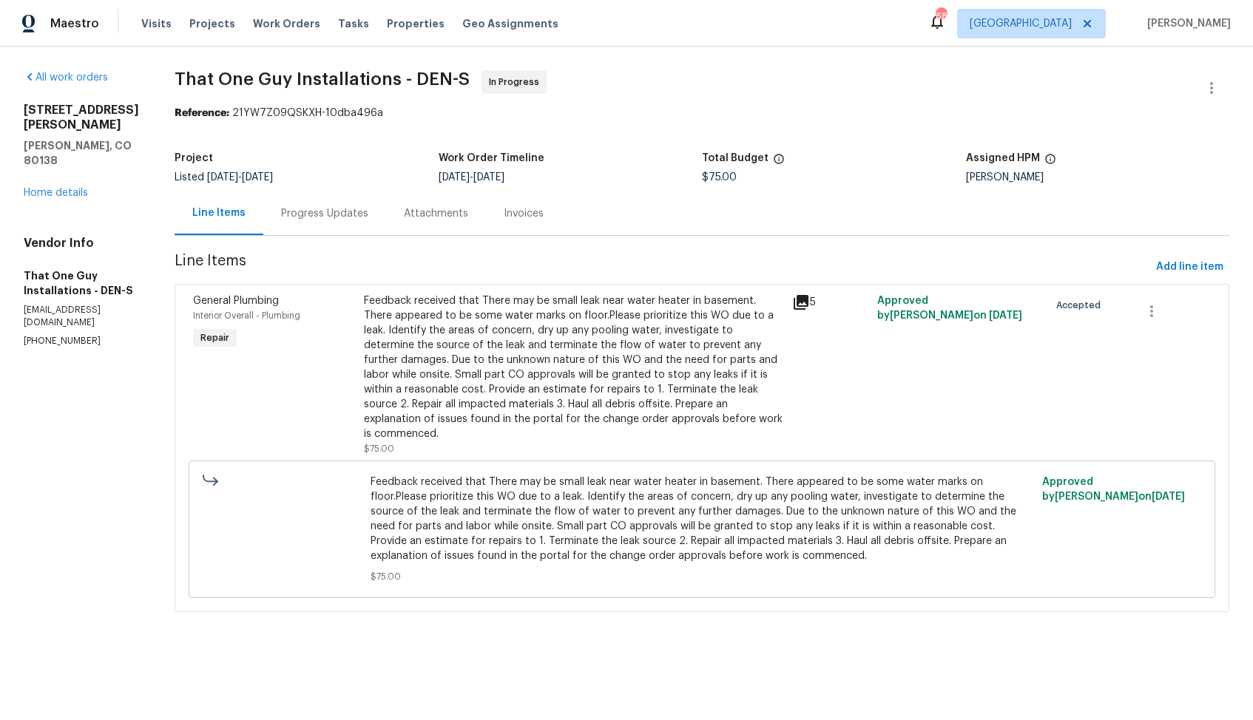
click at [527, 342] on div "Feedback received that There may be small leak near water heater in basement. T…" at bounding box center [573, 368] width 419 height 148
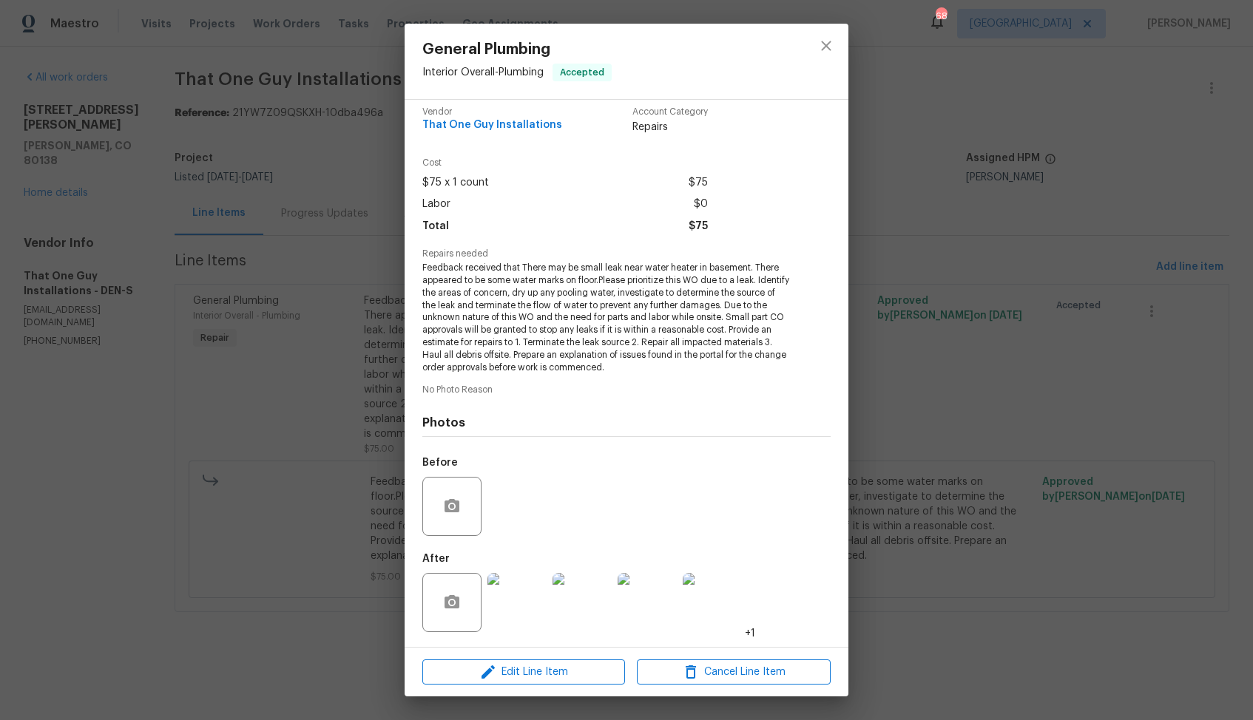
click at [322, 357] on div "General Plumbing Interior Overall - Plumbing Accepted Vendor That One Guy Insta…" at bounding box center [626, 360] width 1253 height 720
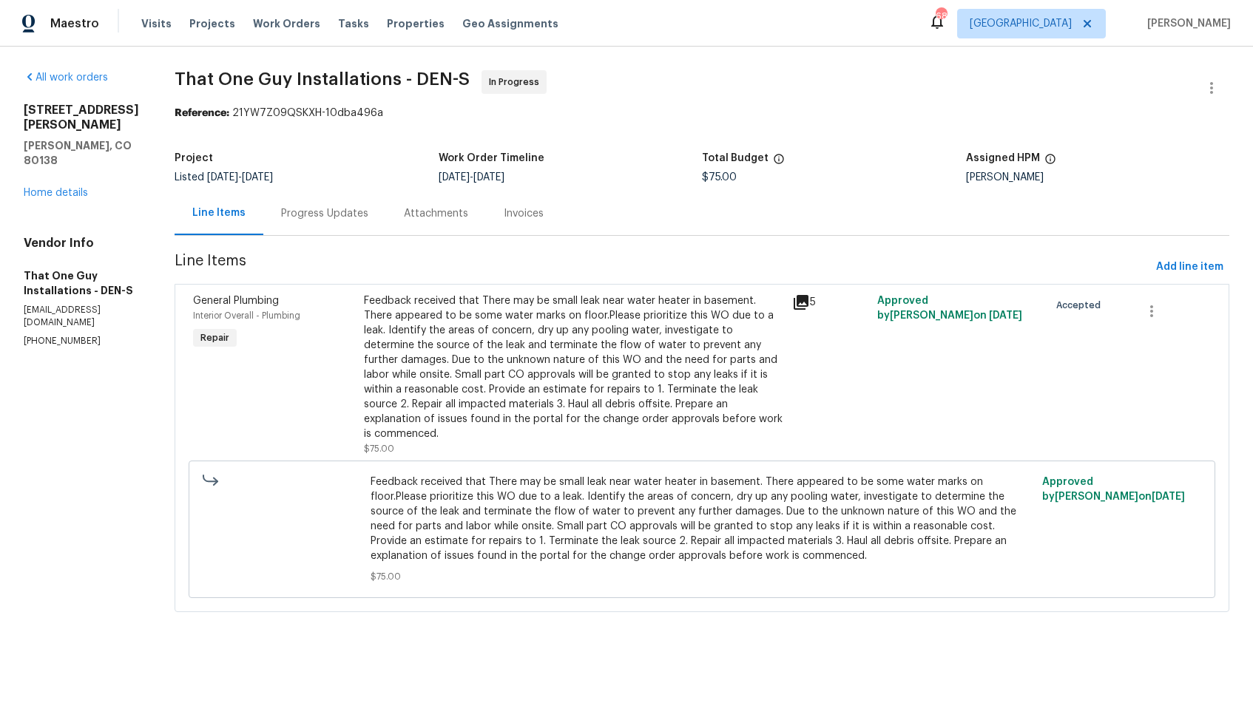
click at [314, 219] on div "Progress Updates" at bounding box center [324, 213] width 87 height 15
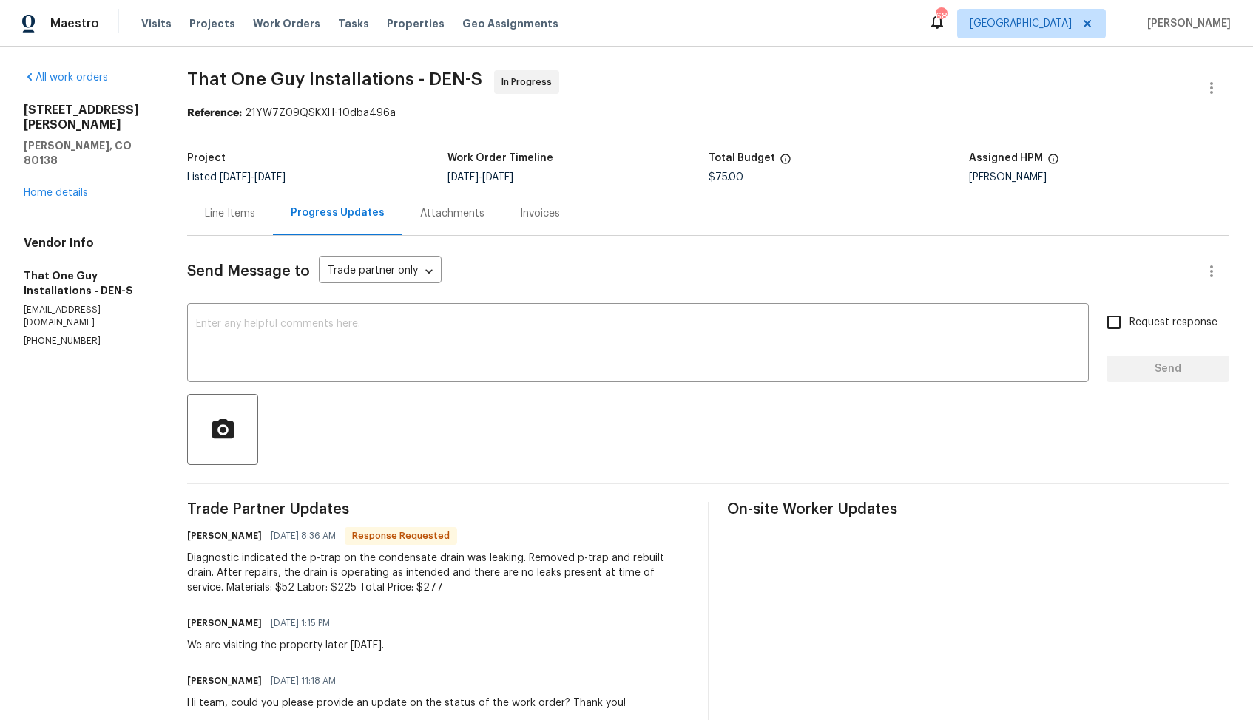
click at [237, 214] on div "Line Items" at bounding box center [230, 213] width 50 height 15
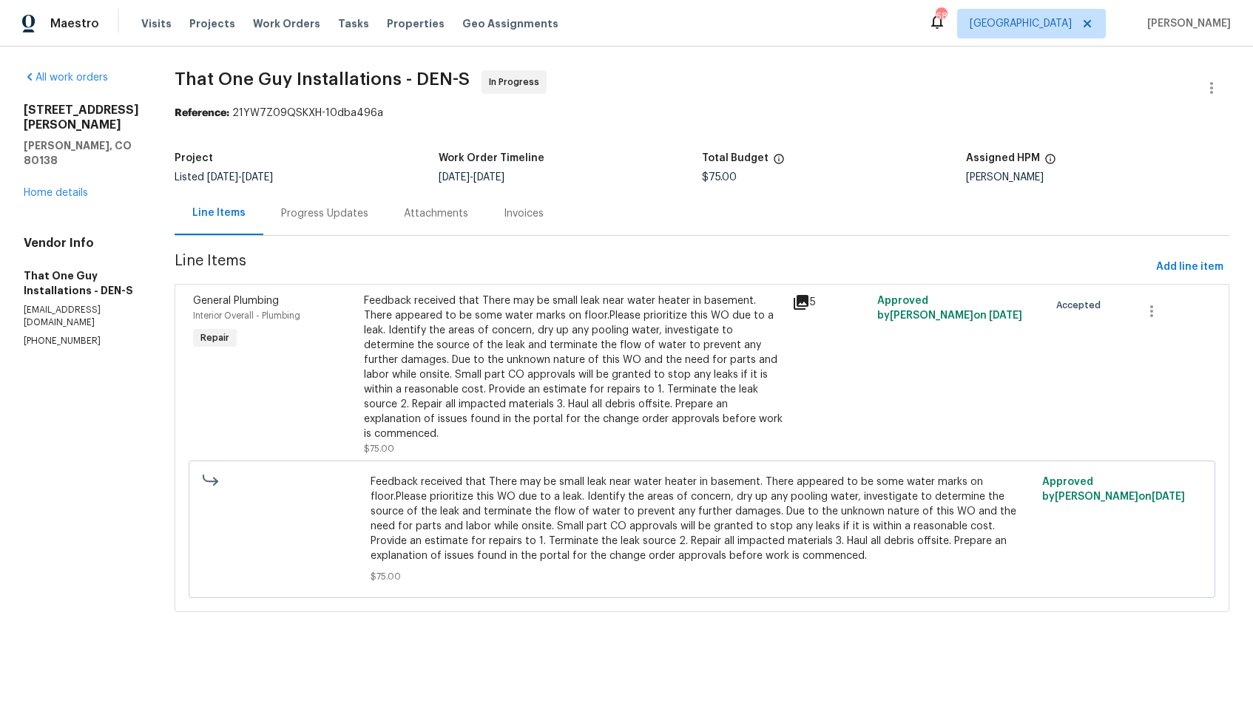
click at [578, 352] on div "Feedback received that There may be small leak near water heater in basement. T…" at bounding box center [573, 368] width 419 height 148
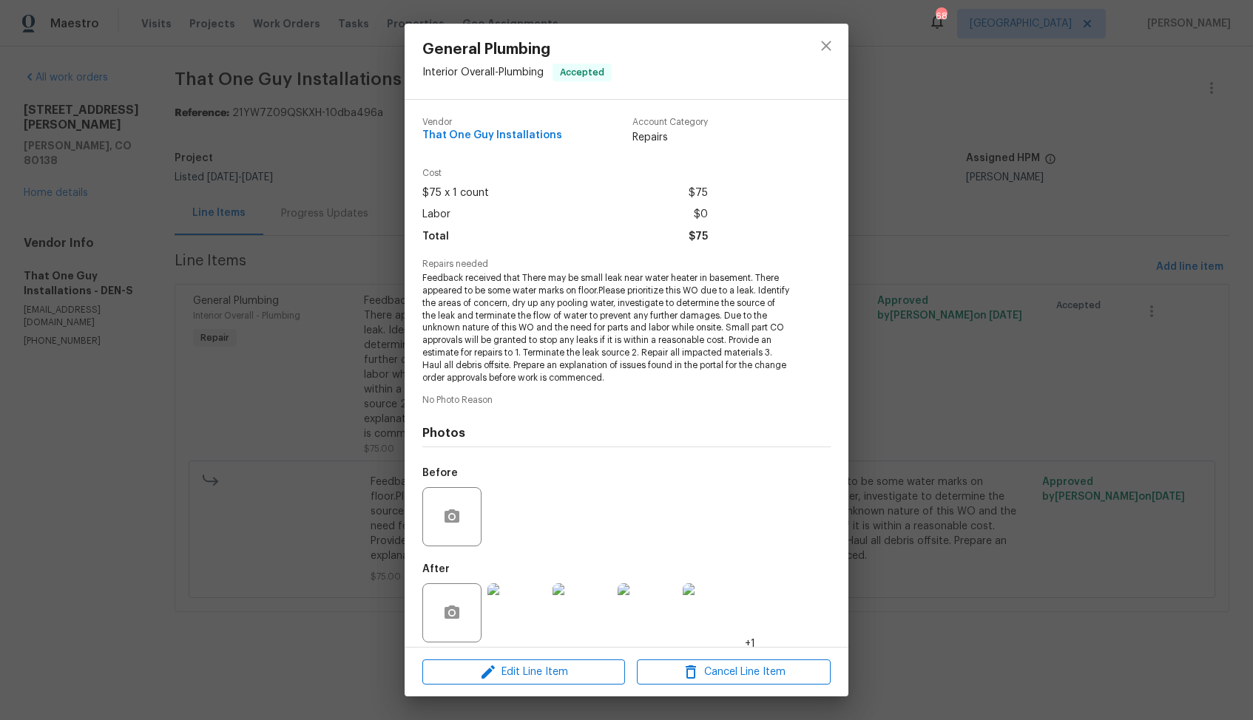
scroll to position [10, 0]
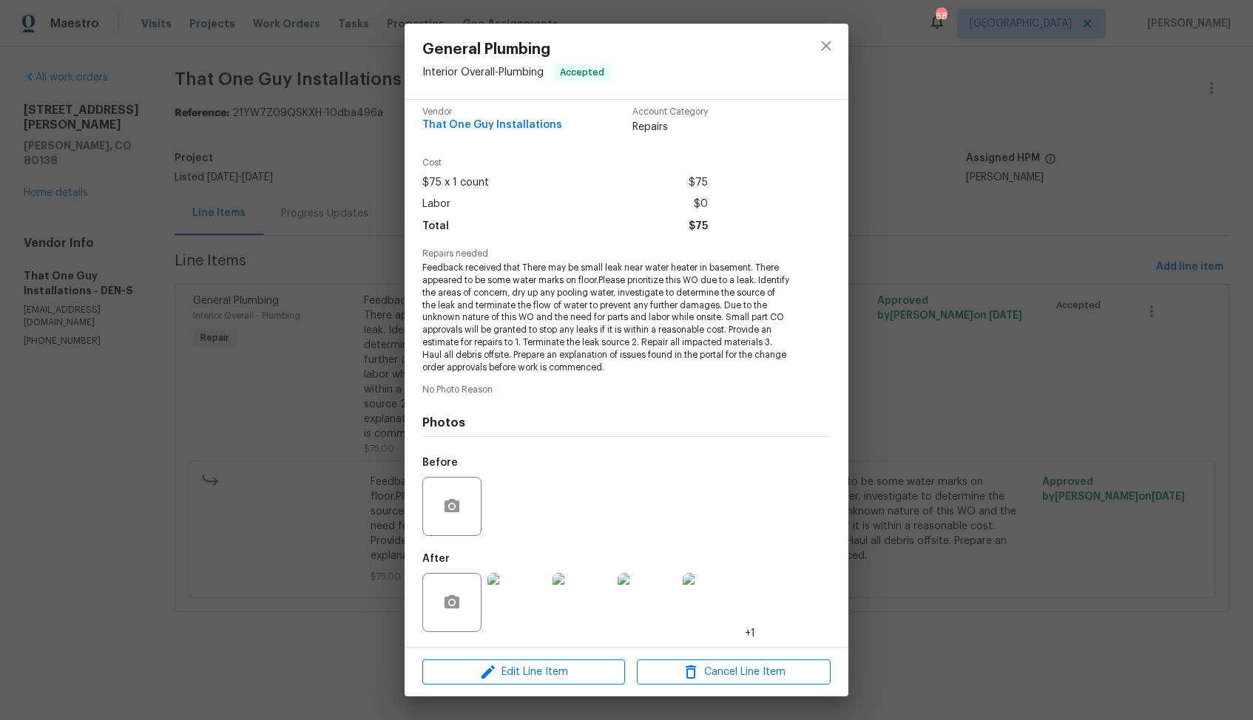
click at [526, 589] on img at bounding box center [516, 602] width 59 height 59
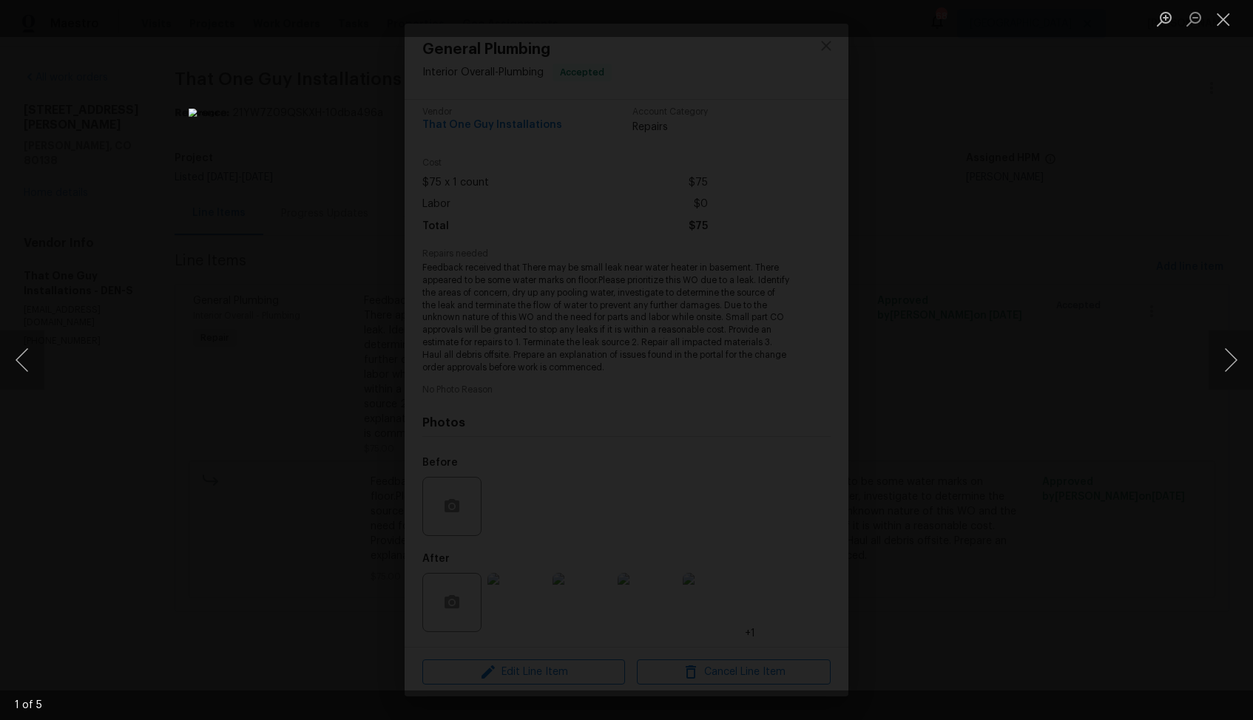
click at [1032, 310] on div "Lightbox" at bounding box center [626, 360] width 1253 height 720
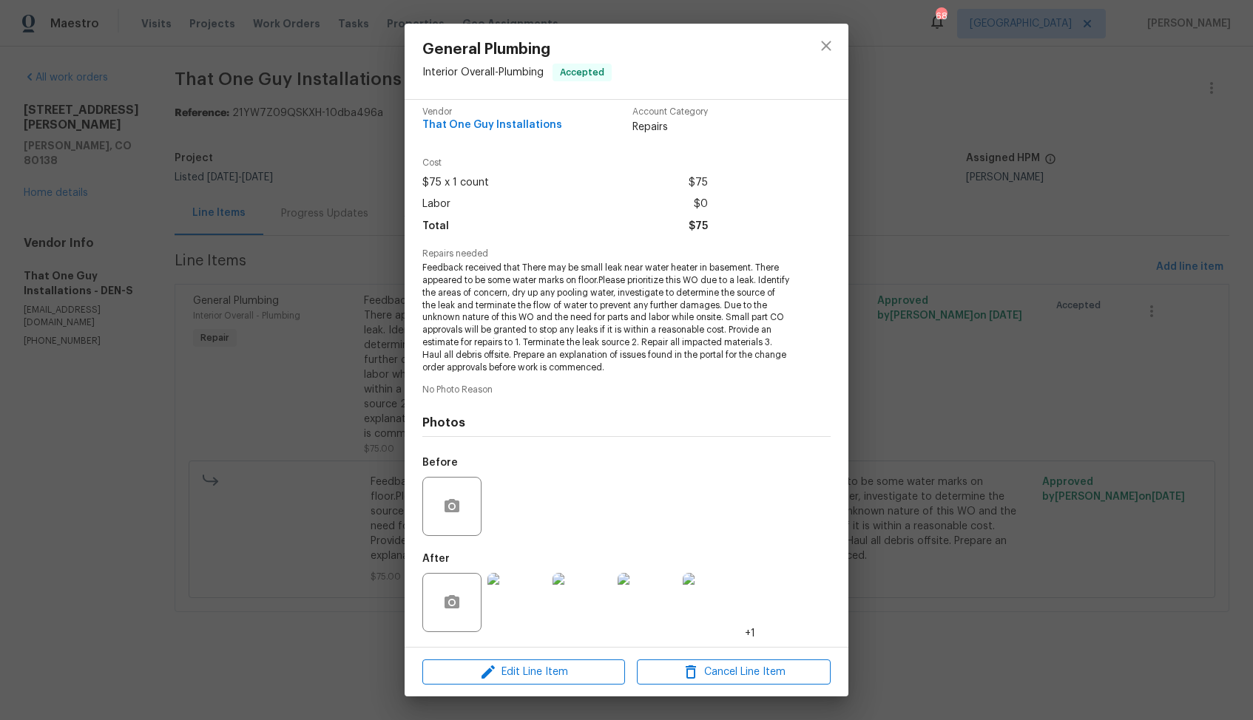
click at [524, 586] on img at bounding box center [516, 602] width 59 height 59
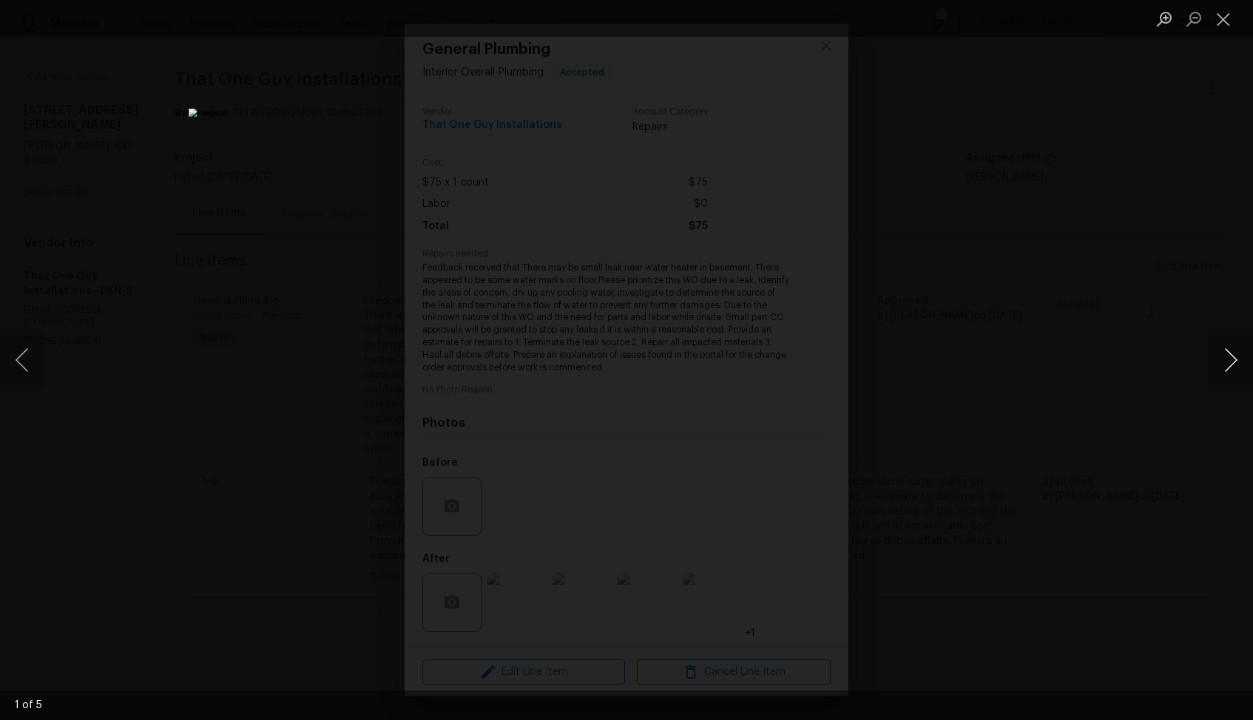
click at [1228, 374] on button "Next image" at bounding box center [1230, 360] width 44 height 59
click at [1220, 360] on button "Next image" at bounding box center [1230, 360] width 44 height 59
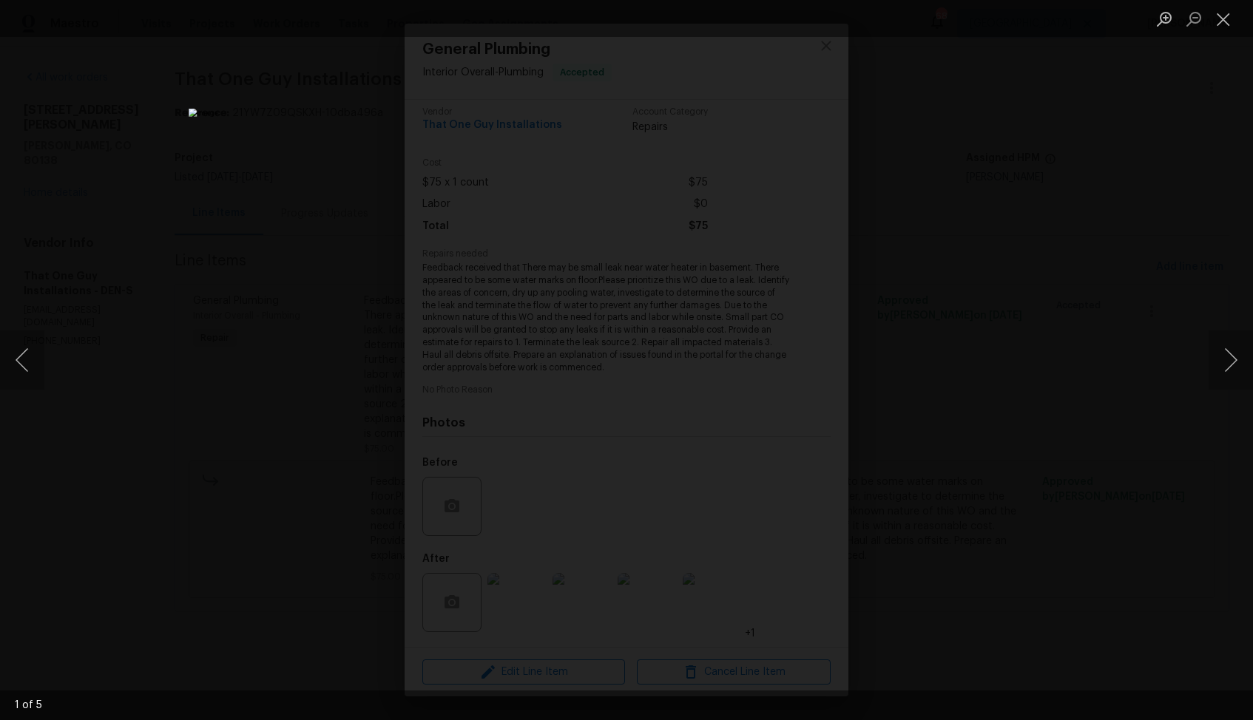
click at [1163, 322] on div "Lightbox" at bounding box center [626, 360] width 1253 height 720
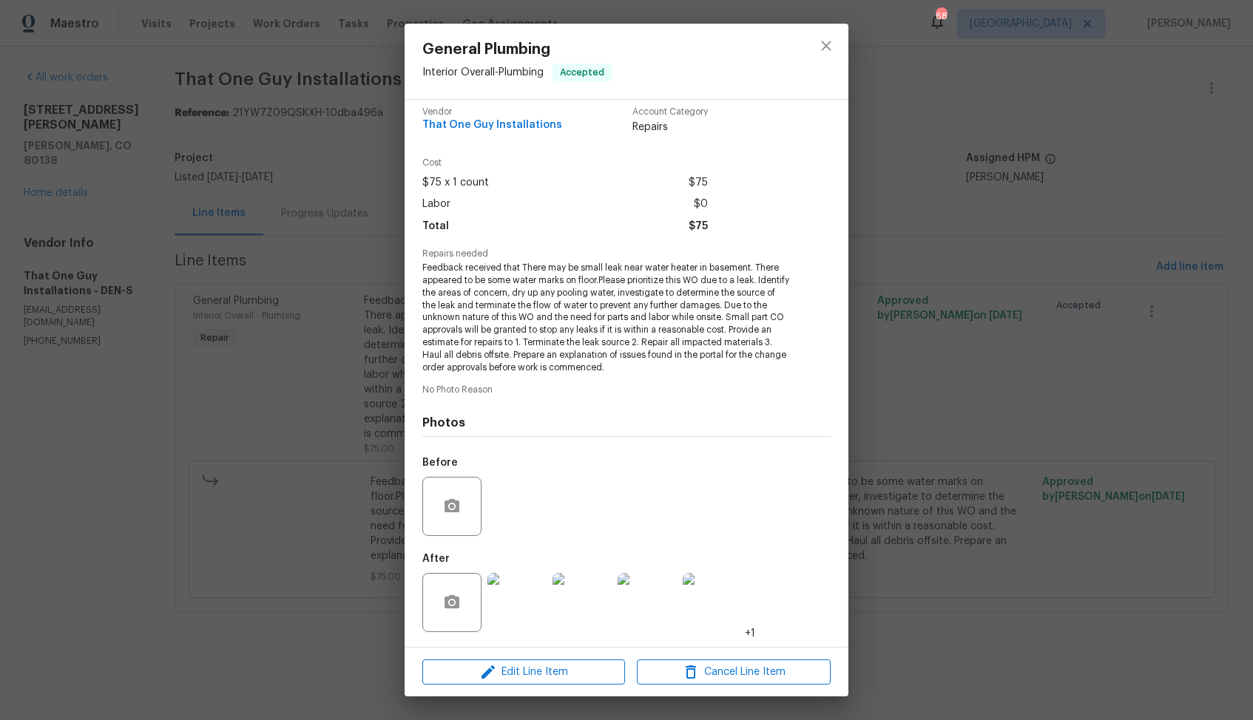
click at [1023, 302] on div "General Plumbing Interior Overall - Plumbing Accepted Vendor That One Guy Insta…" at bounding box center [626, 360] width 1253 height 720
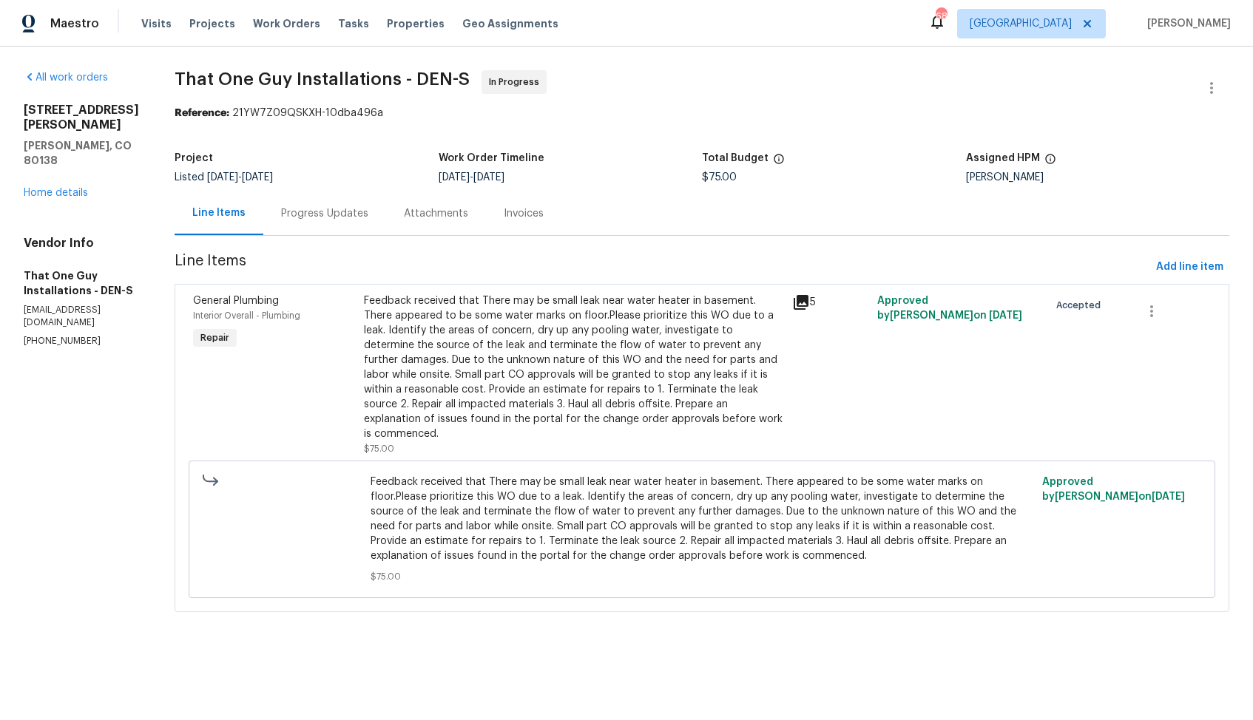
click at [299, 213] on div "Progress Updates" at bounding box center [324, 213] width 87 height 15
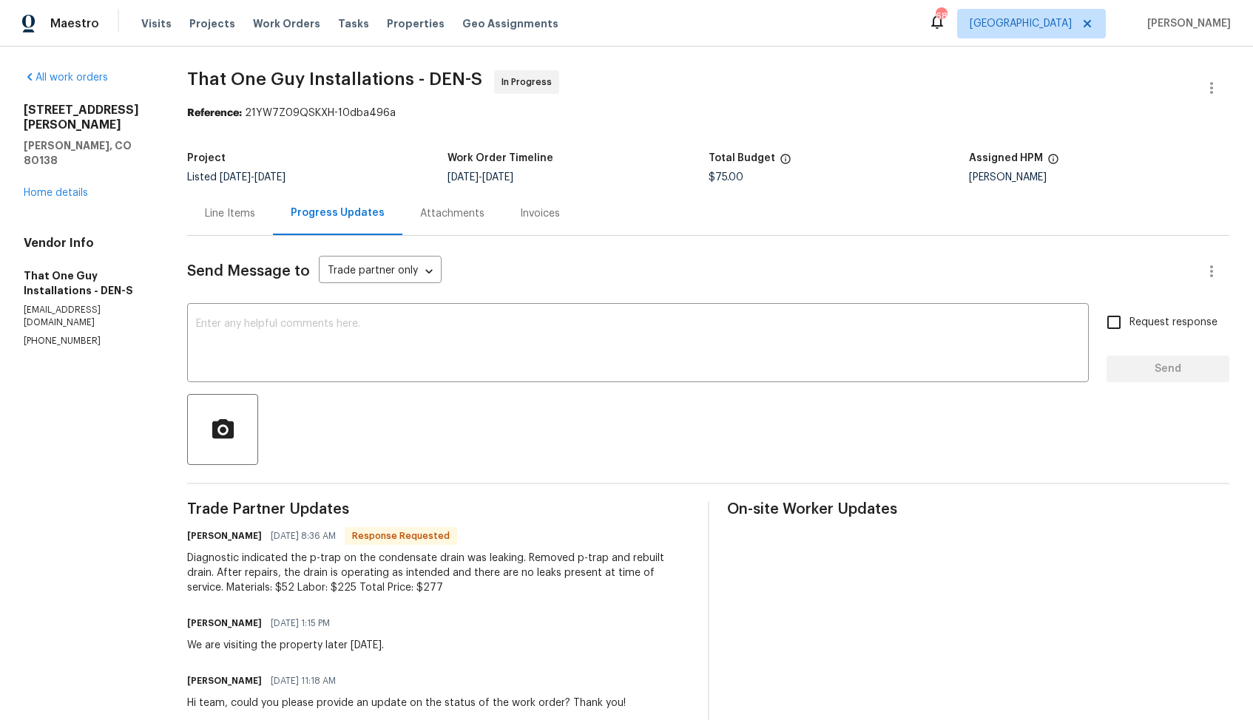
click at [241, 203] on div "Line Items" at bounding box center [230, 214] width 86 height 44
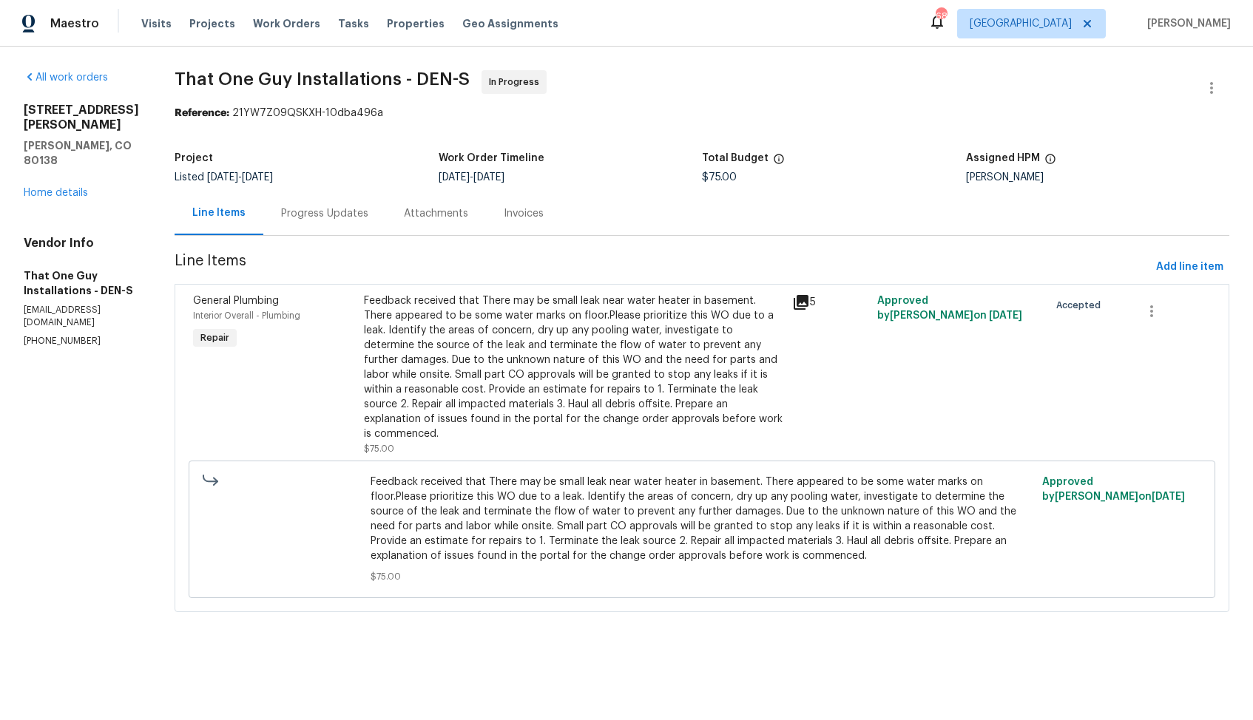
click at [487, 312] on div "Feedback received that There may be small leak near water heater in basement. T…" at bounding box center [573, 368] width 419 height 148
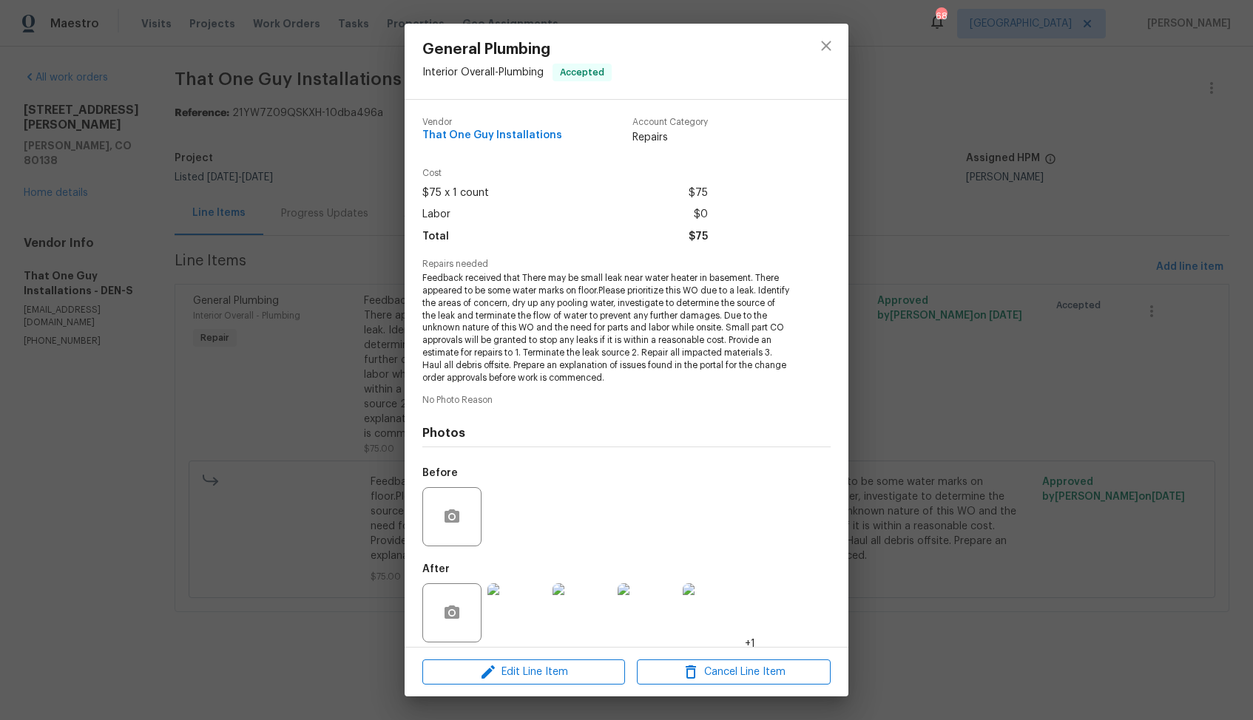
scroll to position [10, 0]
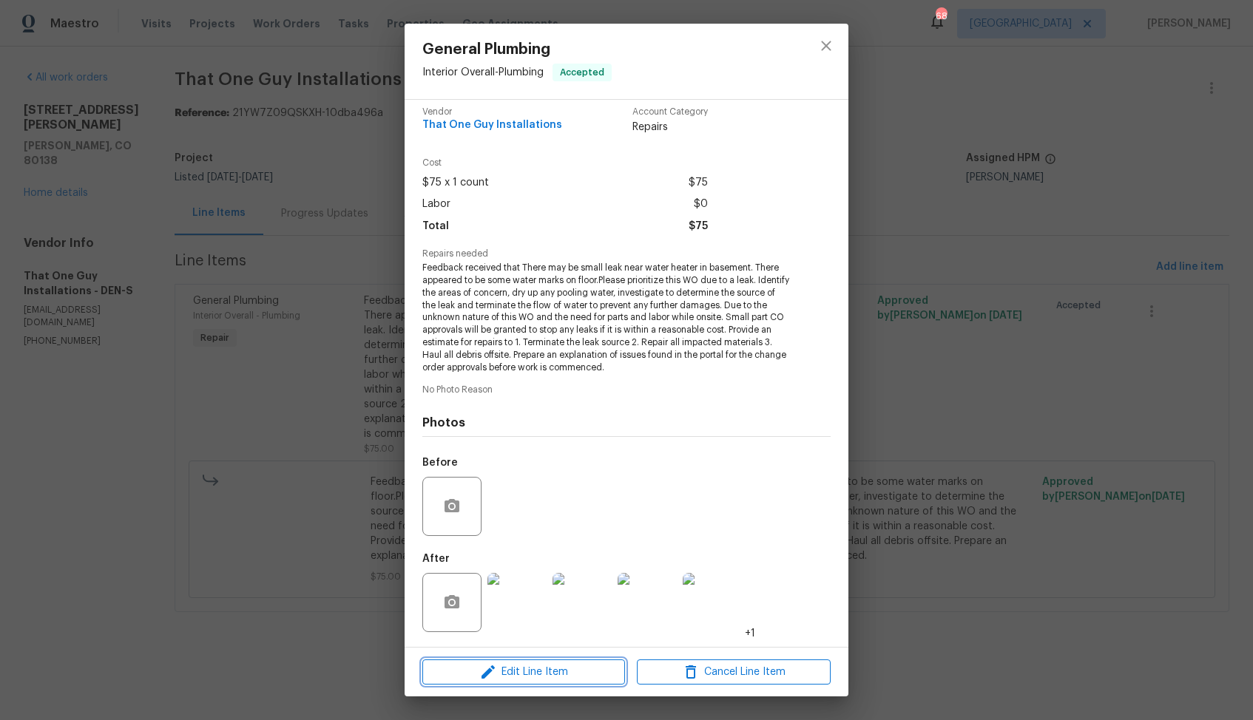
click at [515, 673] on span "Edit Line Item" at bounding box center [524, 672] width 194 height 18
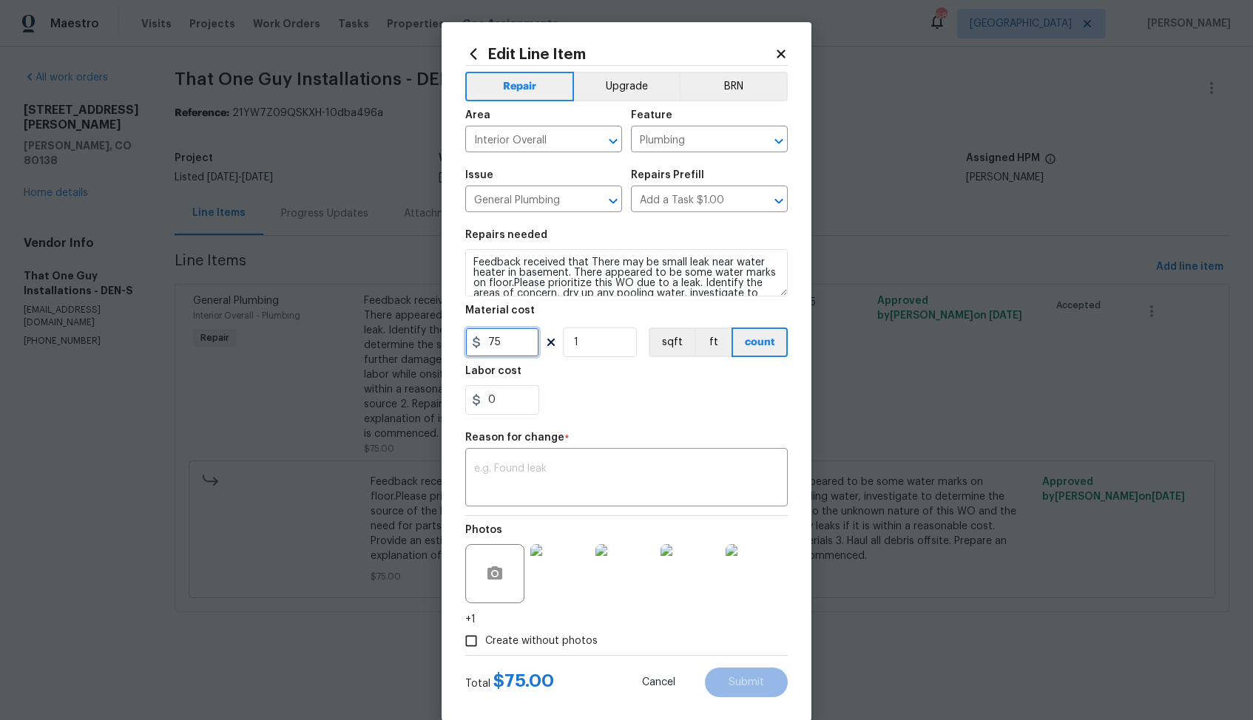
click at [504, 343] on input "75" at bounding box center [502, 343] width 74 height 30
type input "277"
click at [589, 498] on div "x ​" at bounding box center [626, 479] width 322 height 55
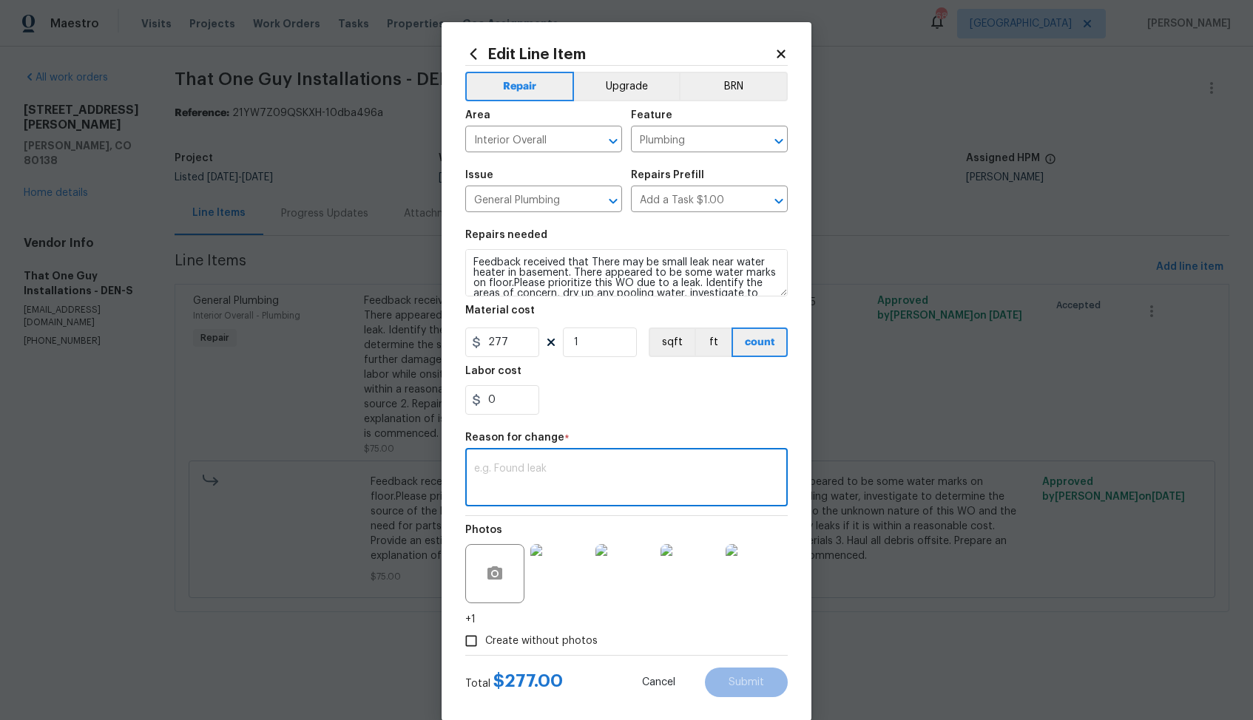
click at [546, 472] on textarea at bounding box center [626, 479] width 305 height 31
paste textarea "(AM) Updated per vendor’s final cost."
type textarea "(AM) Updated per vendor’s final cost."
click at [739, 684] on span "Submit" at bounding box center [746, 682] width 36 height 11
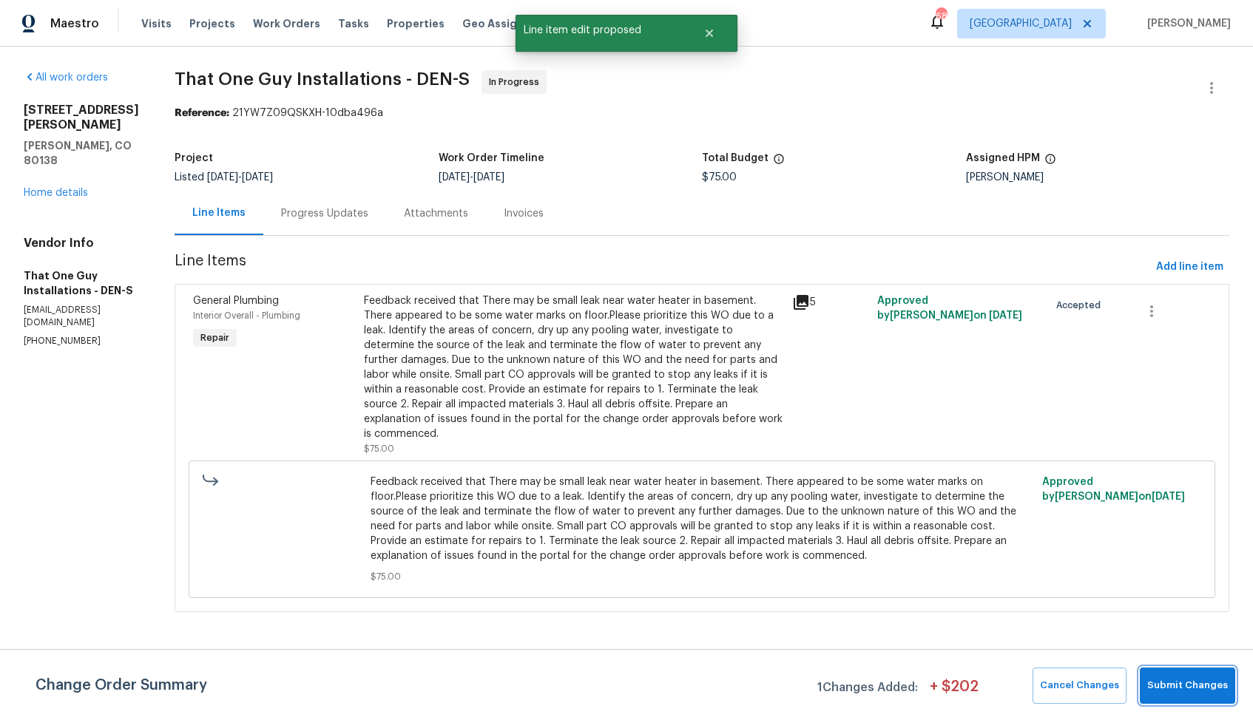
click at [1221, 692] on span "Submit Changes" at bounding box center [1187, 685] width 81 height 17
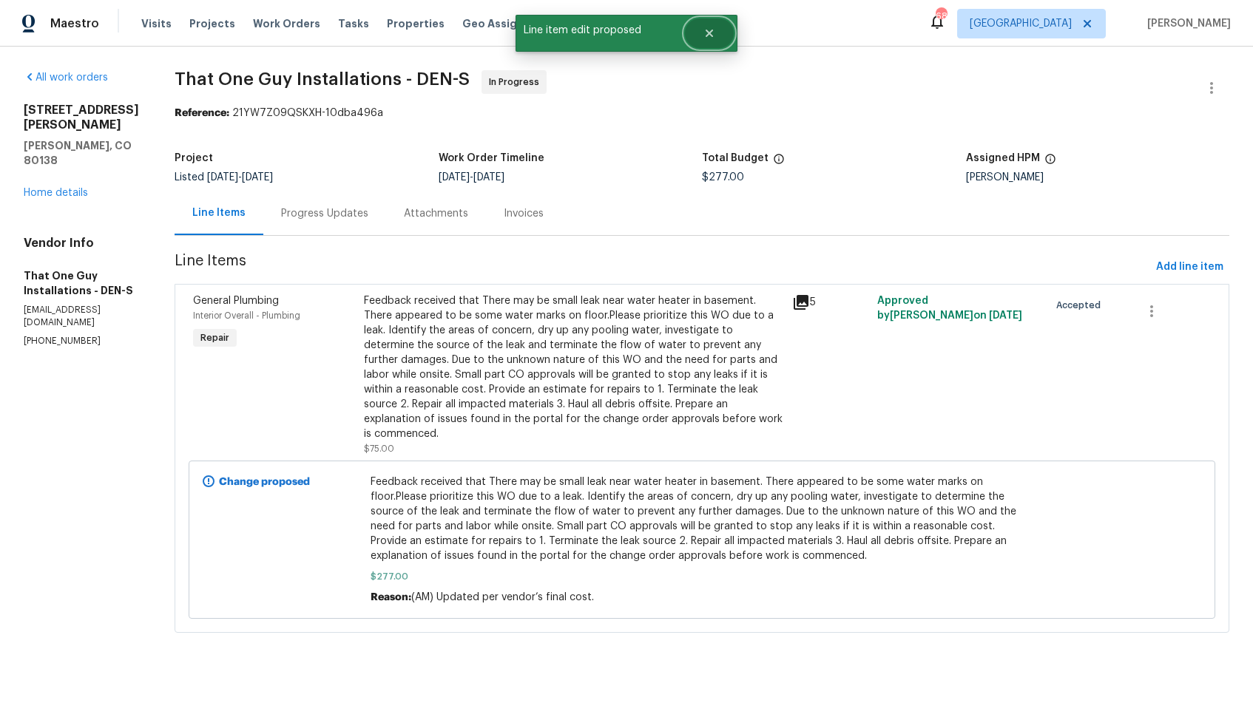
click at [705, 42] on button "Close" at bounding box center [709, 33] width 49 height 30
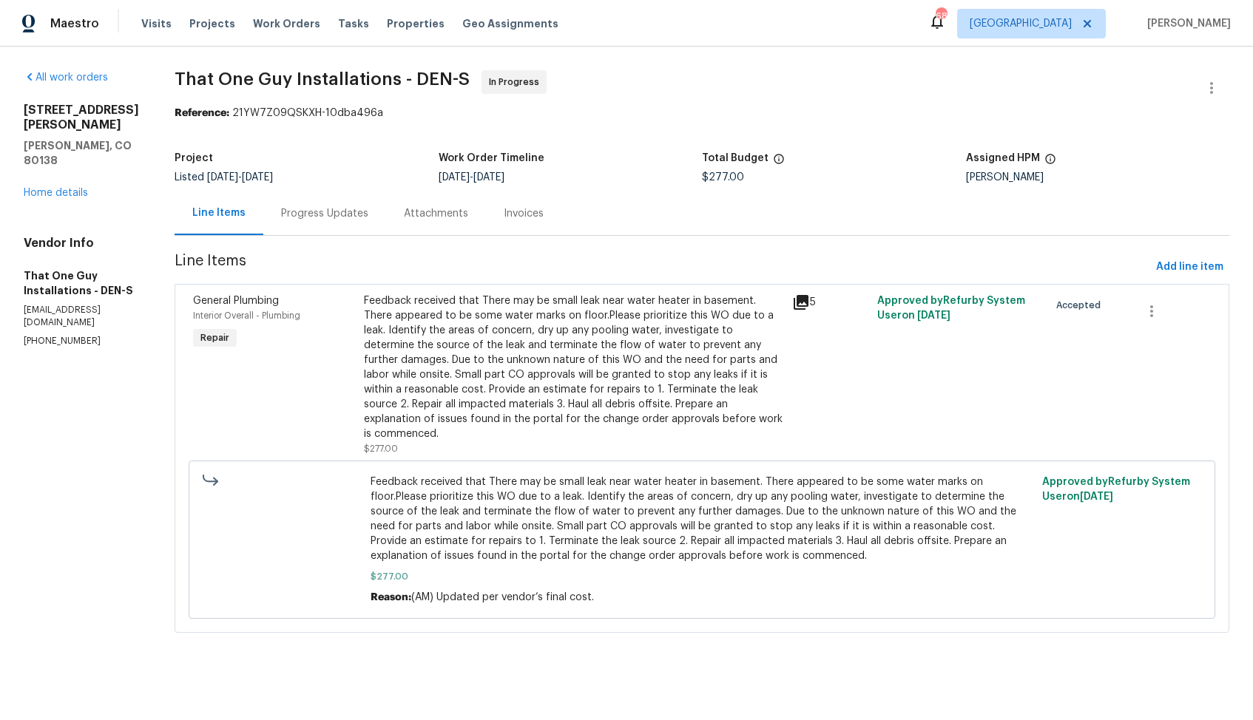
click at [281, 219] on div "Progress Updates" at bounding box center [324, 213] width 87 height 15
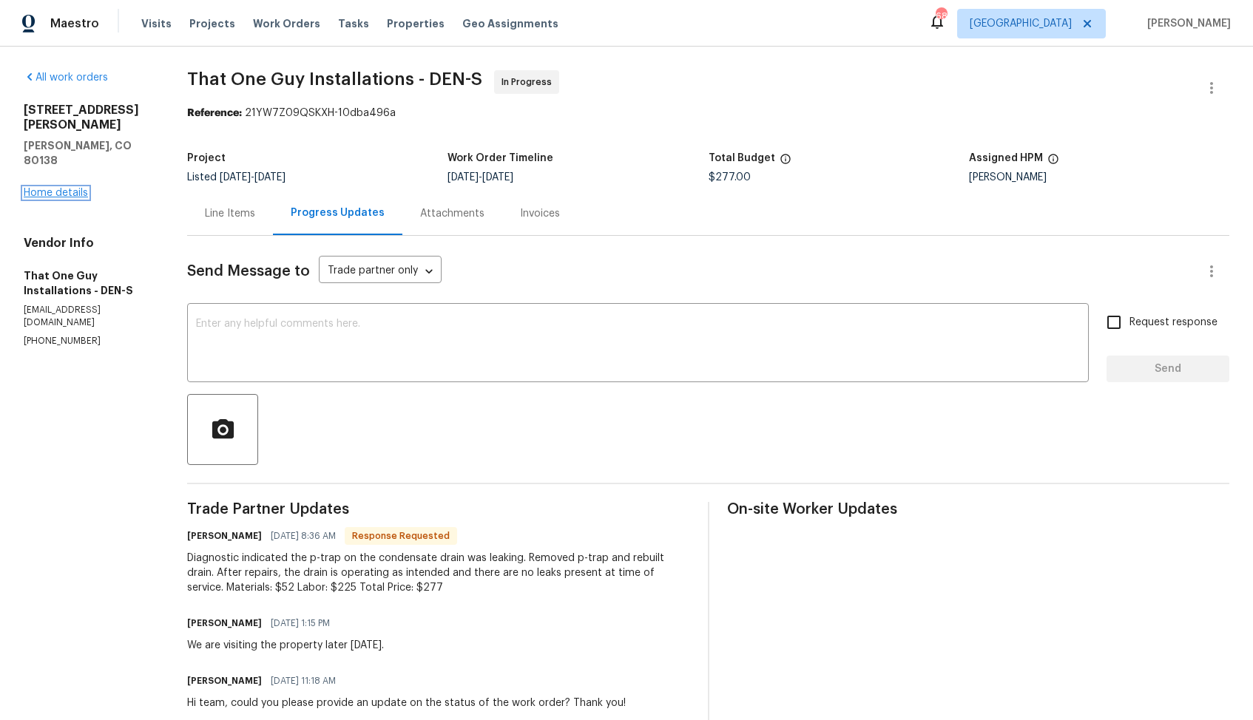
click at [73, 188] on link "Home details" at bounding box center [56, 193] width 64 height 10
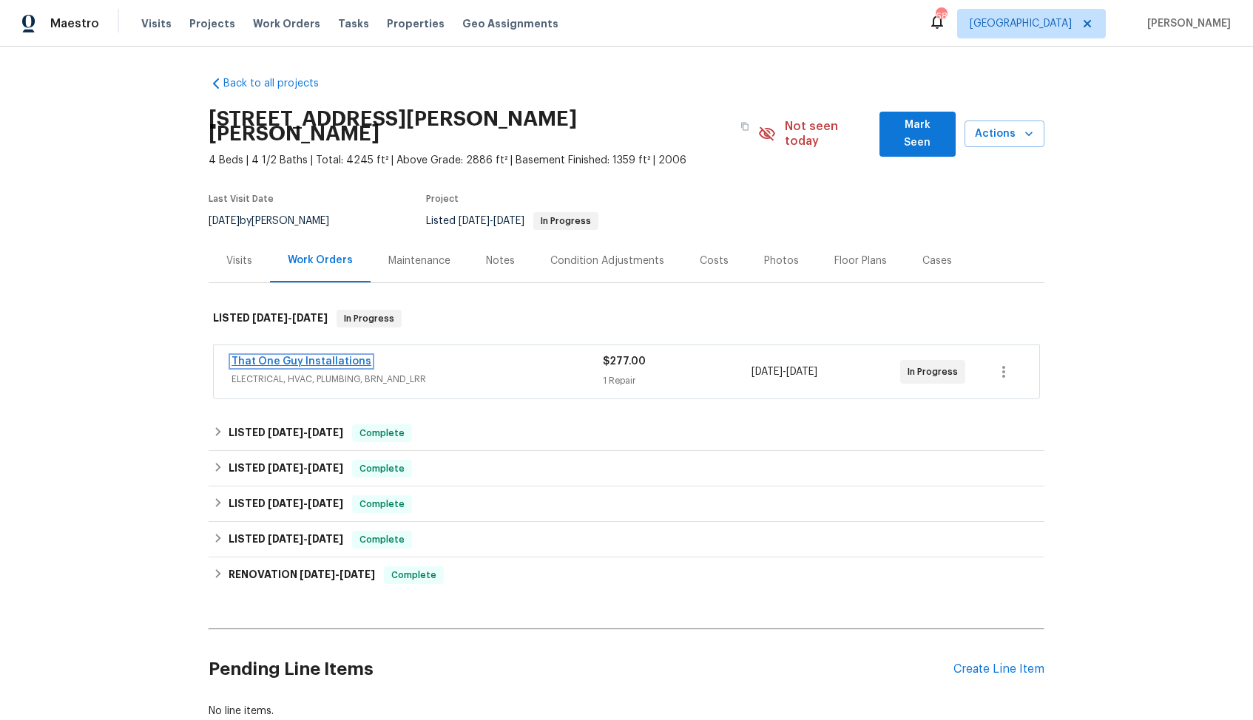
click at [290, 356] on link "That One Guy Installations" at bounding box center [301, 361] width 140 height 10
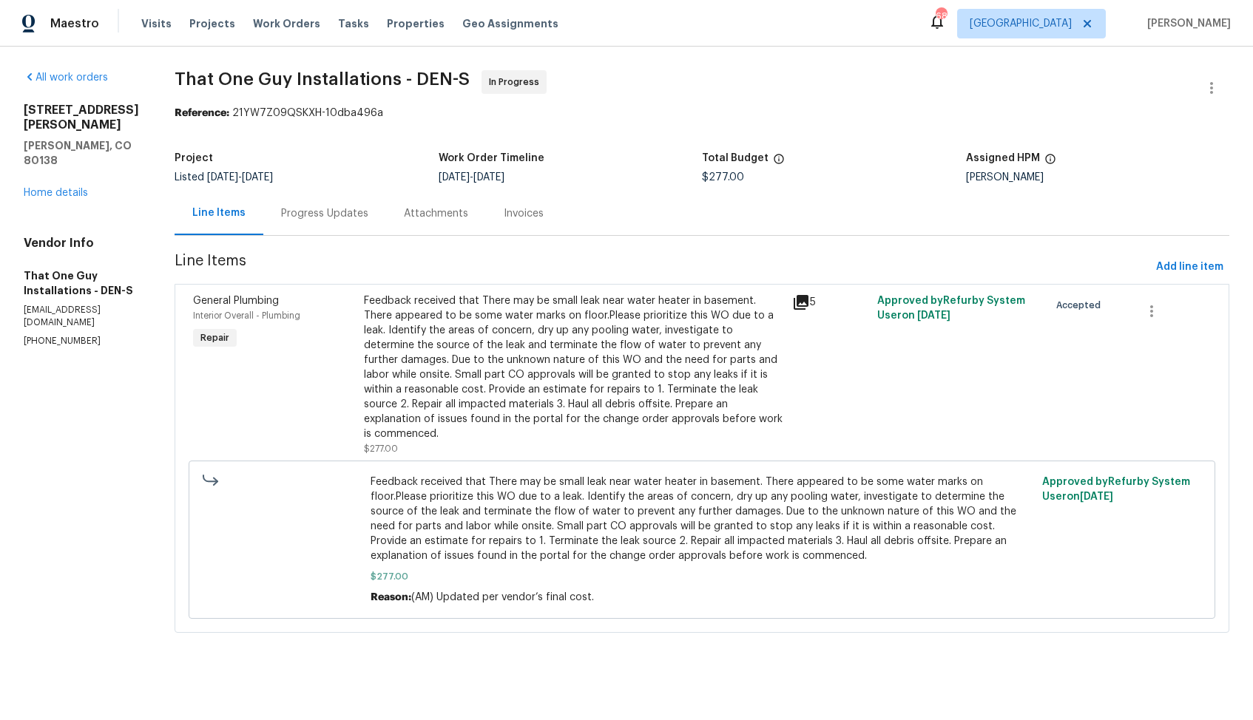
click at [291, 217] on div "Progress Updates" at bounding box center [324, 213] width 87 height 15
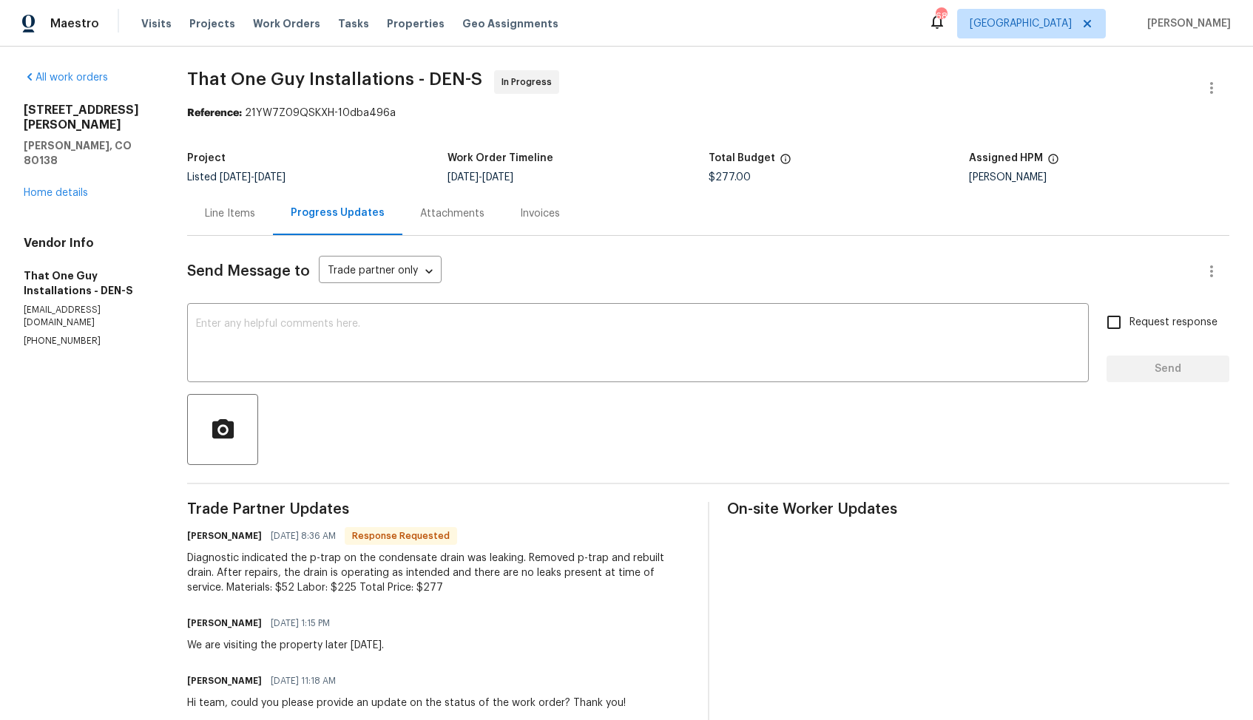
click at [221, 212] on div "Line Items" at bounding box center [230, 213] width 50 height 15
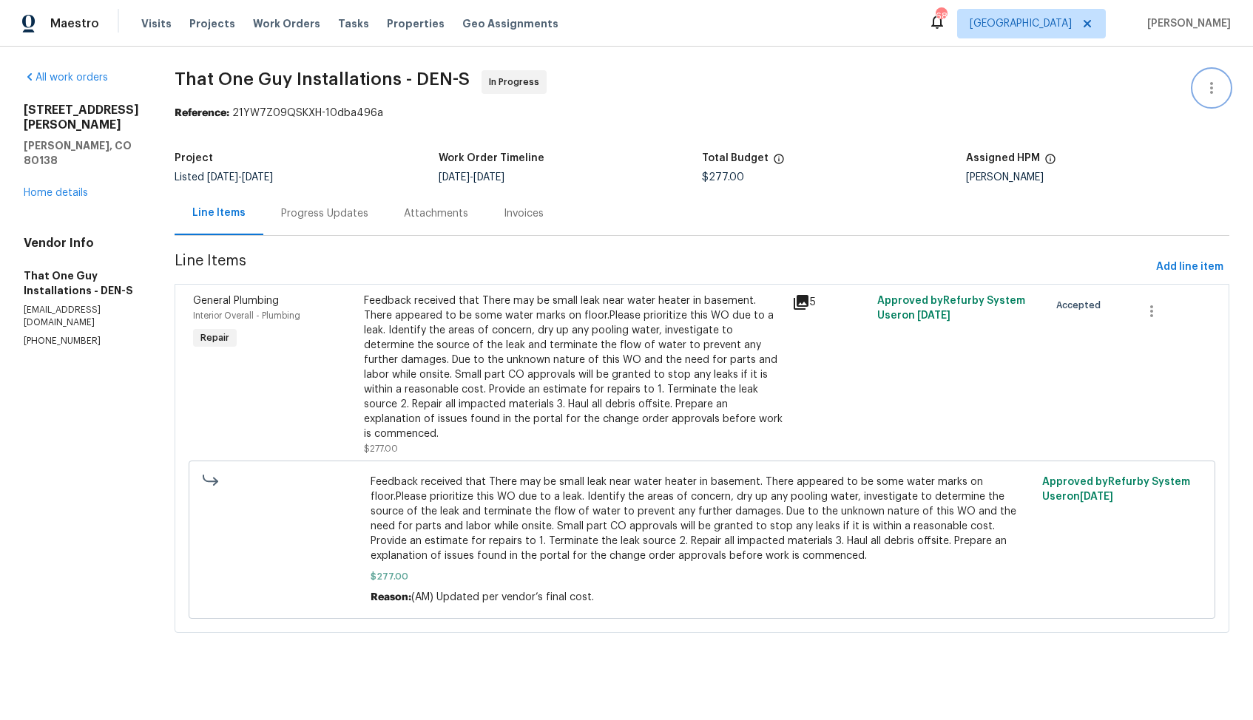
click at [1211, 95] on icon "button" at bounding box center [1212, 88] width 18 height 18
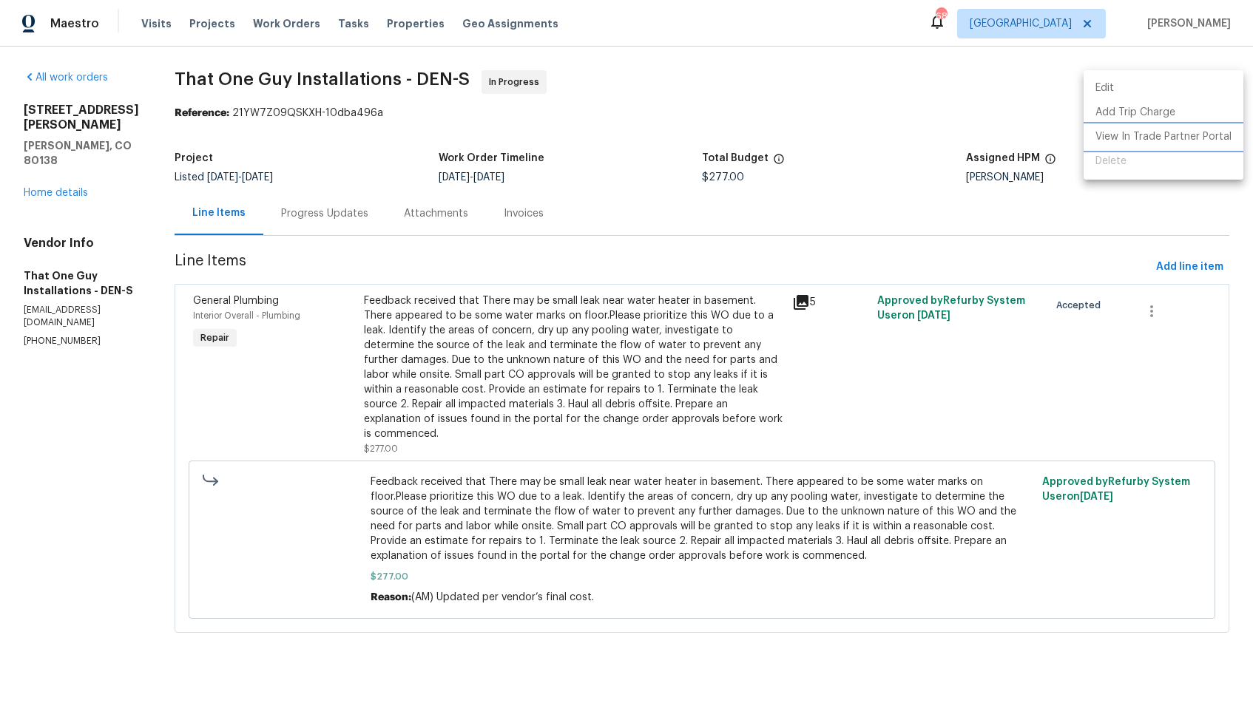
click at [1117, 133] on li "View In Trade Partner Portal" at bounding box center [1163, 137] width 160 height 24
click at [913, 119] on div at bounding box center [626, 360] width 1253 height 720
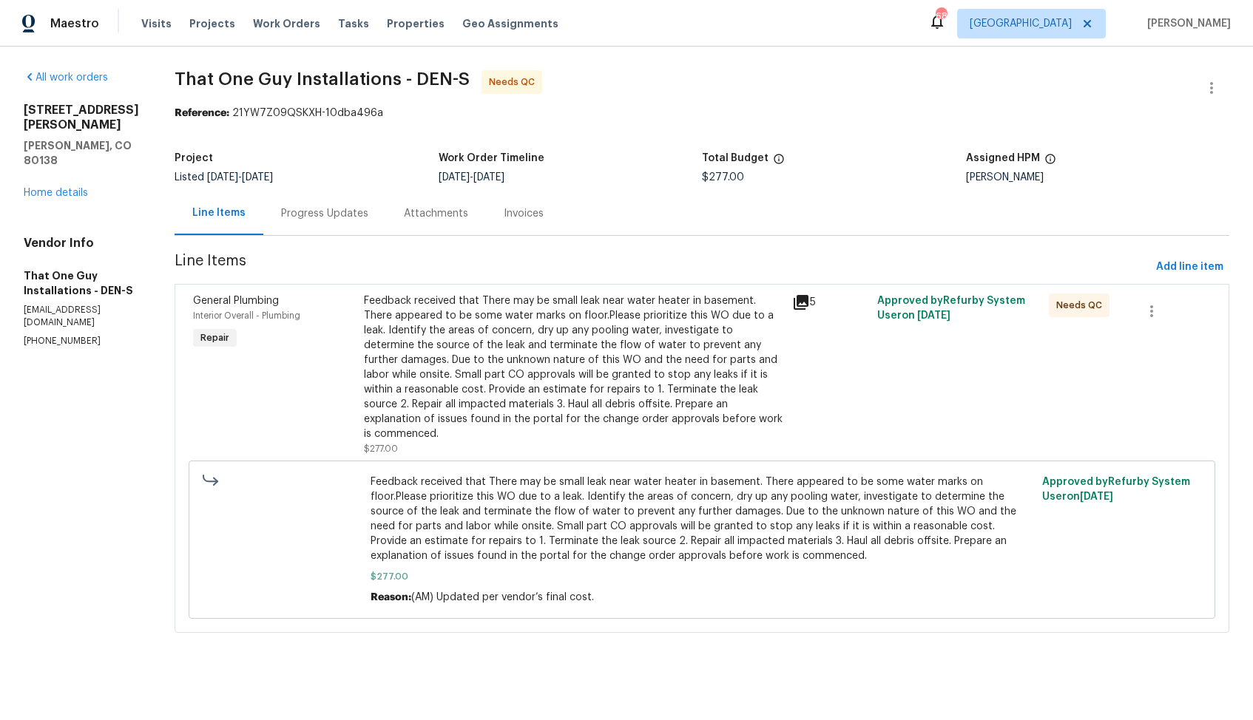
click at [309, 205] on div "Progress Updates" at bounding box center [324, 214] width 123 height 44
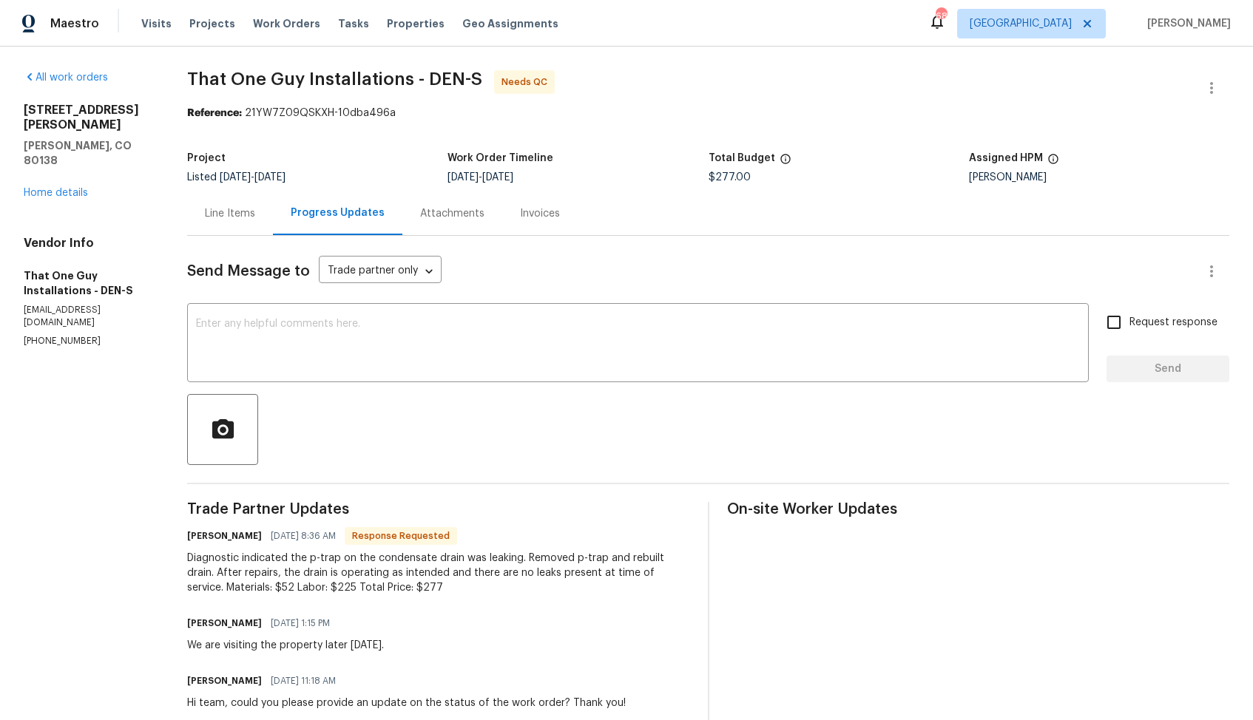
click at [196, 536] on h6 "[PERSON_NAME]" at bounding box center [224, 536] width 75 height 15
copy h6 "[PERSON_NAME]"
click at [411, 345] on textarea at bounding box center [638, 345] width 884 height 52
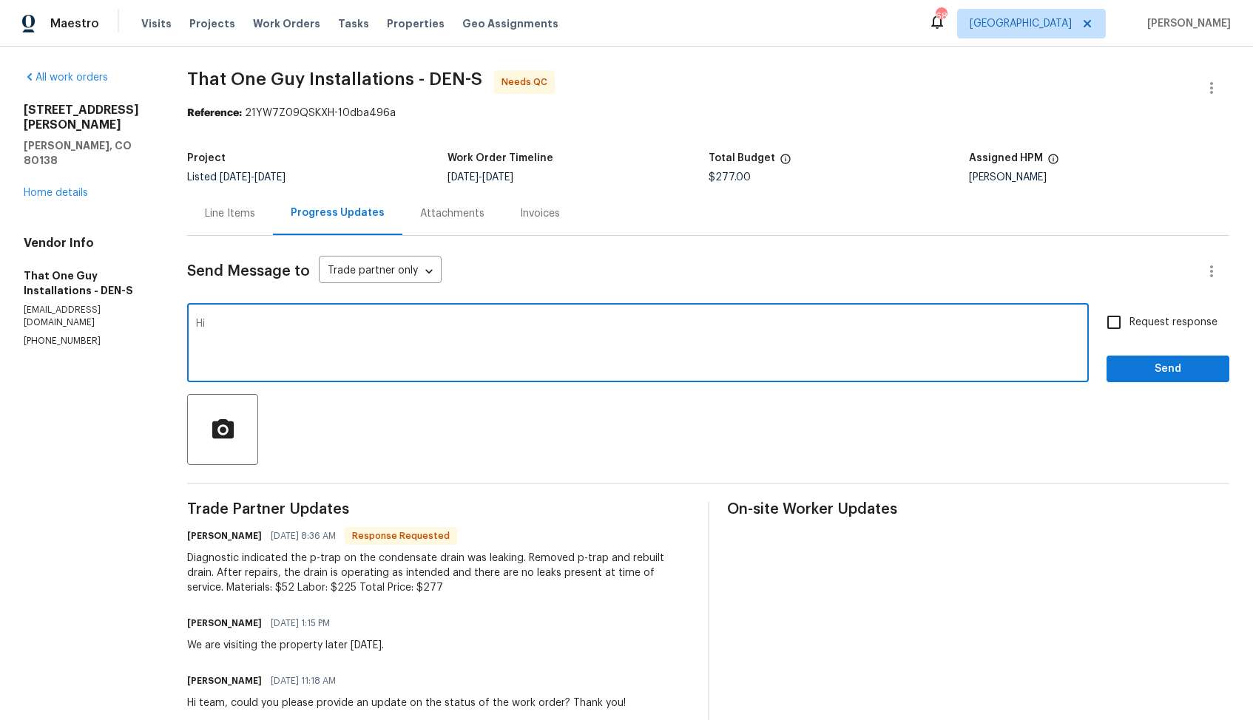
paste textarea "Matt"
type textarea "Hi [PERSON_NAME], thank you for completing the job. Cost has been updated and t…"
click at [1150, 360] on span "Send" at bounding box center [1167, 369] width 99 height 18
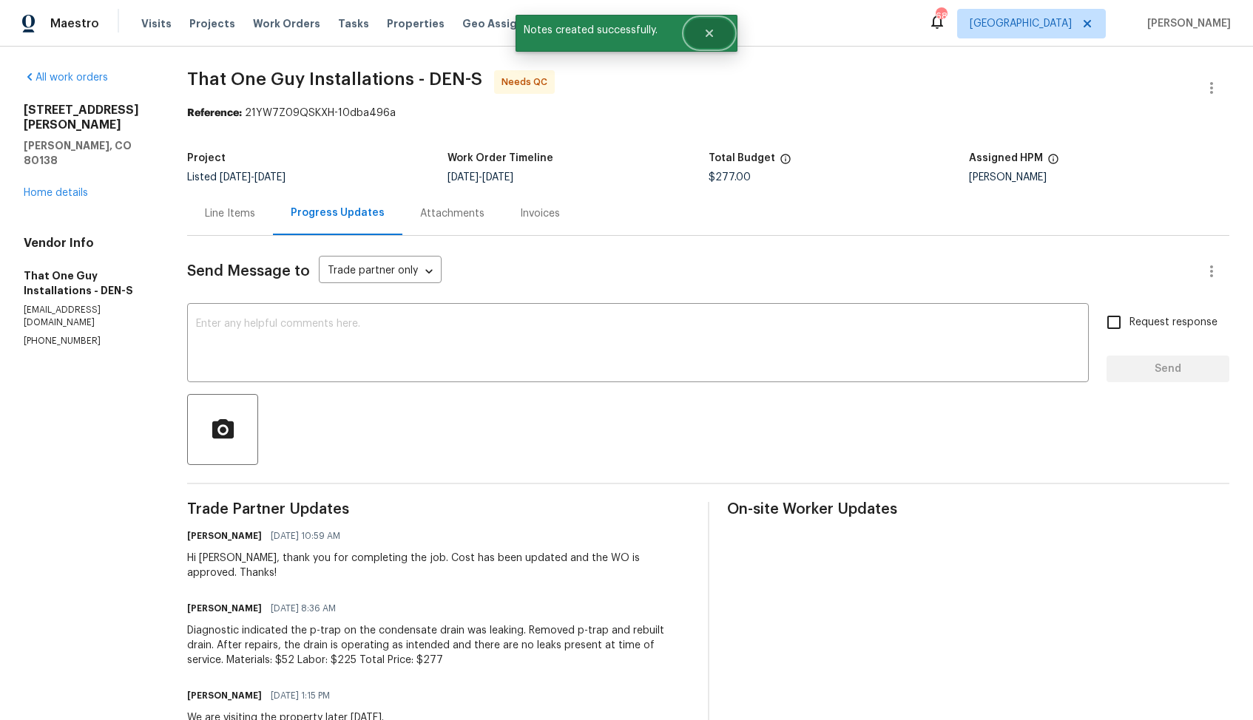
click at [703, 24] on button "Close" at bounding box center [709, 33] width 49 height 30
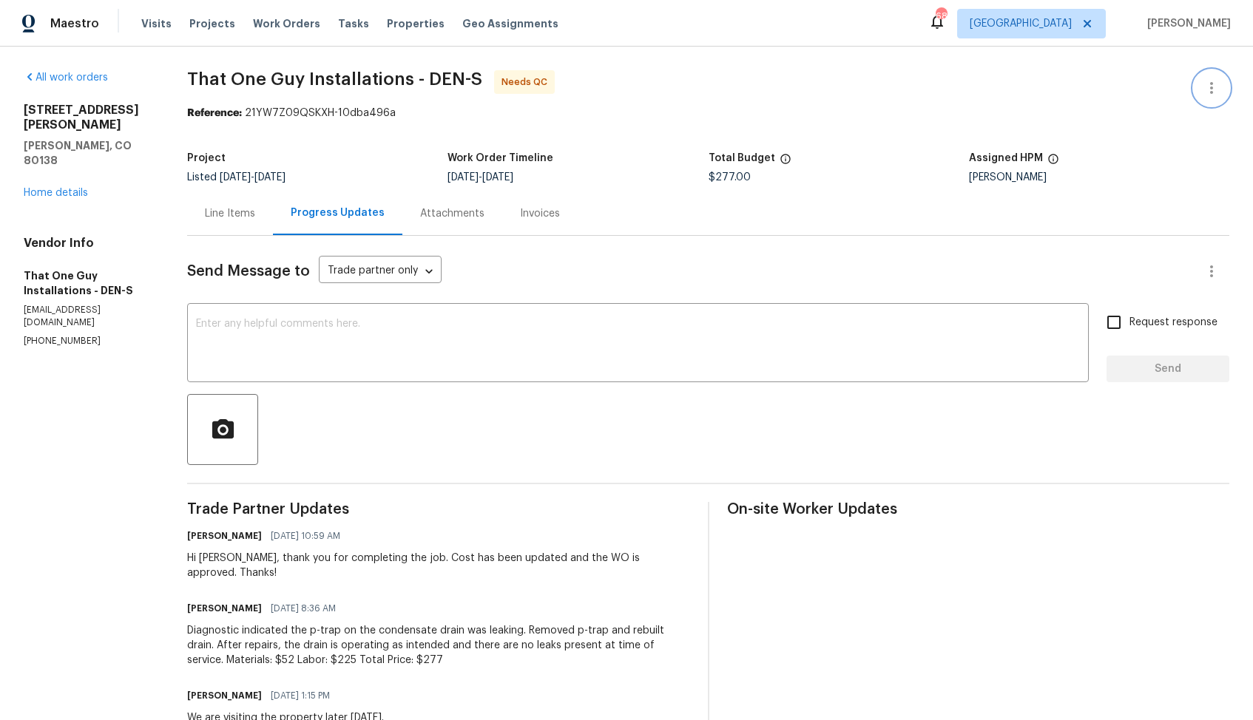
click at [1203, 95] on icon "button" at bounding box center [1212, 88] width 18 height 18
click at [1129, 84] on li "Edit" at bounding box center [1163, 88] width 160 height 24
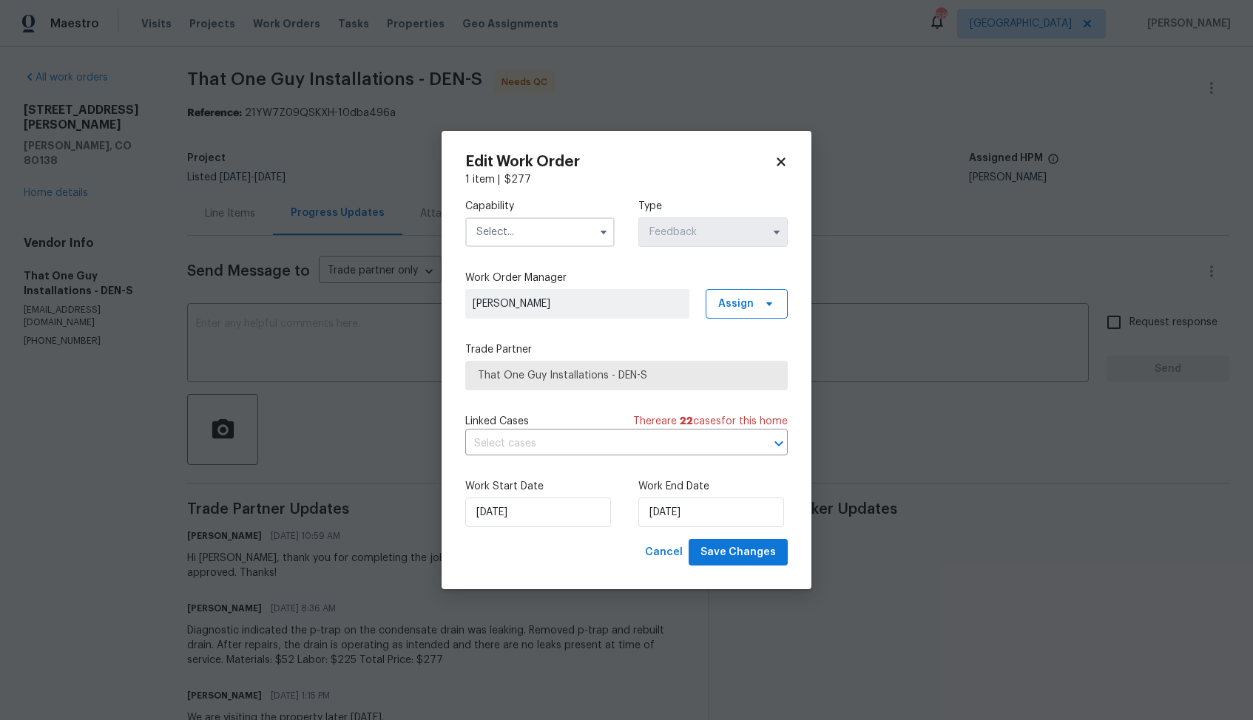
click at [584, 236] on input "text" at bounding box center [539, 232] width 149 height 30
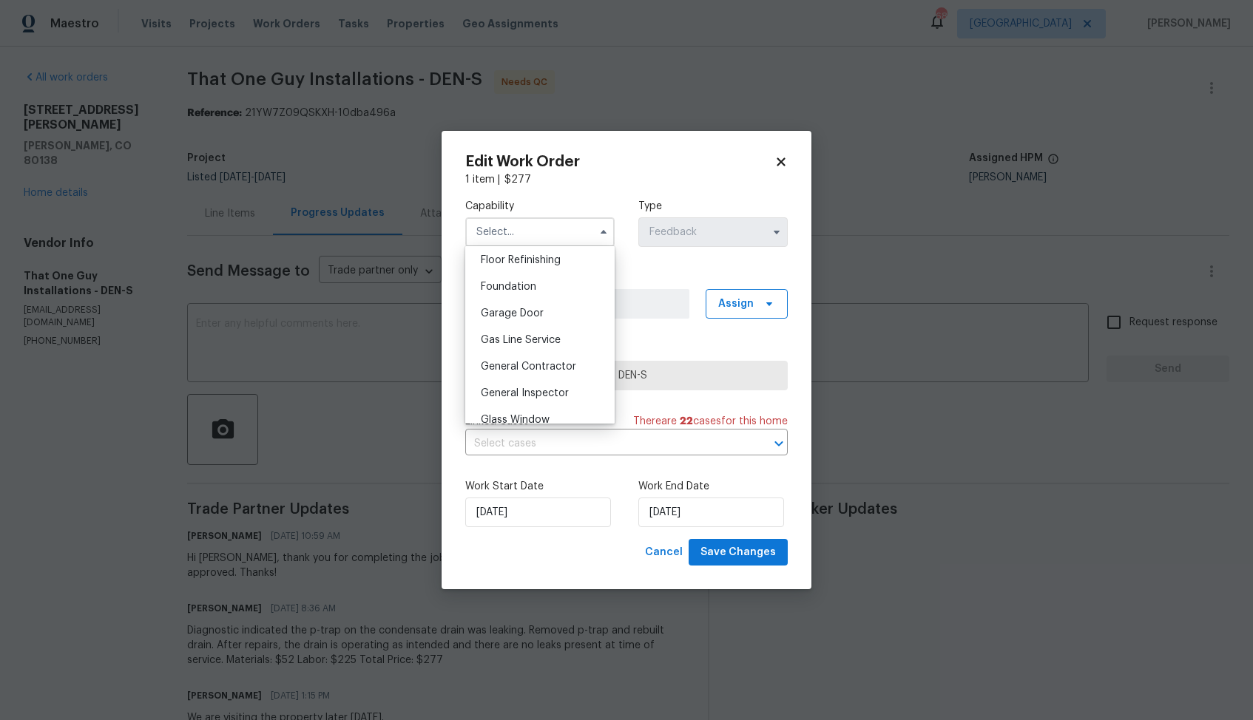
scroll to position [694, 0]
click at [540, 280] on span "General Contractor" at bounding box center [528, 276] width 95 height 10
type input "General Contractor"
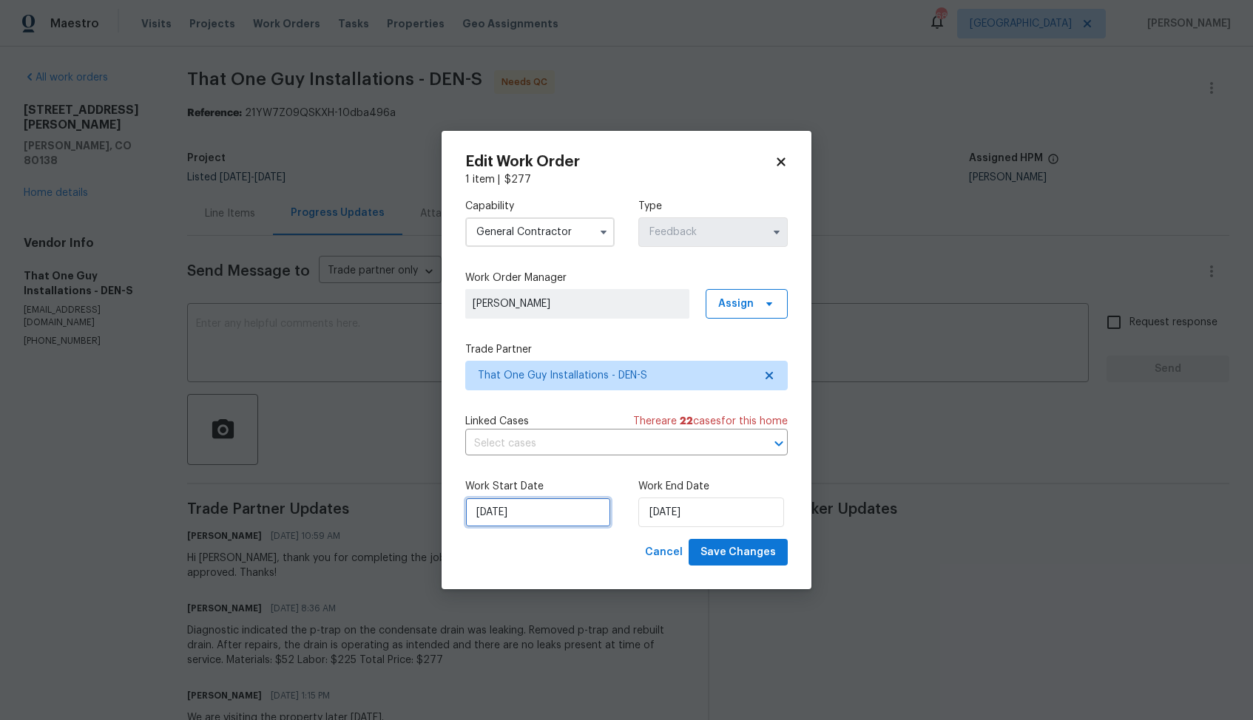
click at [540, 518] on input "[DATE]" at bounding box center [538, 513] width 146 height 30
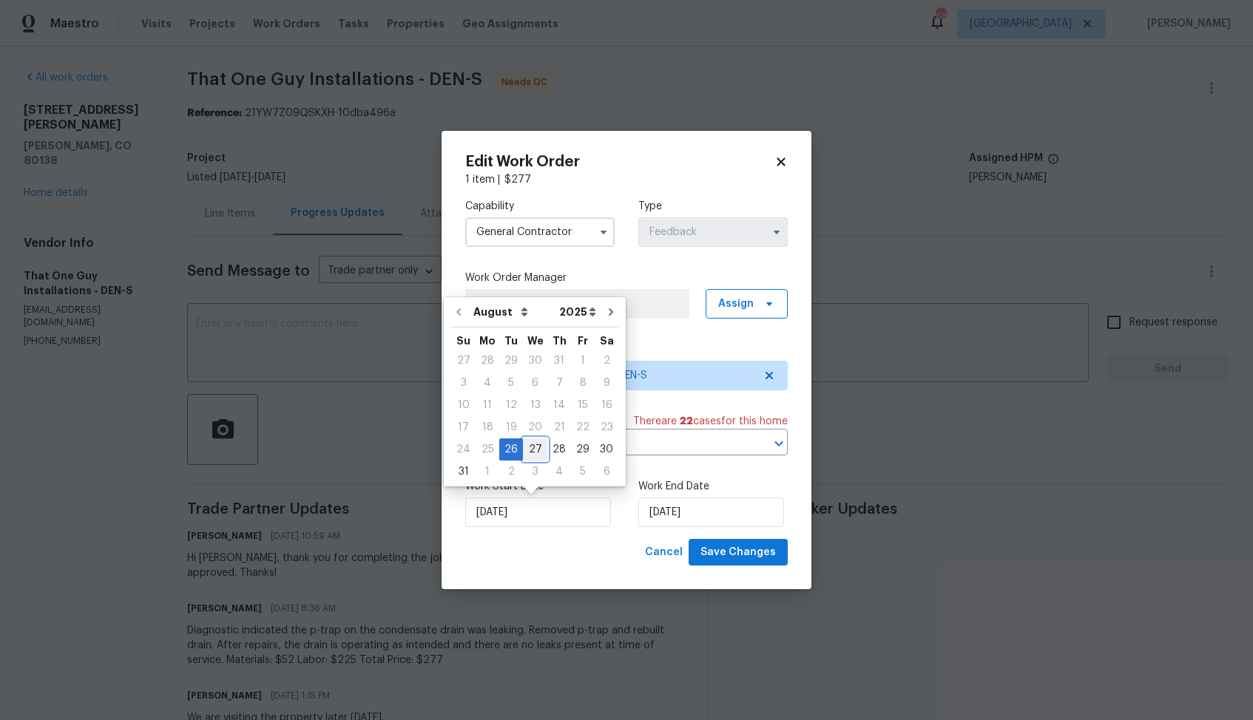
click at [533, 453] on div "27" at bounding box center [535, 449] width 24 height 21
type input "[DATE]"
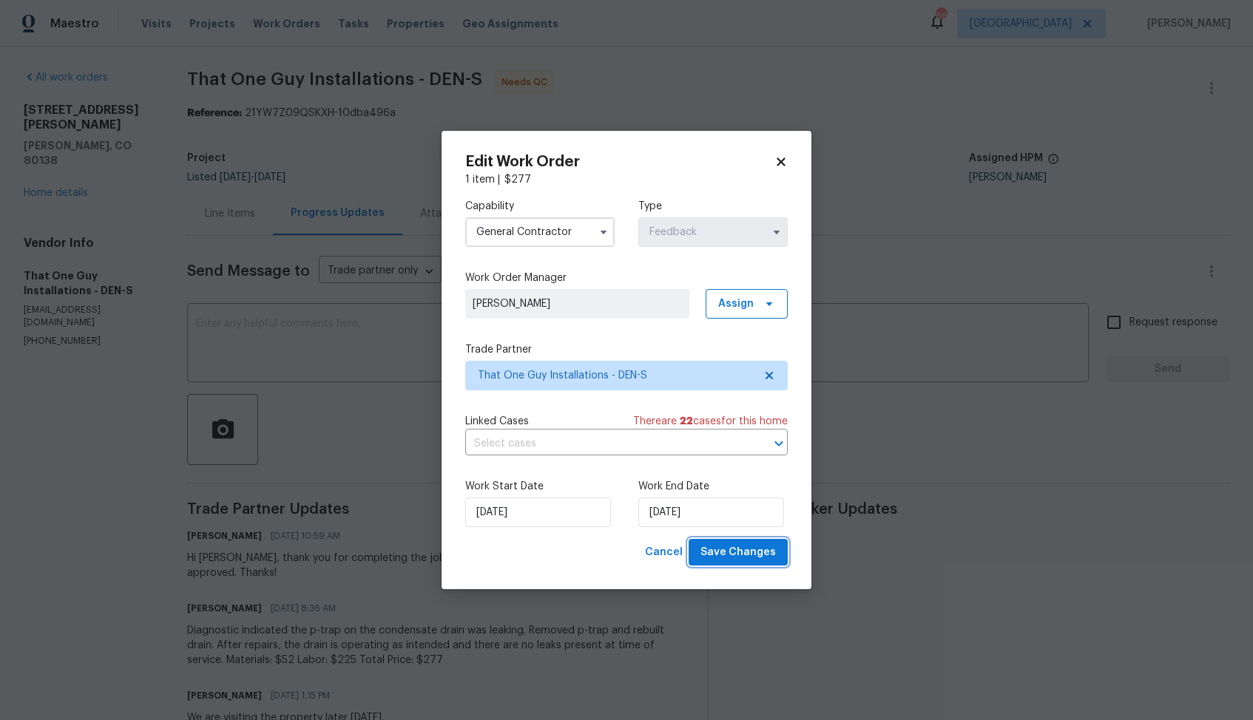
click at [748, 550] on span "Save Changes" at bounding box center [737, 553] width 75 height 18
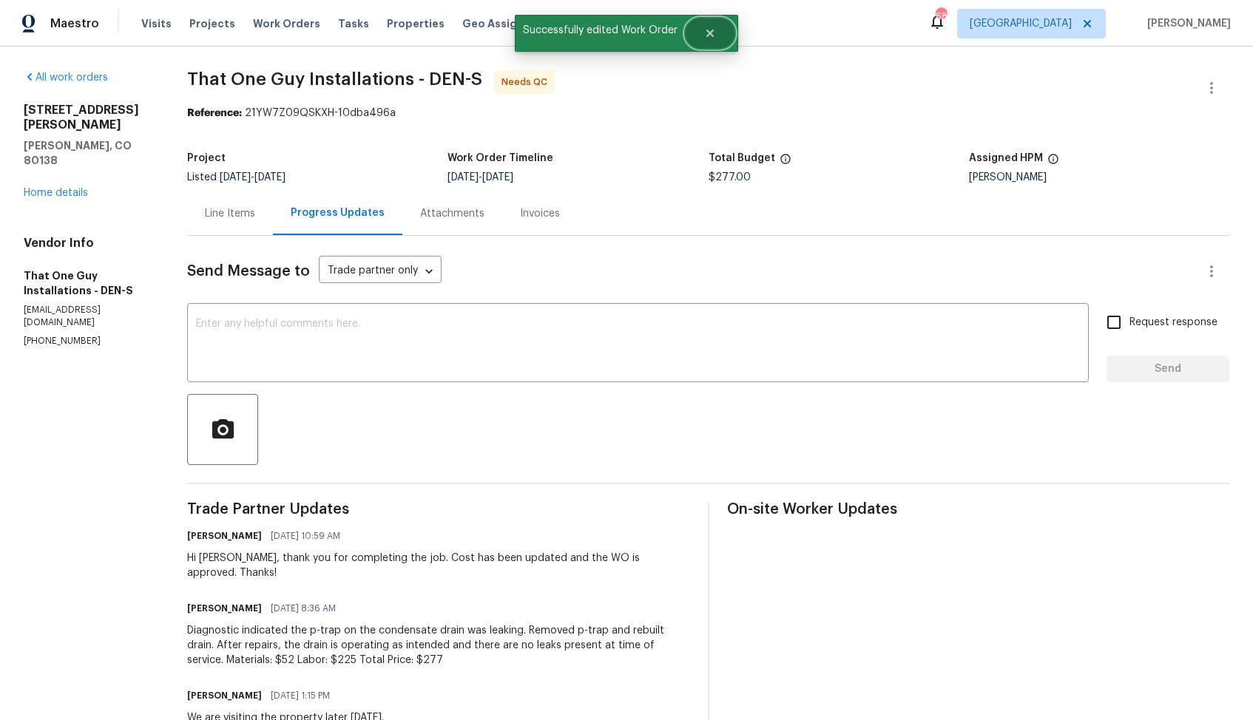
click at [714, 35] on icon "Close" at bounding box center [710, 33] width 12 height 12
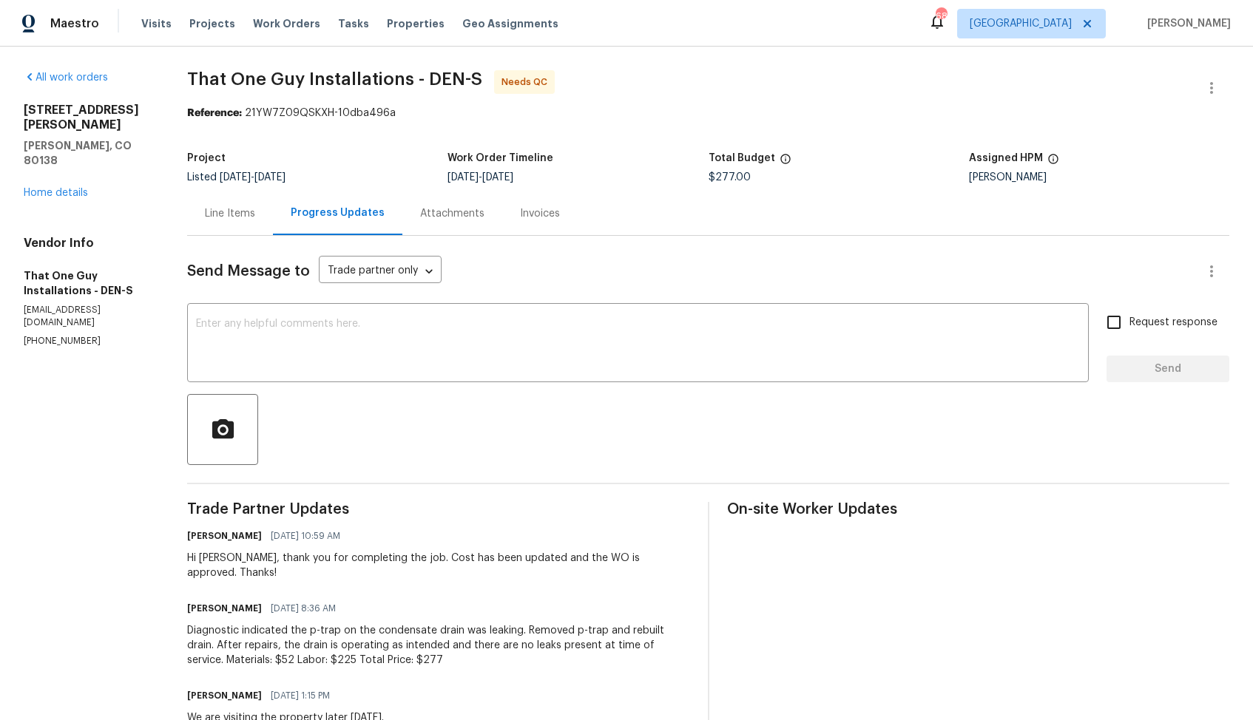
click at [243, 221] on div "Line Items" at bounding box center [230, 213] width 50 height 15
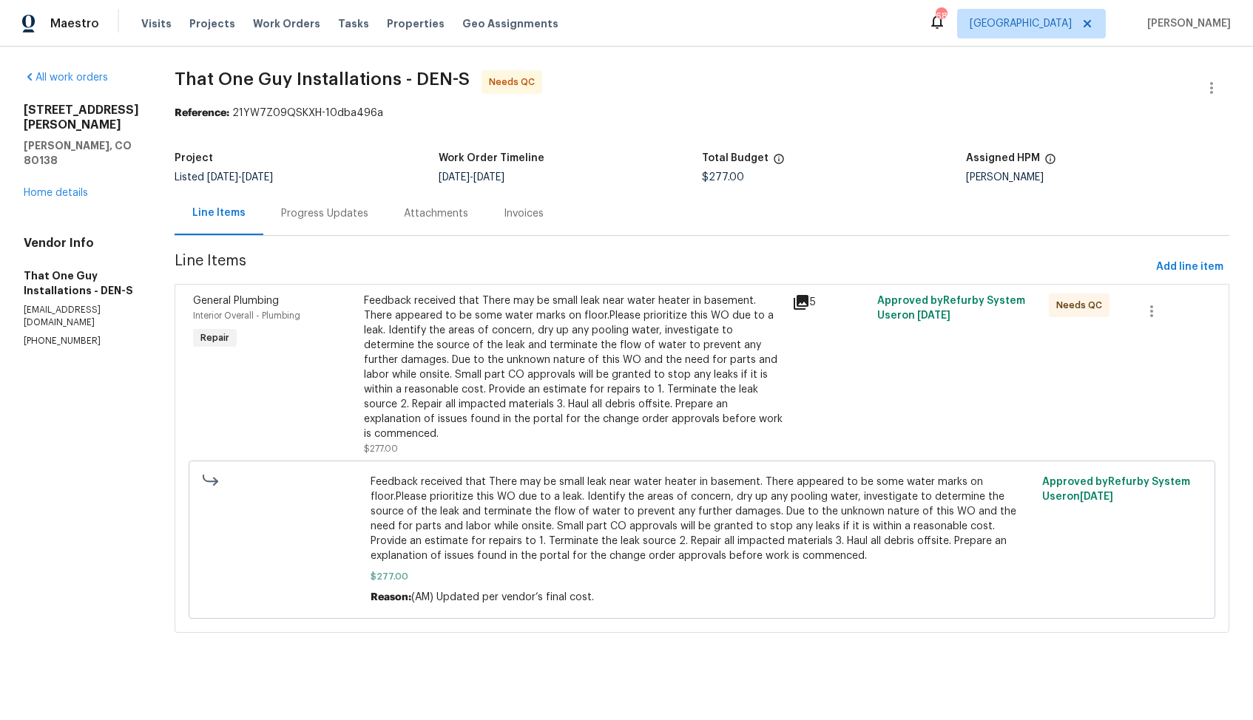
click at [595, 351] on div "Feedback received that There may be small leak near water heater in basement. T…" at bounding box center [573, 368] width 419 height 148
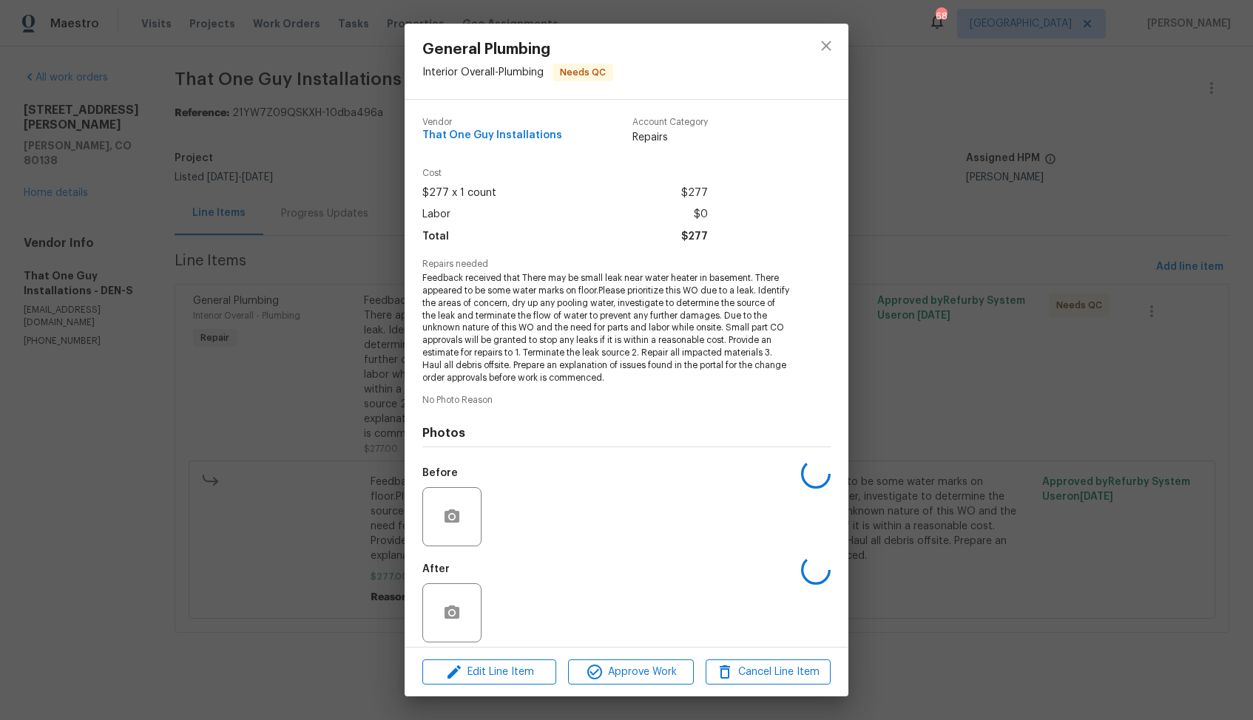
scroll to position [10, 0]
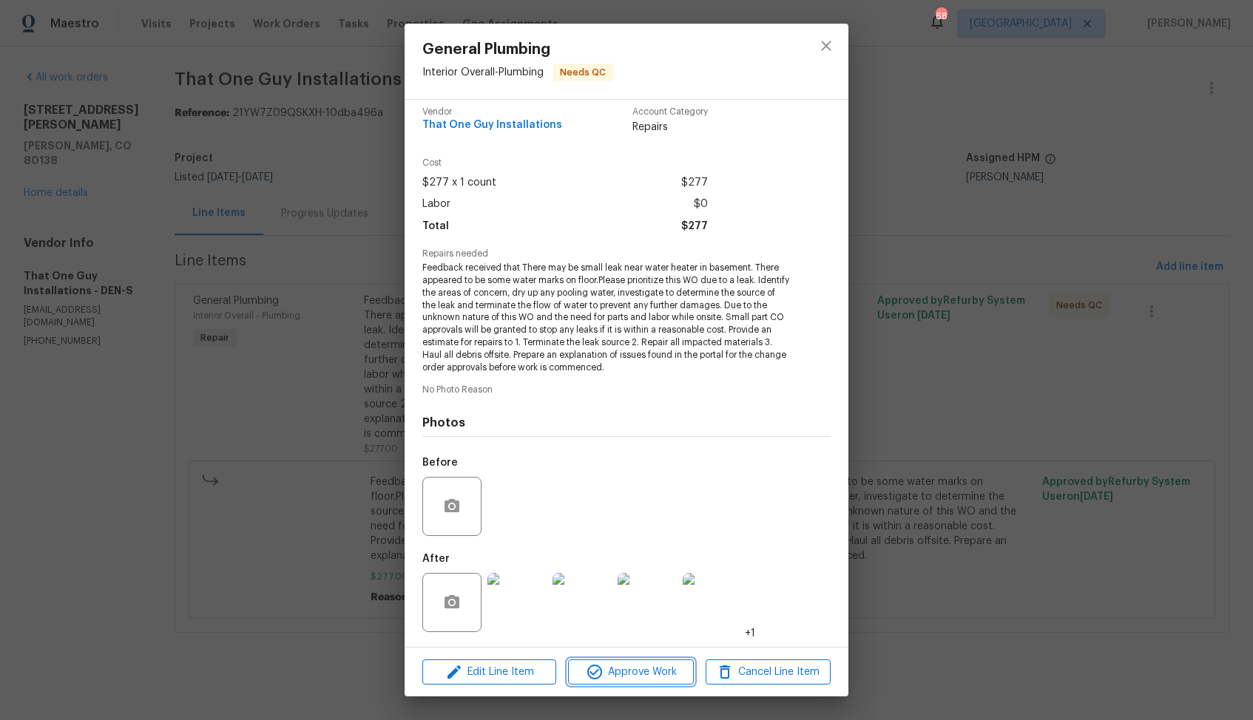
click at [607, 675] on span "Approve Work" at bounding box center [630, 672] width 116 height 18
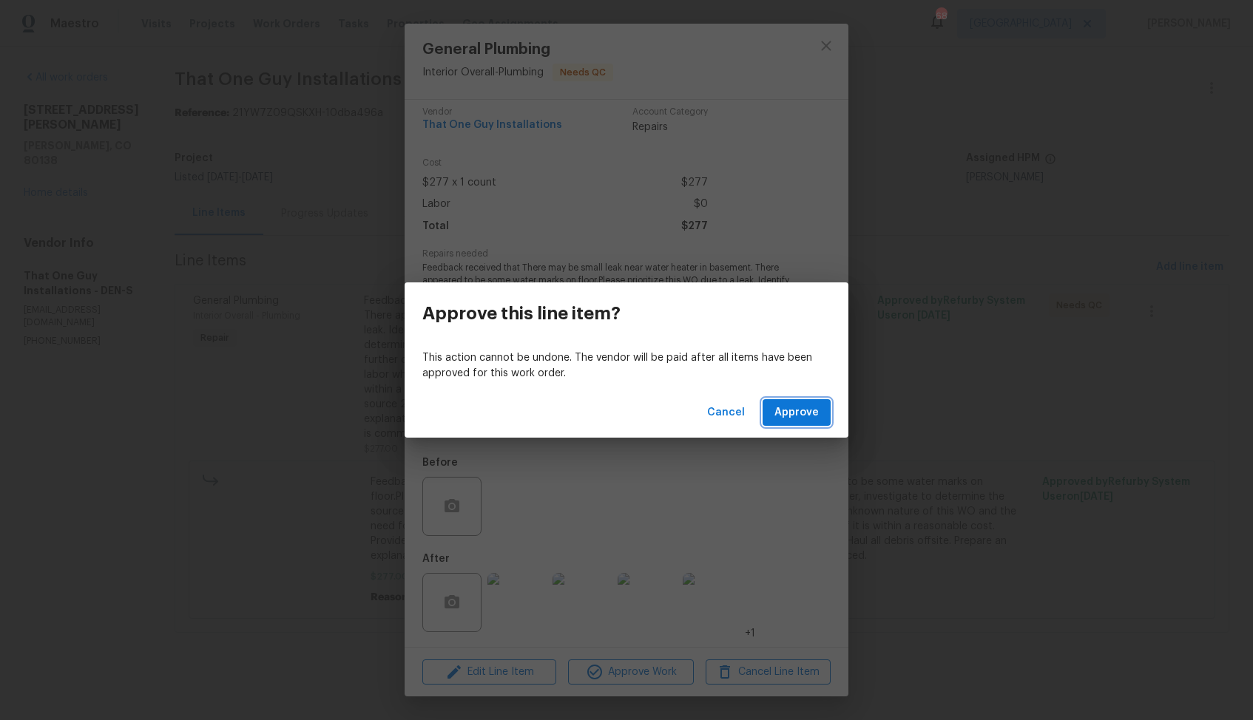
click at [796, 410] on span "Approve" at bounding box center [796, 413] width 44 height 18
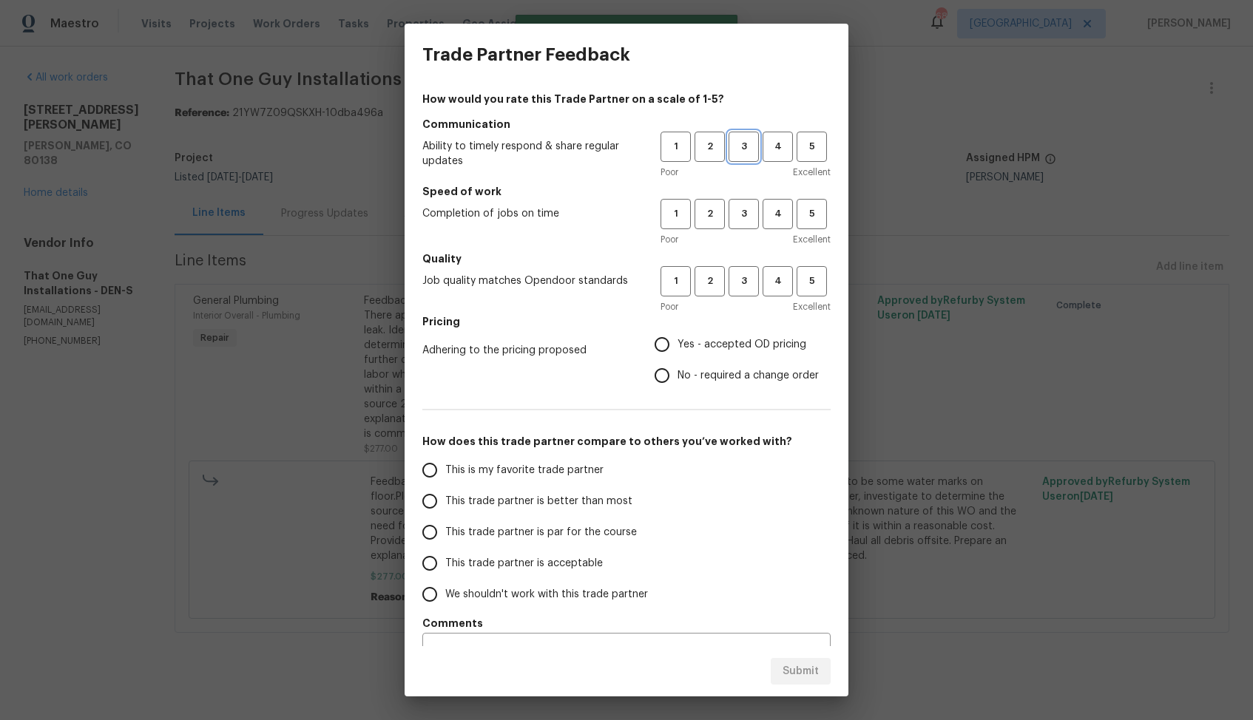
click at [743, 155] on span "3" at bounding box center [743, 146] width 27 height 17
click at [740, 221] on span "3" at bounding box center [743, 214] width 27 height 17
click at [739, 288] on span "3" at bounding box center [743, 281] width 27 height 17
click at [684, 365] on label "No - required a change order" at bounding box center [732, 375] width 172 height 31
click at [677, 365] on input "No - required a change order" at bounding box center [661, 375] width 31 height 31
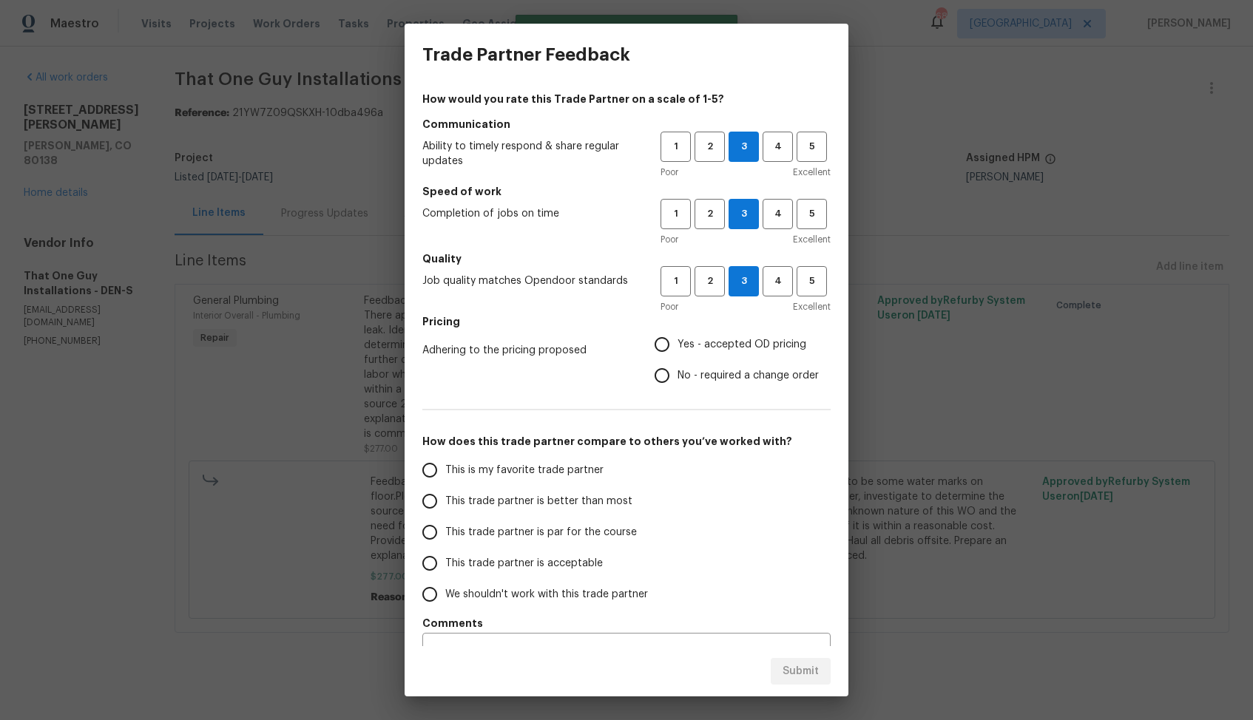
radio input "true"
click at [579, 509] on label "This trade partner is better than most" at bounding box center [531, 501] width 234 height 31
click at [445, 509] on input "This trade partner is better than most" at bounding box center [429, 501] width 31 height 31
click at [794, 676] on span "Submit" at bounding box center [800, 672] width 36 height 18
radio input "true"
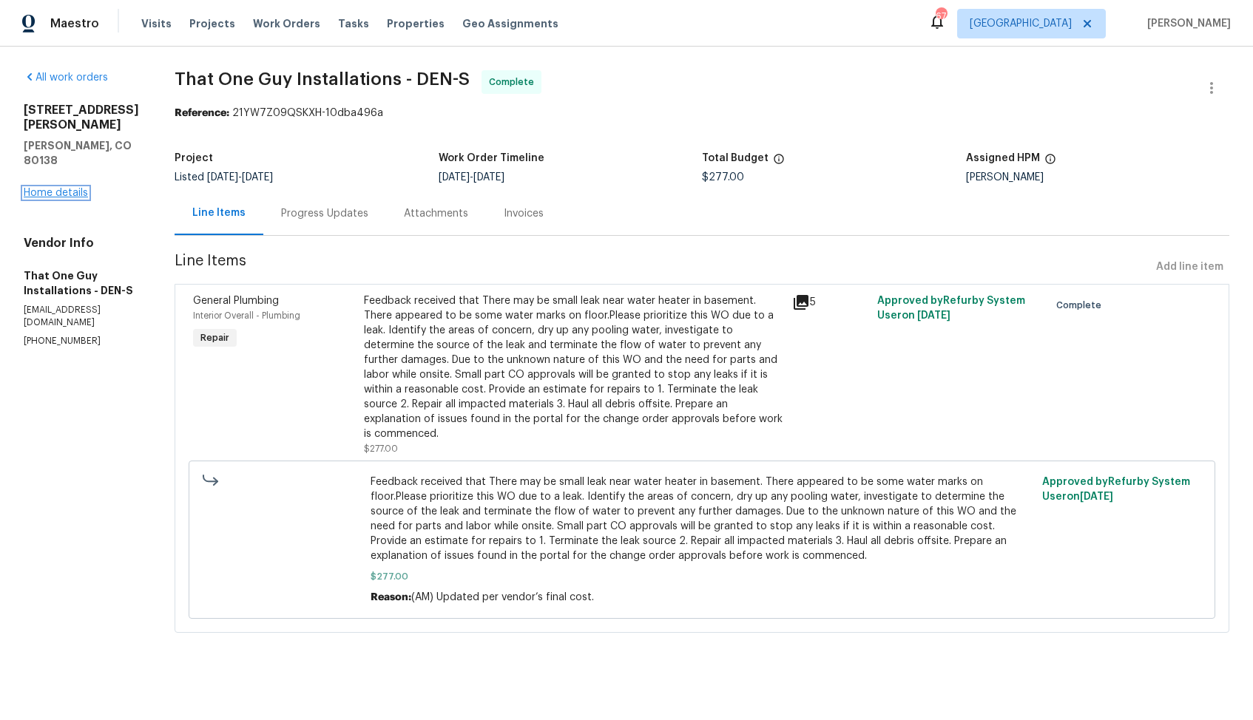
click at [41, 190] on link "Home details" at bounding box center [56, 193] width 64 height 10
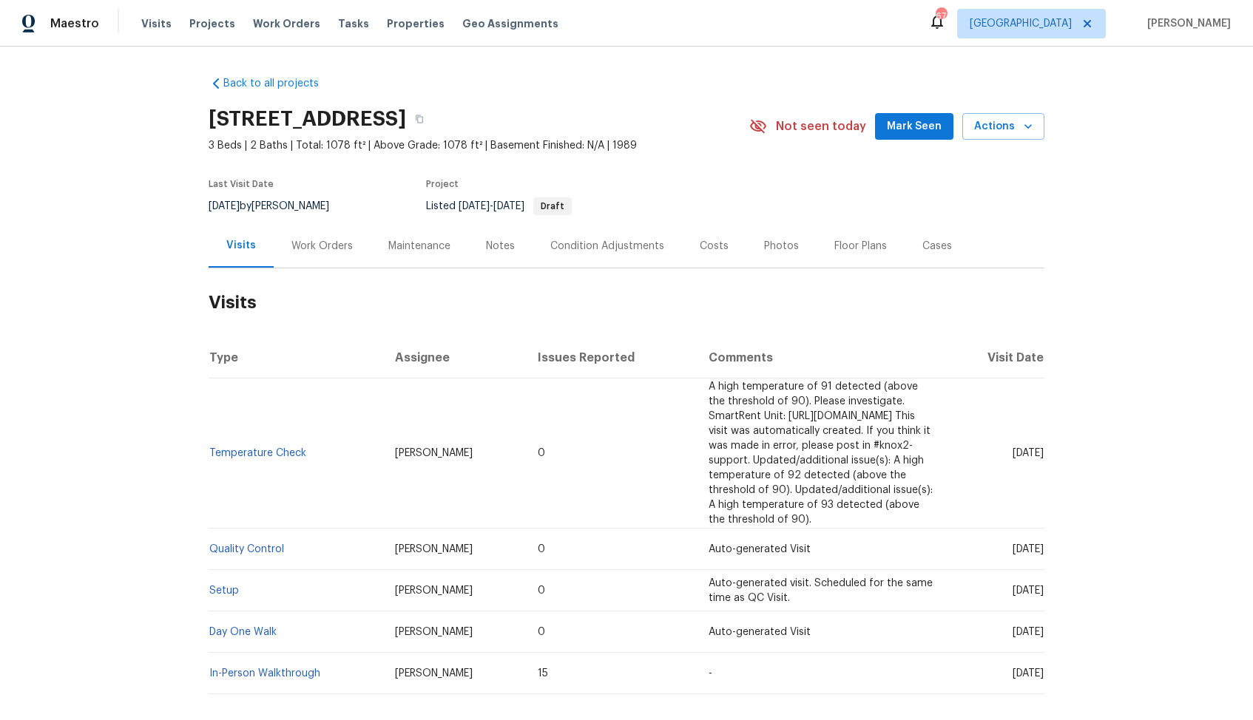
click at [307, 239] on div "Work Orders" at bounding box center [321, 246] width 61 height 15
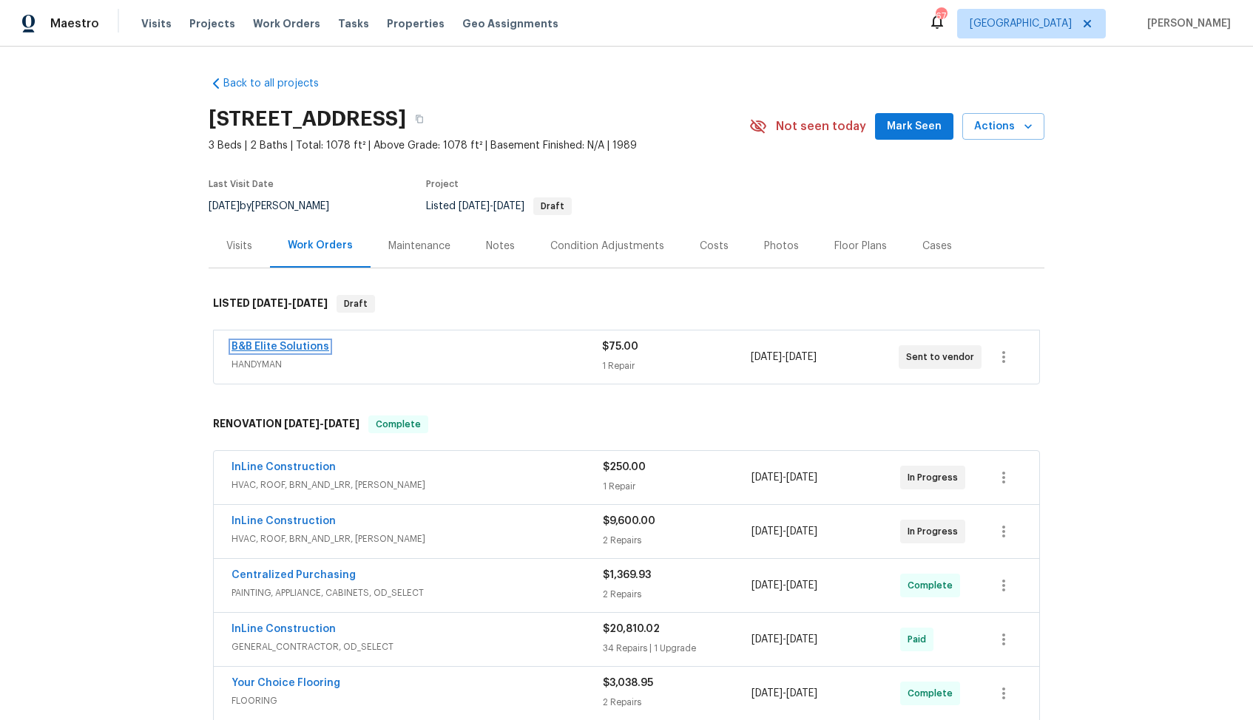
click at [266, 344] on link "B&B Elite Solutions" at bounding box center [280, 347] width 98 height 10
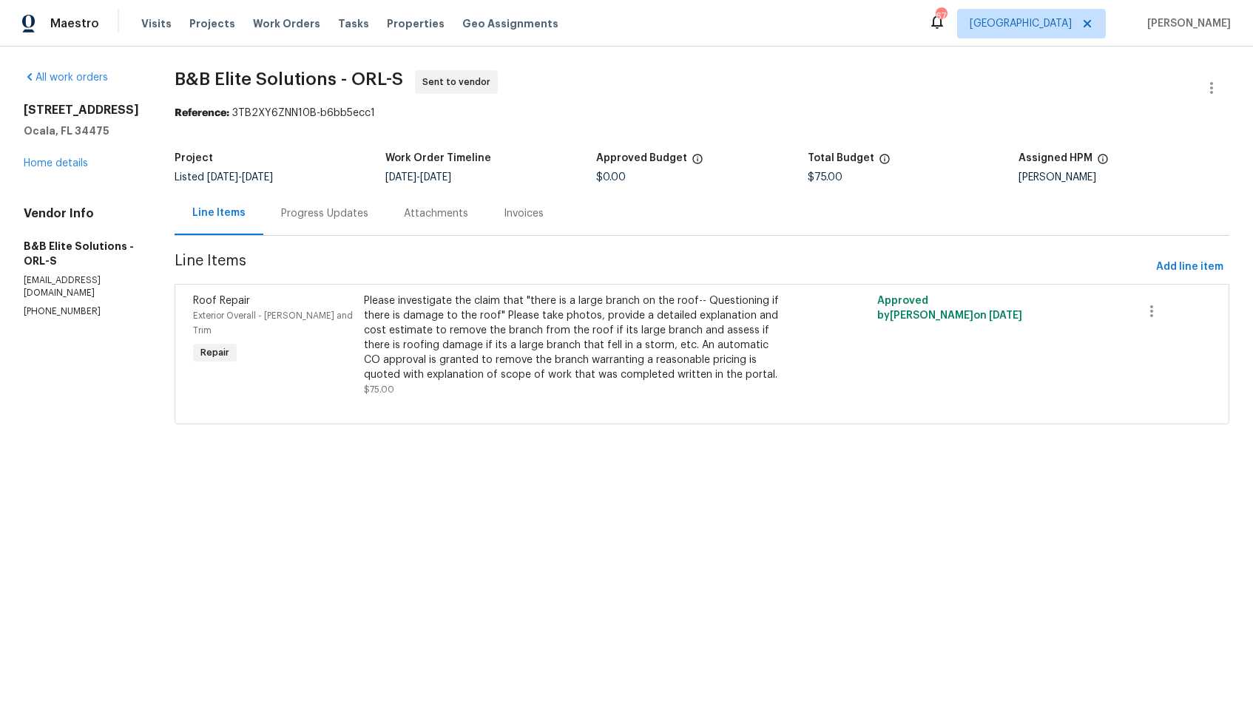
click at [339, 202] on div "Progress Updates" at bounding box center [324, 214] width 123 height 44
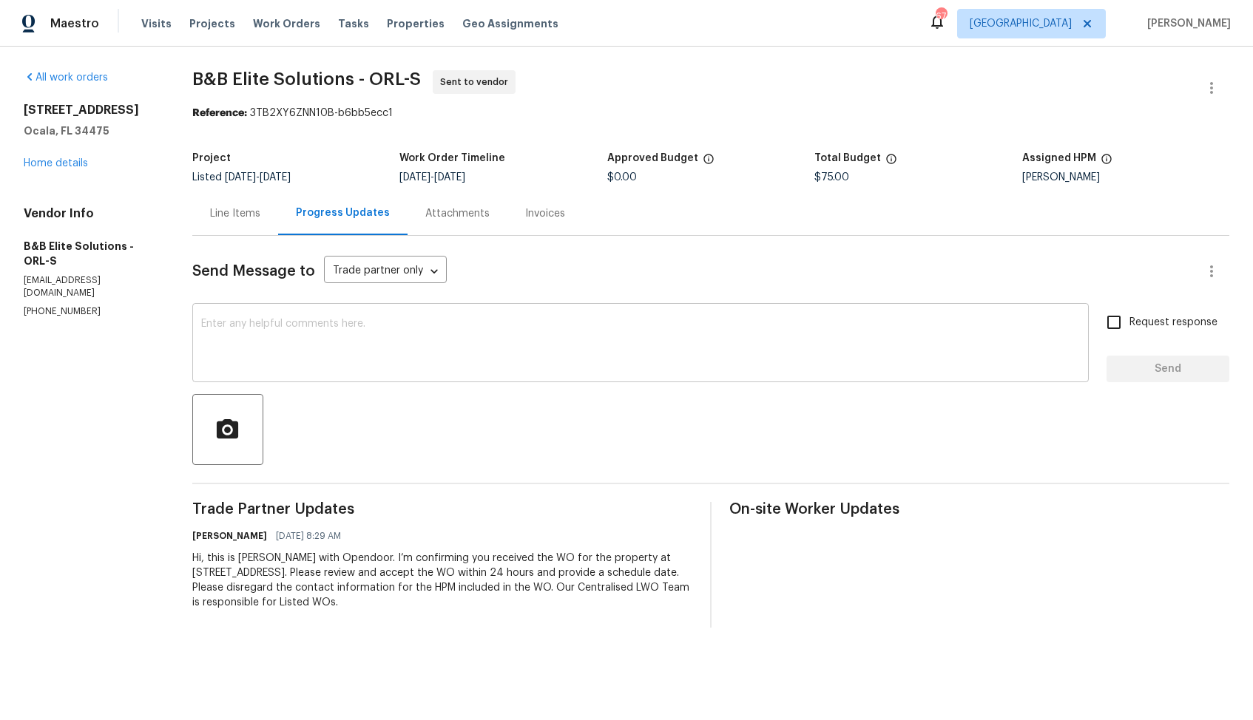
click at [442, 334] on textarea at bounding box center [640, 345] width 879 height 52
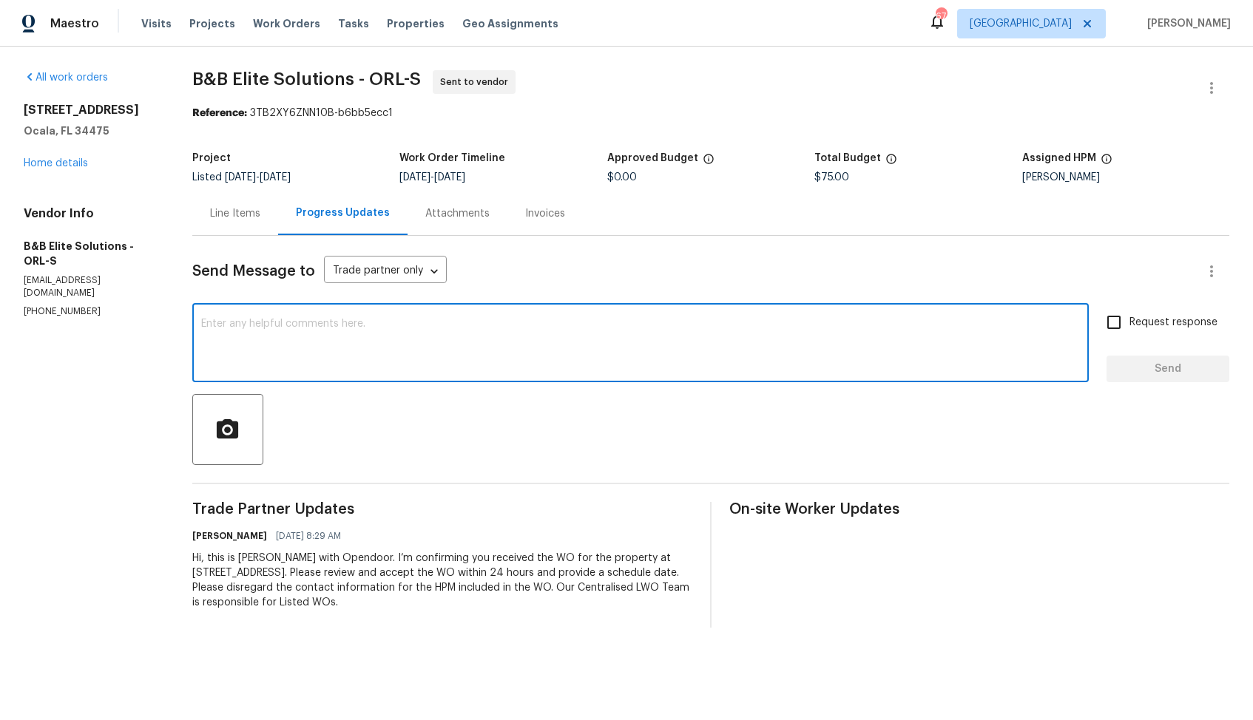
click at [755, 368] on textarea at bounding box center [640, 345] width 879 height 52
paste textarea "Could you please accept the work order and provide the progress status along wi…"
drag, startPoint x: 206, startPoint y: 323, endPoint x: 132, endPoint y: 321, distance: 74.0
click at [132, 322] on div "All work orders [STREET_ADDRESS] Home details Vendor Info B&B Elite Solutions -…" at bounding box center [626, 349] width 1253 height 605
click at [427, 324] on textarea "Hi team, could you please accept the work order and provide the progress status…" at bounding box center [640, 345] width 879 height 52
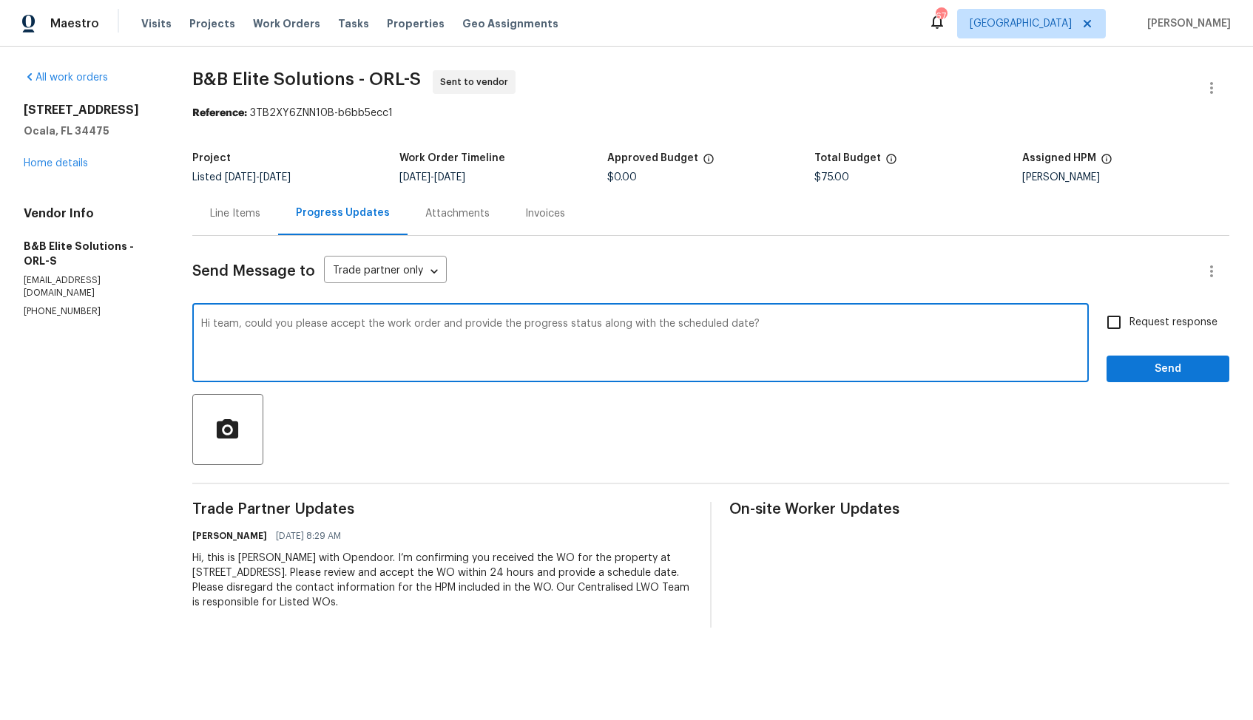
click at [790, 321] on textarea "Hi team, could you please accept the work order and provide the progress status…" at bounding box center [640, 345] width 879 height 52
type textarea "Hi team, could you please accept the work order and provide the progress status…"
click at [1120, 327] on input "Request response" at bounding box center [1113, 322] width 31 height 31
checkbox input "true"
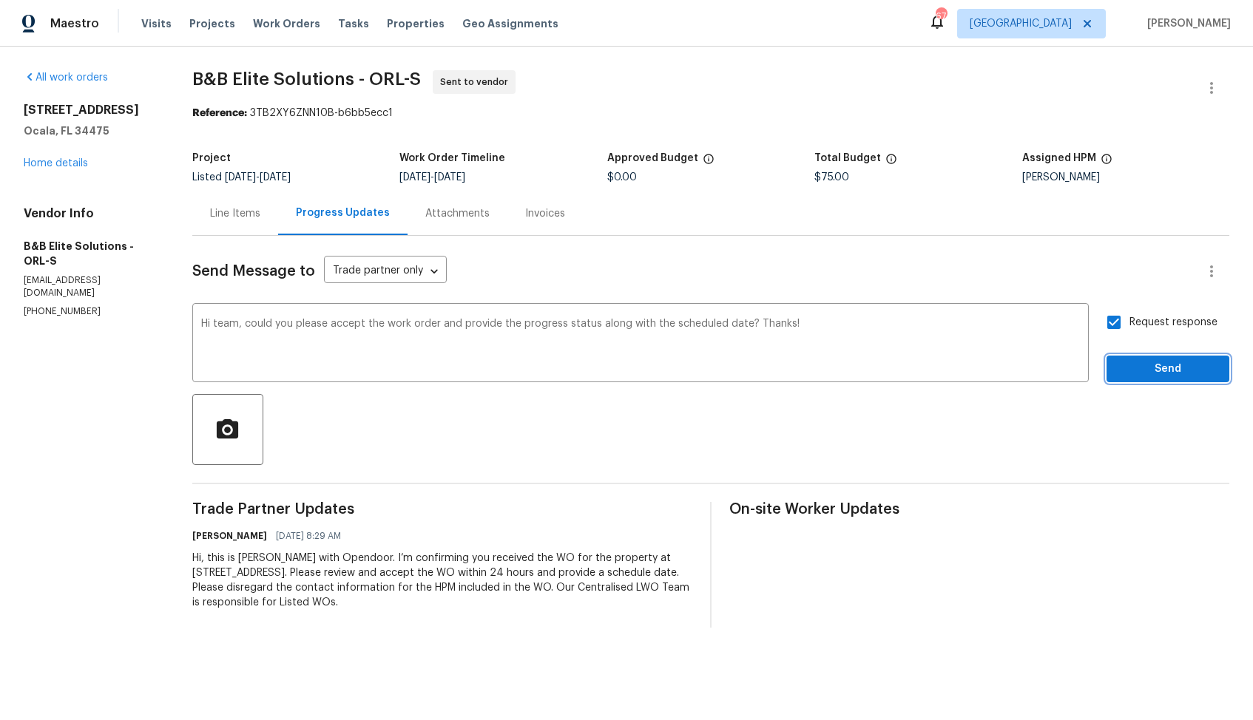
click at [1163, 373] on span "Send" at bounding box center [1167, 369] width 99 height 18
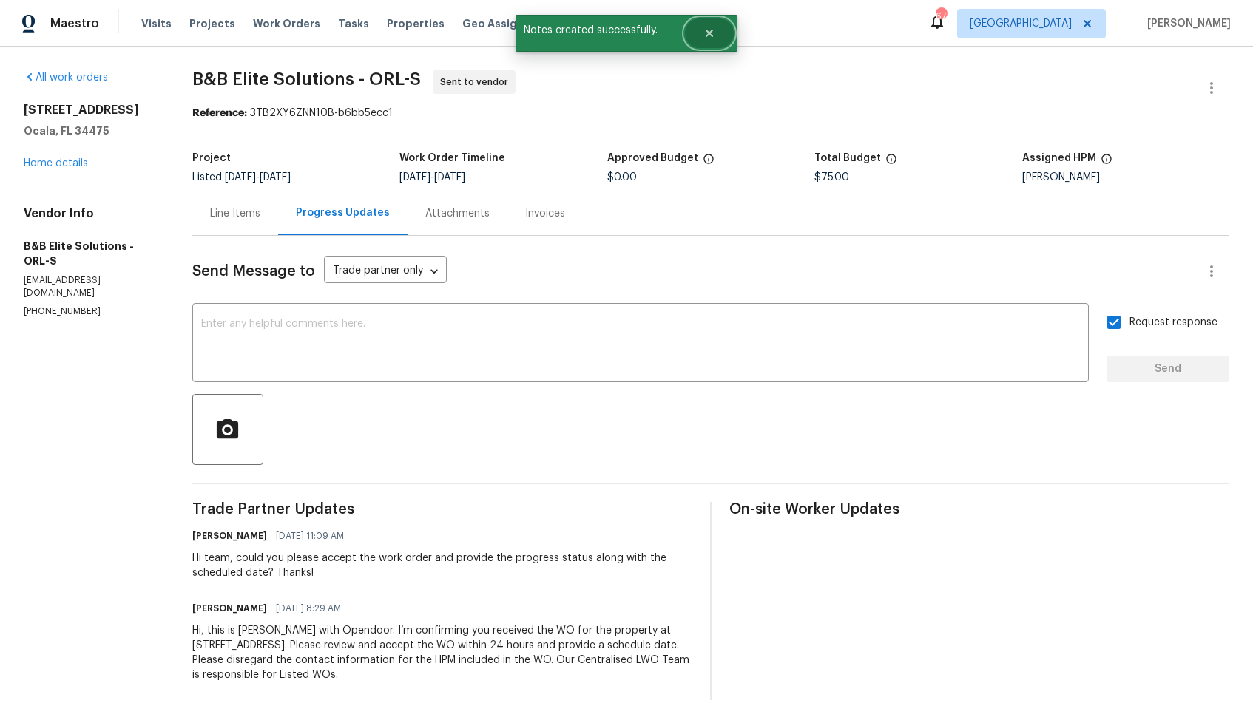
click at [709, 27] on icon "Close" at bounding box center [709, 33] width 12 height 12
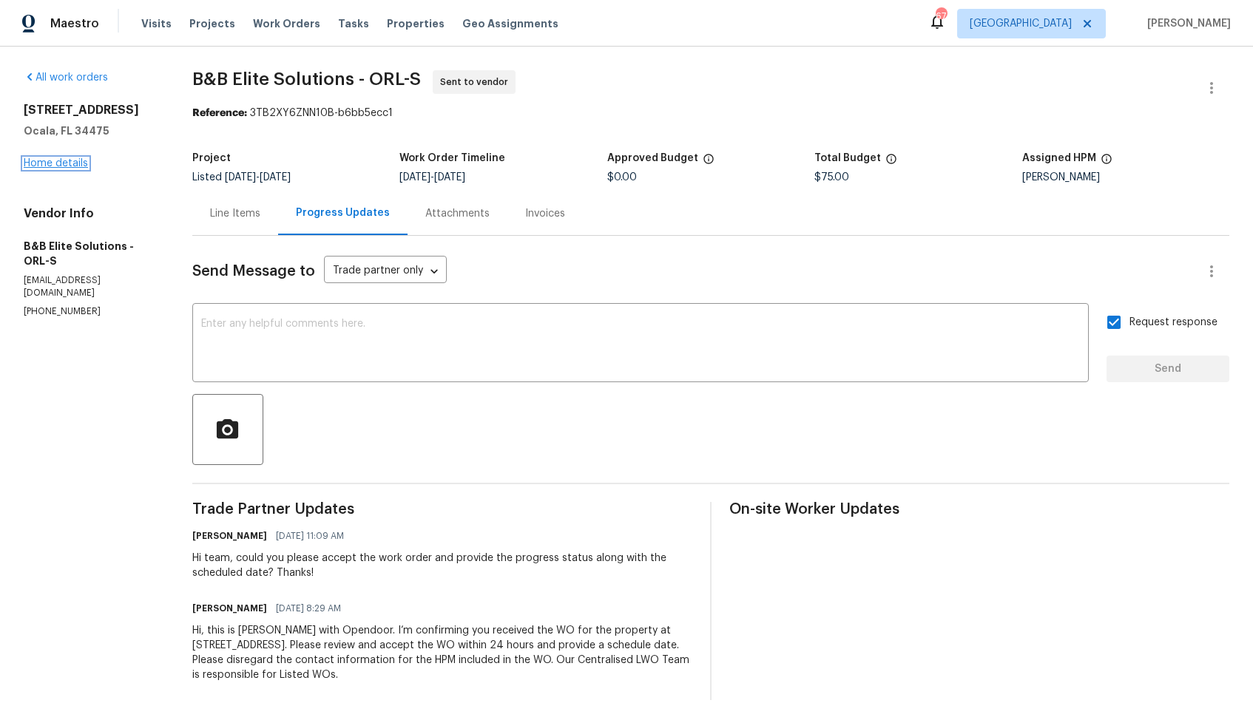
click at [53, 163] on link "Home details" at bounding box center [56, 163] width 64 height 10
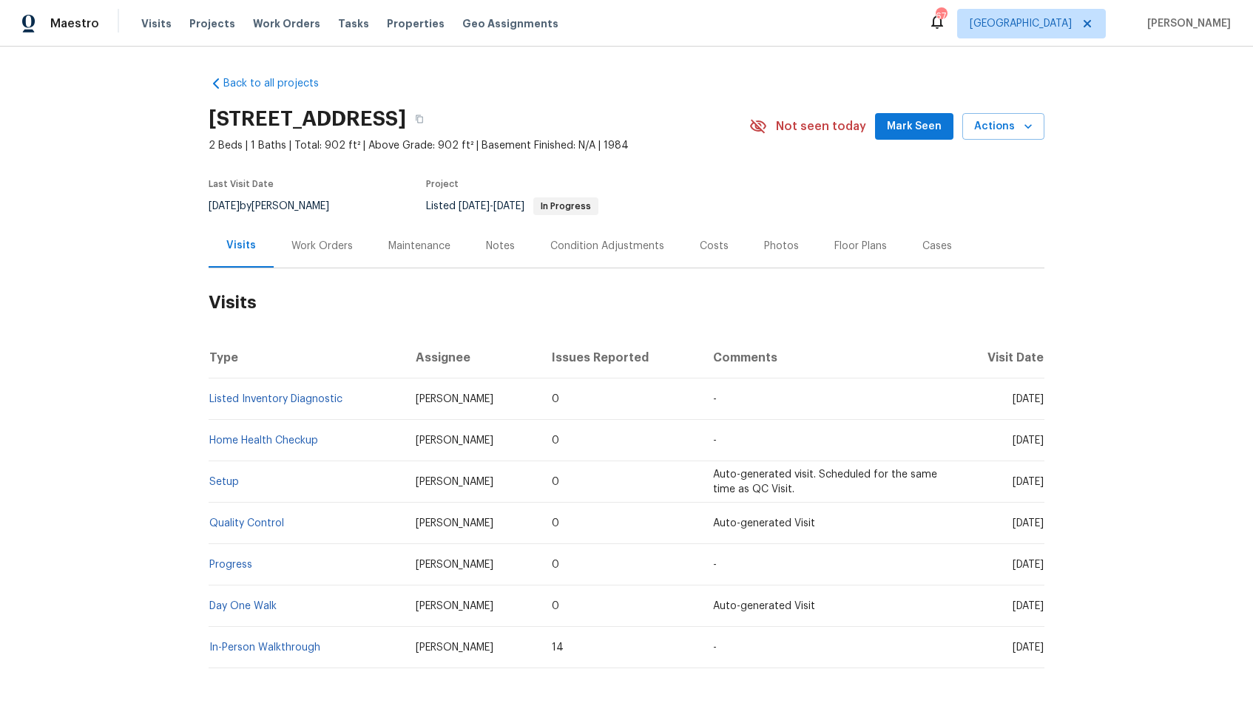
click at [326, 239] on div "Work Orders" at bounding box center [321, 246] width 61 height 15
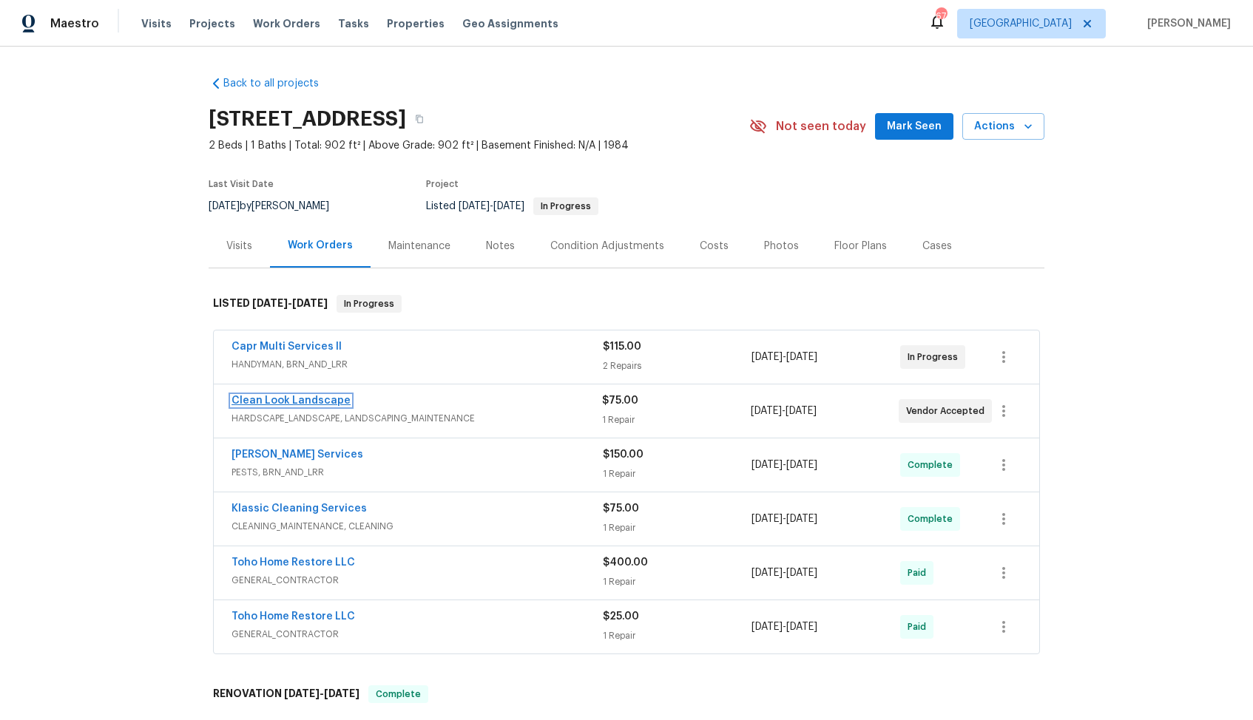
click at [264, 399] on link "Clean Look Landscape" at bounding box center [290, 401] width 119 height 10
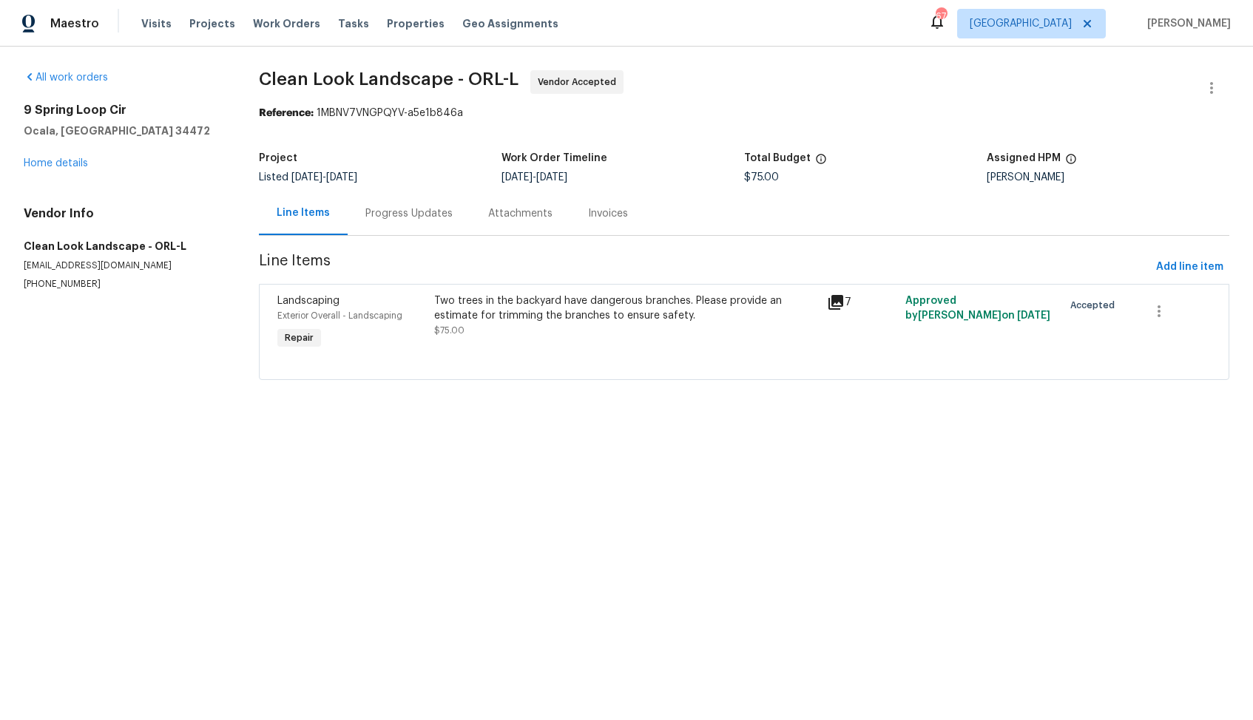
click at [396, 219] on div "Progress Updates" at bounding box center [408, 213] width 87 height 15
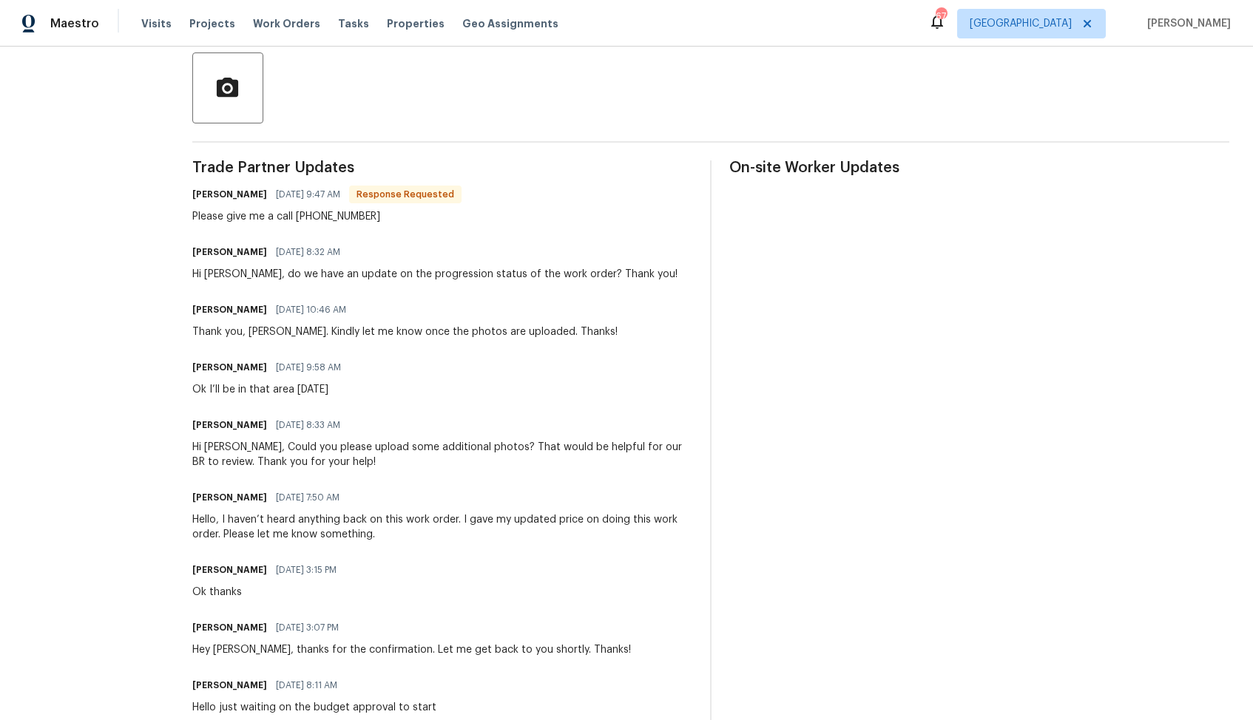
scroll to position [356, 0]
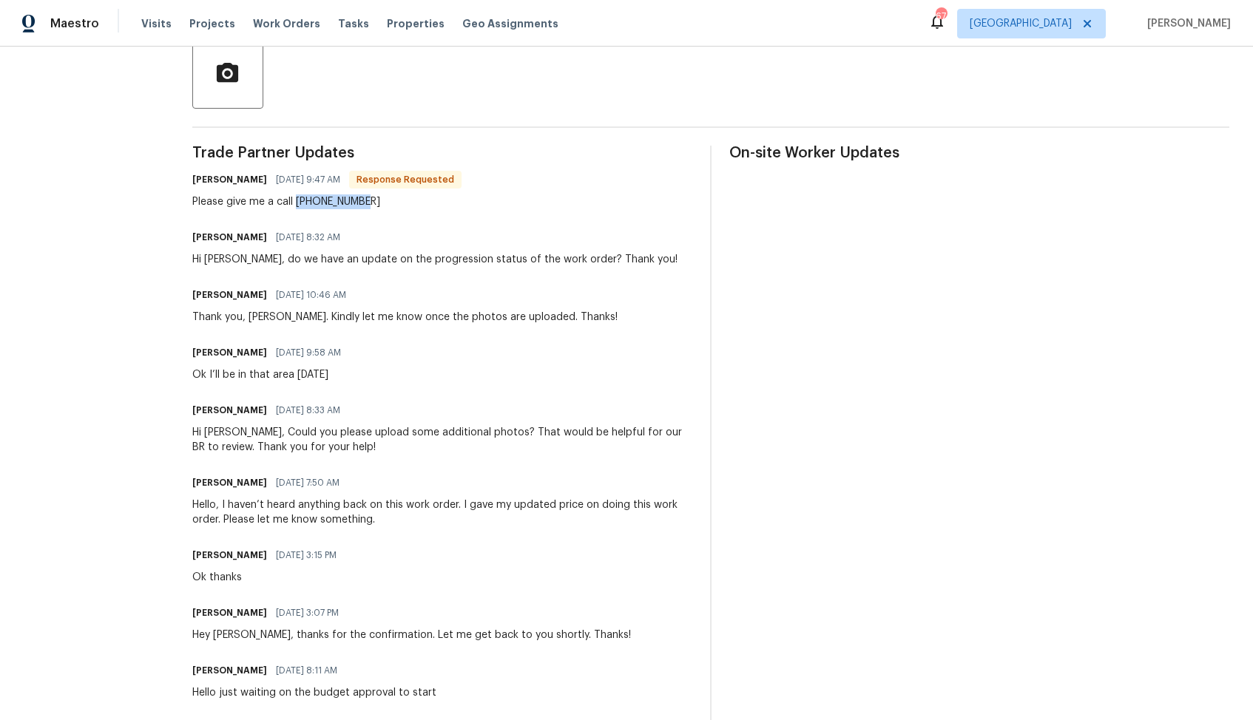
drag, startPoint x: 300, startPoint y: 203, endPoint x: 383, endPoint y: 203, distance: 83.6
click at [383, 203] on div "Please give me a call [PHONE_NUMBER]" at bounding box center [326, 202] width 269 height 15
copy div "[PHONE_NUMBER]"
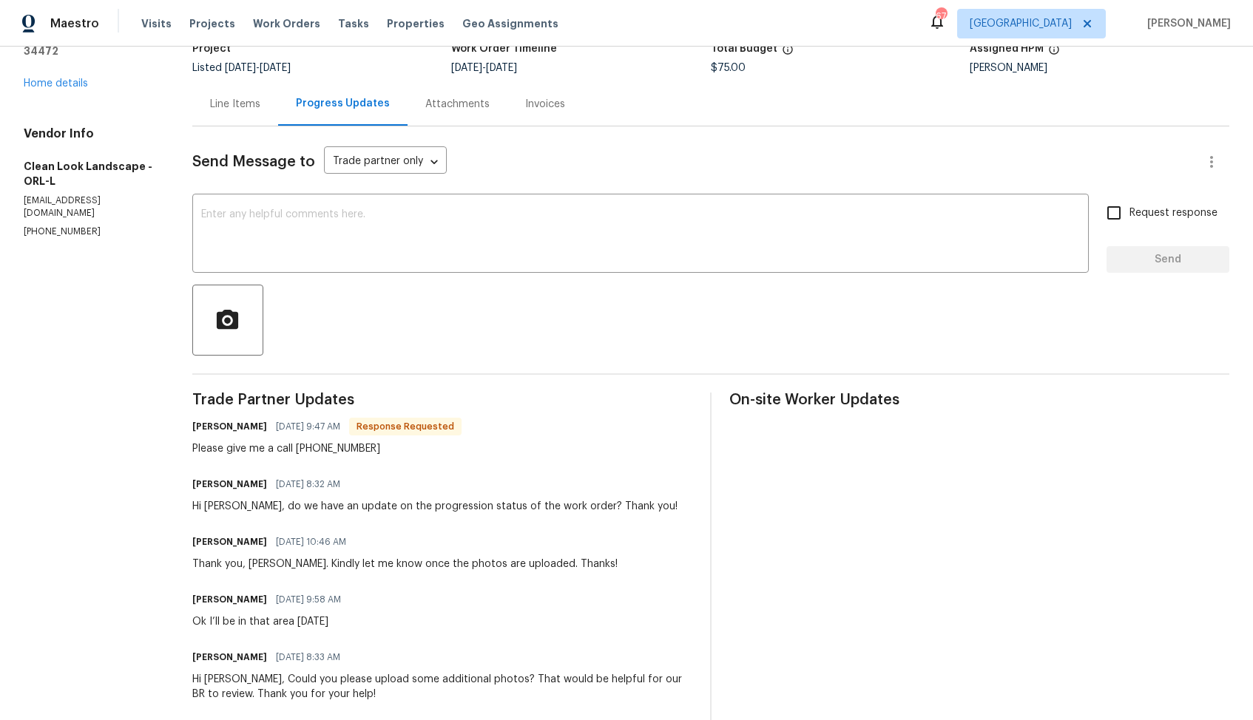
scroll to position [0, 0]
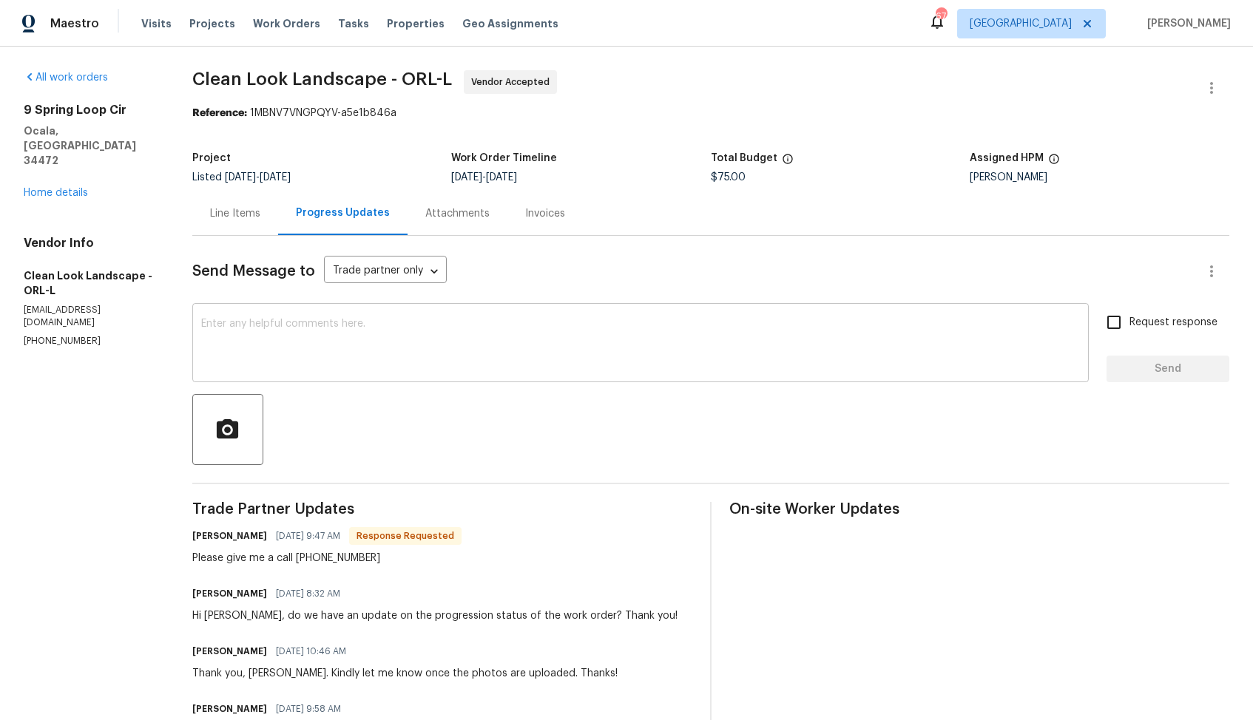
click at [548, 340] on textarea at bounding box center [640, 345] width 879 height 52
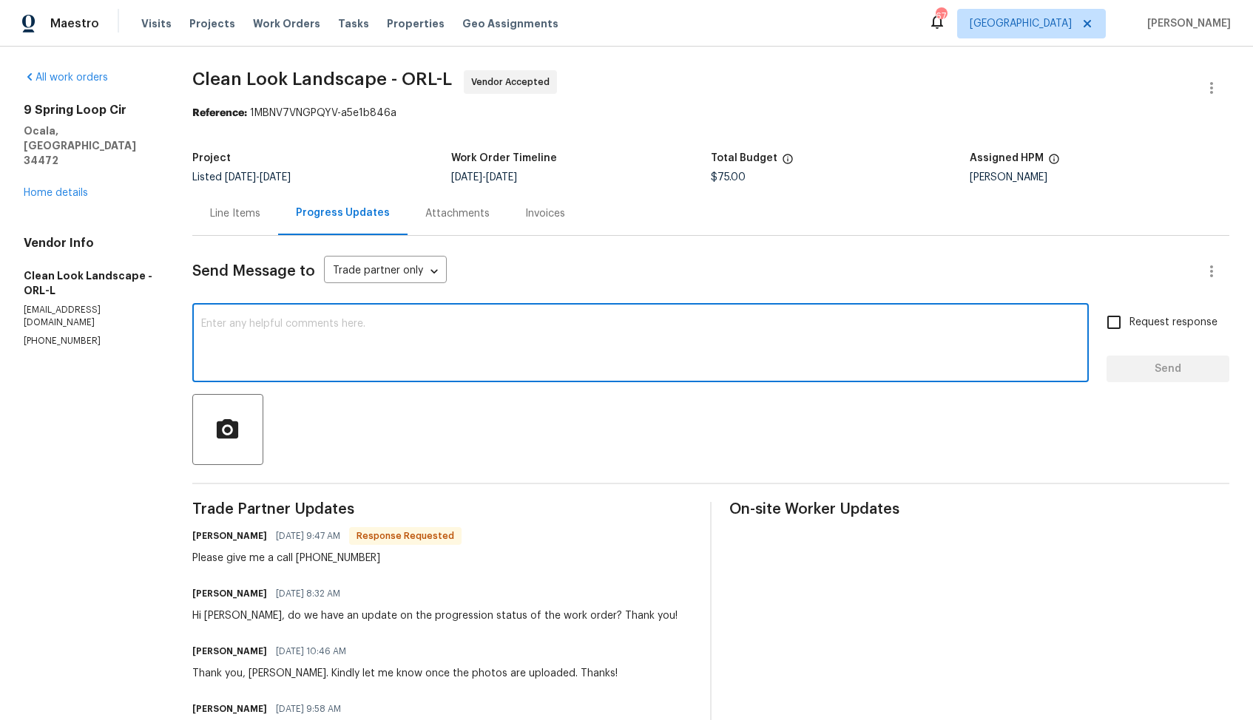
click at [816, 354] on textarea at bounding box center [640, 345] width 879 height 52
click at [243, 212] on div "Line Items" at bounding box center [235, 213] width 50 height 15
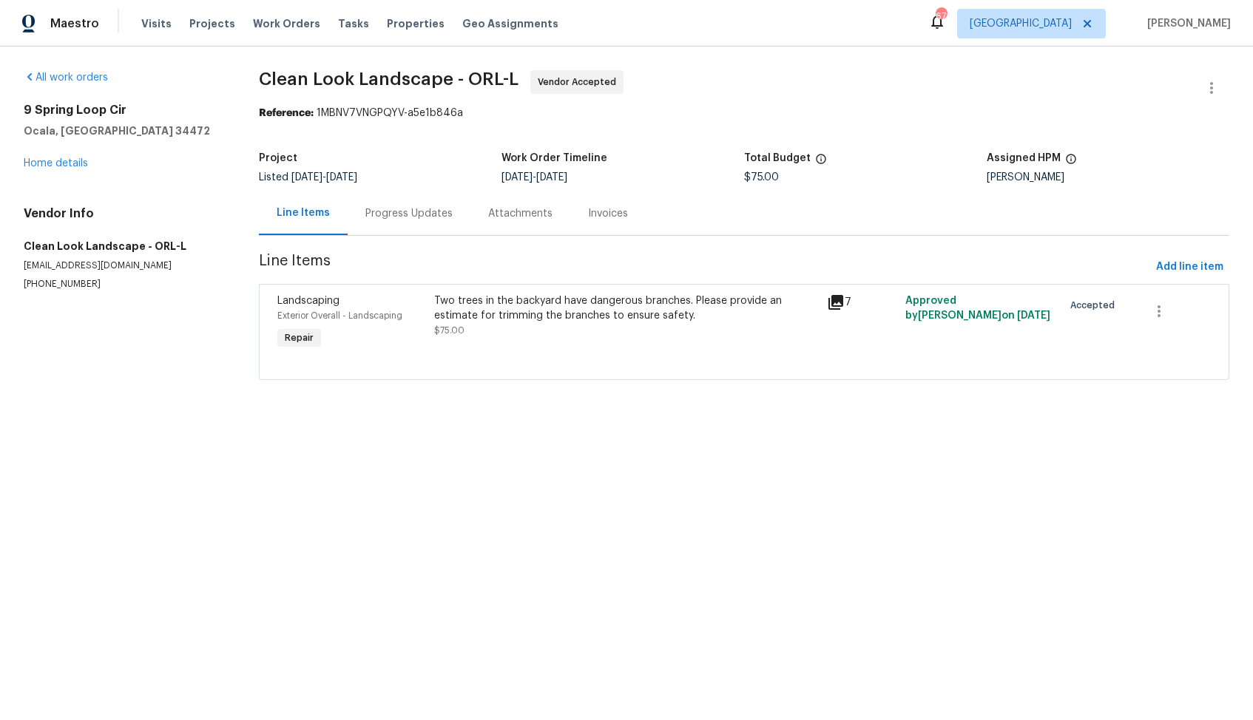
click at [534, 310] on div "Two trees in the backyard have dangerous branches. Please provide an estimate f…" at bounding box center [626, 309] width 384 height 30
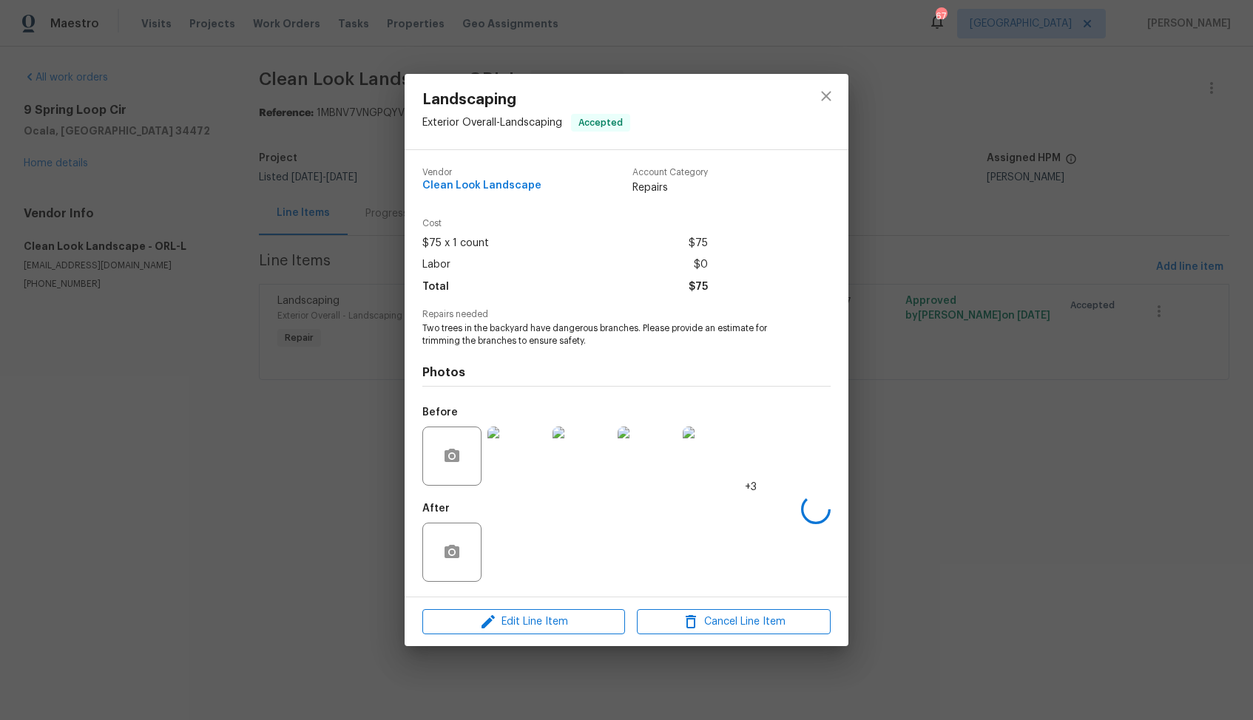
click at [452, 339] on span "Two trees in the backyard have dangerous branches. Please provide an estimate f…" at bounding box center [606, 334] width 368 height 25
copy span "Two trees in the backyard have dangerous branches. Please provide an estimate f…"
click at [298, 298] on div "Landscaping Exterior Overall - Landscaping Accepted Vendor Clean Look Landscape…" at bounding box center [626, 360] width 1253 height 720
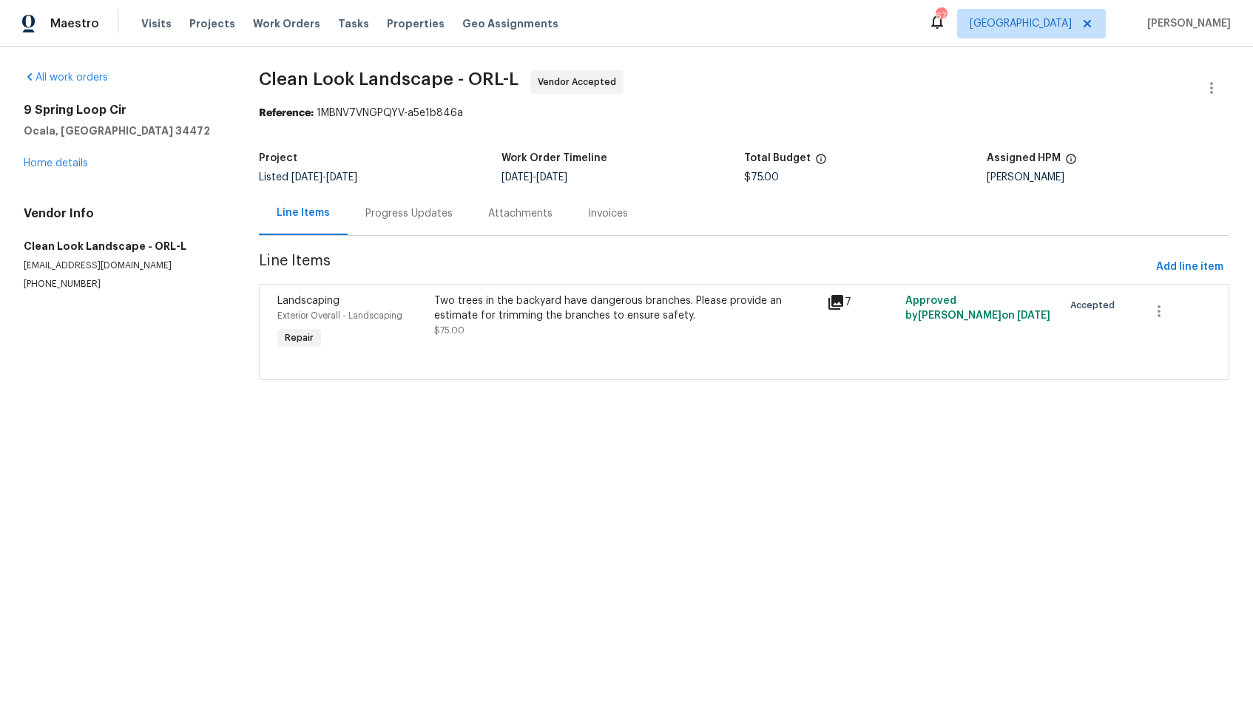
click at [376, 227] on div "Progress Updates" at bounding box center [409, 214] width 123 height 44
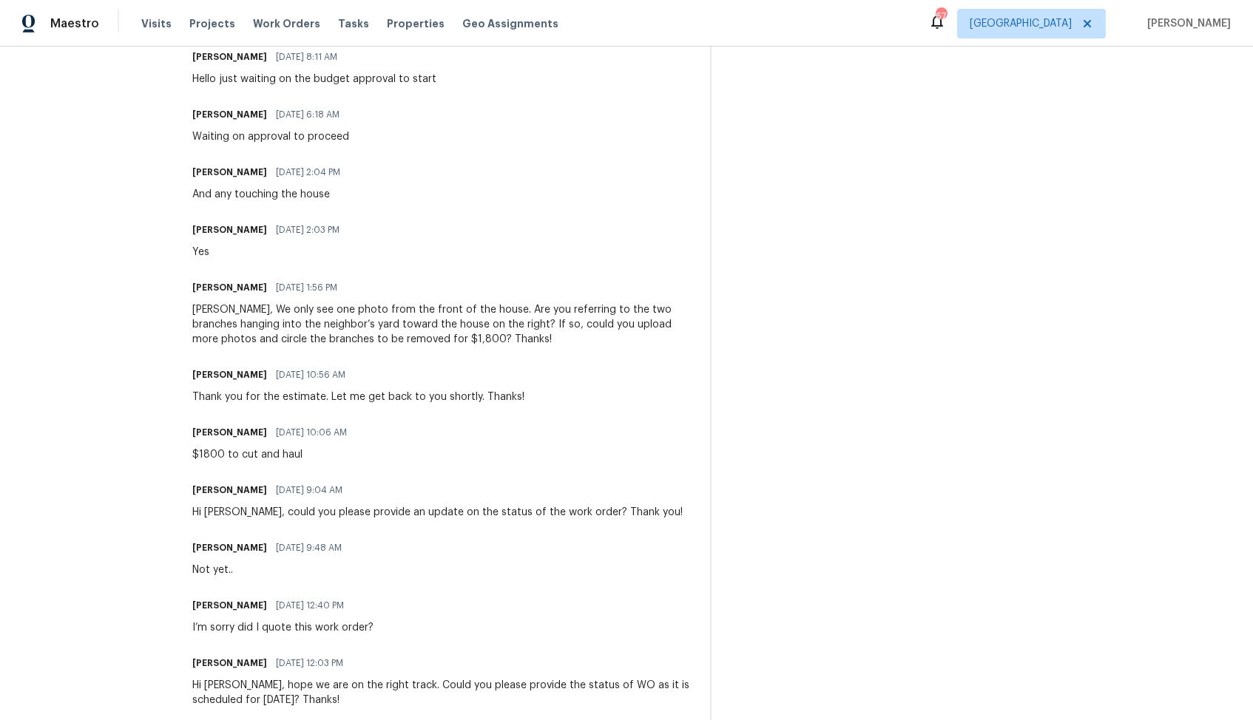
scroll to position [981, 0]
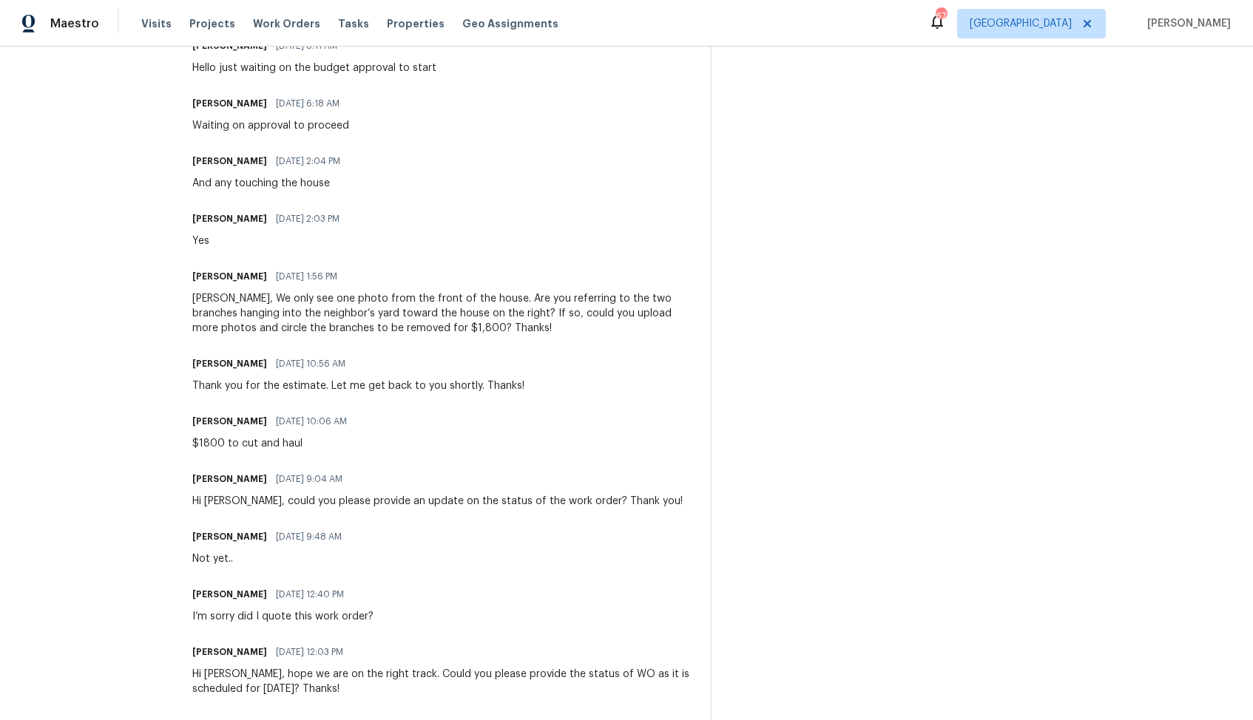
click at [234, 447] on div "$1800 to cut and haul" at bounding box center [273, 443] width 163 height 15
copy div "$1800 to cut and haul"
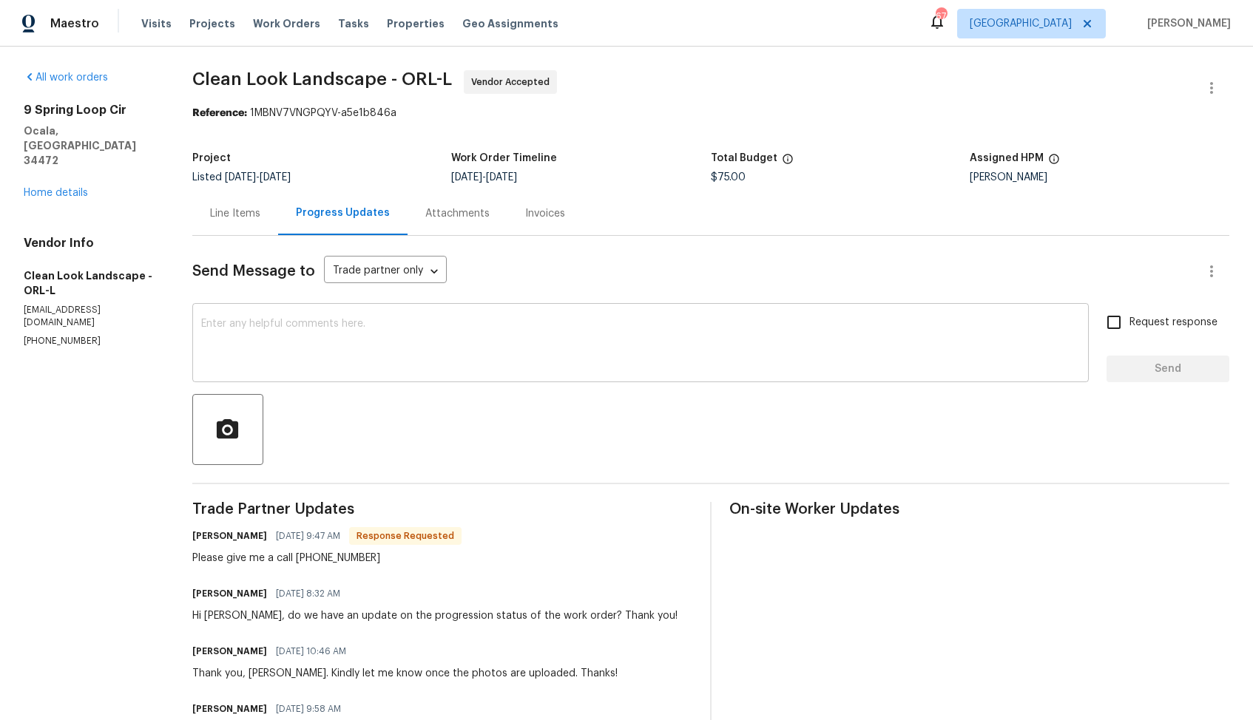
click at [581, 346] on textarea at bounding box center [640, 345] width 879 height 52
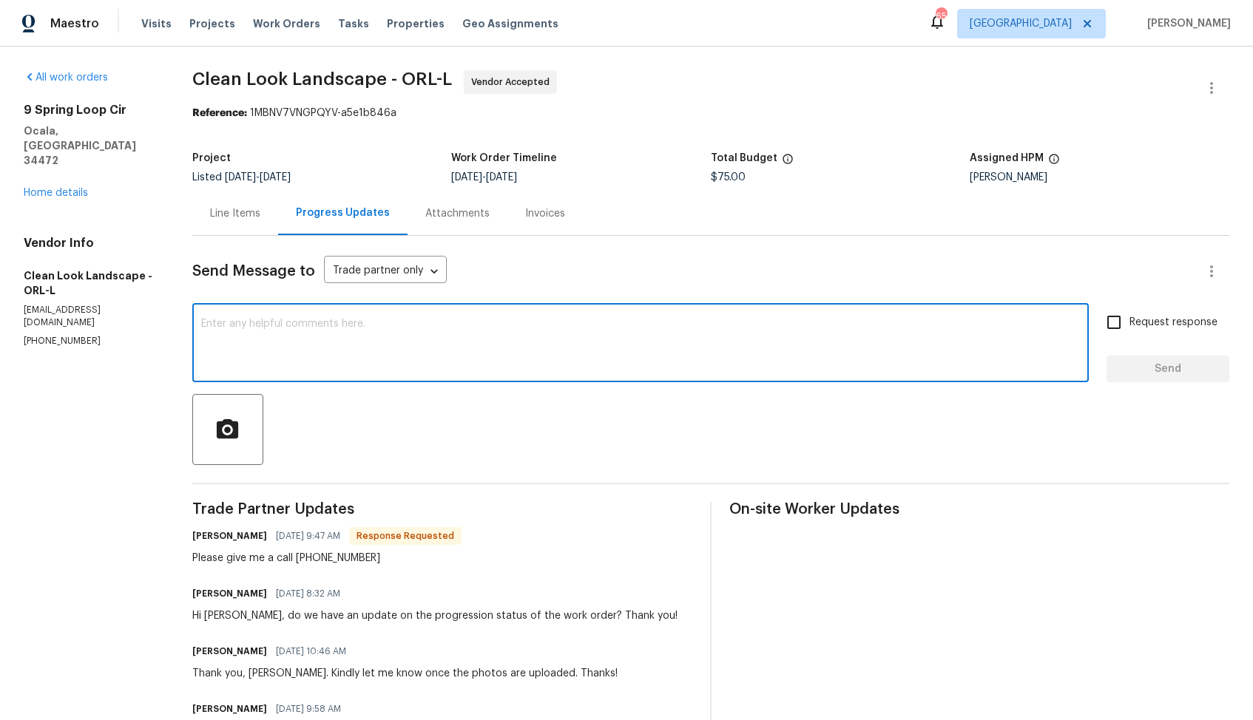
click at [438, 368] on textarea at bounding box center [640, 345] width 879 height 52
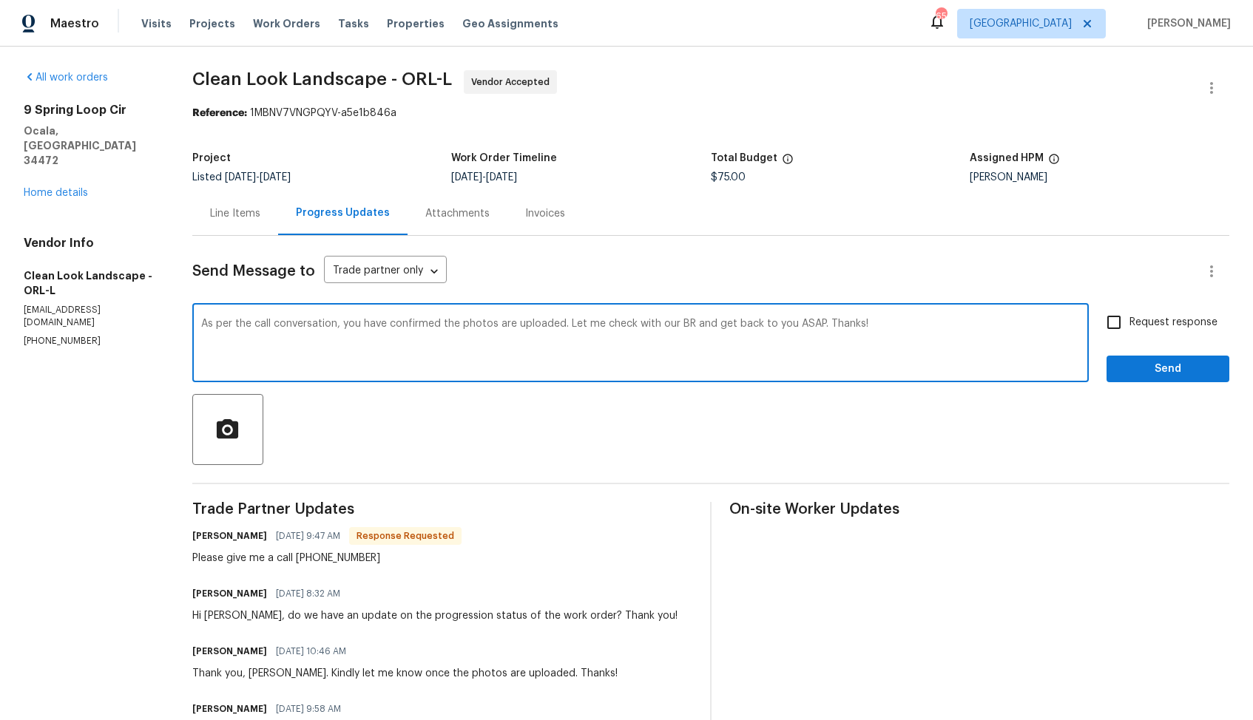
type textarea "As per the call conversation, you have confirmed the photos are uploaded. Let m…"
click at [1139, 365] on span "Send" at bounding box center [1167, 369] width 99 height 18
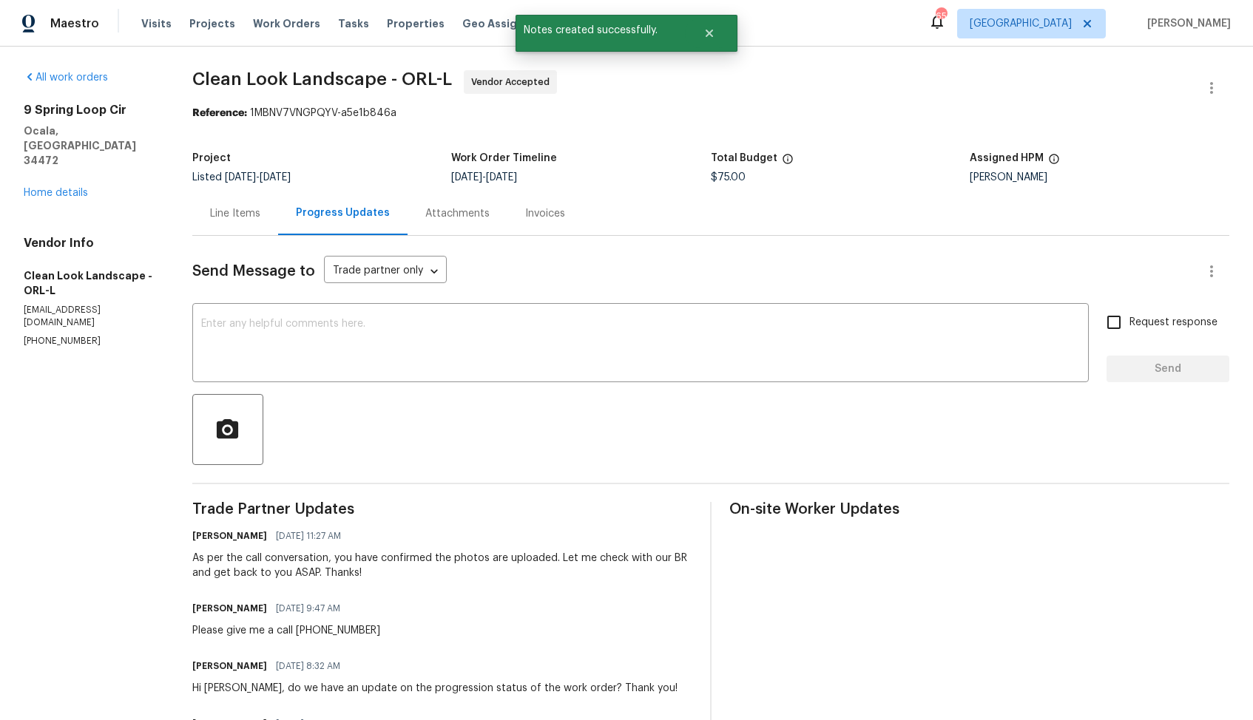
click at [293, 564] on div "As per the call conversation, you have confirmed the photos are uploaded. Let m…" at bounding box center [442, 566] width 500 height 30
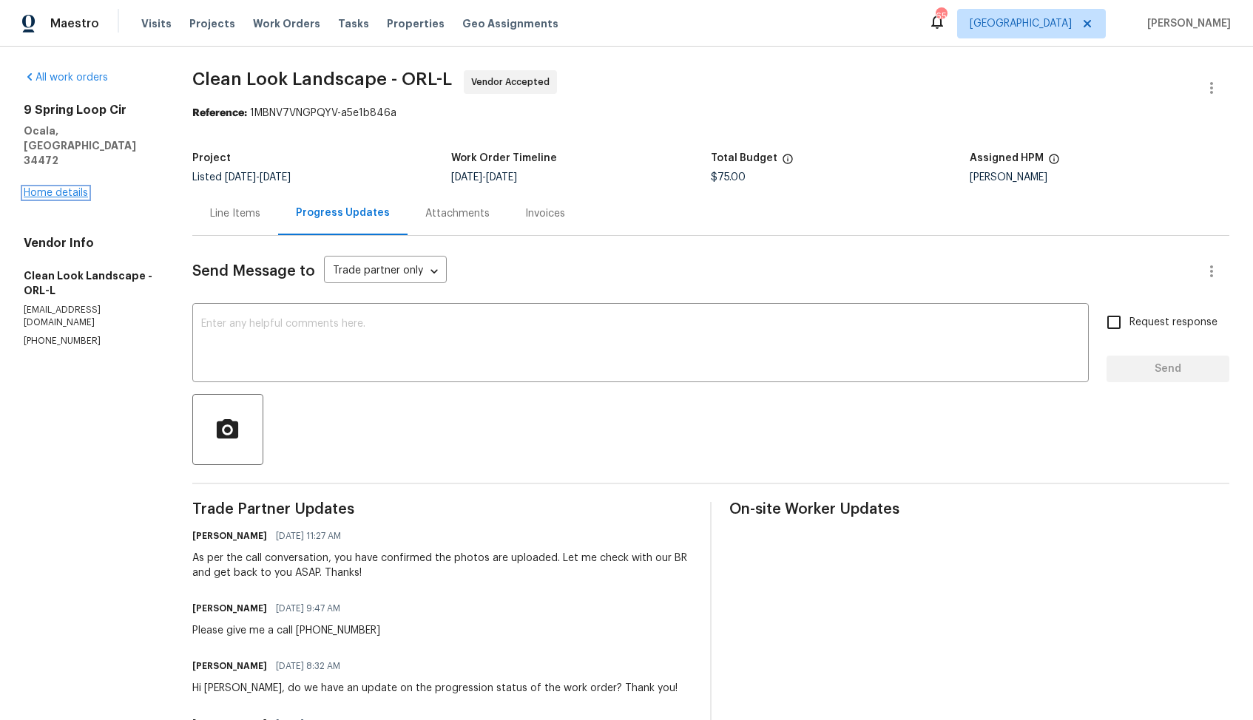
click at [50, 188] on link "Home details" at bounding box center [56, 193] width 64 height 10
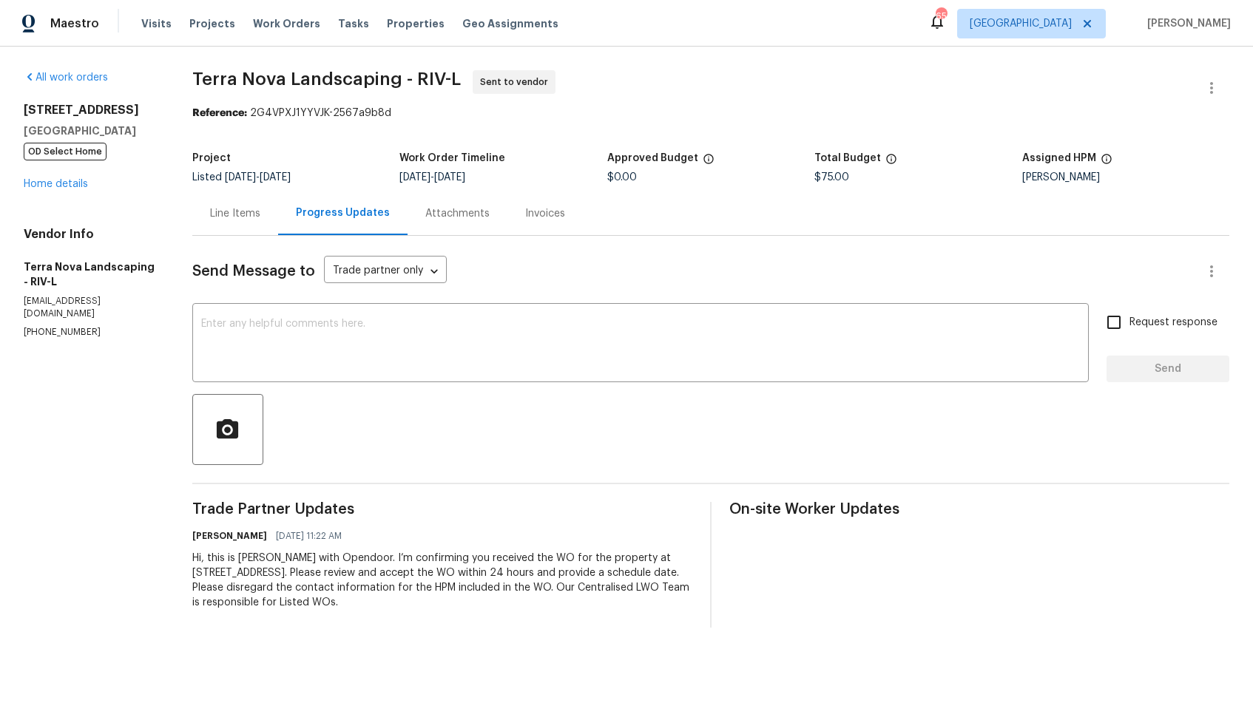
click at [226, 223] on div "Line Items" at bounding box center [235, 214] width 86 height 44
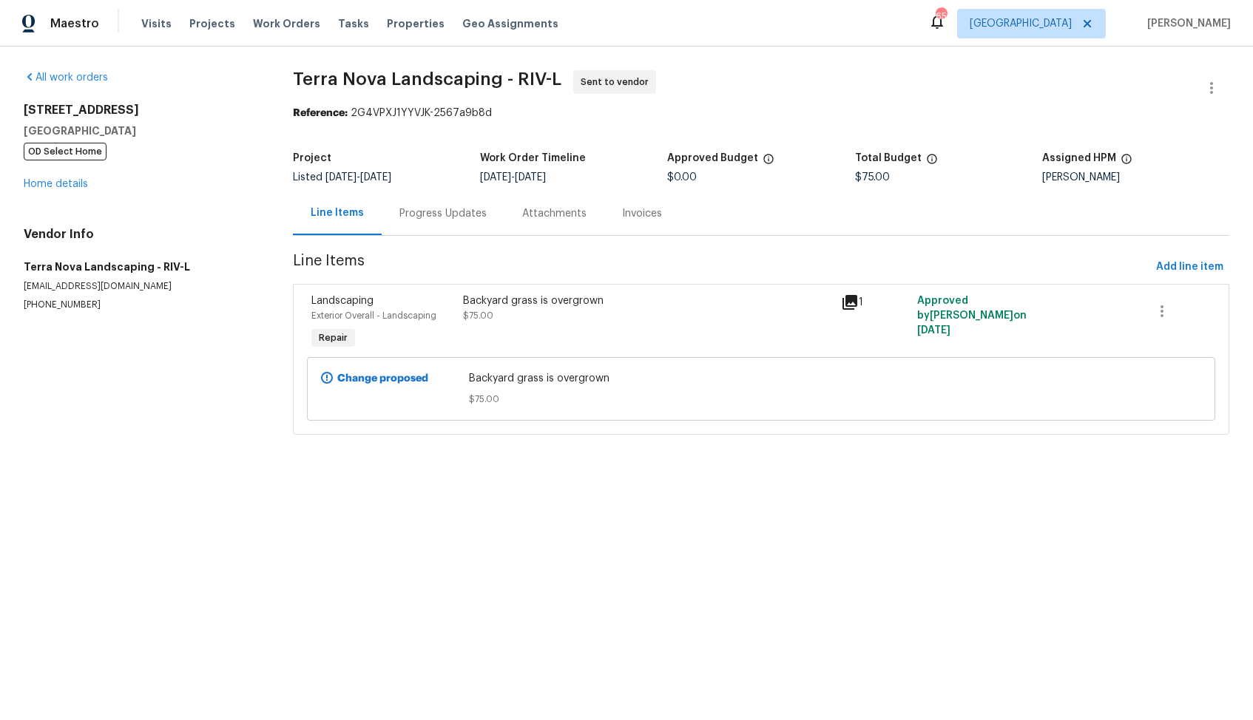
click at [415, 218] on div "Progress Updates" at bounding box center [442, 213] width 87 height 15
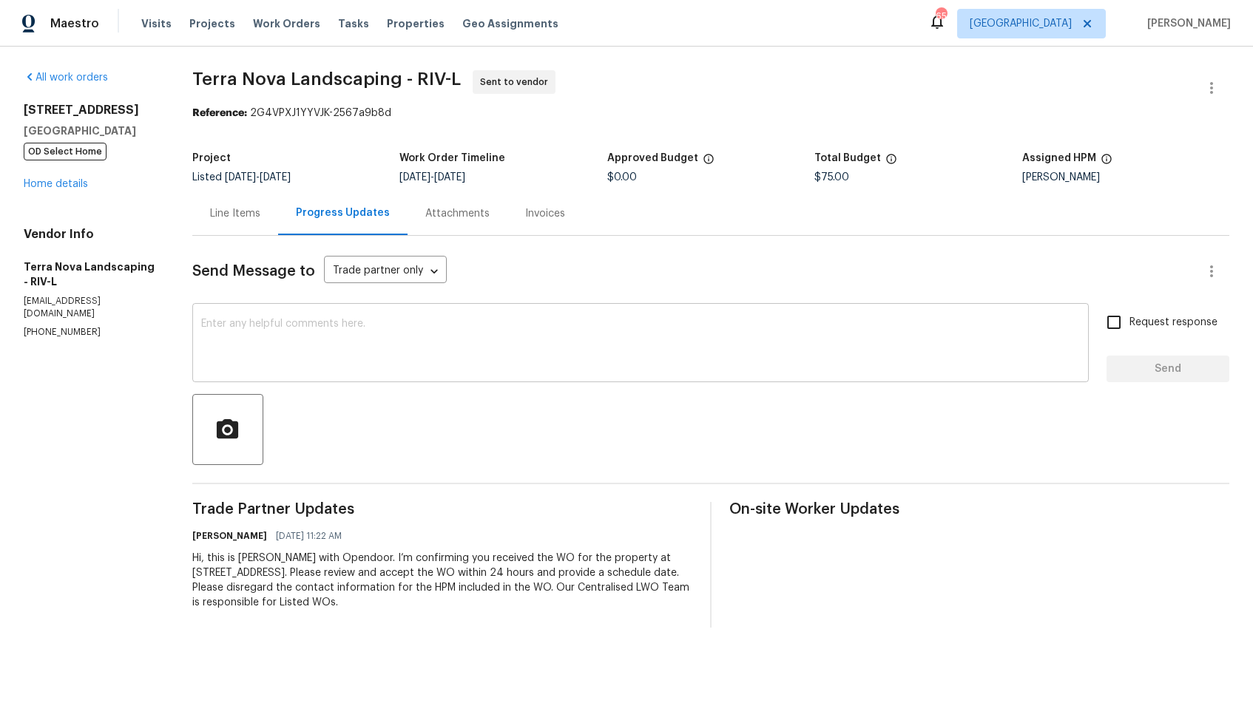
click at [402, 343] on textarea at bounding box center [640, 345] width 879 height 52
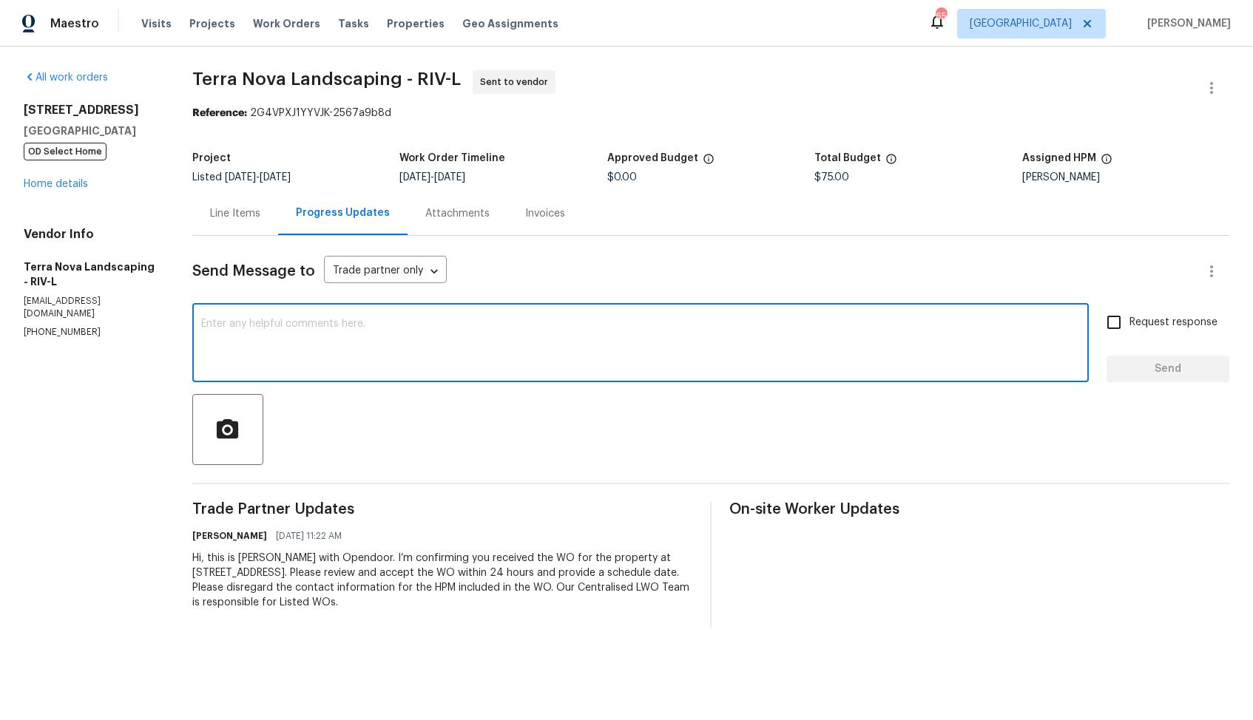
click at [601, 348] on textarea at bounding box center [640, 345] width 879 height 52
paste textarea "Could you please accept the work order and provide the progress status along wi…"
click at [206, 322] on textarea "Could you please accept the work order and provide the progress status along wi…" at bounding box center [640, 345] width 879 height 52
click at [760, 325] on textarea "Hi team, could you please accept the work order and provide the progress status…" at bounding box center [640, 345] width 879 height 52
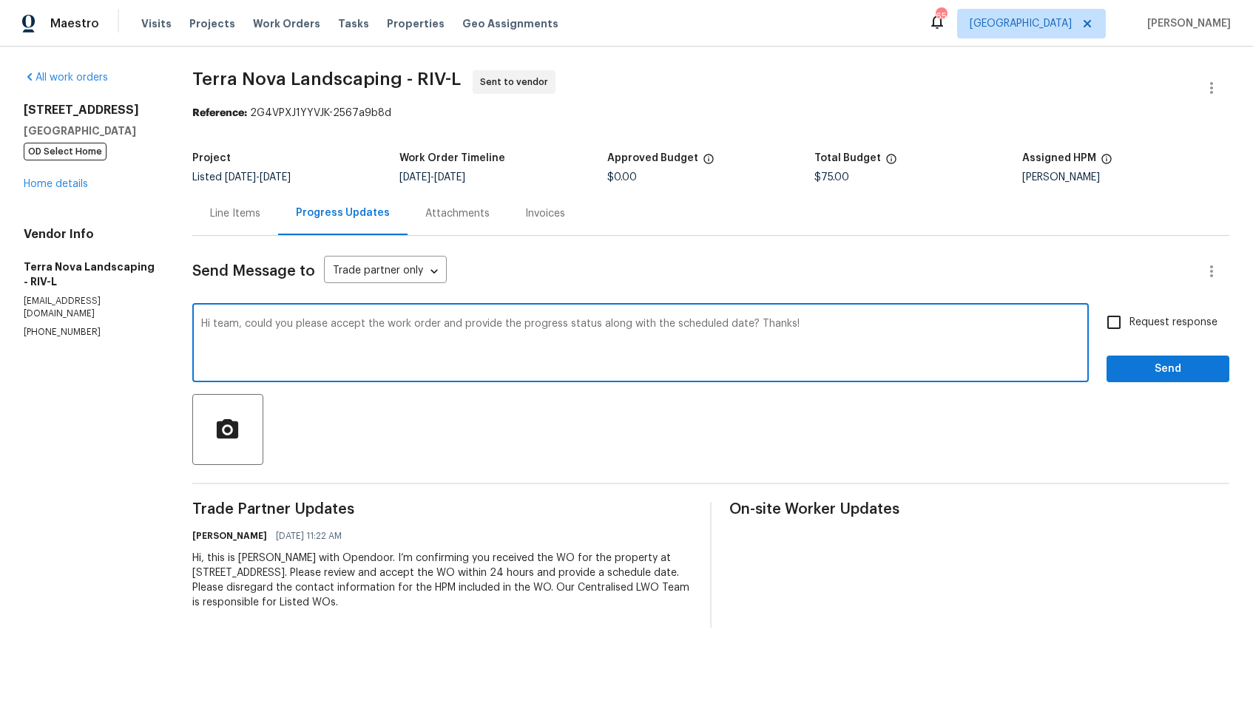
type textarea "Hi team, could you please accept the work order and provide the progress status…"
click at [1152, 326] on span "Request response" at bounding box center [1173, 323] width 88 height 16
click at [1129, 326] on input "Request response" at bounding box center [1113, 322] width 31 height 31
checkbox input "true"
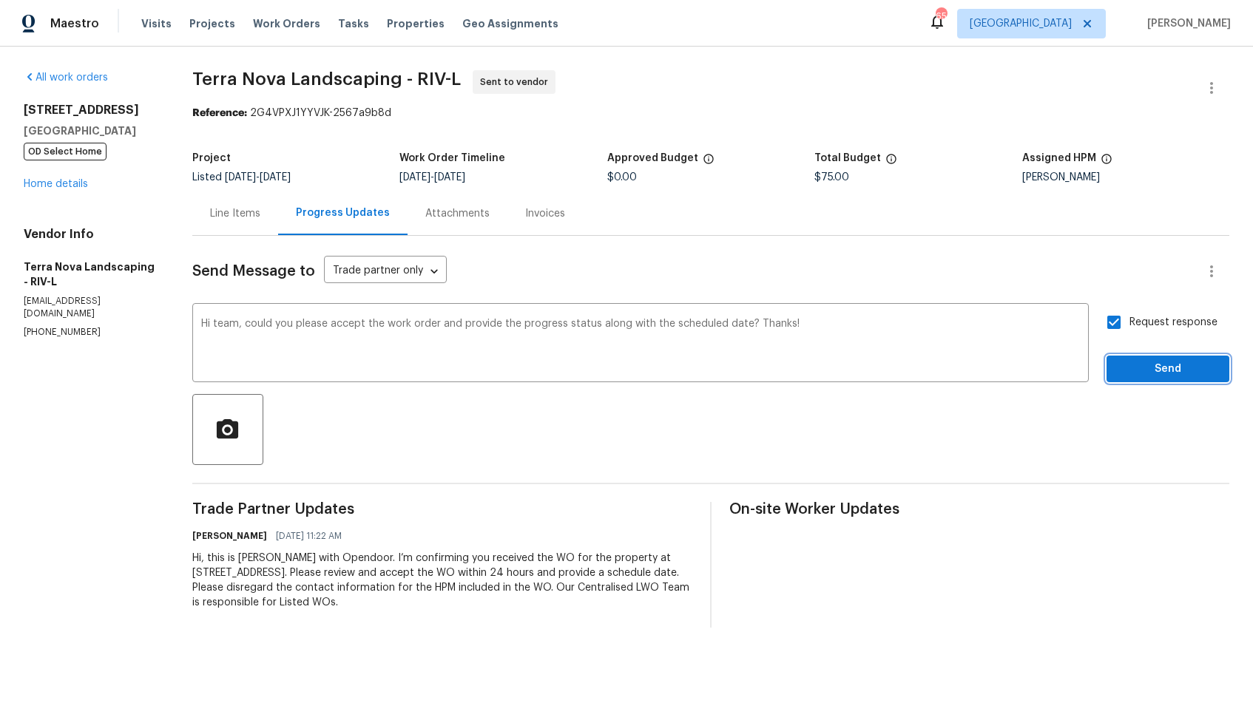
click at [1152, 365] on span "Send" at bounding box center [1167, 369] width 99 height 18
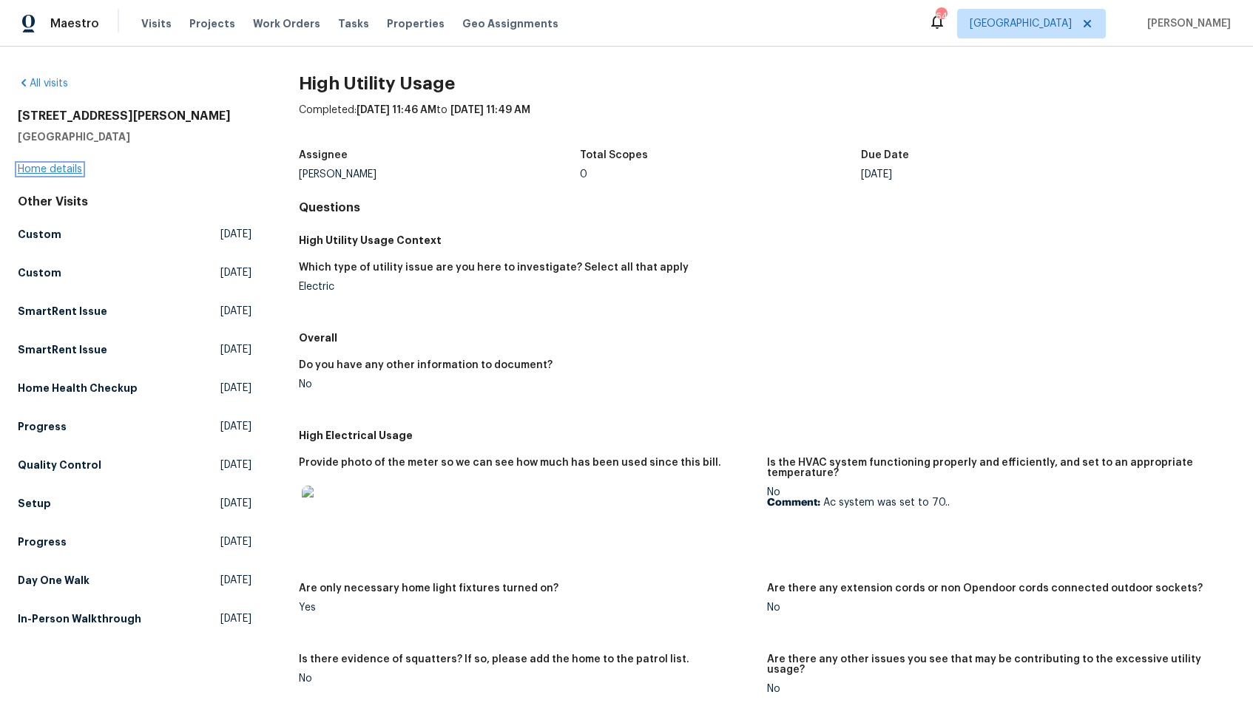
click at [47, 172] on link "Home details" at bounding box center [50, 169] width 64 height 10
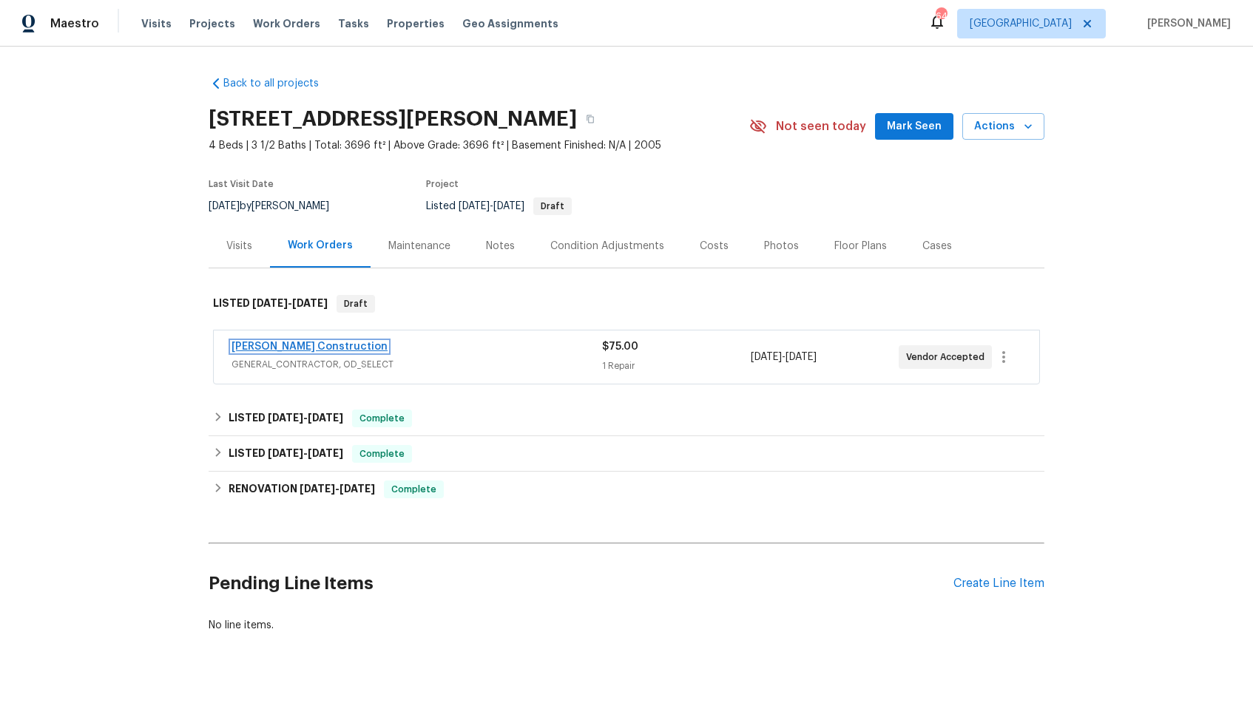
click at [289, 352] on link "[PERSON_NAME] Construction" at bounding box center [309, 347] width 156 height 10
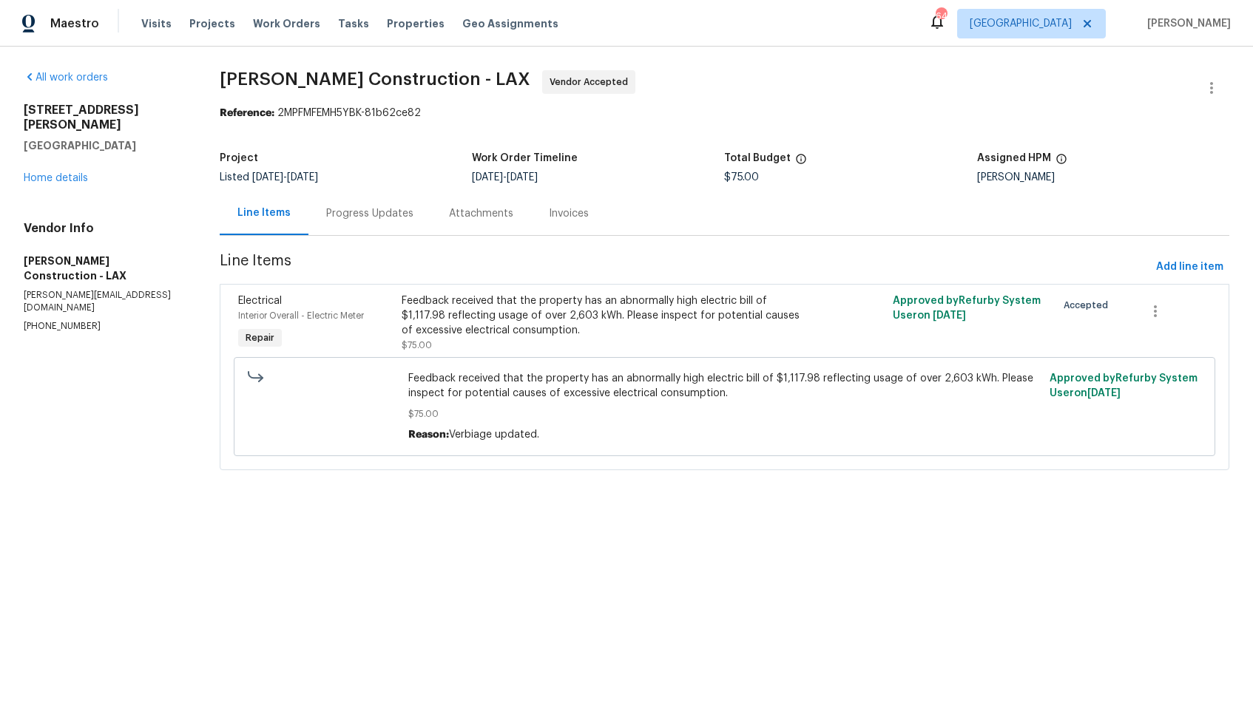
click at [368, 214] on div "Progress Updates" at bounding box center [369, 213] width 87 height 15
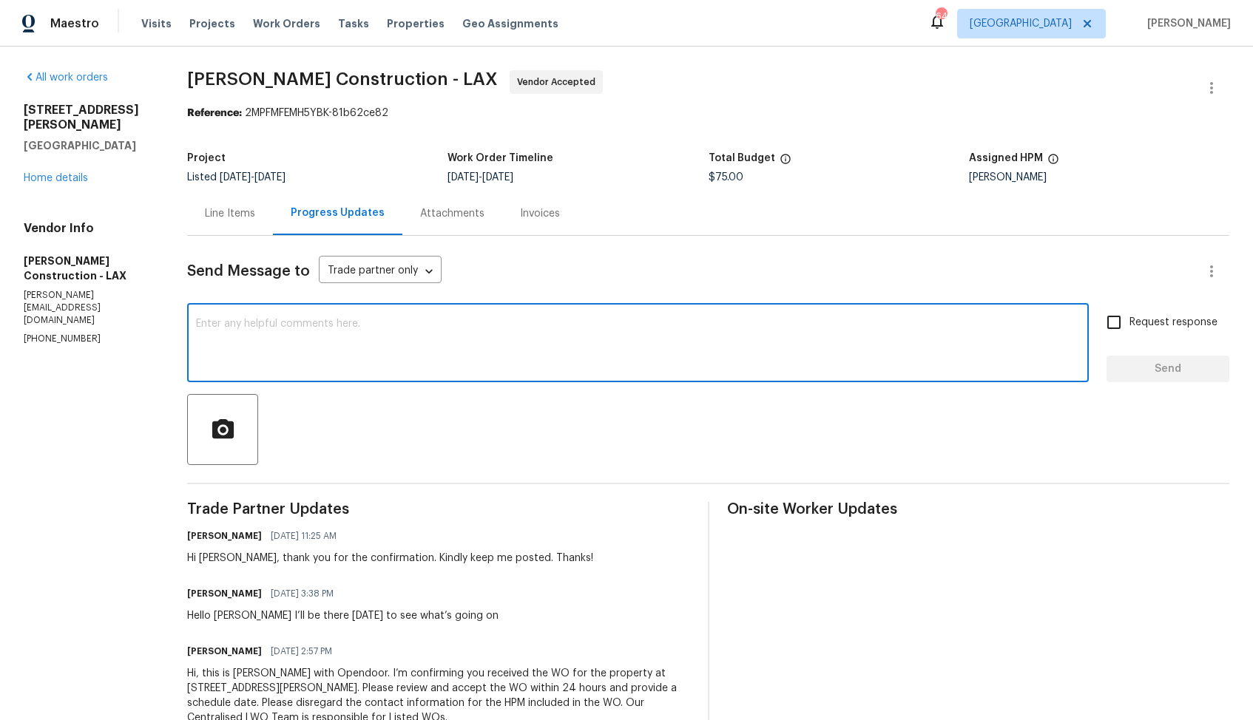
click at [483, 357] on textarea at bounding box center [638, 345] width 884 height 52
click at [225, 598] on h6 "[PERSON_NAME]" at bounding box center [224, 593] width 75 height 15
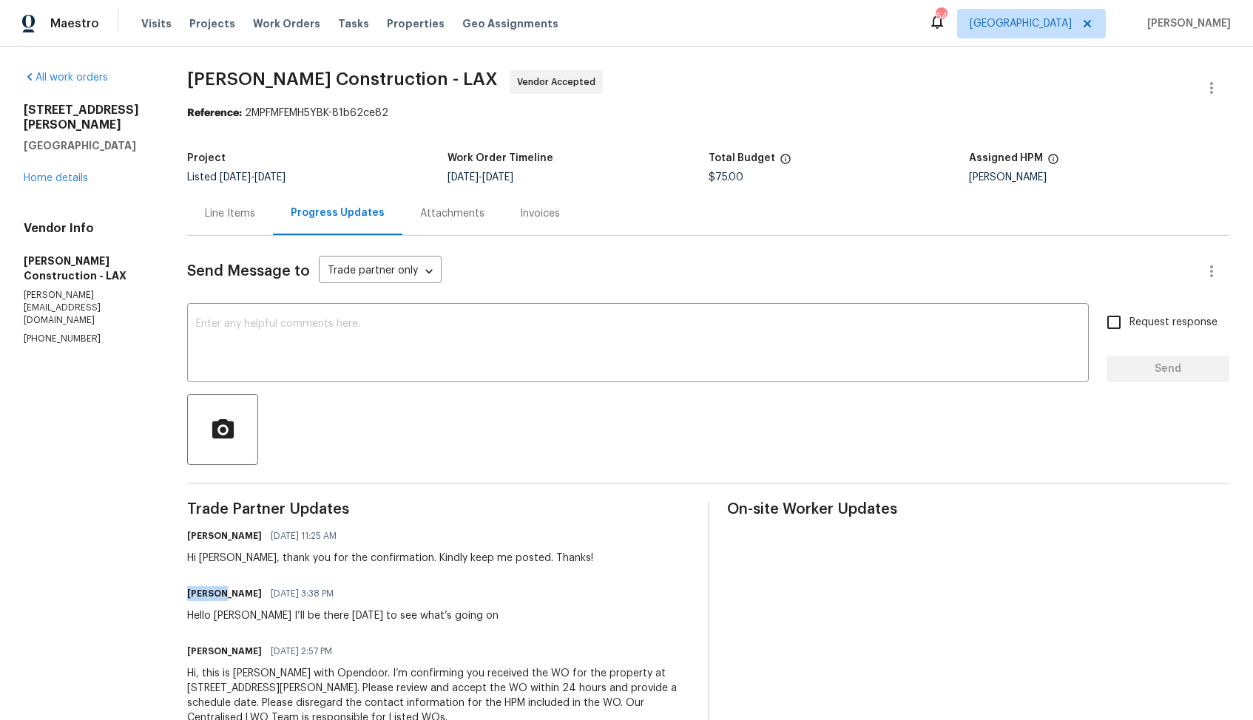
copy h6 "[PERSON_NAME]"
click at [462, 338] on textarea at bounding box center [638, 345] width 884 height 52
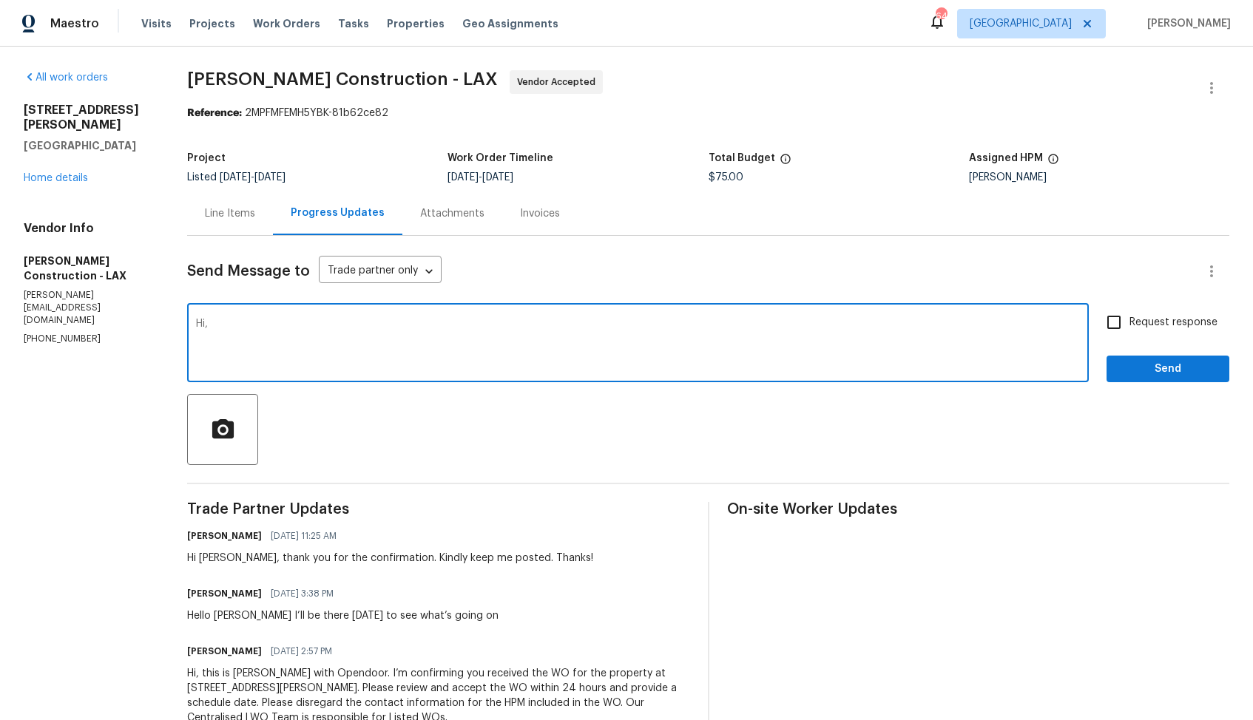
paste textarea "[PERSON_NAME]"
type textarea "Hi [PERSON_NAME], kindly keep me posted on any updates. Thanks!"
click at [1116, 320] on input "Request response" at bounding box center [1113, 322] width 31 height 31
checkbox input "true"
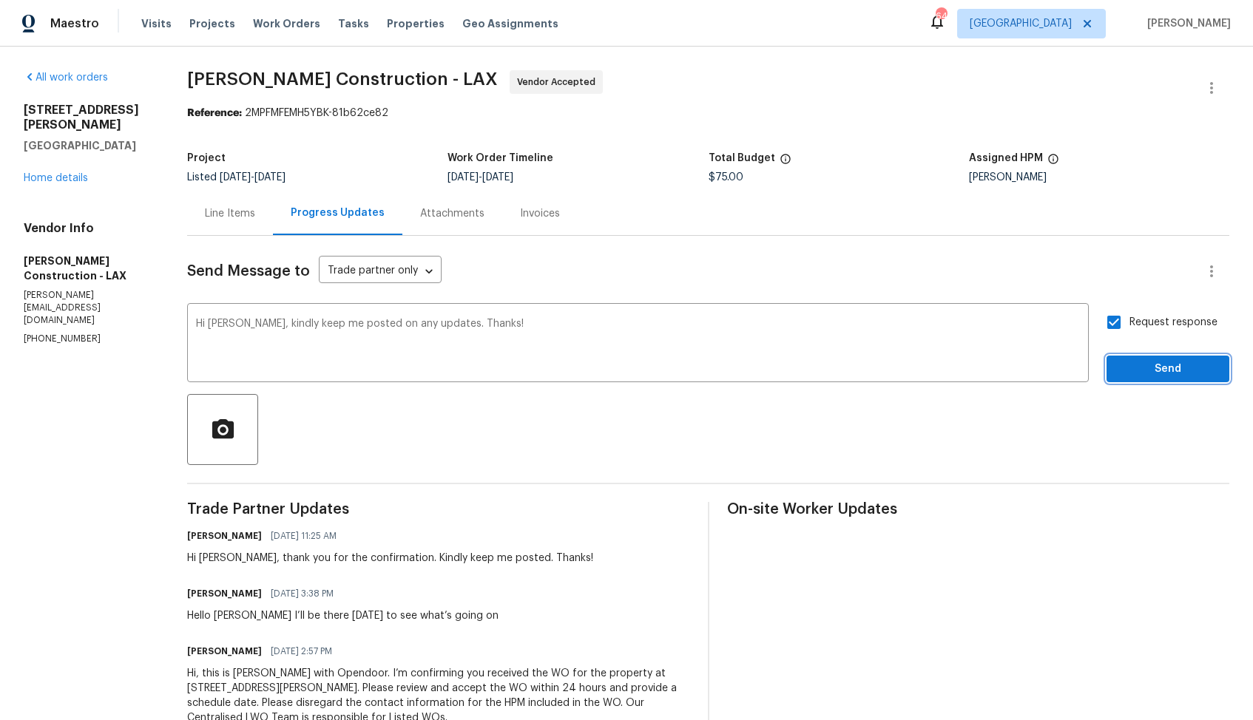
click at [1130, 365] on span "Send" at bounding box center [1167, 369] width 99 height 18
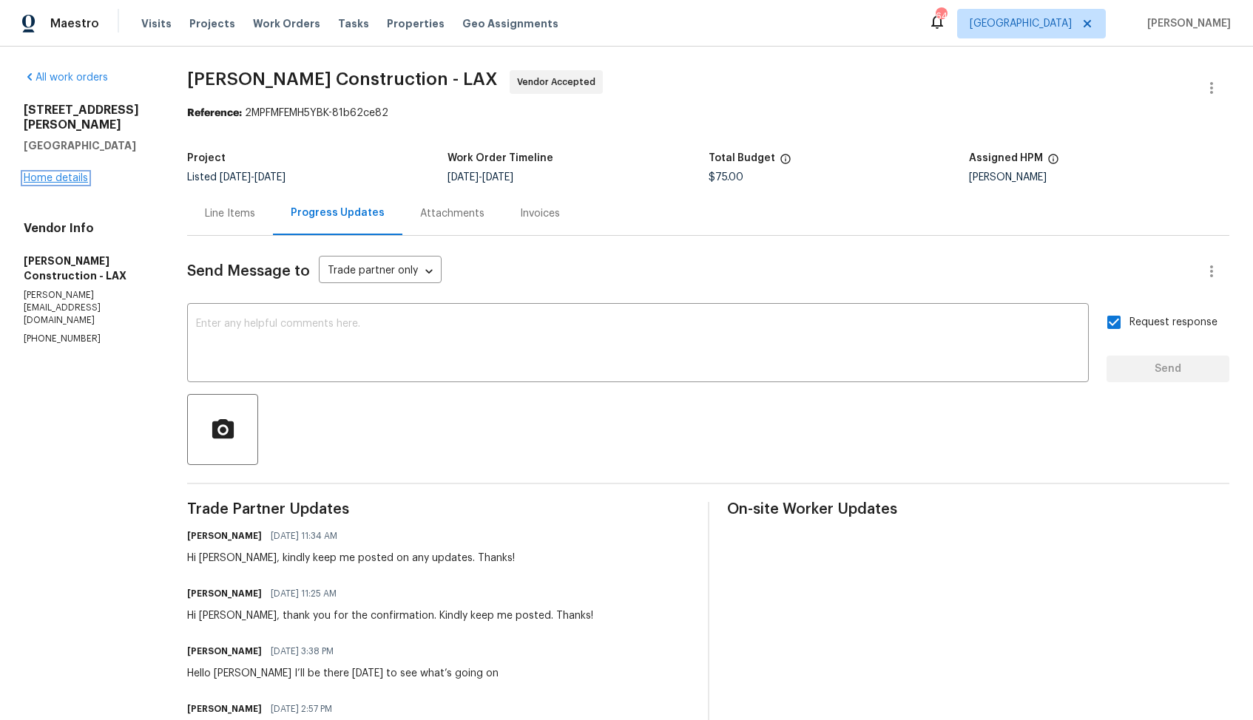
click at [53, 173] on link "Home details" at bounding box center [56, 178] width 64 height 10
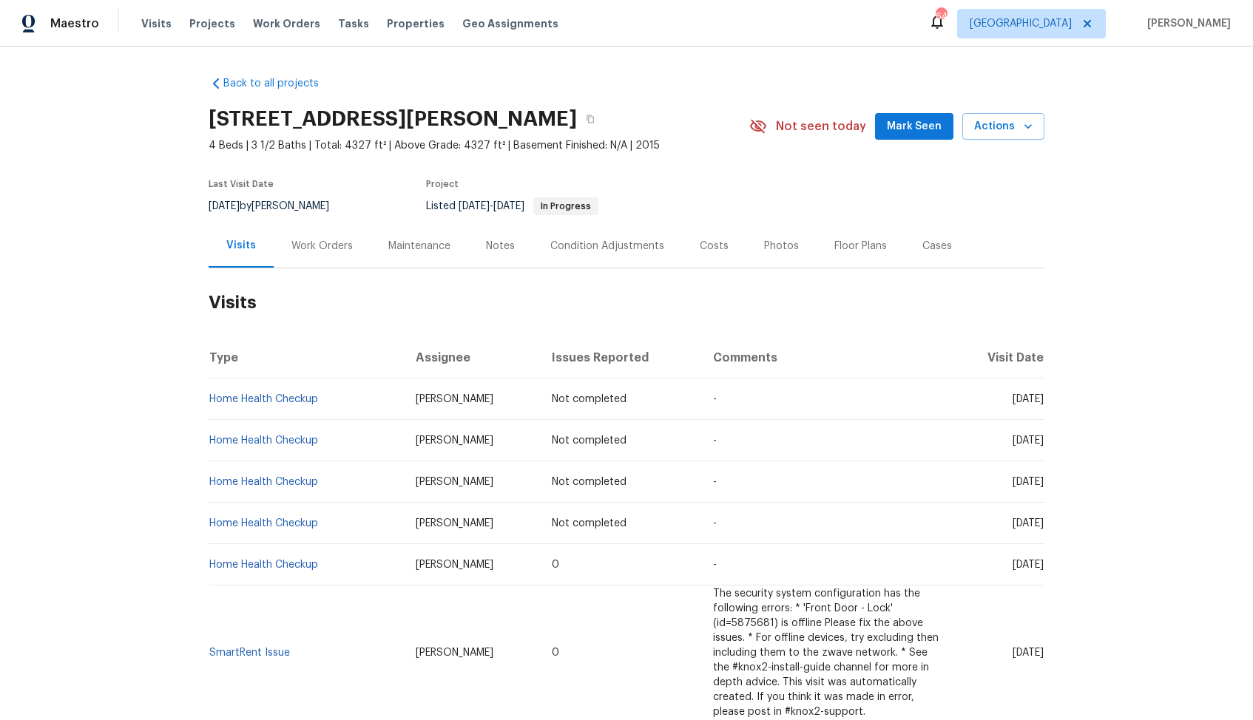
click at [323, 251] on div "Work Orders" at bounding box center [321, 246] width 61 height 15
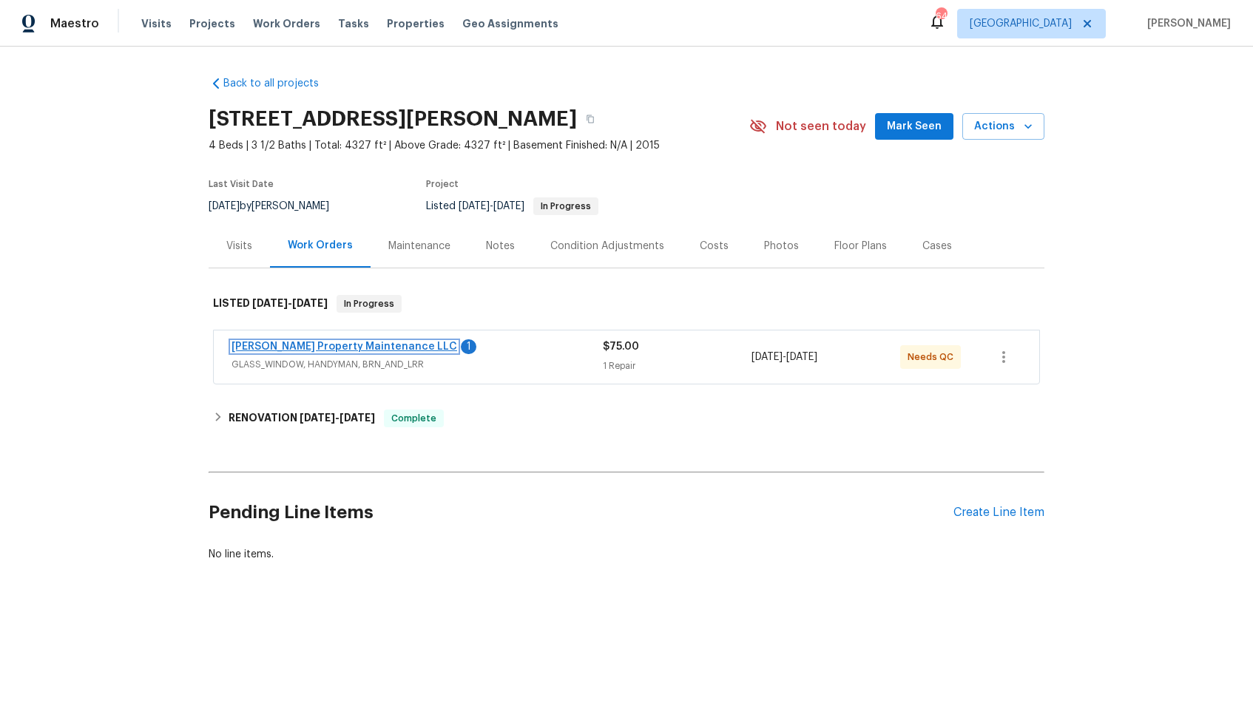
click at [301, 345] on link "[PERSON_NAME] Property Maintenance LLC" at bounding box center [344, 347] width 226 height 10
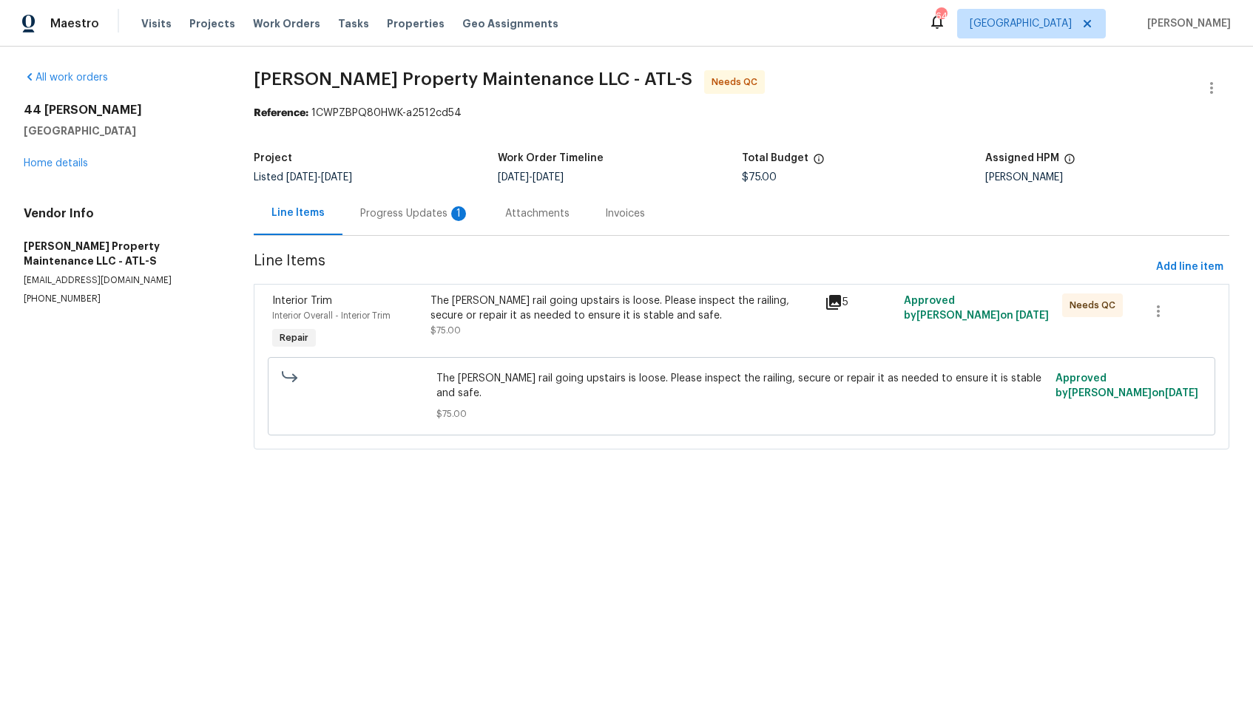
click at [566, 316] on div "The [PERSON_NAME] rail going upstairs is loose. Please inspect the railing, sec…" at bounding box center [623, 309] width 386 height 30
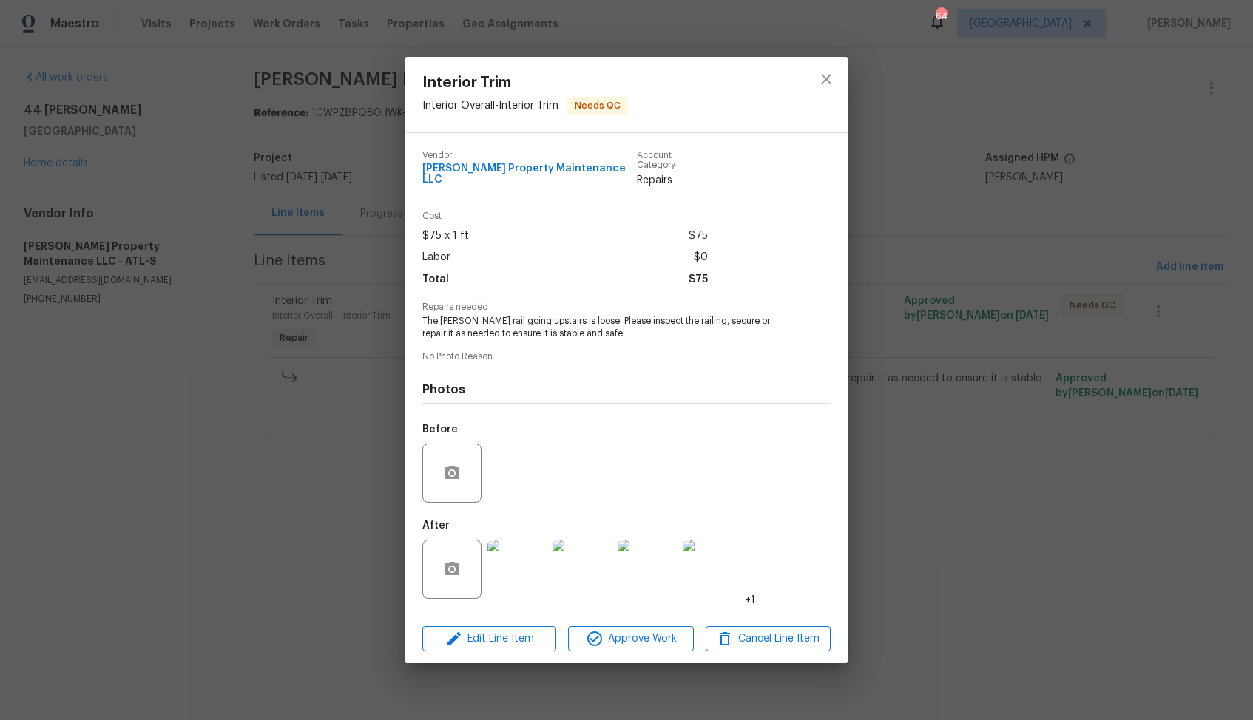
click at [517, 566] on img at bounding box center [516, 569] width 59 height 59
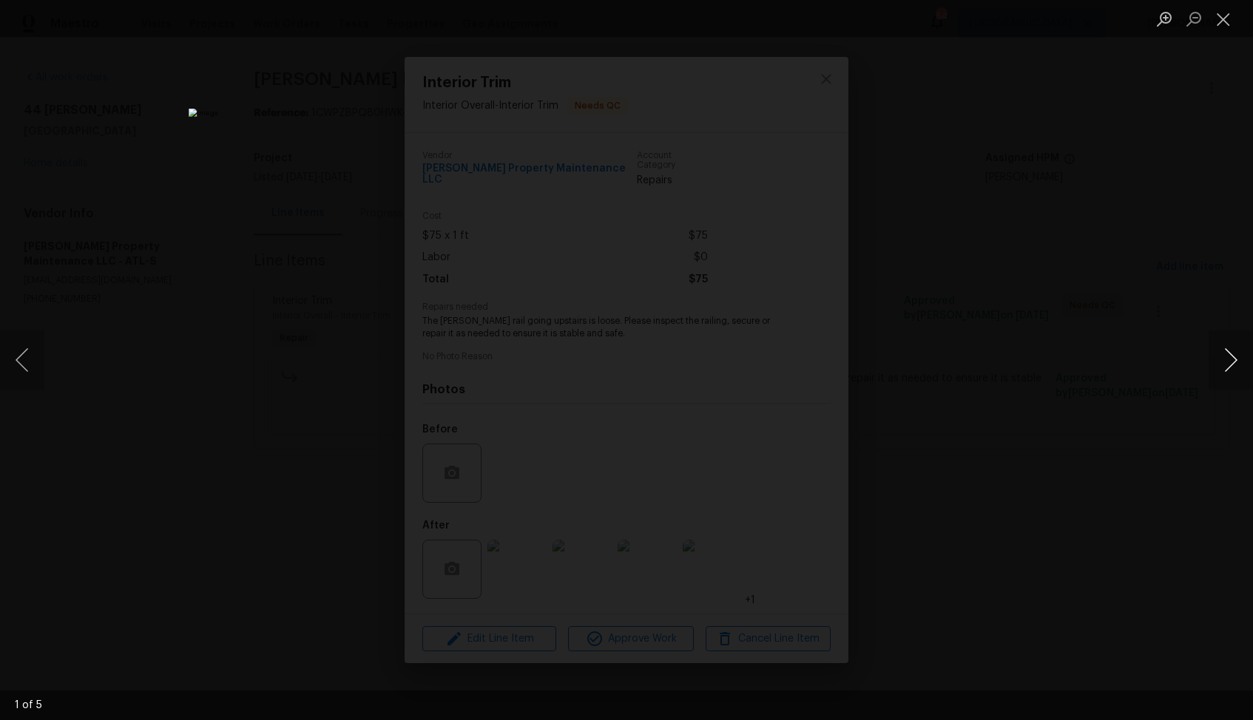
click at [1229, 368] on button "Next image" at bounding box center [1230, 360] width 44 height 59
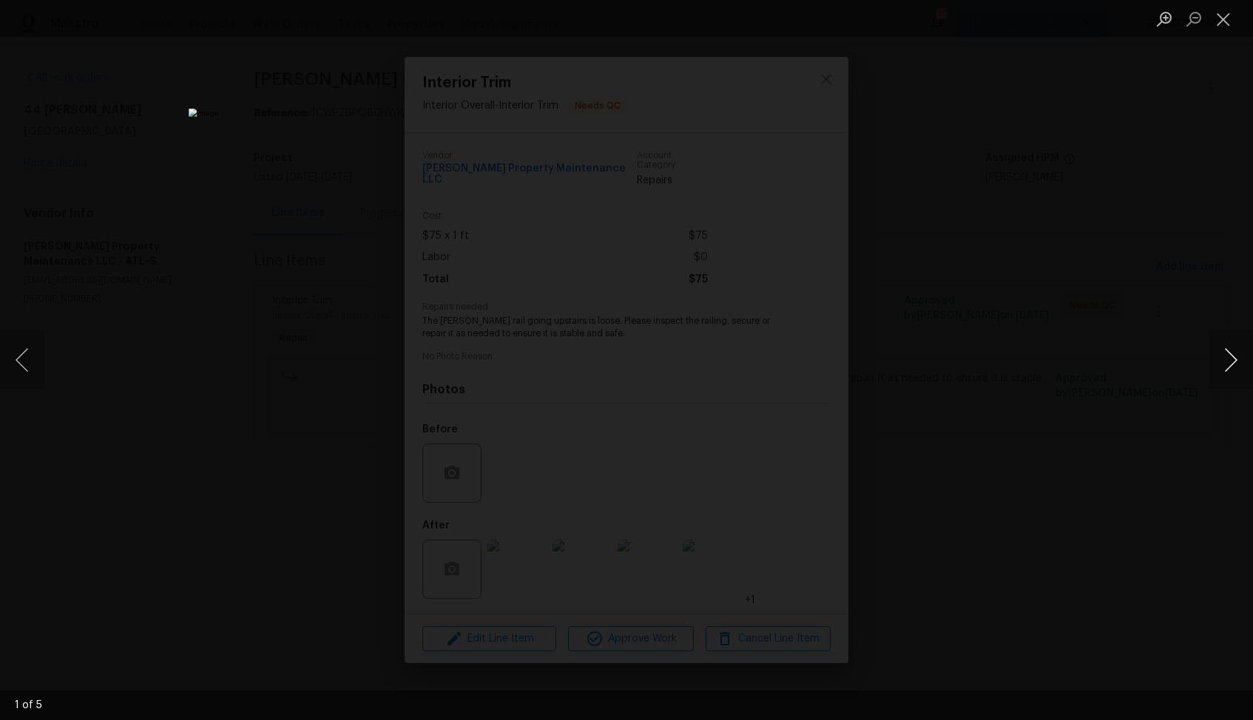
click at [1229, 368] on button "Next image" at bounding box center [1230, 360] width 44 height 59
click at [1146, 381] on div "Lightbox" at bounding box center [626, 360] width 1253 height 720
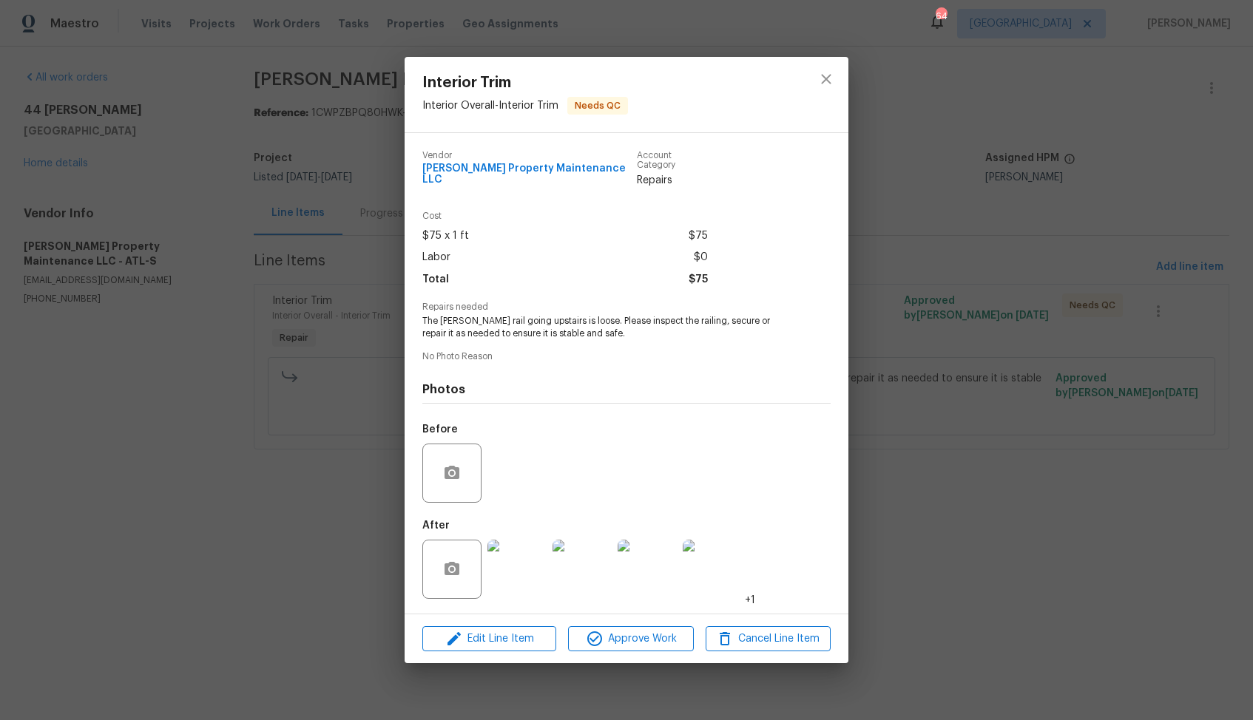
click at [961, 413] on div "Interior Trim Interior Overall - Interior Trim Needs QC Vendor [PERSON_NAME] Pr…" at bounding box center [626, 360] width 1253 height 720
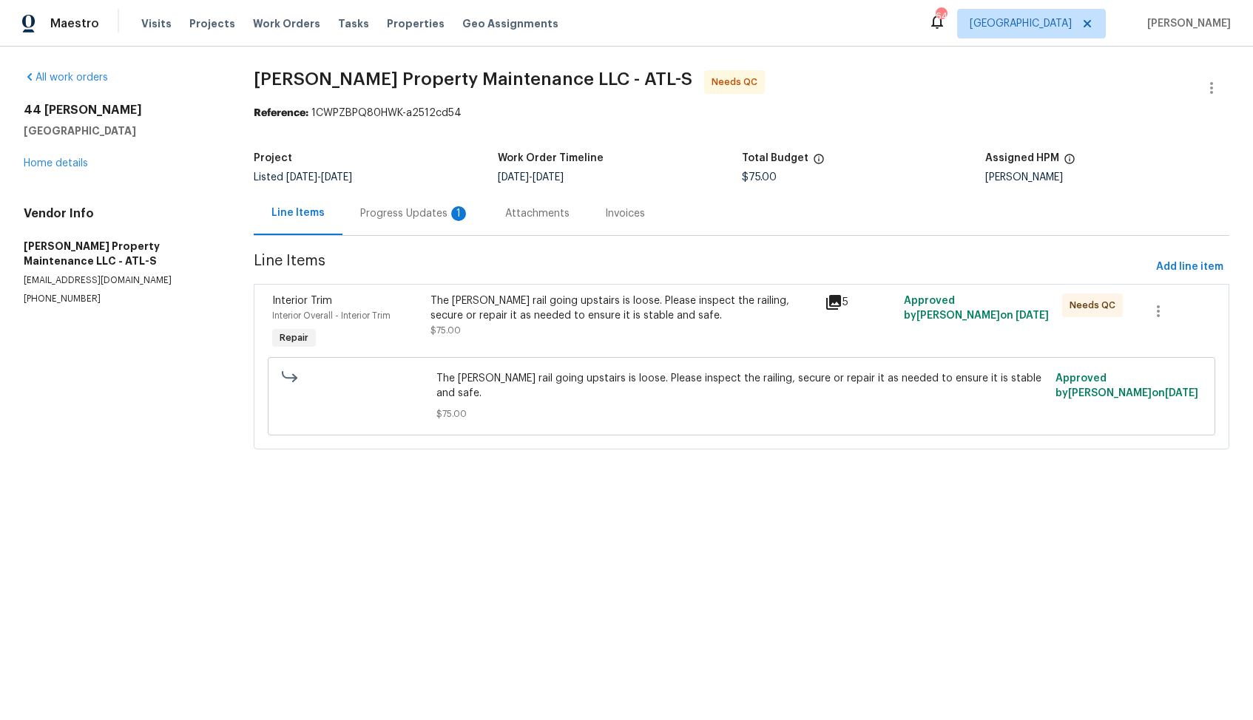
click at [419, 219] on div "Progress Updates 1" at bounding box center [414, 213] width 109 height 15
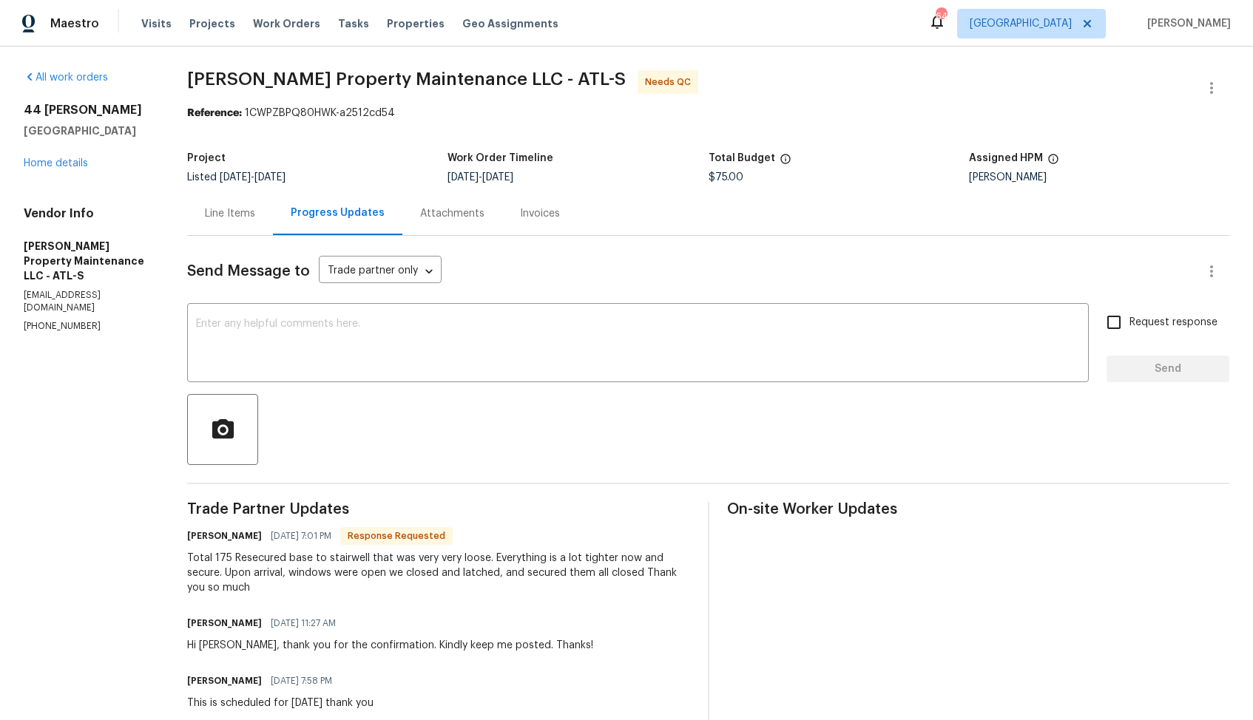
click at [226, 206] on div "Line Items" at bounding box center [230, 213] width 50 height 15
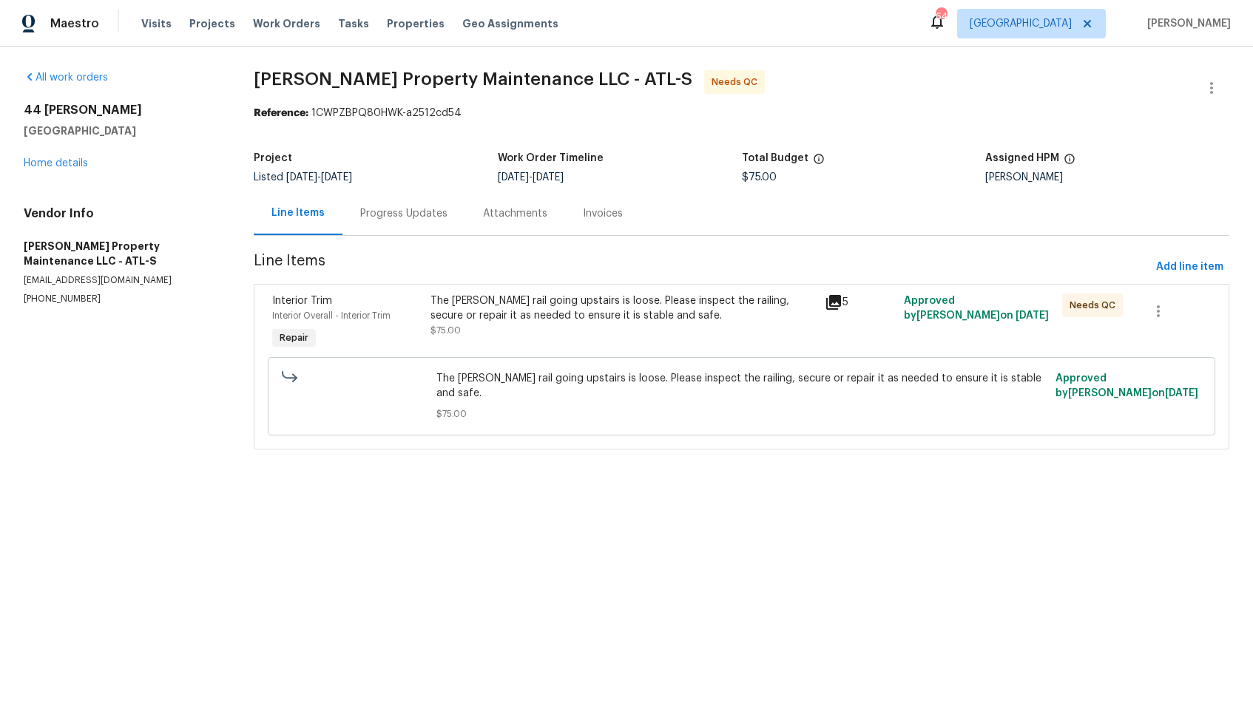
click at [555, 308] on div "The [PERSON_NAME] rail going upstairs is loose. Please inspect the railing, sec…" at bounding box center [623, 309] width 386 height 30
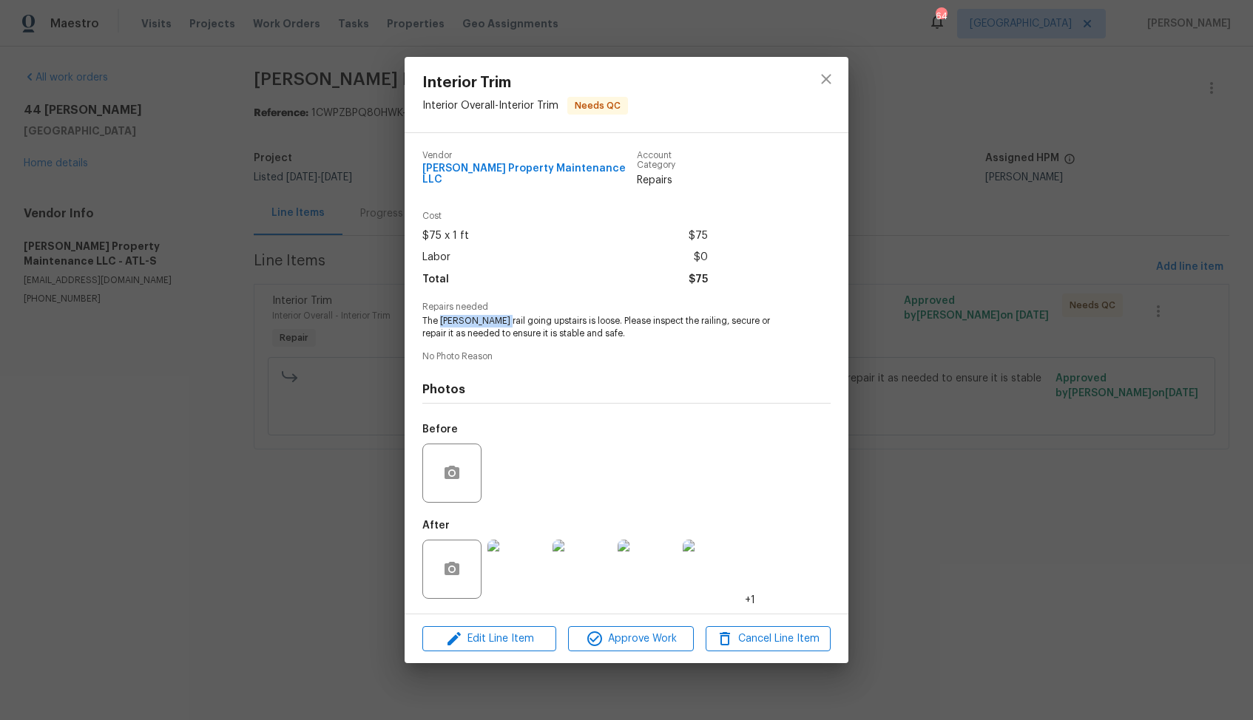
drag, startPoint x: 440, startPoint y: 317, endPoint x: 493, endPoint y: 319, distance: 53.3
click at [493, 319] on span "The [PERSON_NAME] rail going upstairs is loose. Please inspect the railing, sec…" at bounding box center [606, 327] width 368 height 25
copy span "[PERSON_NAME] rail"
click at [463, 630] on span "Edit Line Item" at bounding box center [489, 639] width 125 height 18
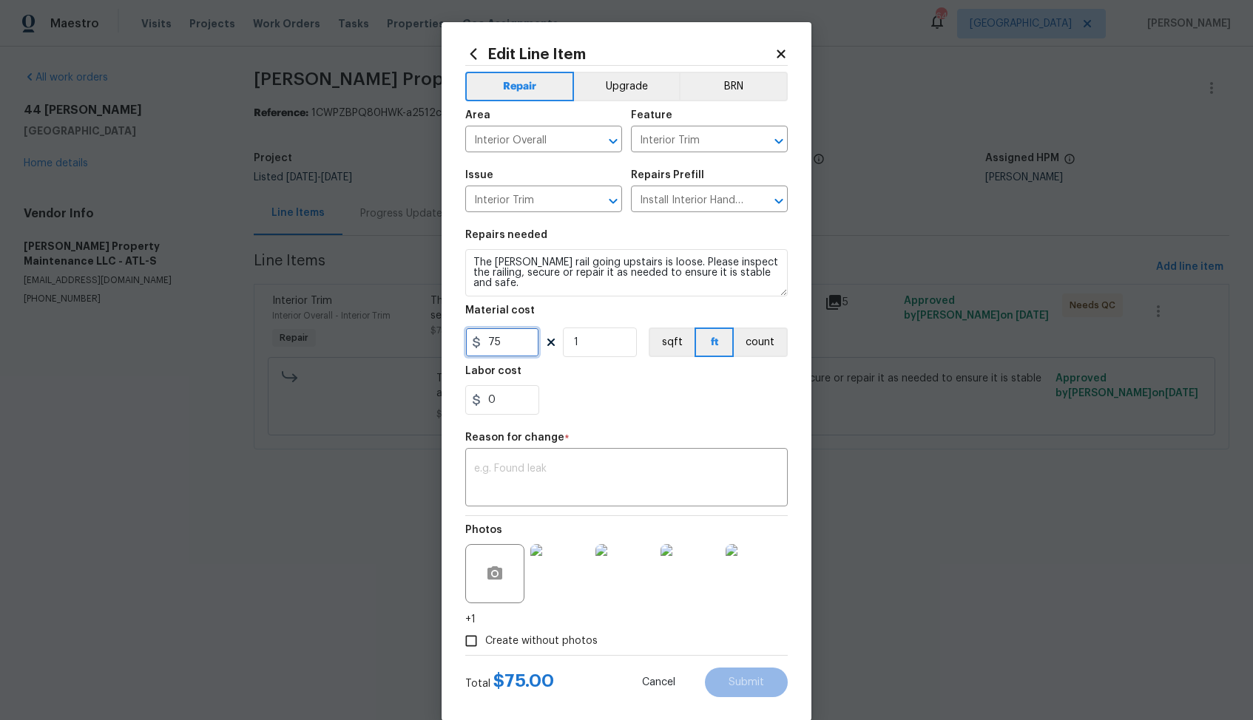
click at [484, 345] on input "75" at bounding box center [502, 343] width 74 height 30
type input "175"
click at [616, 493] on textarea at bounding box center [626, 479] width 305 height 31
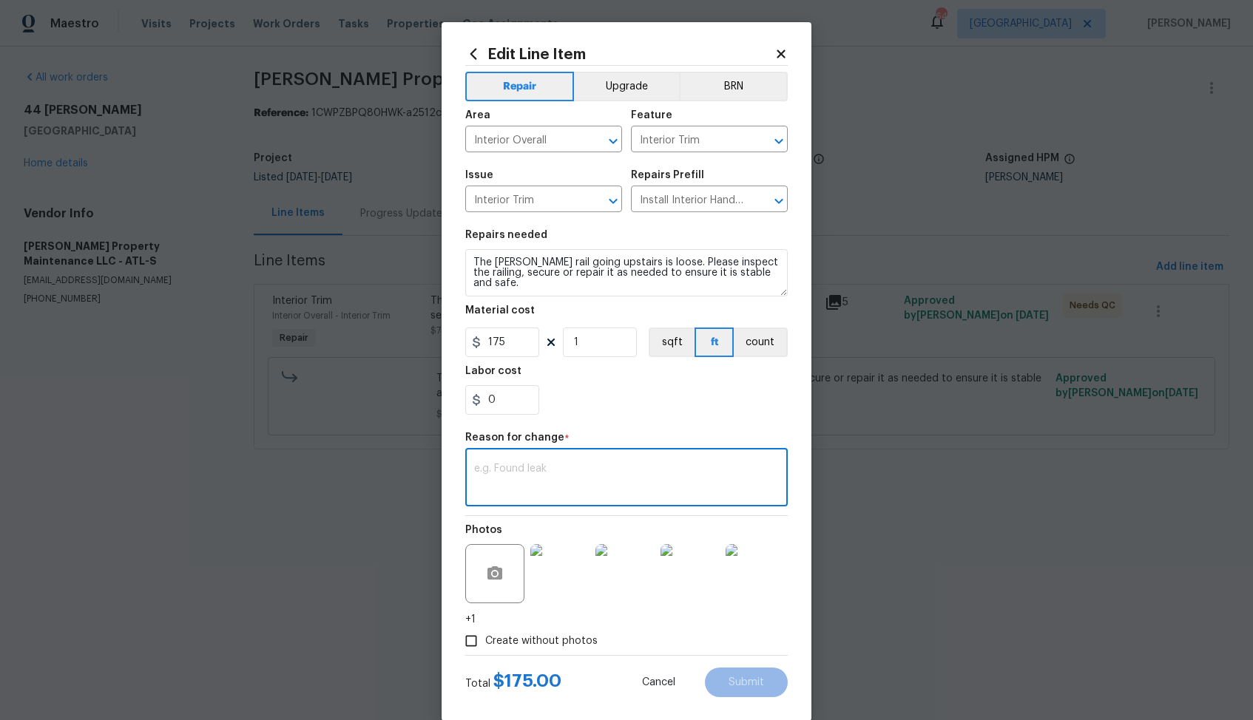
paste textarea "(AM) Updated per vendor’s final cost."
type textarea "(AM) Updated per vendor’s final cost."
click at [743, 692] on button "Submit" at bounding box center [746, 683] width 83 height 30
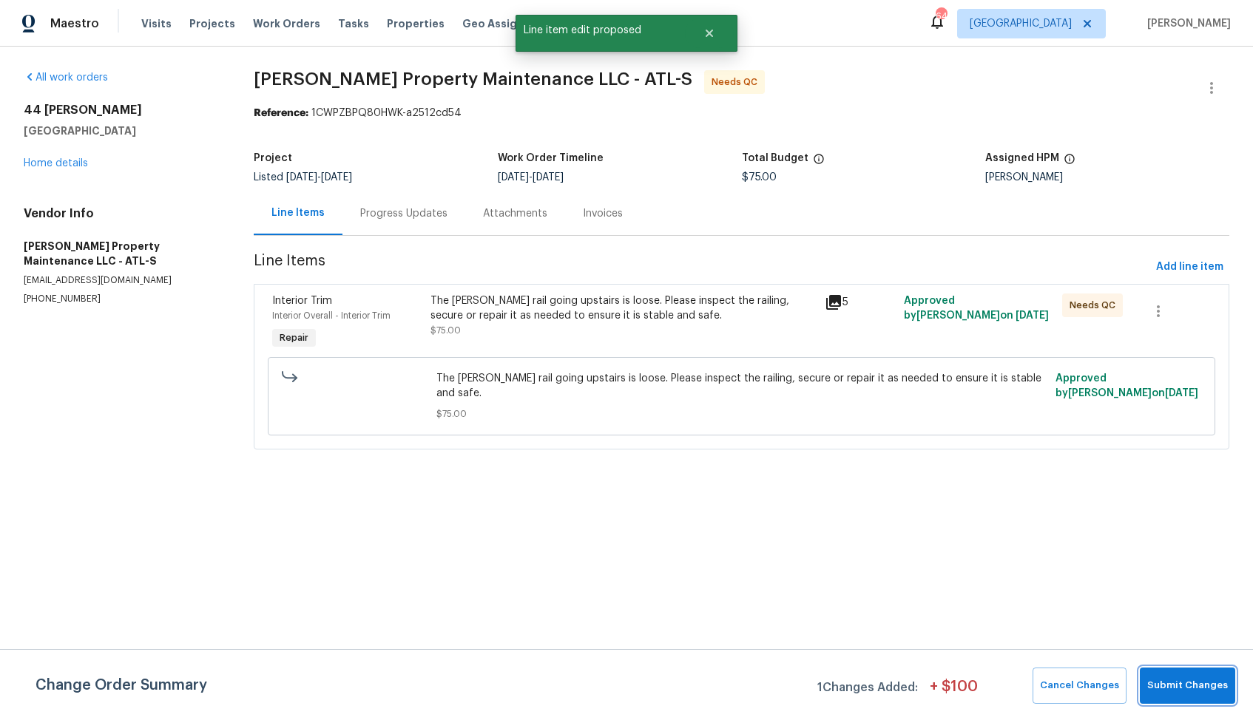
click at [1173, 680] on span "Submit Changes" at bounding box center [1187, 685] width 81 height 17
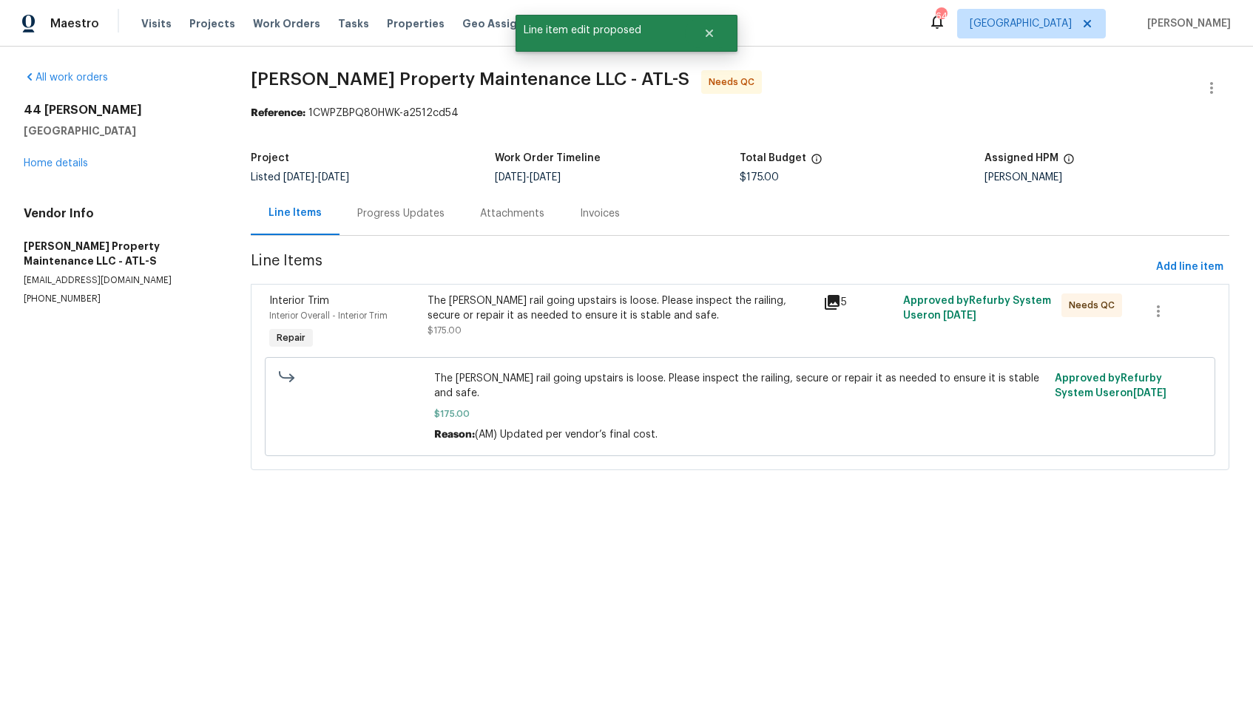
click at [358, 211] on div "Progress Updates" at bounding box center [400, 213] width 87 height 15
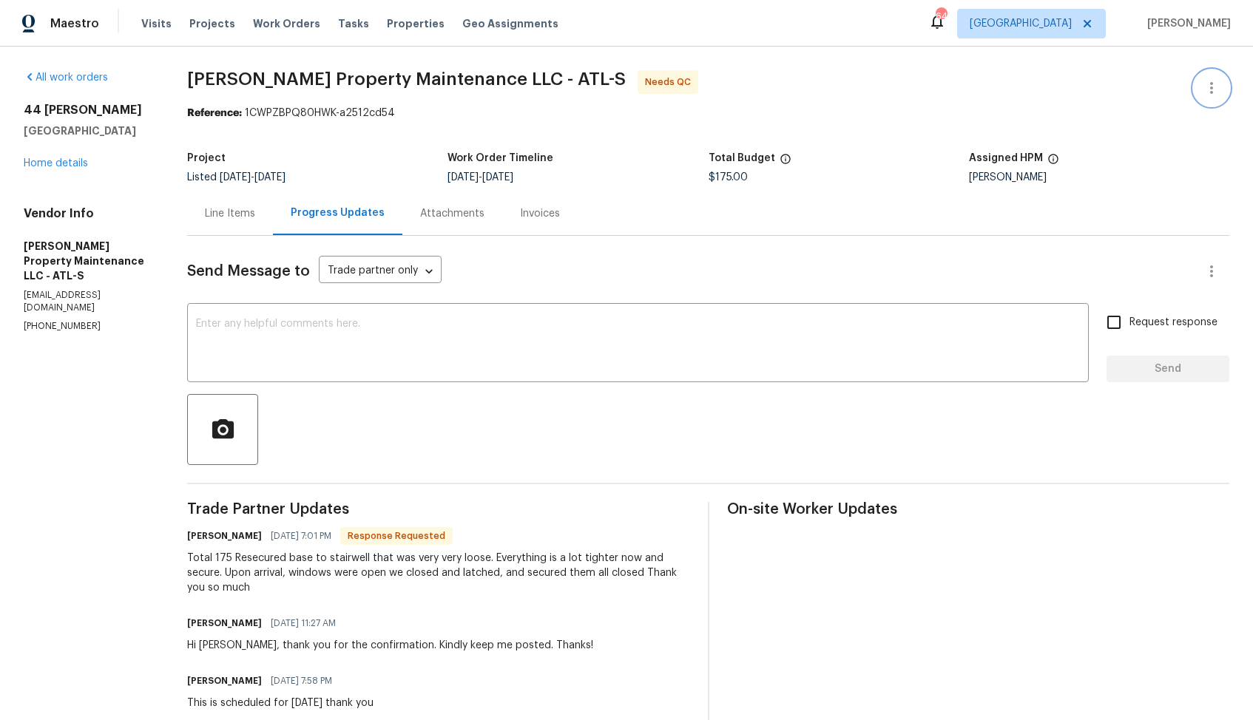
click at [1218, 79] on icon "button" at bounding box center [1212, 88] width 18 height 18
click at [1134, 93] on li "Edit" at bounding box center [1163, 88] width 160 height 24
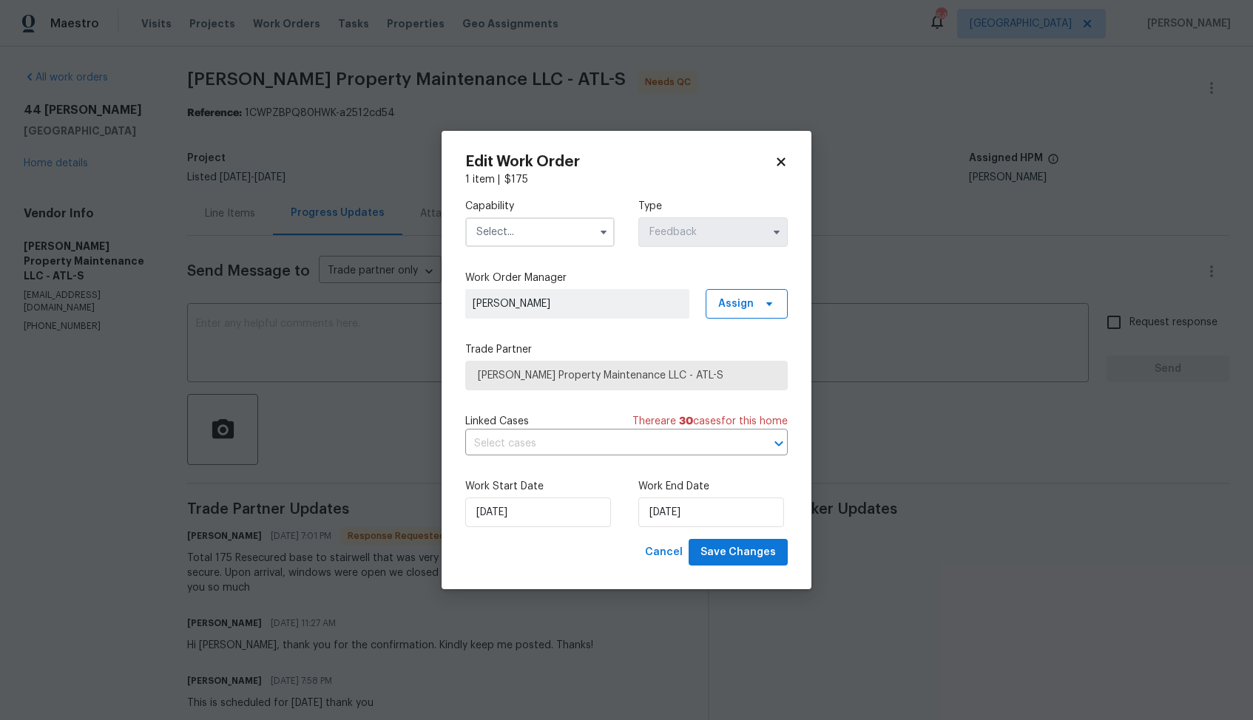
click at [521, 241] on input "text" at bounding box center [539, 232] width 149 height 30
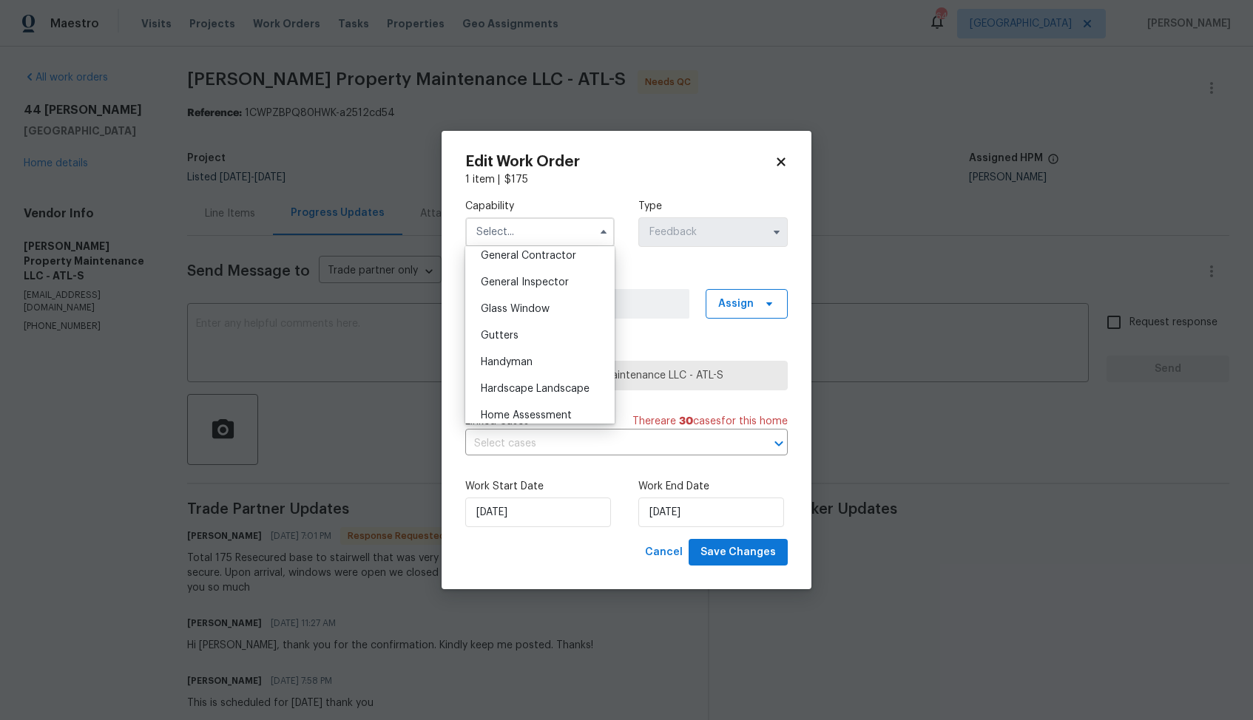
scroll to position [731, 0]
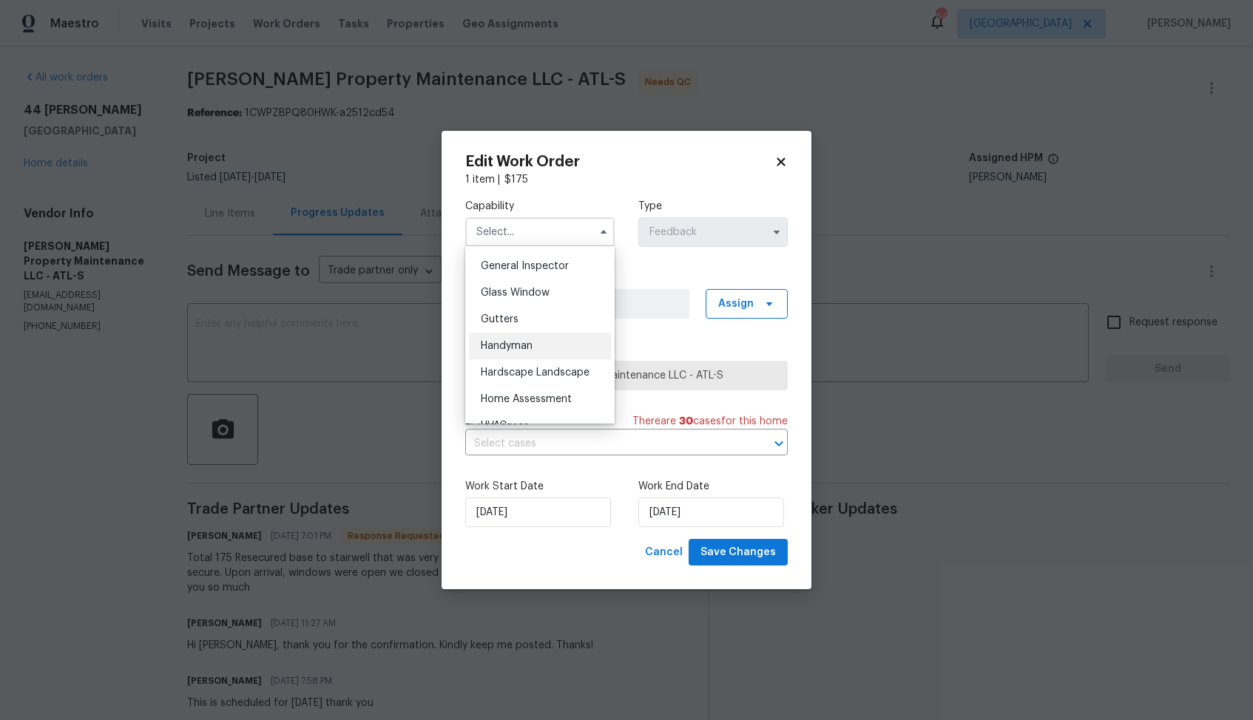
click at [528, 345] on span "Handyman" at bounding box center [507, 346] width 52 height 10
type input "Handyman"
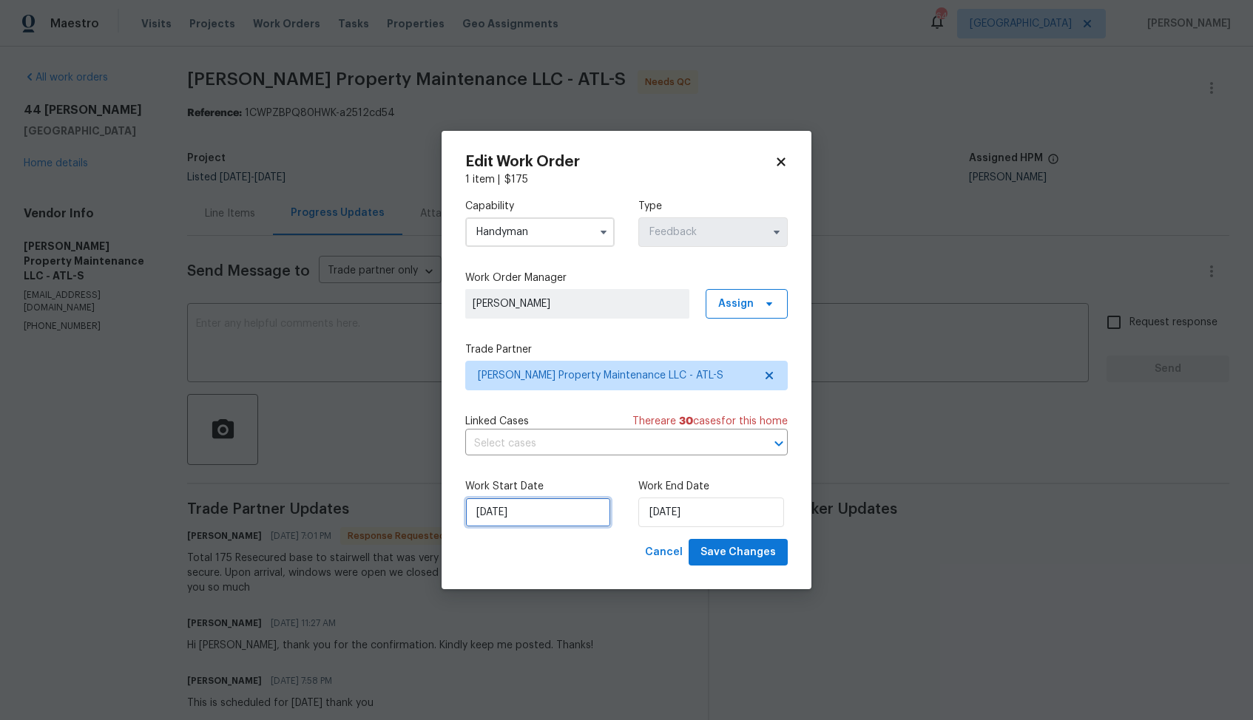
click at [541, 514] on input "[DATE]" at bounding box center [538, 513] width 146 height 30
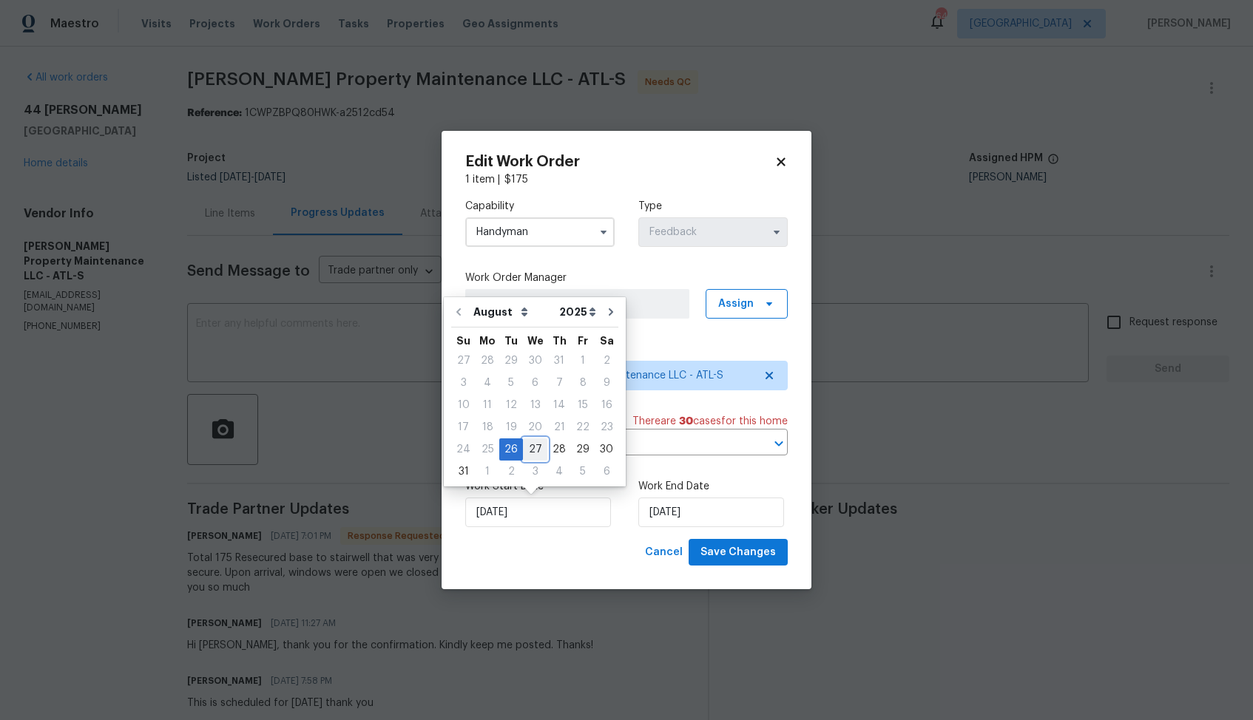
click at [535, 448] on div "27" at bounding box center [535, 449] width 24 height 21
type input "[DATE]"
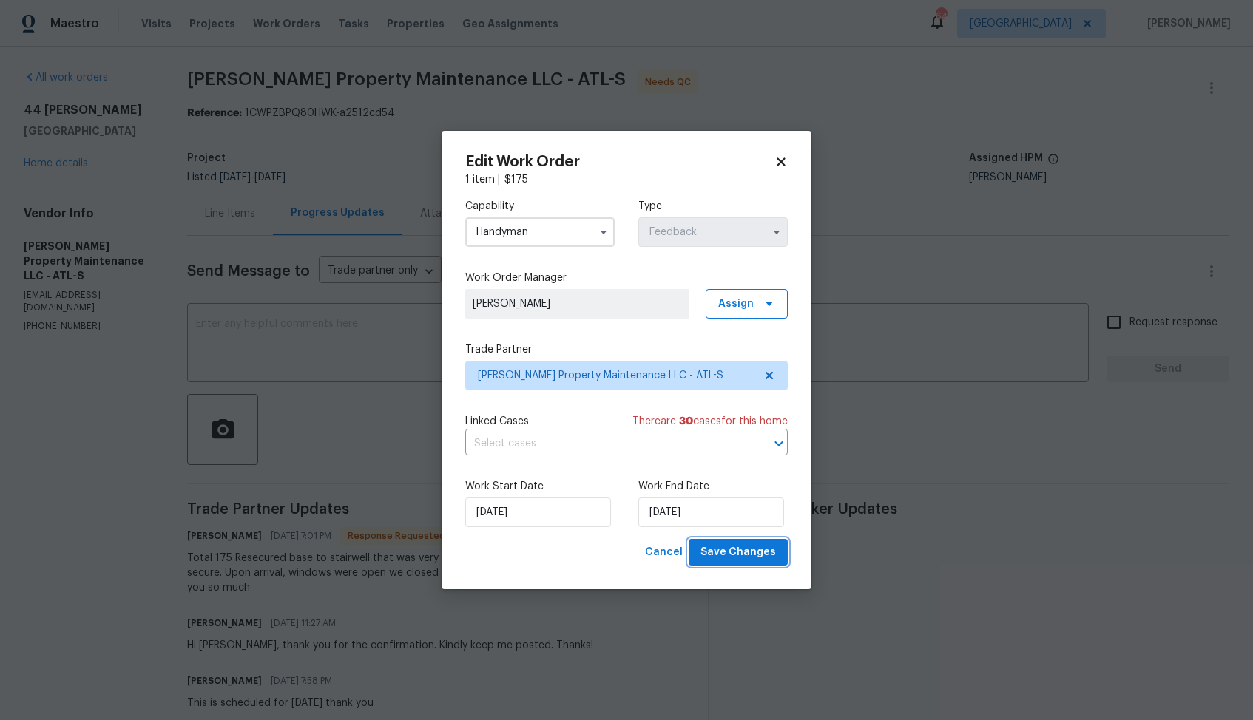
click at [719, 550] on span "Save Changes" at bounding box center [737, 553] width 75 height 18
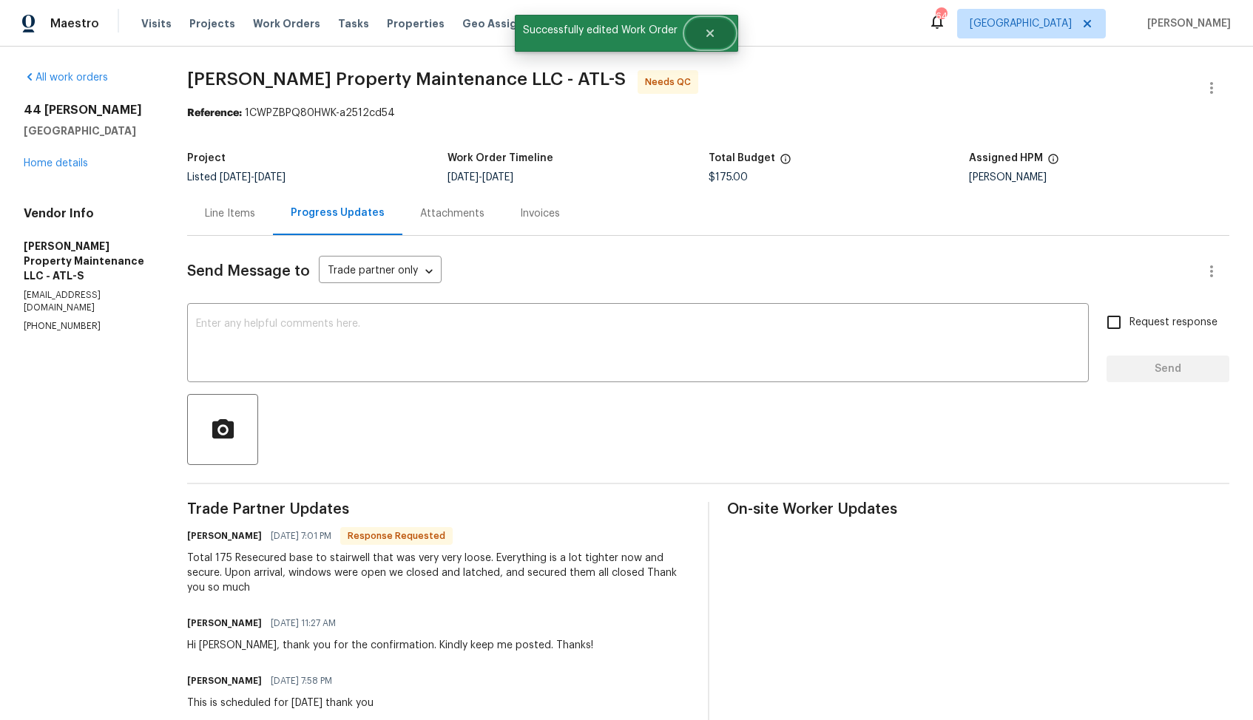
click at [706, 38] on icon "Close" at bounding box center [710, 33] width 12 height 12
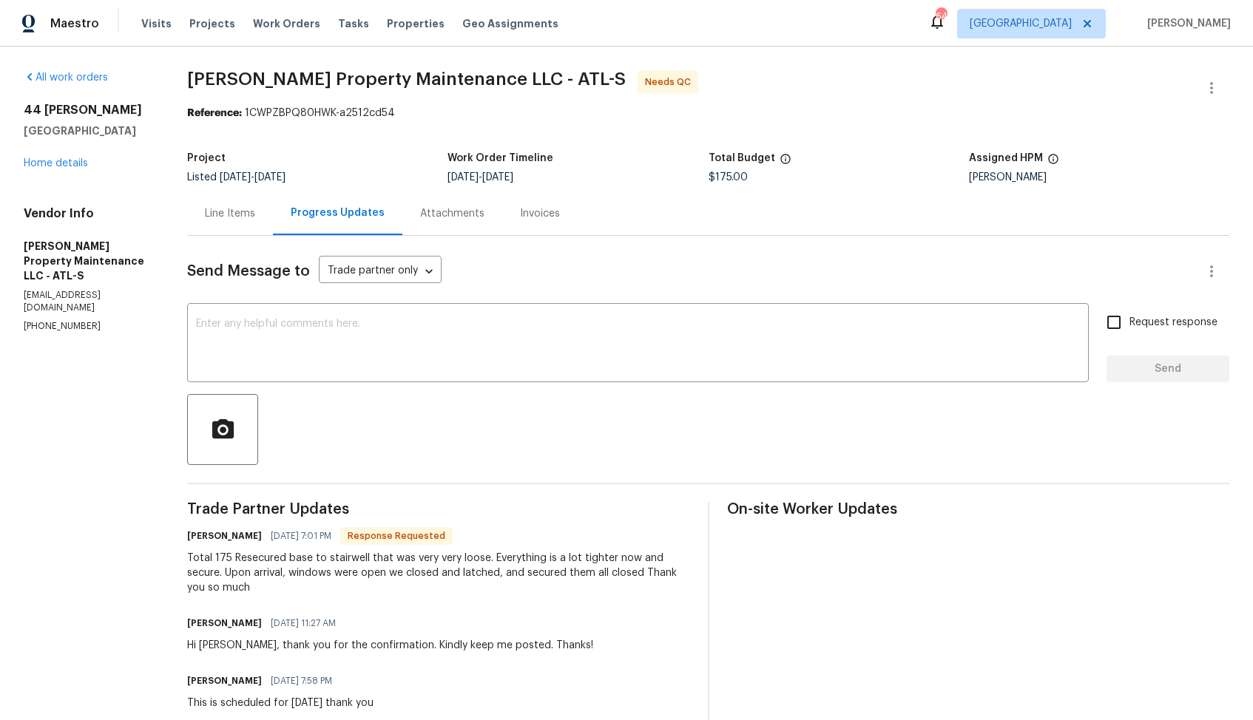
click at [200, 537] on h6 "[PERSON_NAME]" at bounding box center [224, 536] width 75 height 15
copy h6 "[PERSON_NAME]"
click at [362, 371] on textarea at bounding box center [638, 345] width 884 height 52
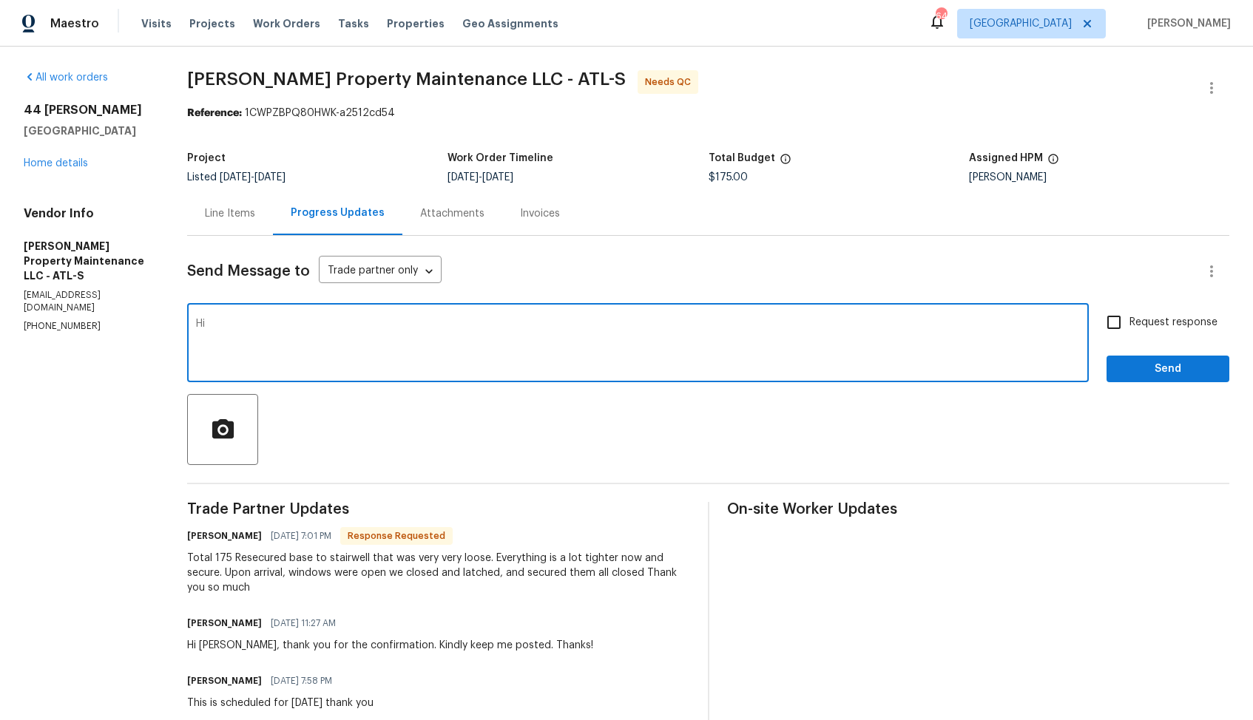
paste textarea "[PERSON_NAME]"
click at [740, 328] on textarea "Hi [PERSON_NAME], thank you for completing the job. Cost has been updated and t…" at bounding box center [638, 345] width 884 height 52
type textarea "Hi [PERSON_NAME], thank you for completing the job. Cost has been updated and t…"
click at [1131, 364] on span "Send" at bounding box center [1167, 369] width 99 height 18
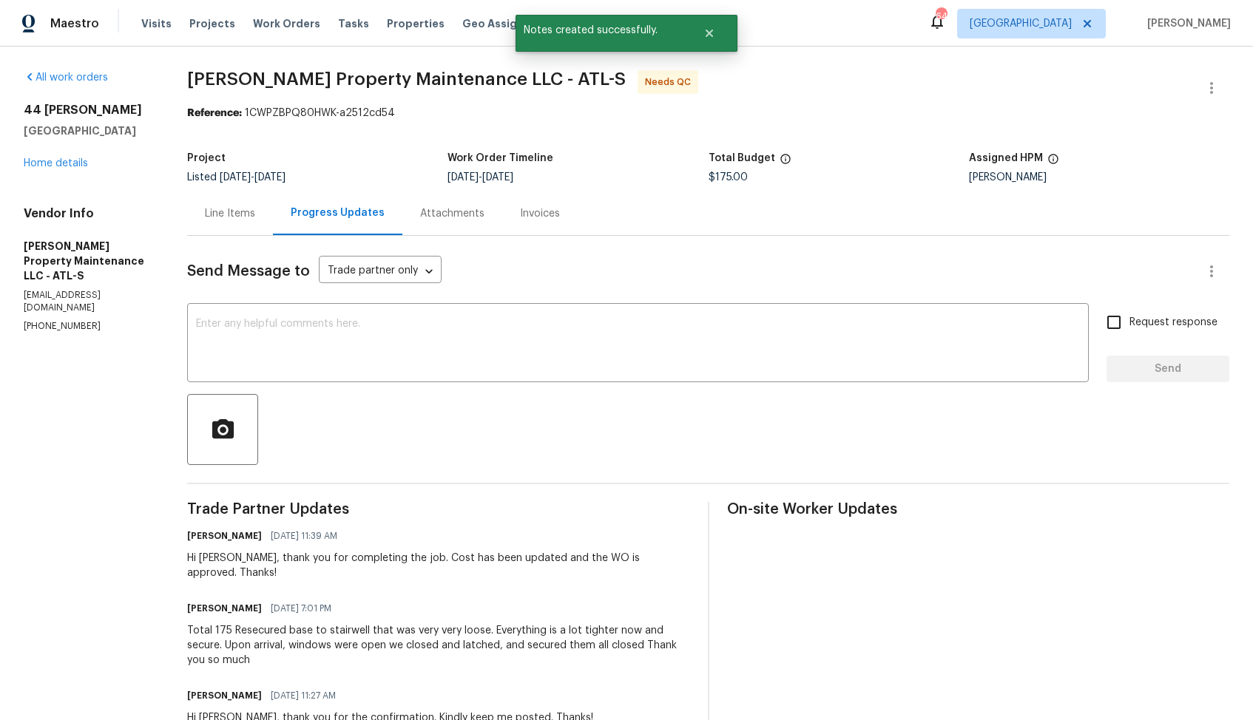
click at [223, 221] on div "Line Items" at bounding box center [230, 213] width 50 height 15
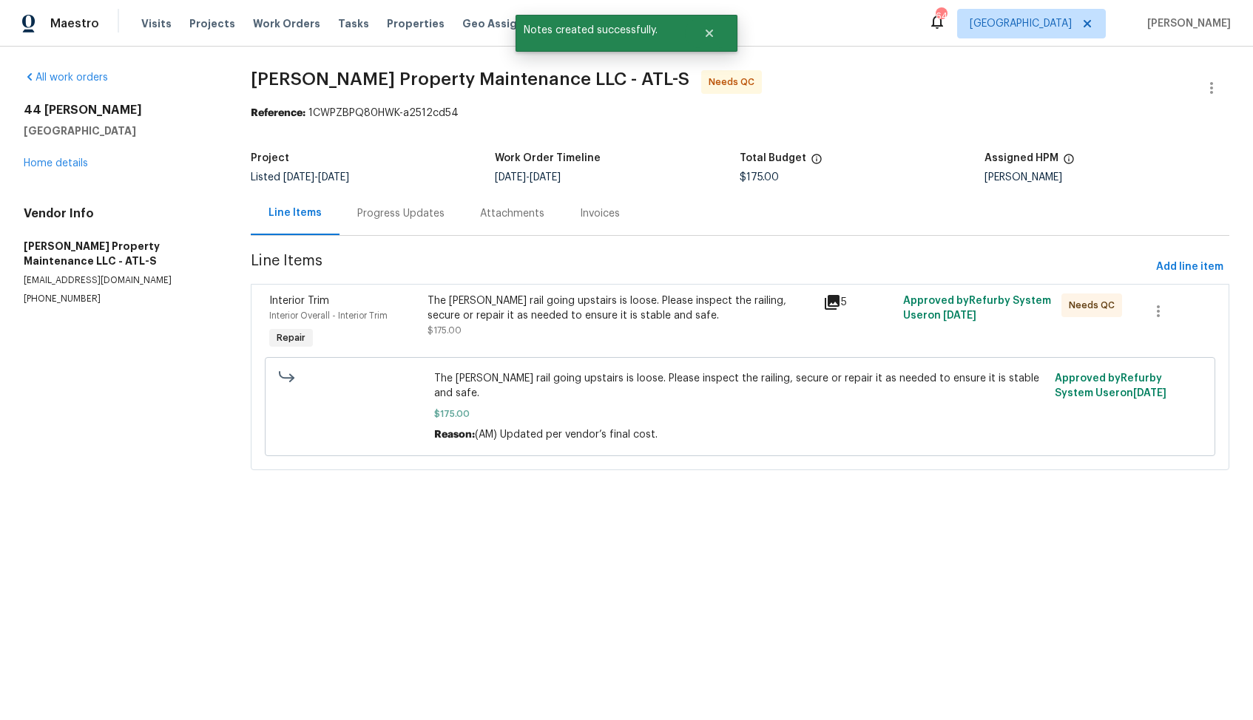
click at [624, 328] on div "The [PERSON_NAME] rail going upstairs is loose. Please inspect the railing, sec…" at bounding box center [621, 316] width 388 height 44
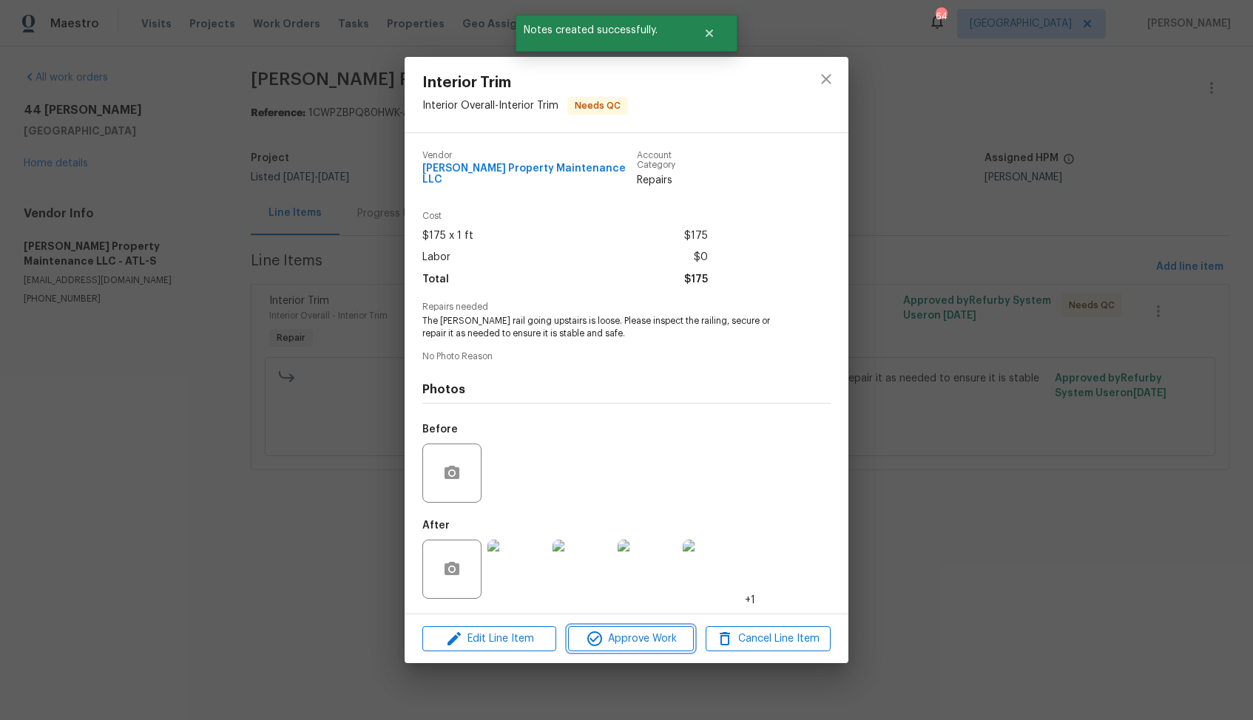
click at [598, 635] on icon "button" at bounding box center [595, 639] width 18 height 18
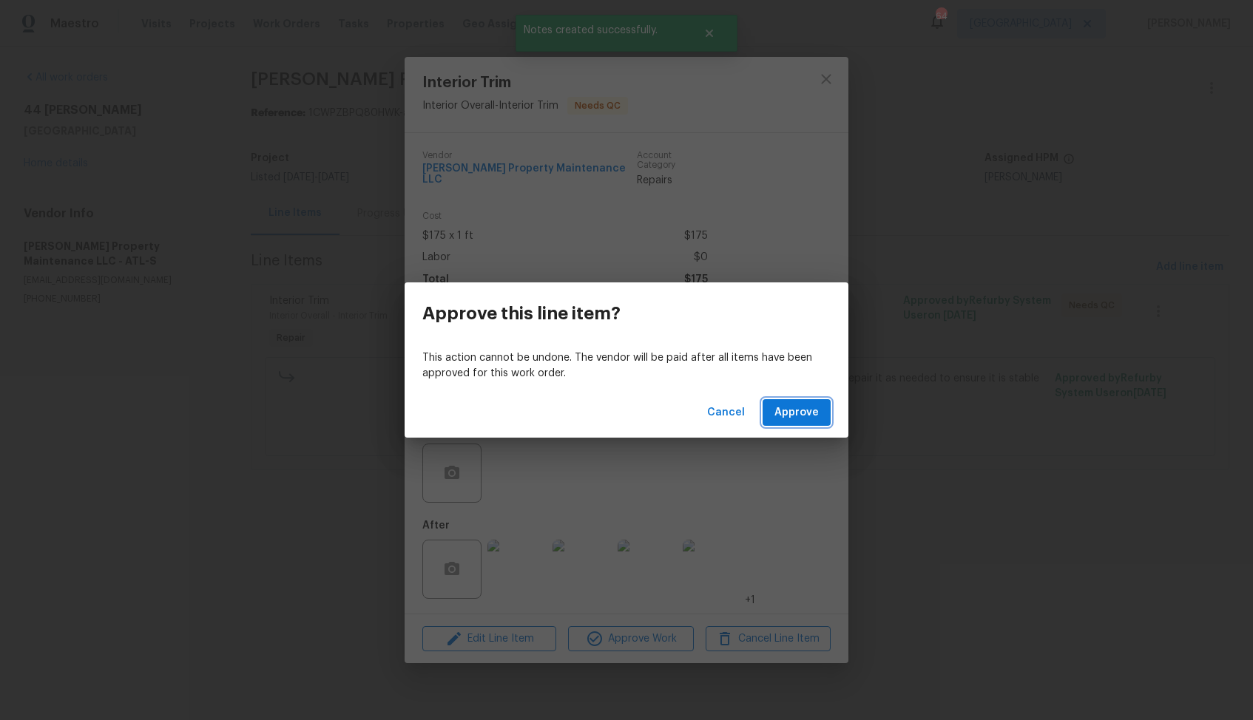
click at [799, 414] on span "Approve" at bounding box center [796, 413] width 44 height 18
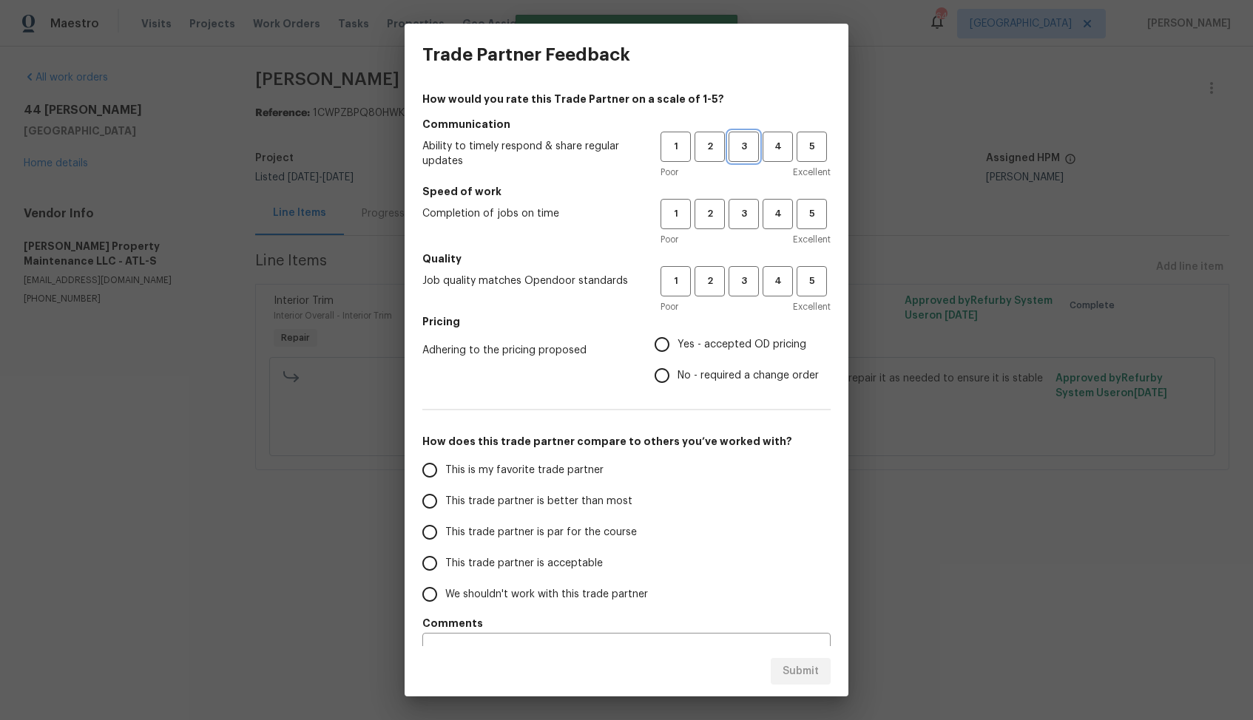
click at [742, 144] on span "3" at bounding box center [743, 146] width 27 height 17
click at [741, 212] on span "3" at bounding box center [743, 214] width 27 height 17
click at [743, 277] on span "3" at bounding box center [743, 281] width 27 height 17
click at [703, 368] on span "No - required a change order" at bounding box center [747, 376] width 141 height 16
click at [677, 368] on input "No - required a change order" at bounding box center [661, 375] width 31 height 31
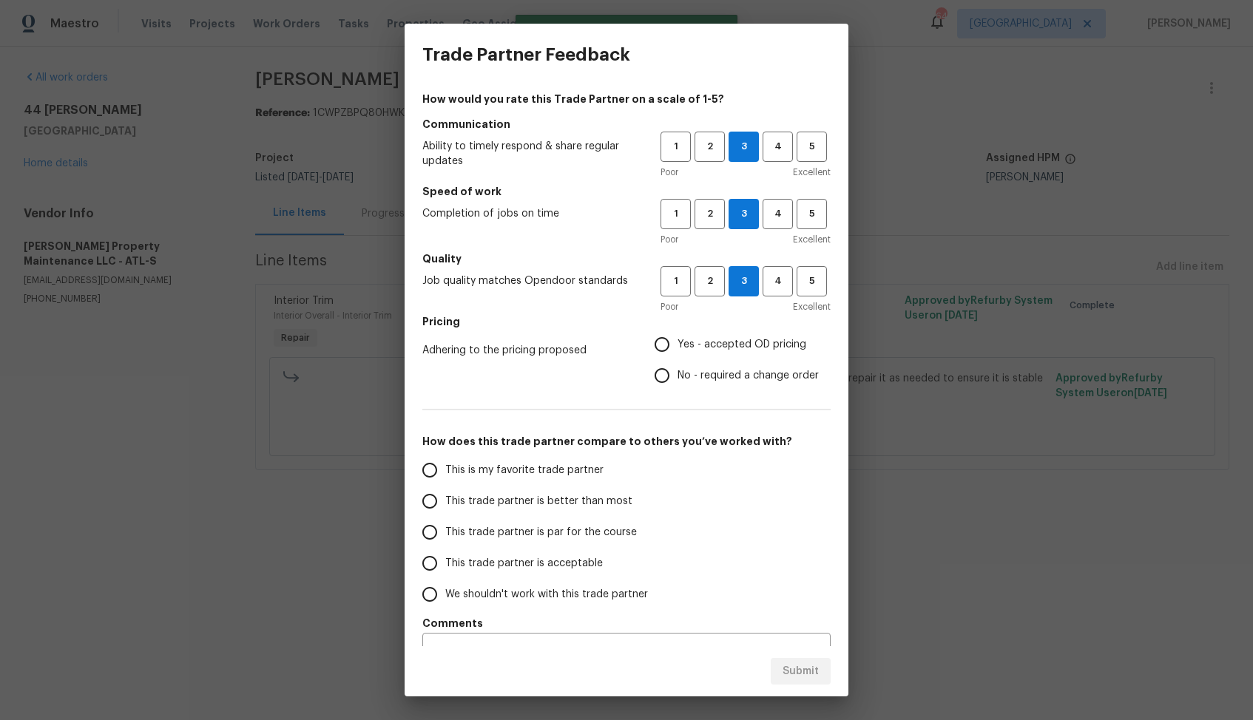
radio input "true"
click at [595, 494] on span "This trade partner is better than most" at bounding box center [538, 502] width 187 height 16
click at [445, 494] on input "This trade partner is better than most" at bounding box center [429, 501] width 31 height 31
click at [787, 666] on span "Submit" at bounding box center [800, 672] width 36 height 18
radio input "true"
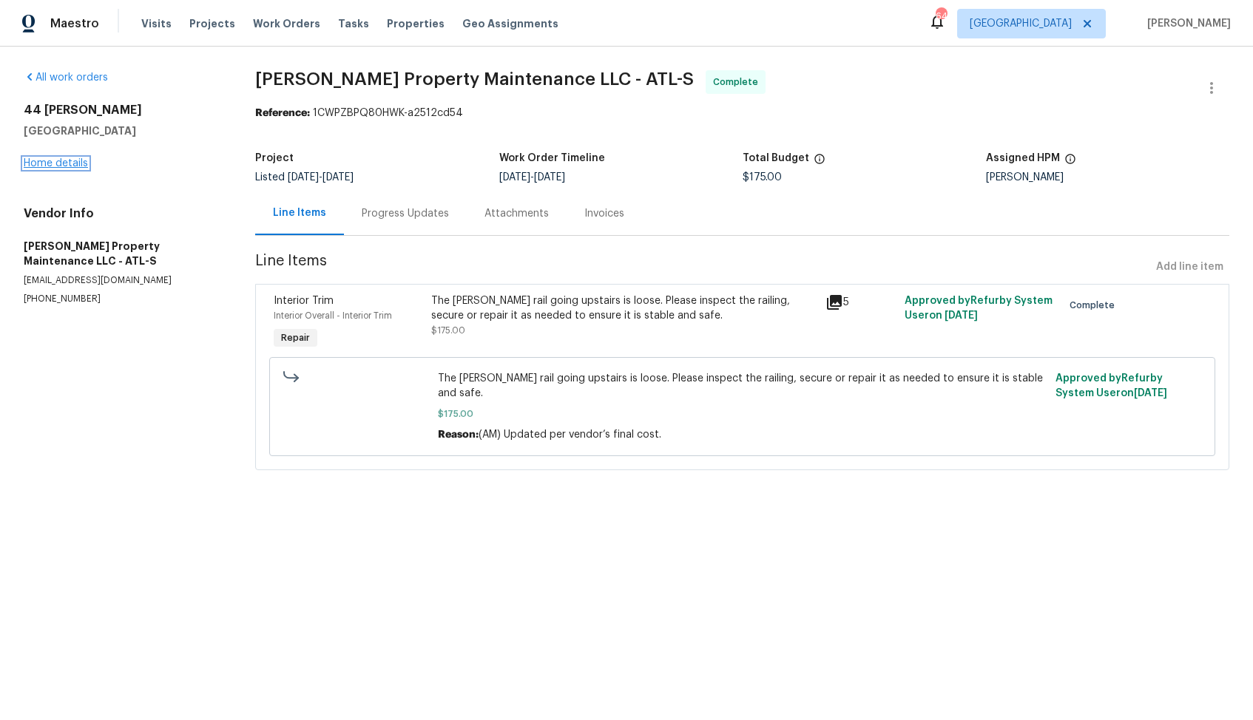
click at [59, 164] on link "Home details" at bounding box center [56, 163] width 64 height 10
